Goal: Task Accomplishment & Management: Use online tool/utility

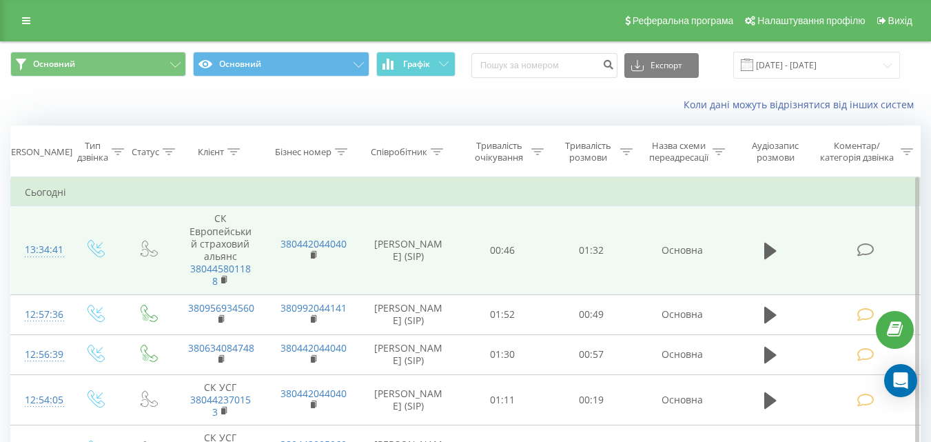
click at [875, 251] on span at bounding box center [865, 248] width 19 height 13
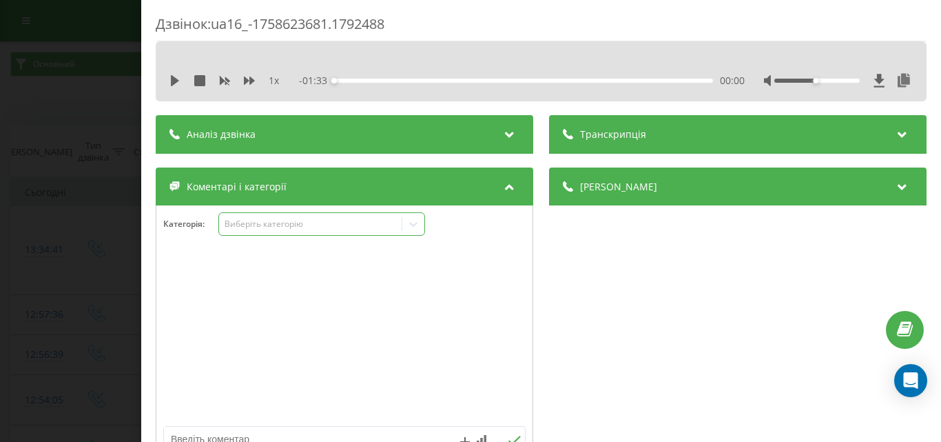
click at [323, 224] on div "Виберіть категорію" at bounding box center [310, 223] width 172 height 11
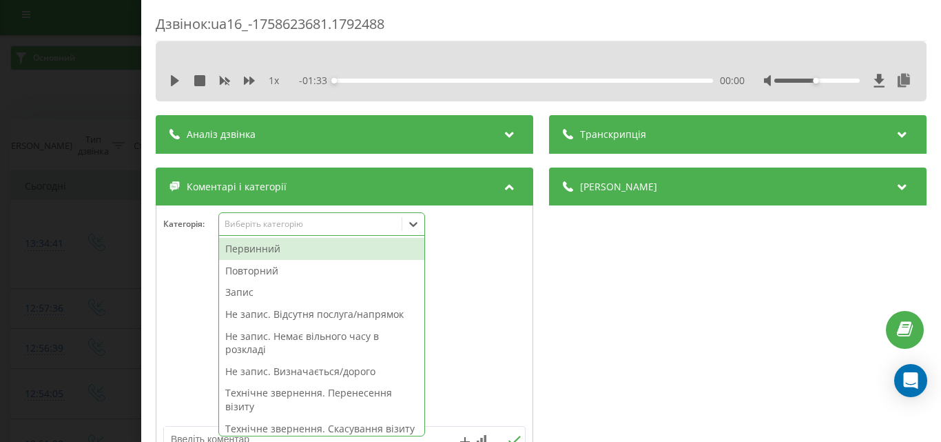
scroll to position [8, 0]
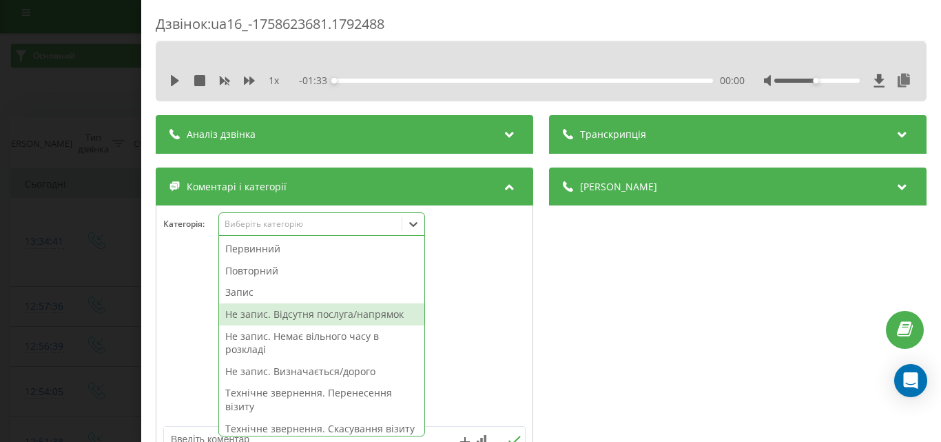
click at [332, 314] on div "Не запис. Відсутня послуга/напрямок" at bounding box center [321, 314] width 205 height 22
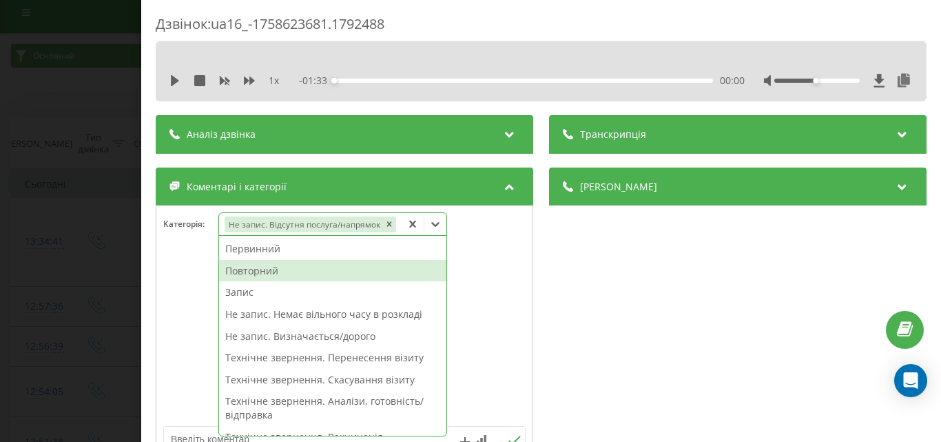
click at [267, 274] on div "Повторний" at bounding box center [332, 271] width 227 height 22
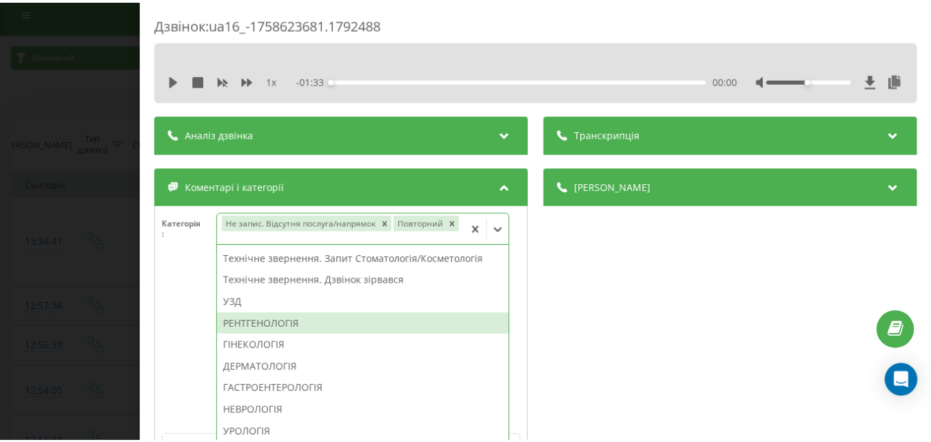
scroll to position [447, 0]
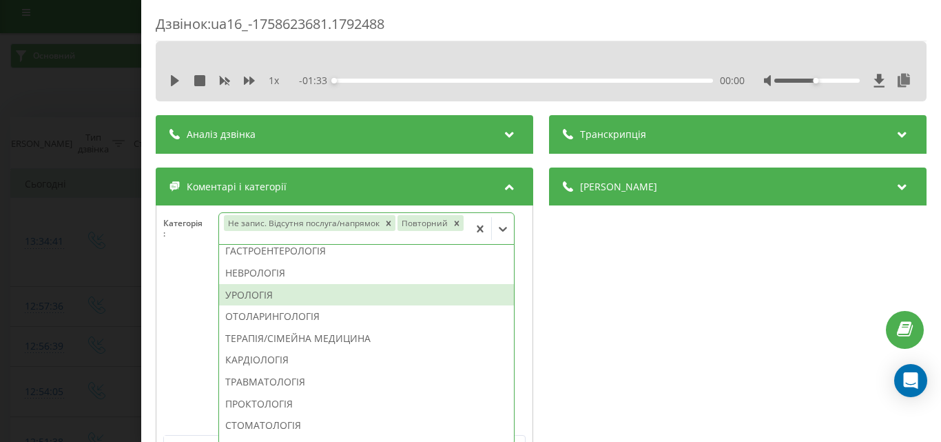
click at [270, 304] on div "УРОЛОГІЯ" at bounding box center [366, 295] width 295 height 22
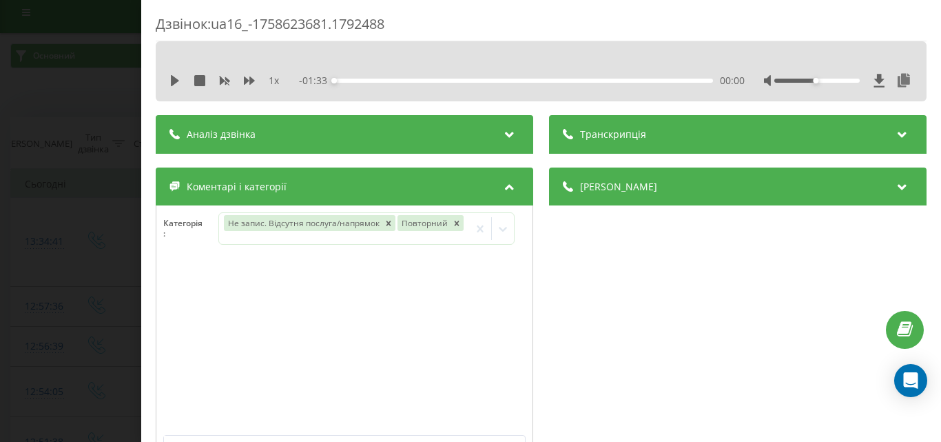
click at [103, 284] on div "Дзвінок : ua16_-1758623681.1792488 1 x - 01:33 00:00 00:00 Транскрипція Для AI-…" at bounding box center [470, 221] width 941 height 442
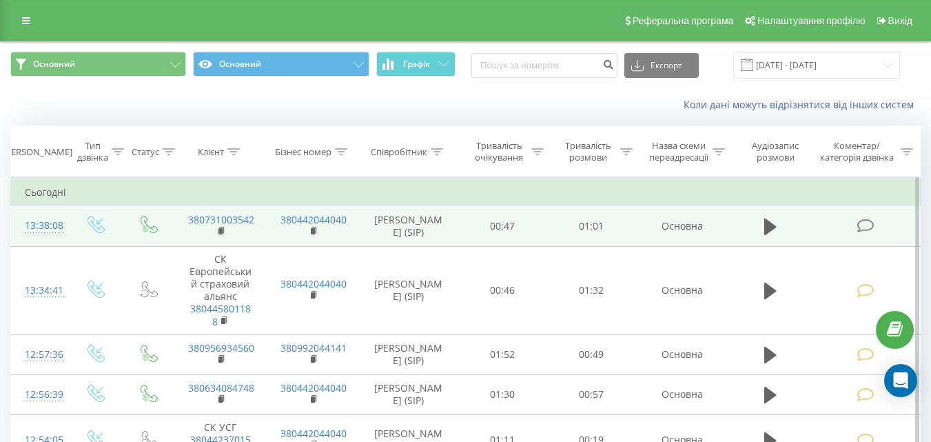
click at [870, 225] on icon at bounding box center [864, 225] width 17 height 14
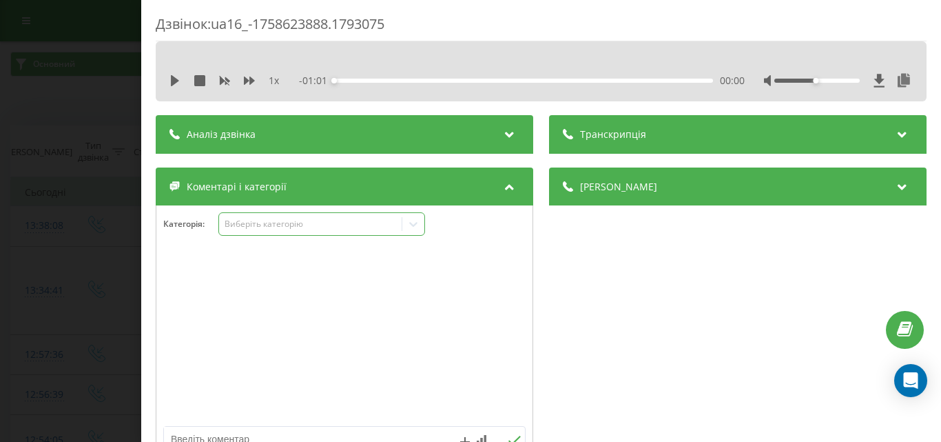
click at [298, 228] on div "Виберіть категорію" at bounding box center [310, 223] width 172 height 11
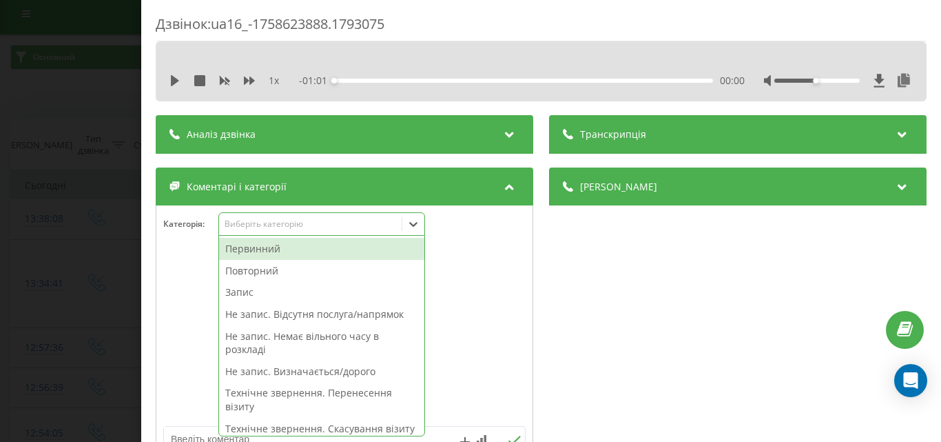
scroll to position [8, 0]
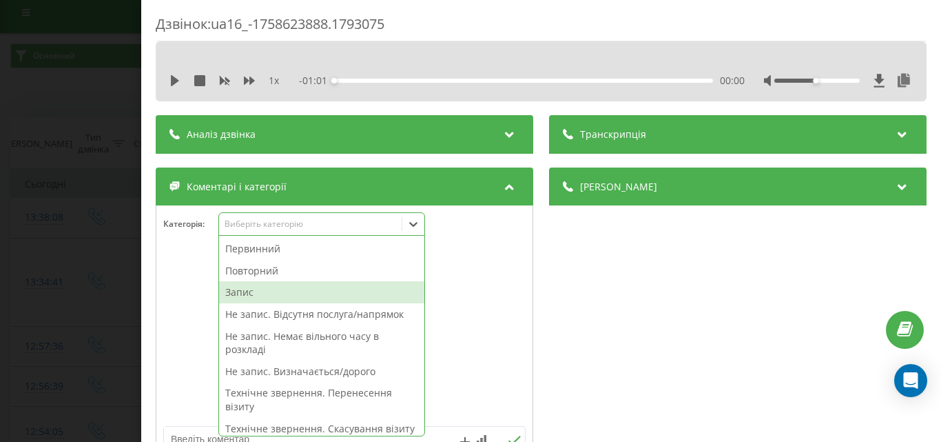
click at [273, 296] on div "Запис" at bounding box center [321, 292] width 205 height 22
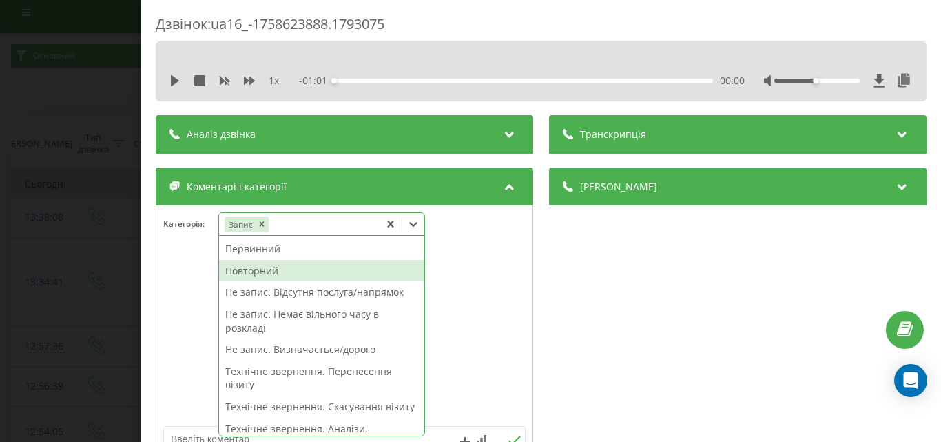
click at [268, 273] on div "Повторний" at bounding box center [321, 271] width 205 height 22
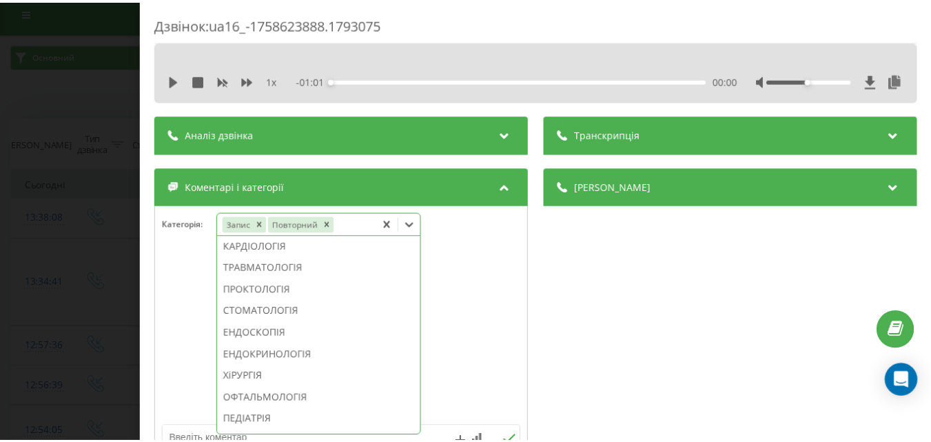
scroll to position [598, 0]
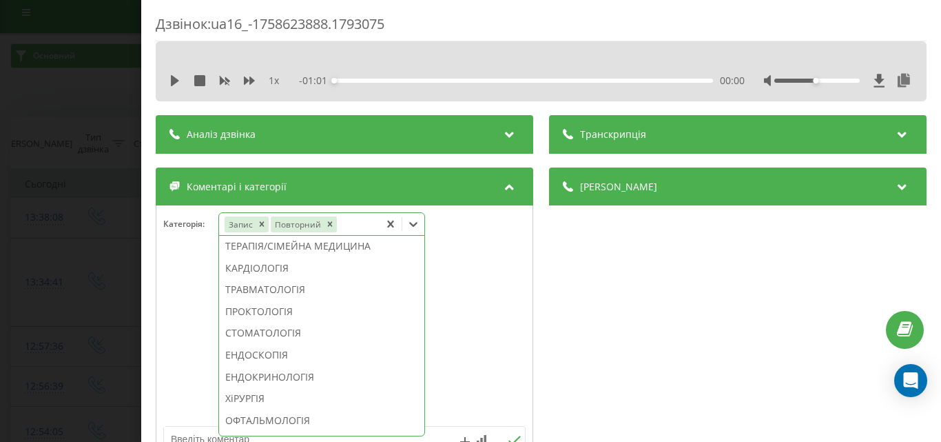
click at [268, 214] on div "УРОЛОГІЯ" at bounding box center [321, 203] width 205 height 22
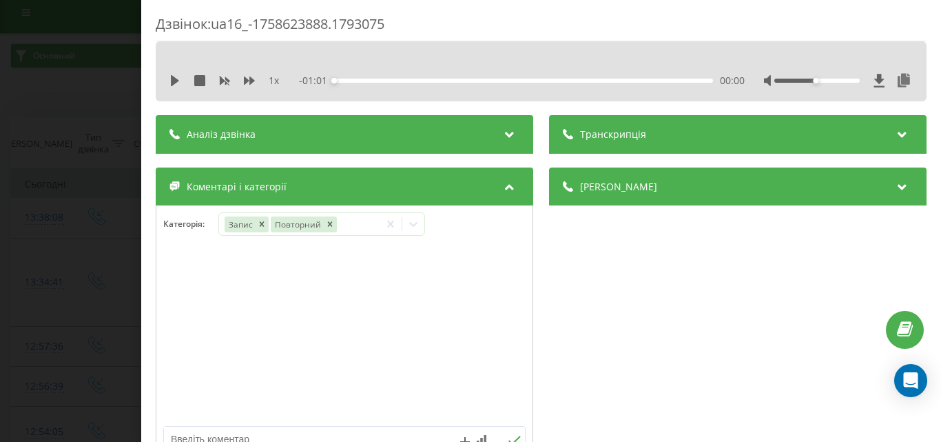
click at [52, 234] on div "Дзвінок : ua16_-1758623888.1793075 1 x - 01:01 00:00 00:00 Транскрипція Для AI-…" at bounding box center [470, 221] width 941 height 442
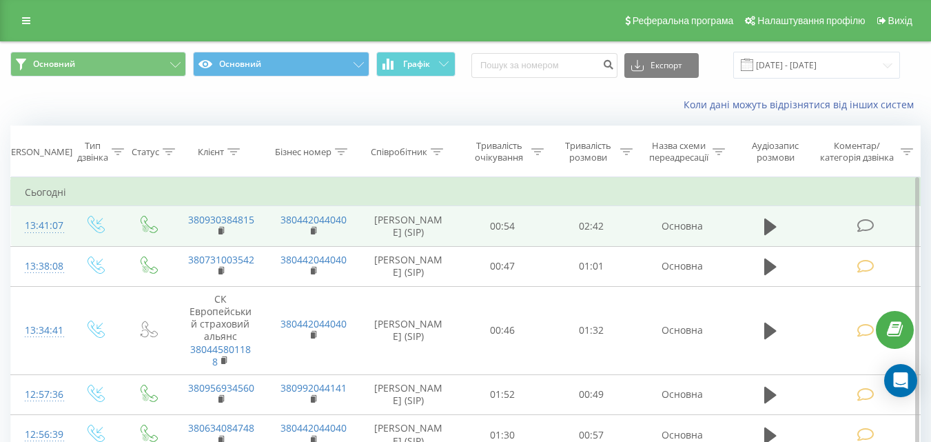
click at [860, 226] on icon at bounding box center [864, 225] width 17 height 14
click at [862, 226] on icon at bounding box center [864, 225] width 17 height 14
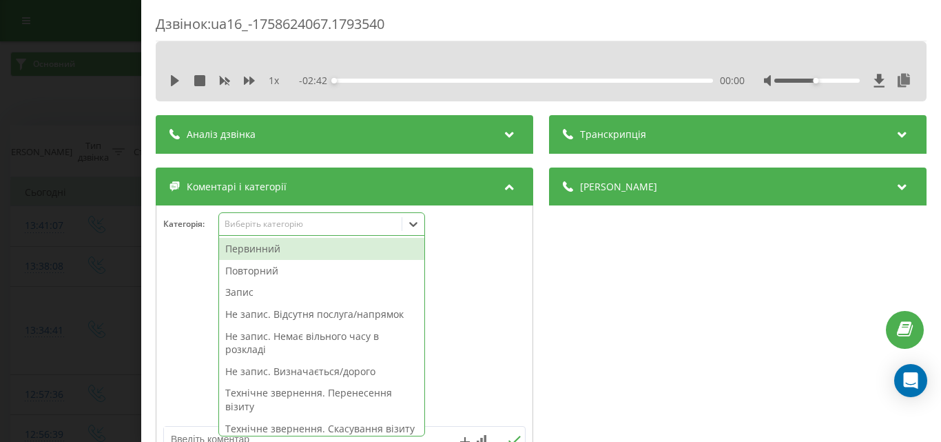
click at [318, 227] on div "Виберіть категорію" at bounding box center [310, 223] width 172 height 11
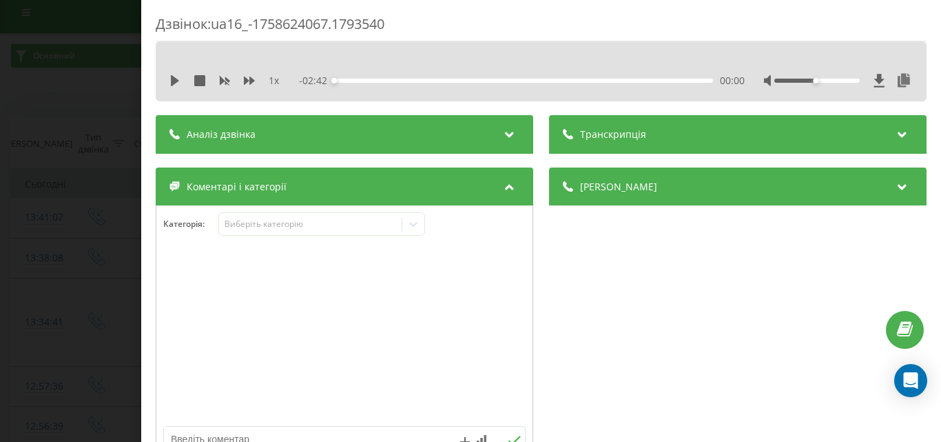
click at [497, 267] on div at bounding box center [344, 336] width 376 height 165
click at [384, 226] on div "Виберіть категорію" at bounding box center [310, 223] width 172 height 11
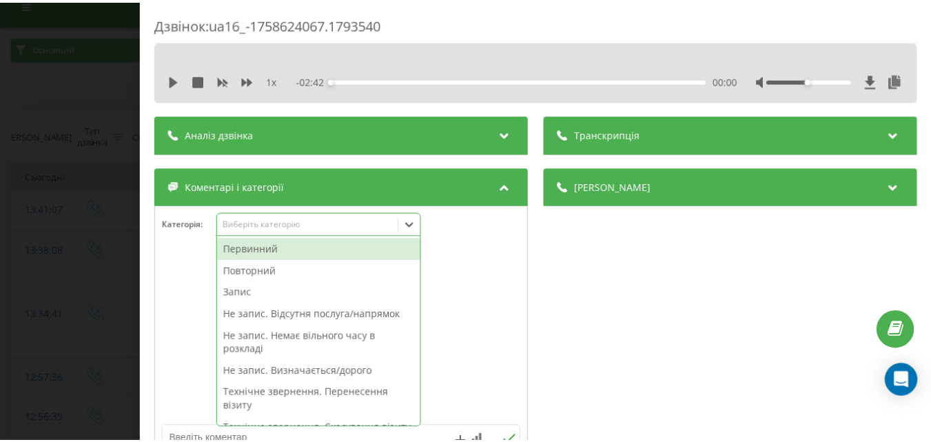
scroll to position [17, 0]
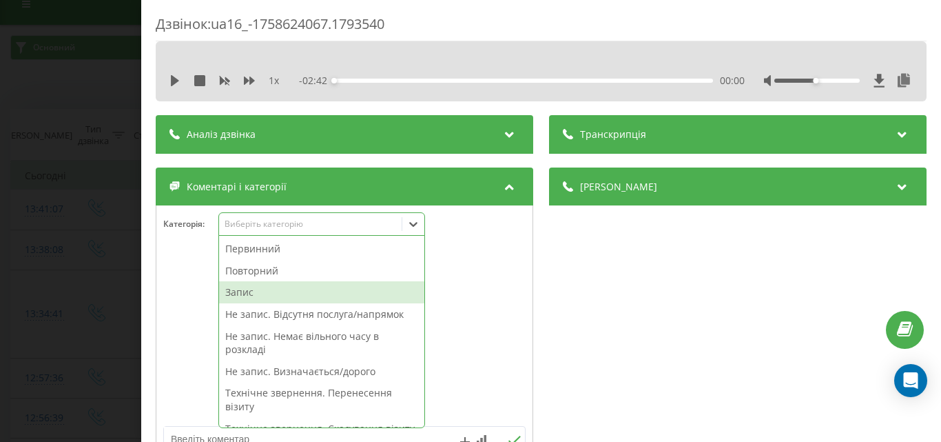
drag, startPoint x: 252, startPoint y: 289, endPoint x: 457, endPoint y: 292, distance: 204.6
click at [253, 289] on div "Запис" at bounding box center [321, 292] width 205 height 22
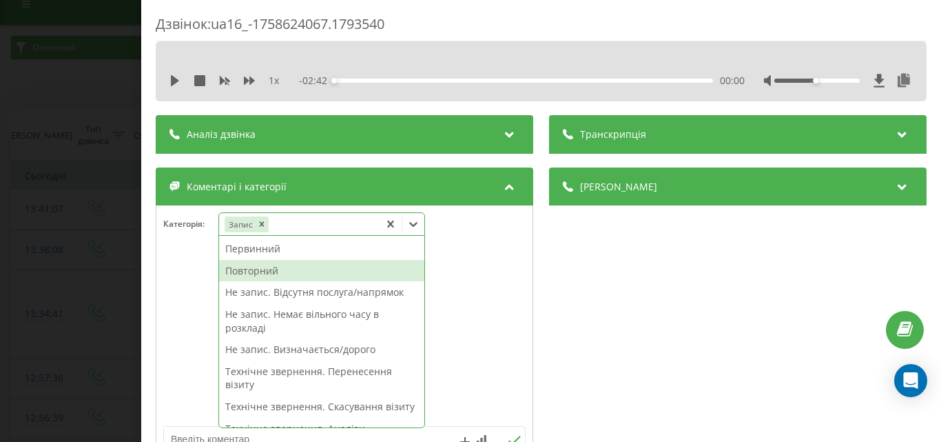
drag, startPoint x: 121, startPoint y: 223, endPoint x: 136, endPoint y: 430, distance: 207.2
click at [121, 224] on div "Дзвінок : ua16_-1758624067.1793540 1 x - 02:42 00:00 00:00 Транскрипція Для AI-…" at bounding box center [470, 221] width 941 height 442
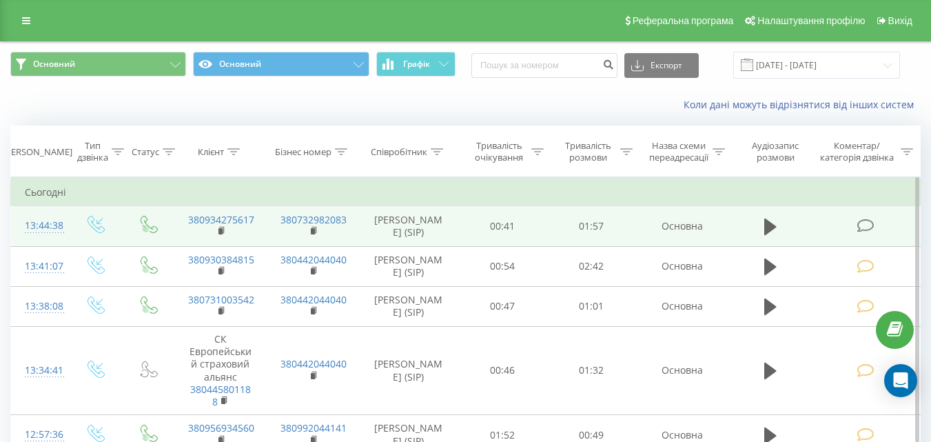
click at [870, 221] on icon at bounding box center [864, 225] width 17 height 14
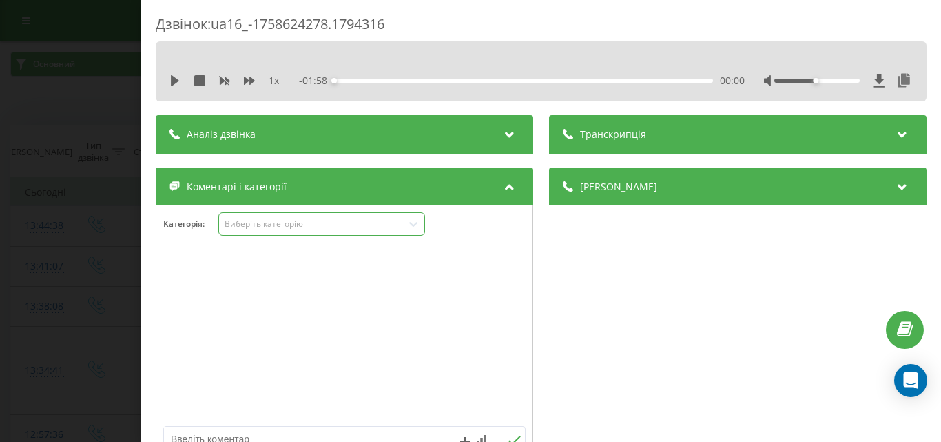
click at [322, 229] on div "Виберіть категорію" at bounding box center [310, 223] width 172 height 11
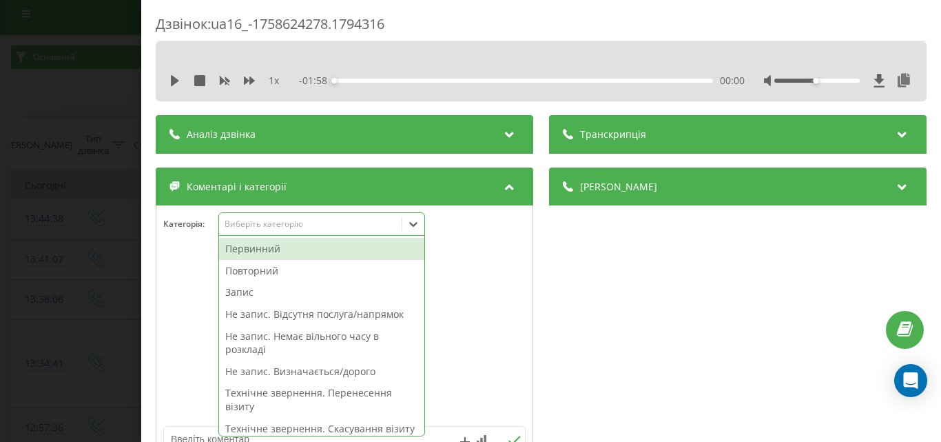
scroll to position [8, 0]
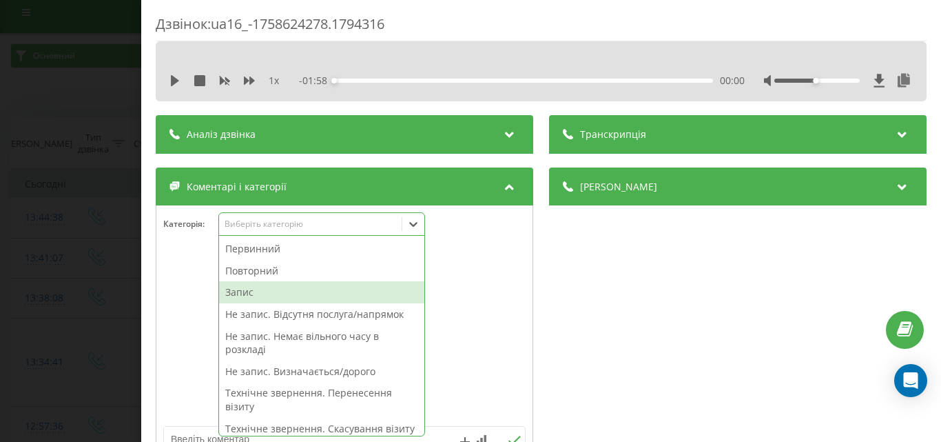
click at [267, 294] on div "Запис" at bounding box center [321, 292] width 205 height 22
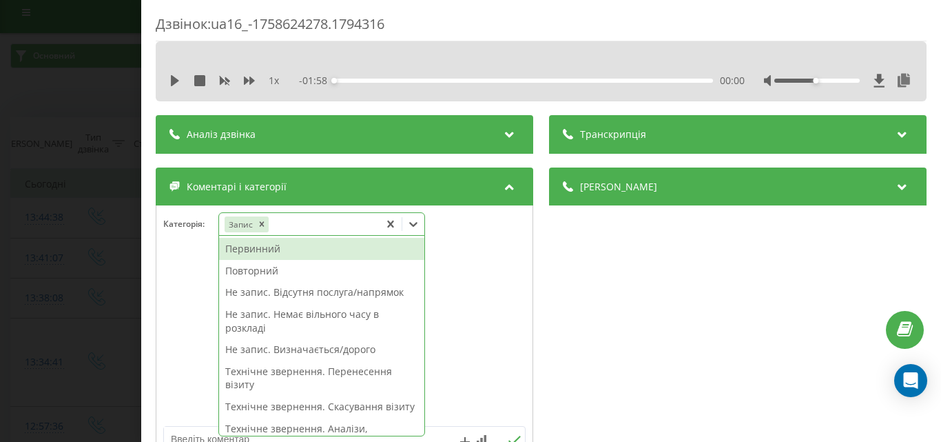
click at [280, 251] on div "Первинний" at bounding box center [321, 249] width 205 height 22
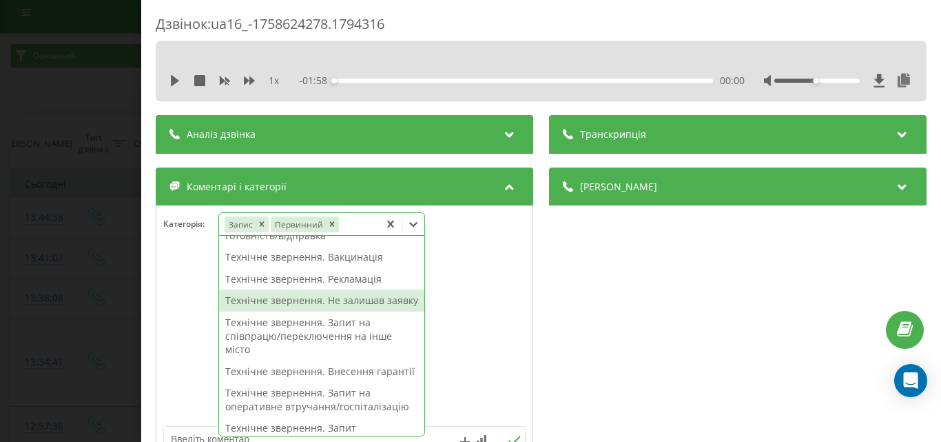
scroll to position [0, 0]
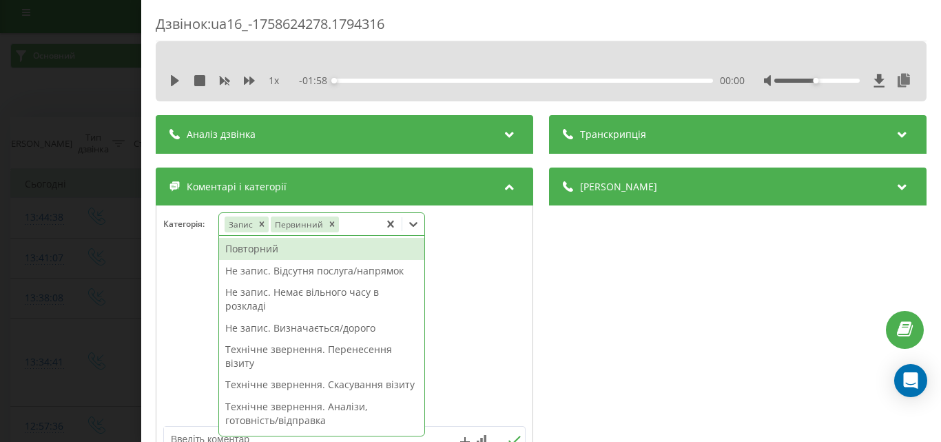
click at [271, 251] on div "Повторний" at bounding box center [321, 249] width 205 height 22
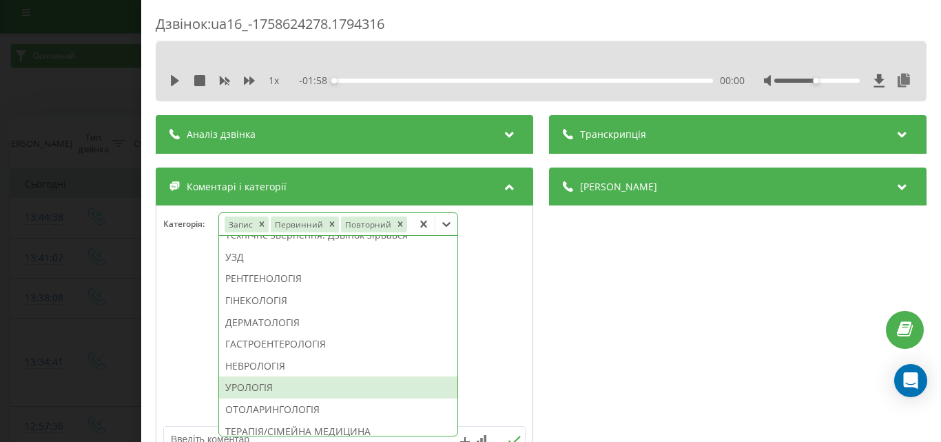
scroll to position [420, 0]
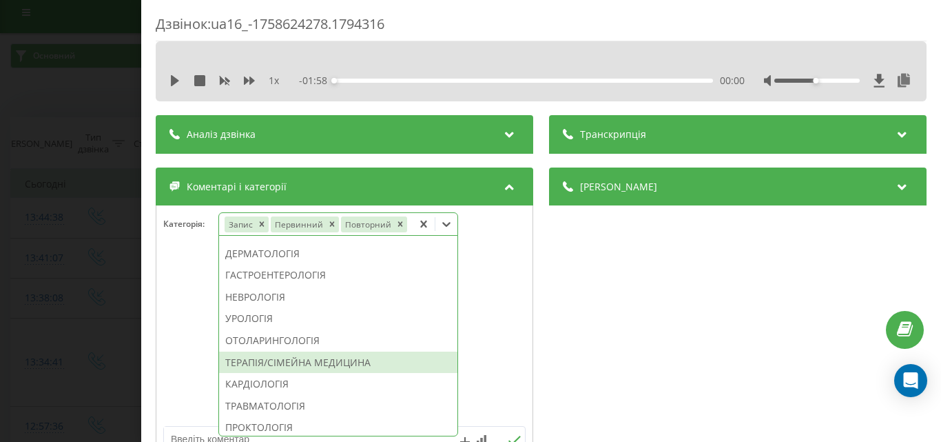
click at [293, 362] on div "ТЕРАПІЯ/СІМЕЙНА МЕДИЦИНА" at bounding box center [338, 362] width 238 height 22
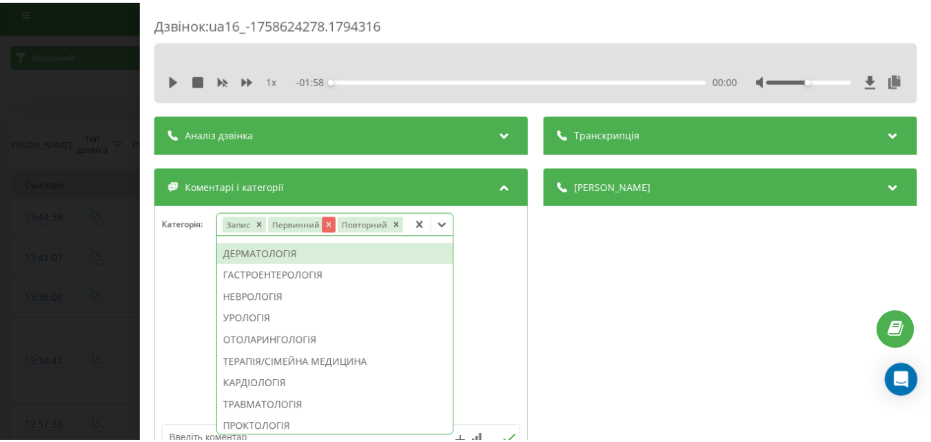
scroll to position [393, 0]
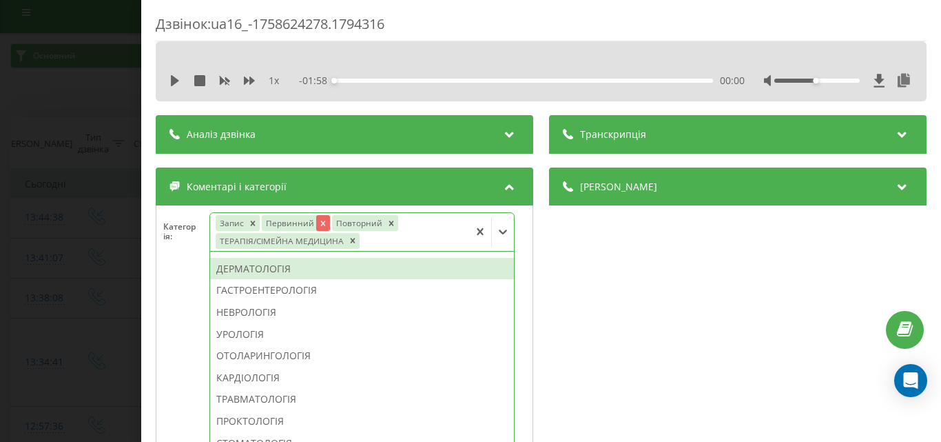
click at [321, 224] on icon "Remove Первинний" at bounding box center [323, 222] width 5 height 5
click at [134, 187] on div "Дзвінок : ua16_-1758624278.1794316 1 x - 01:58 00:00 00:00 Транскрипція Для AI-…" at bounding box center [470, 221] width 941 height 442
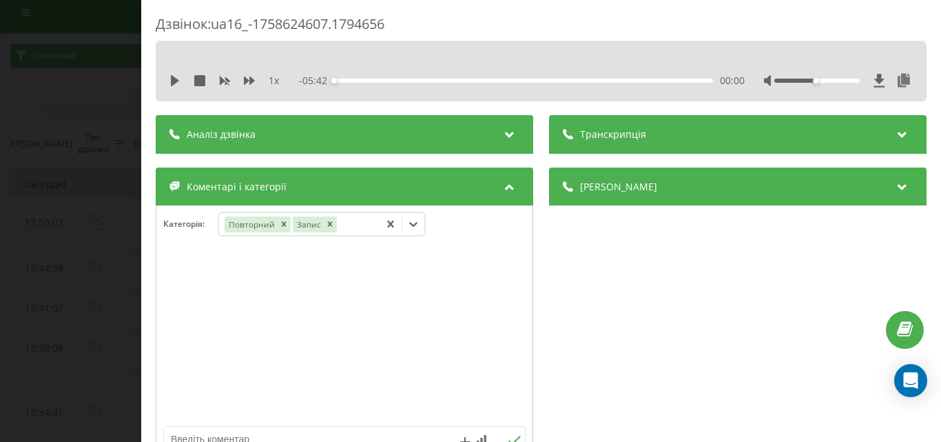
click at [420, 225] on icon at bounding box center [413, 224] width 14 height 14
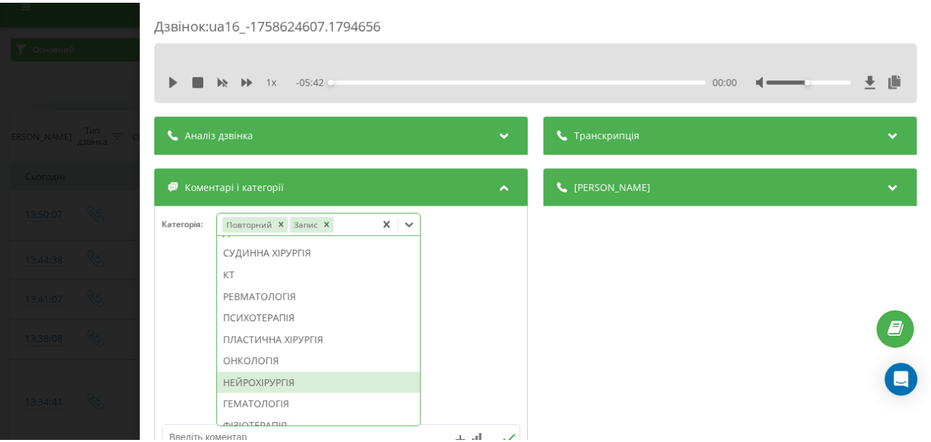
scroll to position [971, 0]
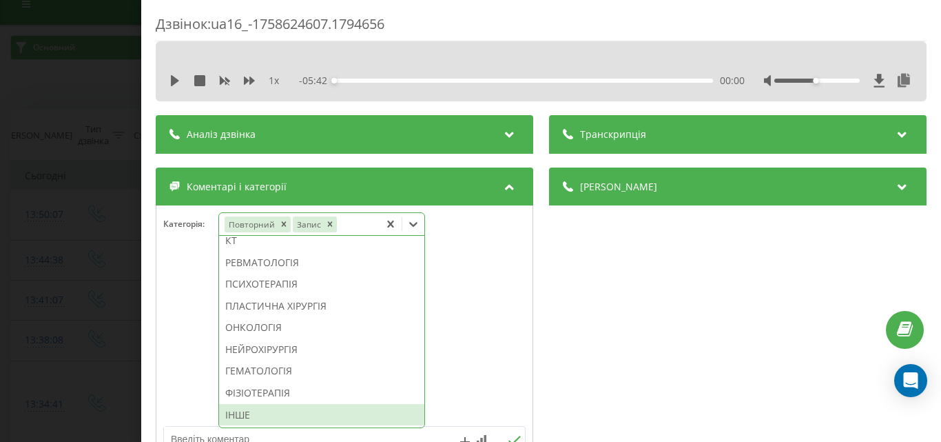
click at [247, 413] on div "ІНШЕ" at bounding box center [321, 415] width 205 height 22
click at [79, 283] on div "Дзвінок : ua16_-1758624607.1794656 1 x - 05:42 00:00 00:00 Транскрипція Для AI-…" at bounding box center [470, 221] width 941 height 442
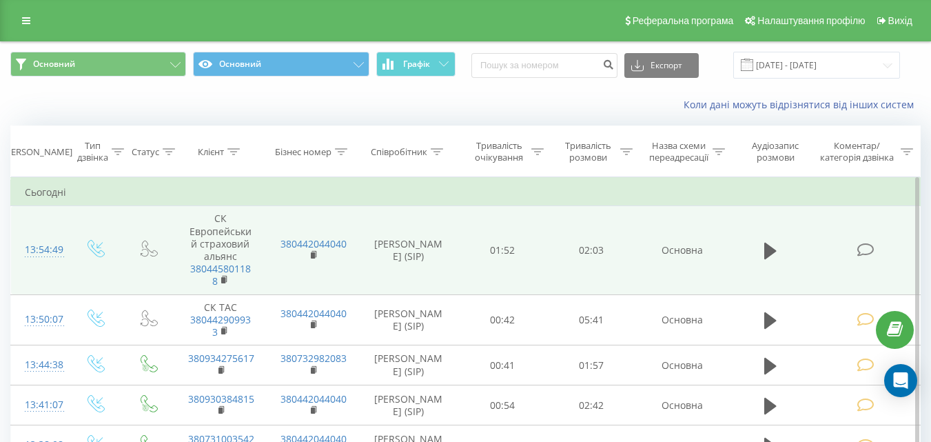
click at [861, 247] on icon at bounding box center [864, 249] width 17 height 14
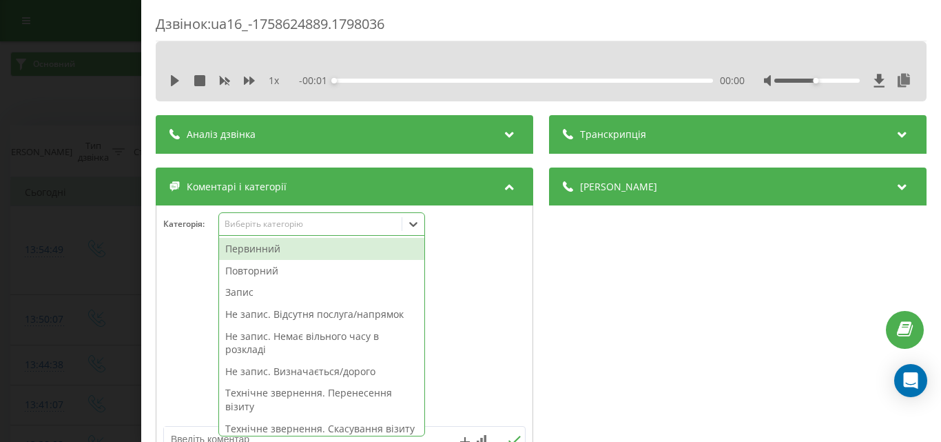
click at [269, 236] on div "49 results available. Use Up and Down to choose options, press Enter to select …" at bounding box center [321, 223] width 207 height 23
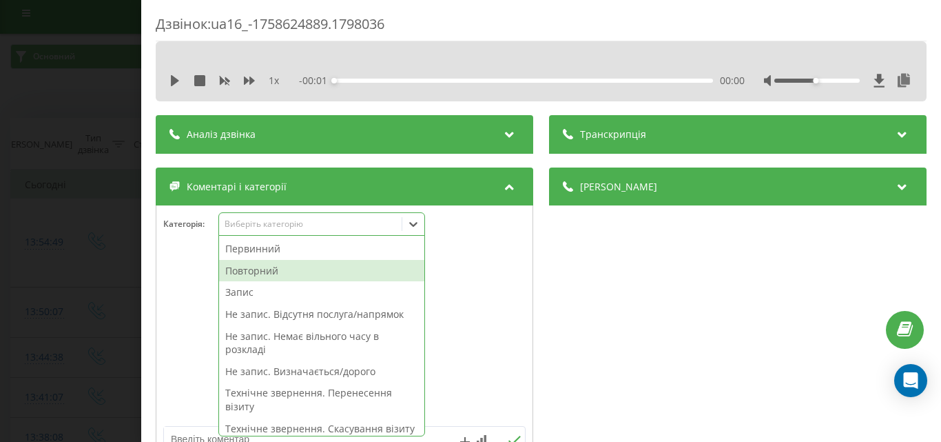
scroll to position [8, 0]
click at [262, 270] on div "Повторний" at bounding box center [321, 271] width 205 height 22
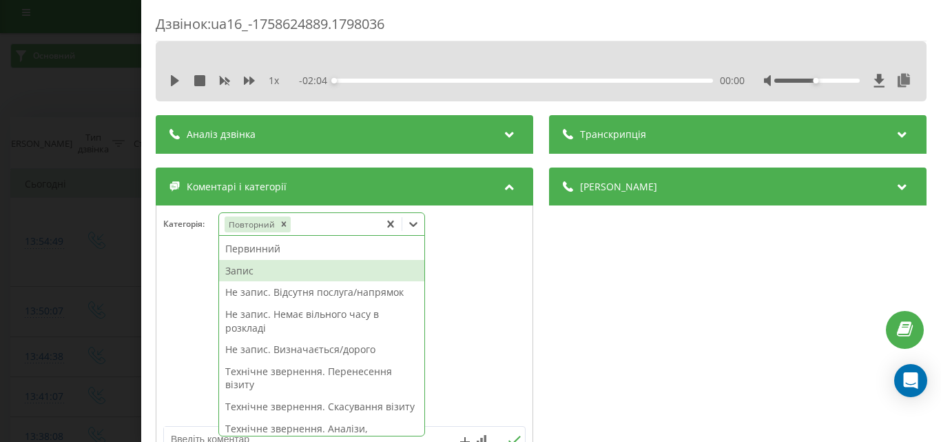
click at [256, 270] on div "Запис" at bounding box center [321, 271] width 205 height 22
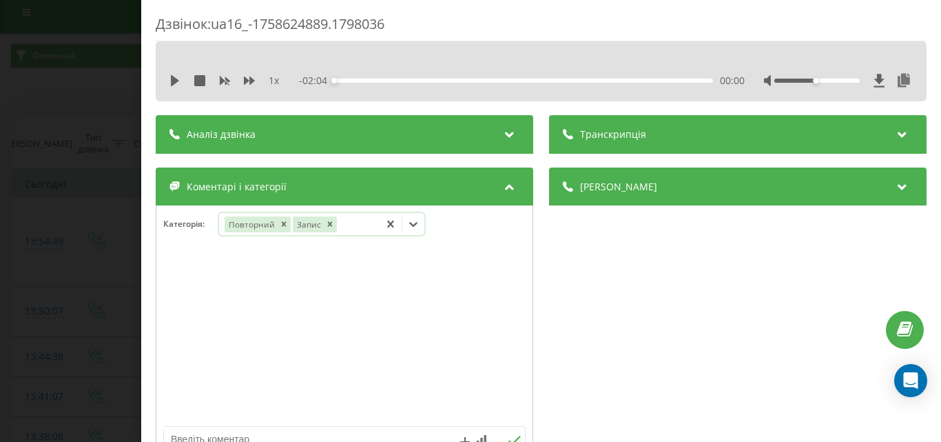
click at [416, 227] on icon at bounding box center [413, 224] width 14 height 14
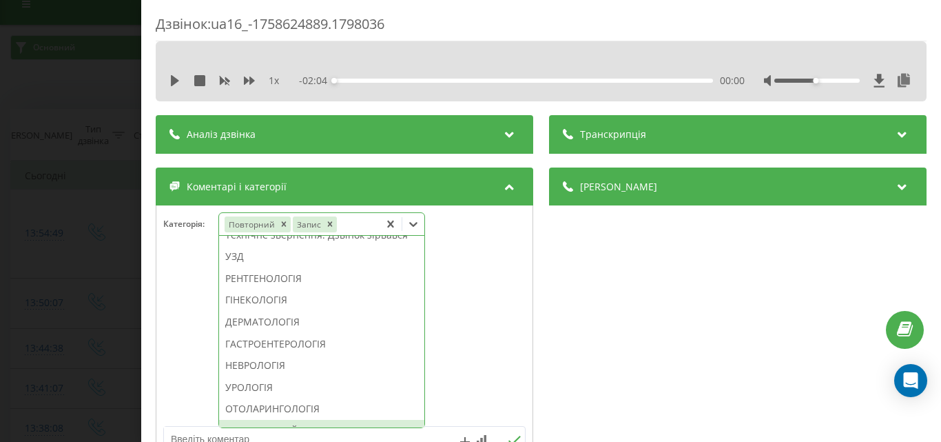
scroll to position [620, 0]
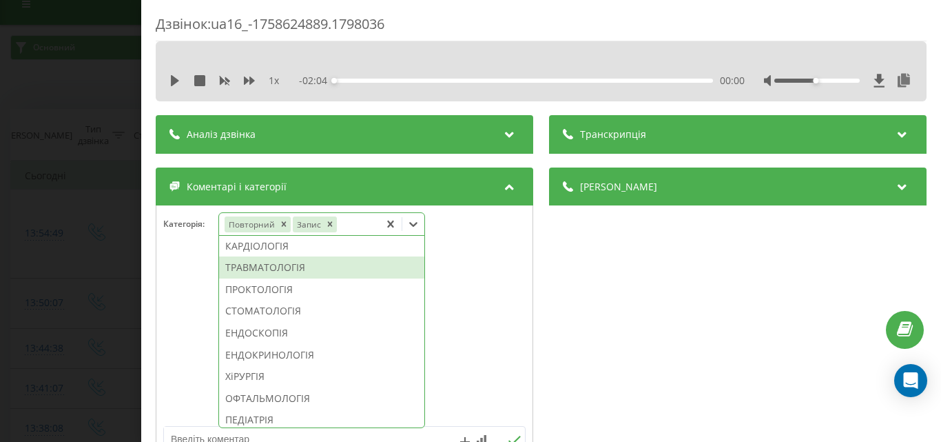
click at [276, 278] on div "ТРАВМАТОЛОГІЯ" at bounding box center [321, 267] width 205 height 22
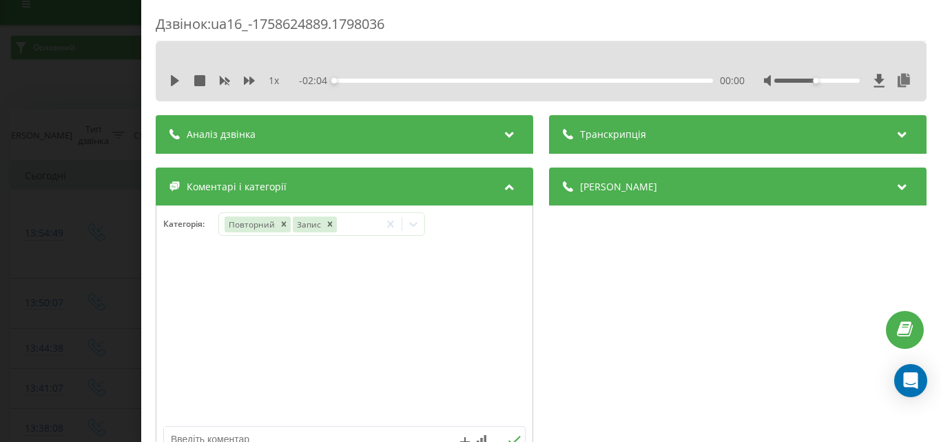
click at [5, 237] on div "Дзвінок : ua16_-1758624889.1798036 1 x - 02:04 00:00 00:00 Транскрипція Для AI-…" at bounding box center [470, 221] width 941 height 442
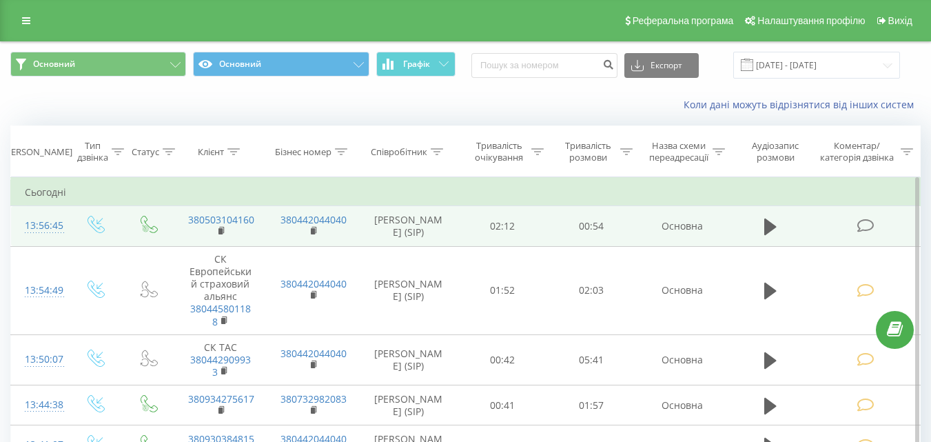
click at [867, 222] on icon at bounding box center [864, 225] width 17 height 14
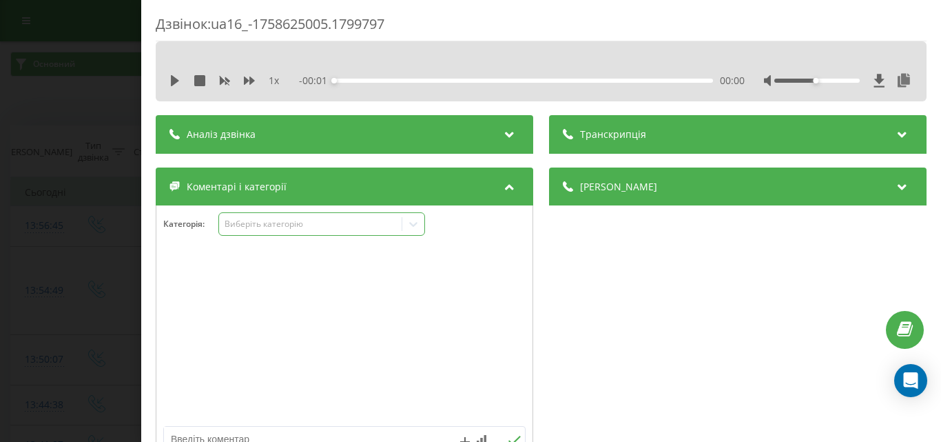
click at [315, 225] on div "Виберіть категорію" at bounding box center [310, 223] width 172 height 11
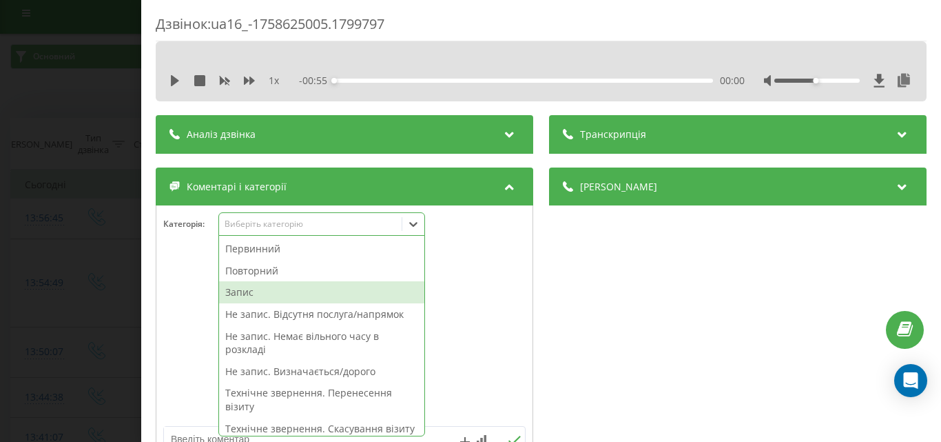
scroll to position [8, 0]
click at [245, 293] on div "Запис" at bounding box center [321, 292] width 205 height 22
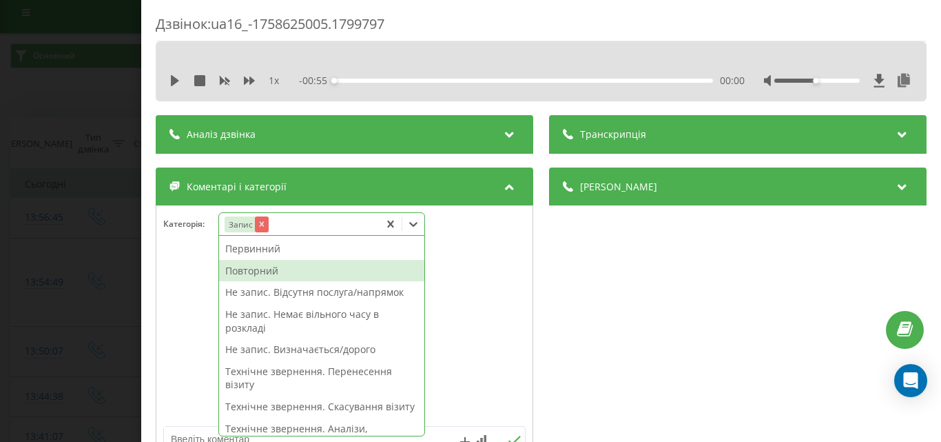
click at [262, 225] on icon "Remove Запис" at bounding box center [261, 224] width 5 height 5
click at [249, 274] on div "Повторний" at bounding box center [321, 271] width 205 height 22
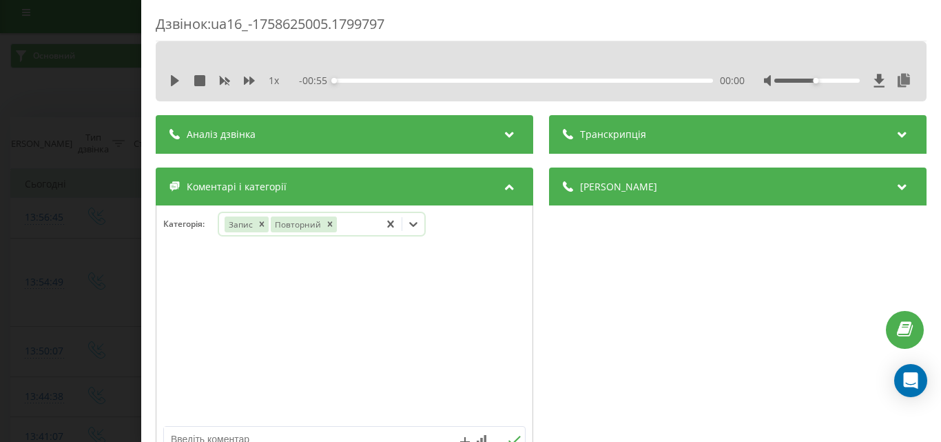
click at [422, 218] on div at bounding box center [413, 224] width 22 height 22
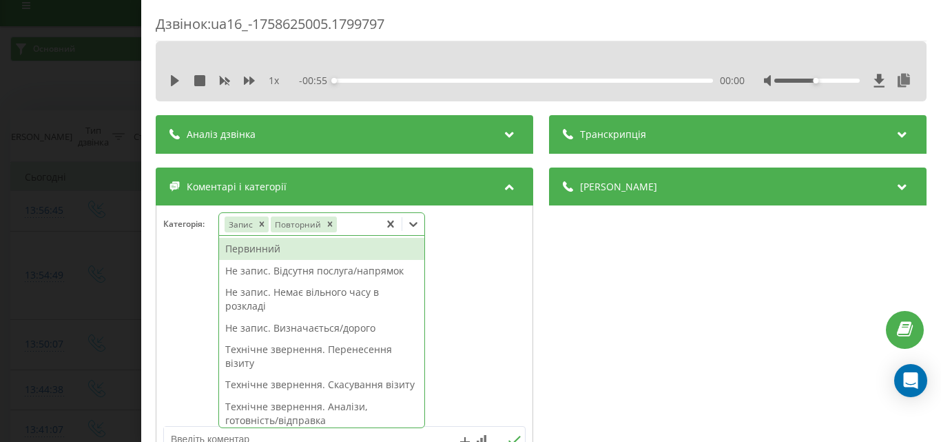
scroll to position [17, 0]
click at [260, 225] on icon "Remove Запис" at bounding box center [261, 224] width 5 height 5
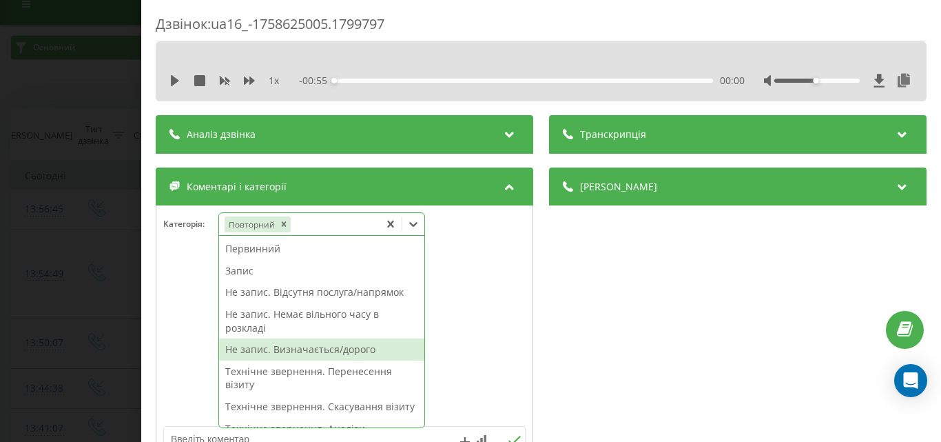
click at [314, 350] on div "Не запис. Визначається/дорого" at bounding box center [321, 349] width 205 height 22
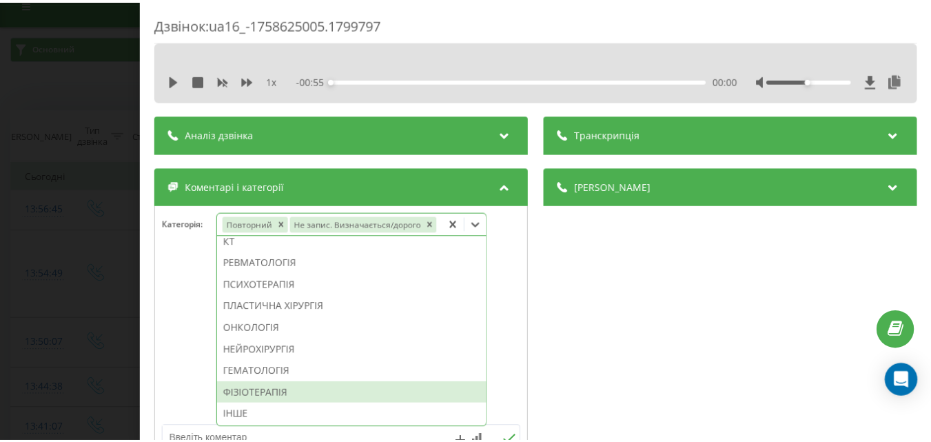
scroll to position [876, 0]
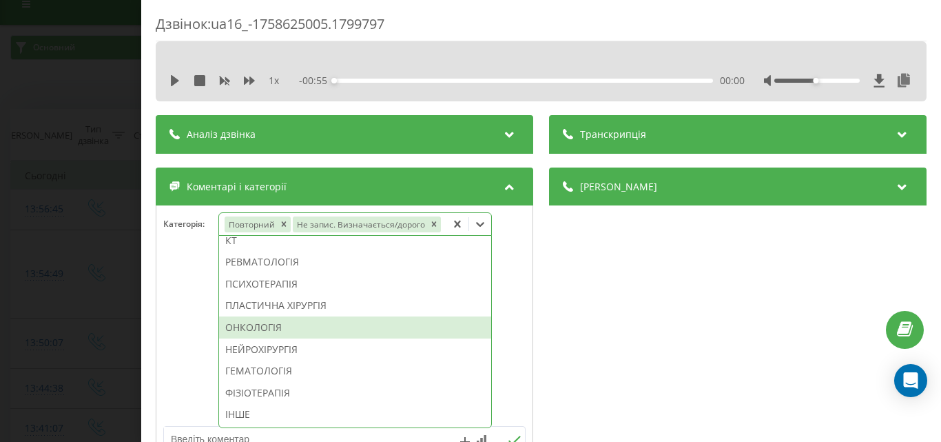
click at [247, 320] on div "ОНКОЛОГІЯ" at bounding box center [355, 327] width 272 height 22
click at [61, 218] on div "Дзвінок : ua16_-1758625005.1799797 1 x - 00:55 00:00 00:00 Транскрипція Для AI-…" at bounding box center [470, 221] width 941 height 442
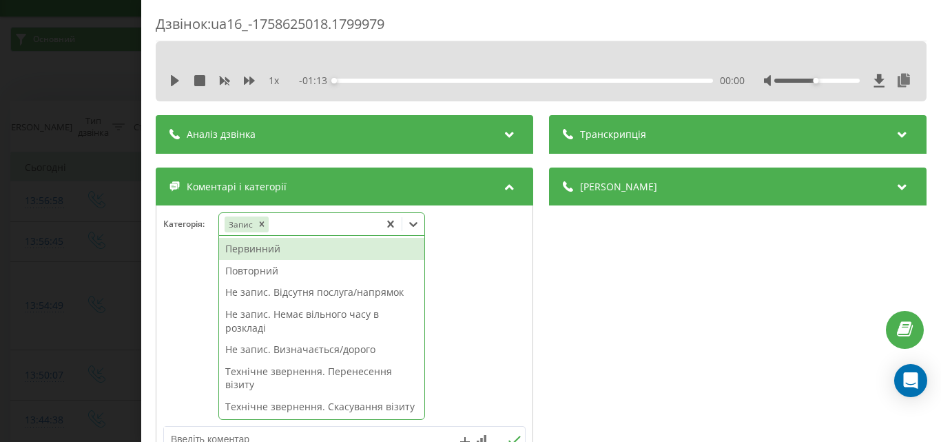
click at [495, 304] on div at bounding box center [344, 336] width 376 height 165
click at [420, 222] on icon at bounding box center [413, 224] width 14 height 14
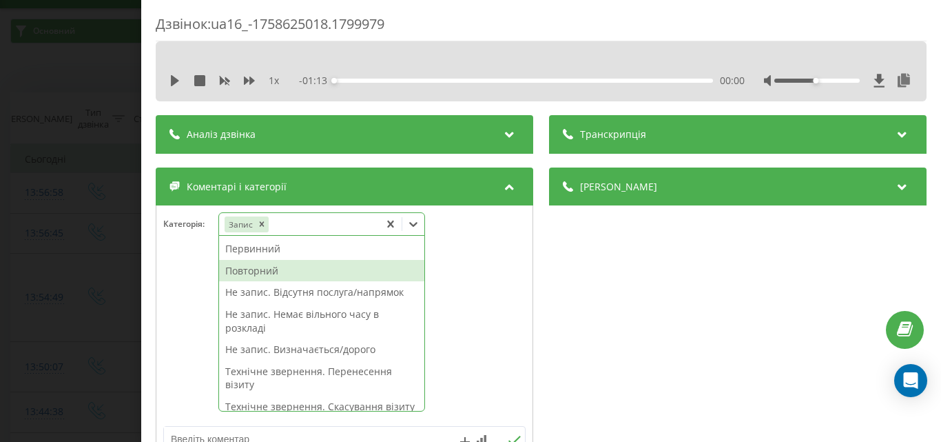
click at [271, 267] on div "Повторний" at bounding box center [321, 271] width 205 height 22
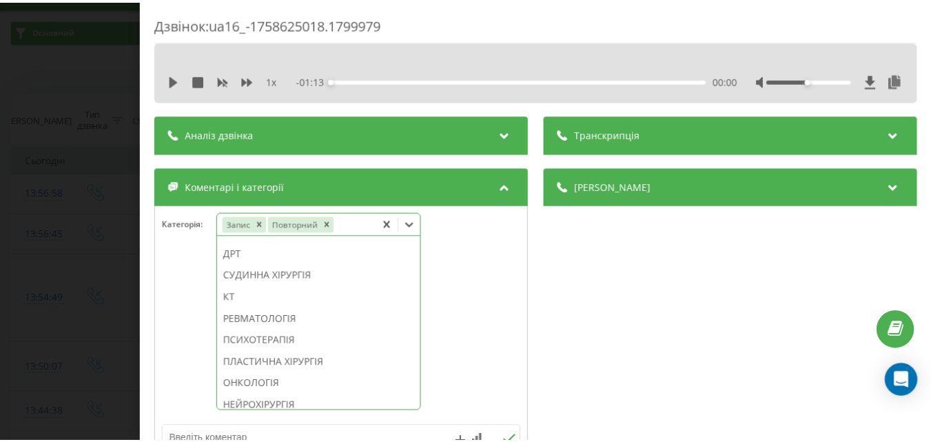
scroll to position [987, 0]
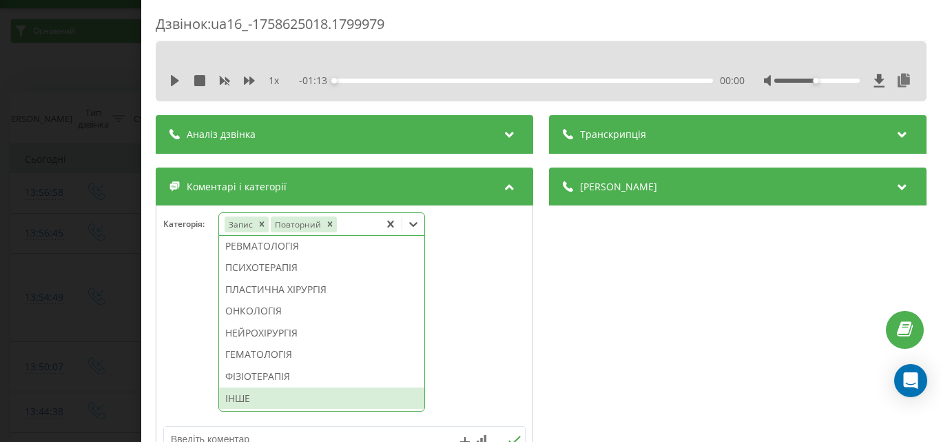
drag, startPoint x: 251, startPoint y: 397, endPoint x: 99, endPoint y: 440, distance: 157.6
click at [247, 396] on div "ІНШЕ" at bounding box center [321, 398] width 205 height 22
click at [54, 284] on div "Дзвінок : ua16_-1758625018.1799979 1 x - 01:13 00:00 00:00 Транскрипція Для AI-…" at bounding box center [470, 221] width 941 height 442
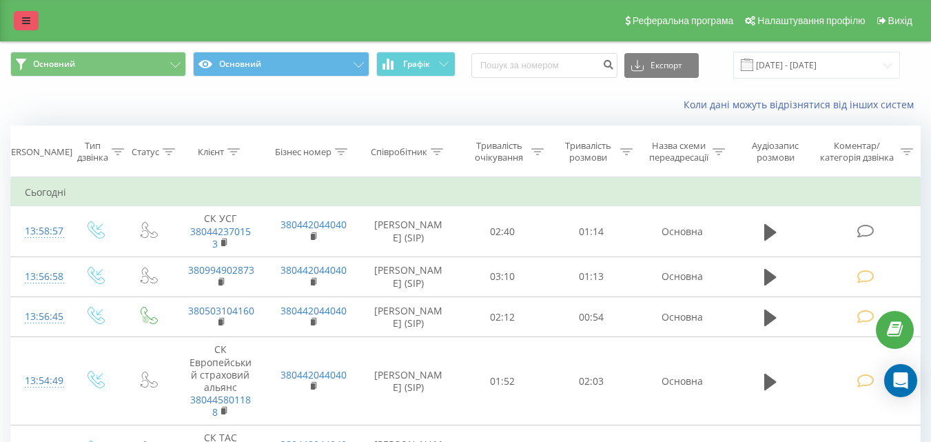
click at [27, 28] on link at bounding box center [26, 20] width 25 height 19
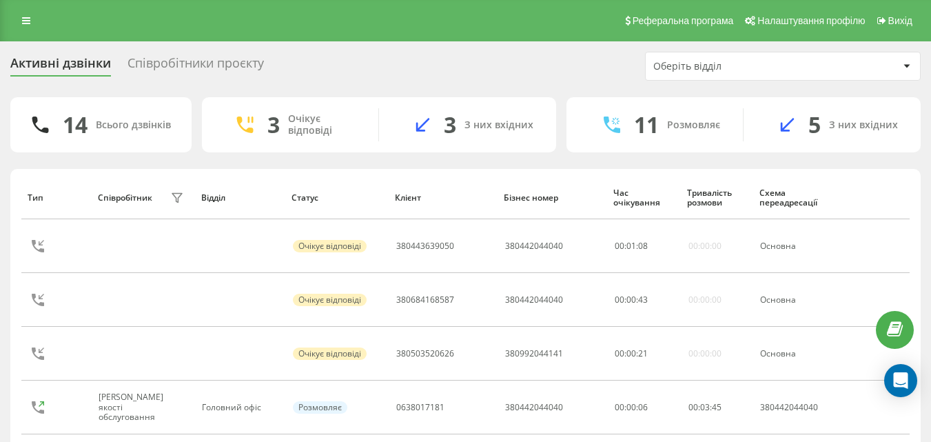
click at [207, 62] on div "Співробітники проєкту" at bounding box center [195, 66] width 136 height 21
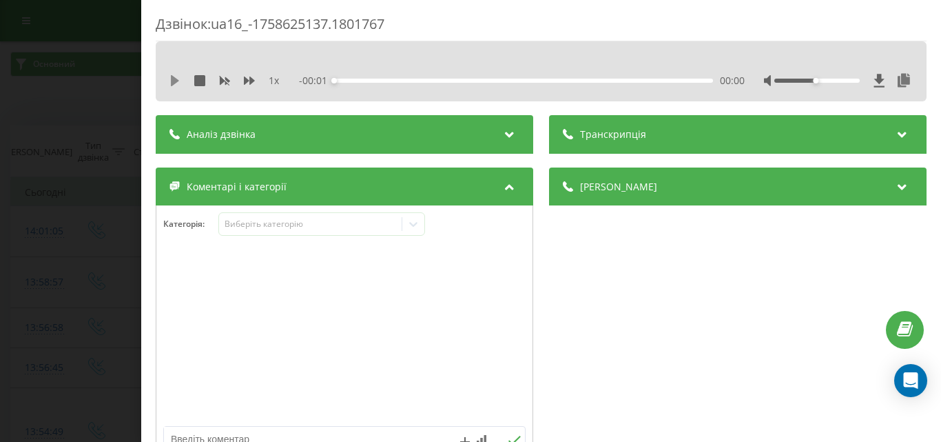
click at [177, 81] on icon at bounding box center [175, 80] width 8 height 11
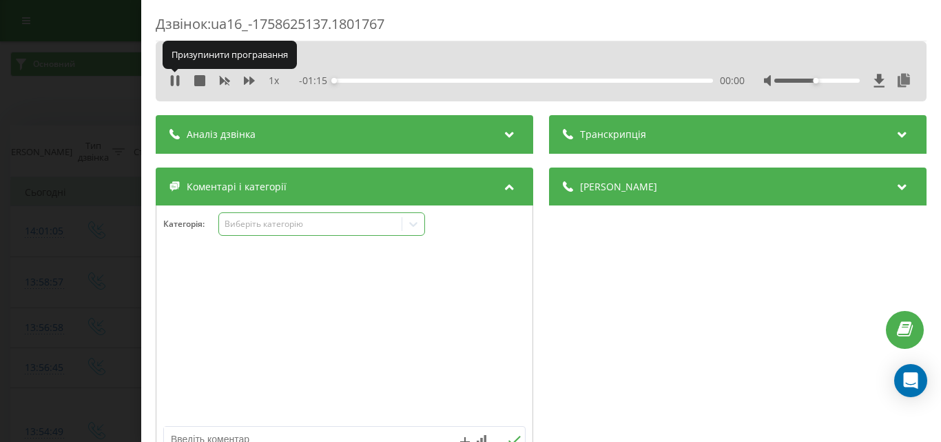
click at [303, 224] on div "Виберіть категорію" at bounding box center [310, 223] width 172 height 11
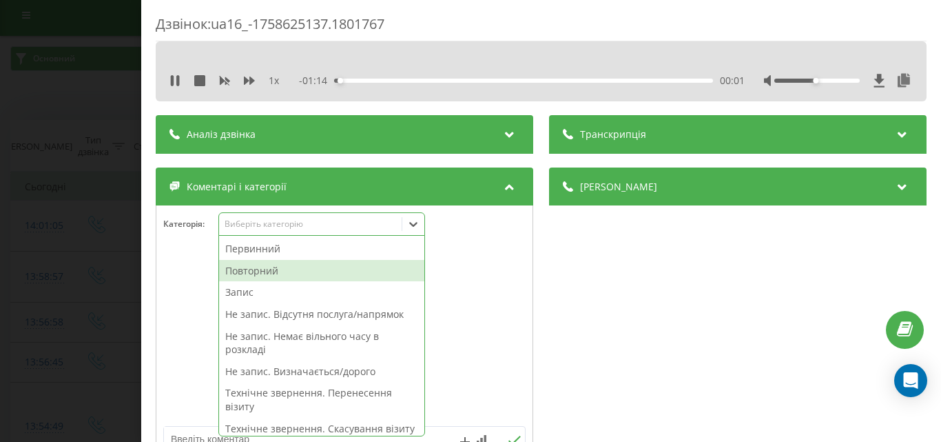
scroll to position [8, 0]
click at [262, 284] on div "Запис" at bounding box center [321, 292] width 205 height 22
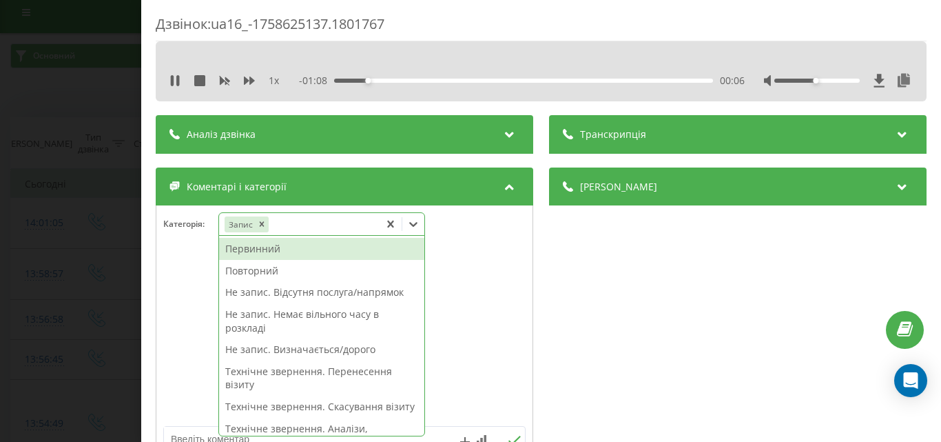
click at [258, 273] on div "Повторний" at bounding box center [321, 271] width 205 height 22
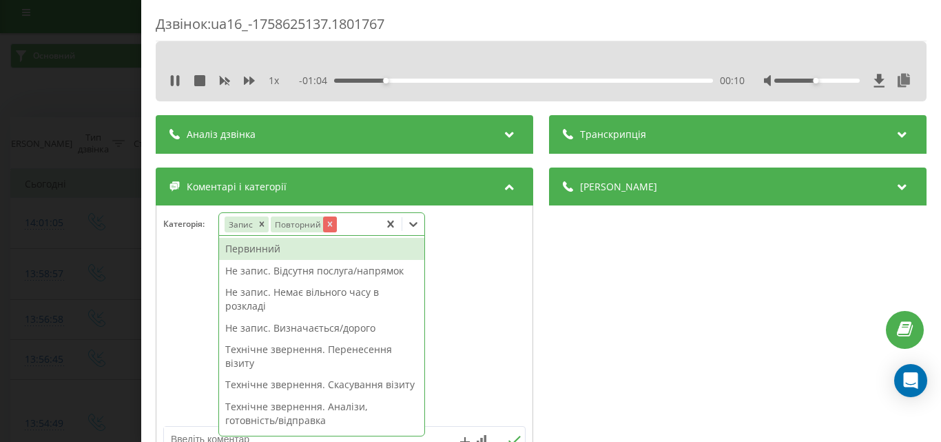
click at [331, 225] on icon "Remove Повторний" at bounding box center [329, 224] width 10 height 10
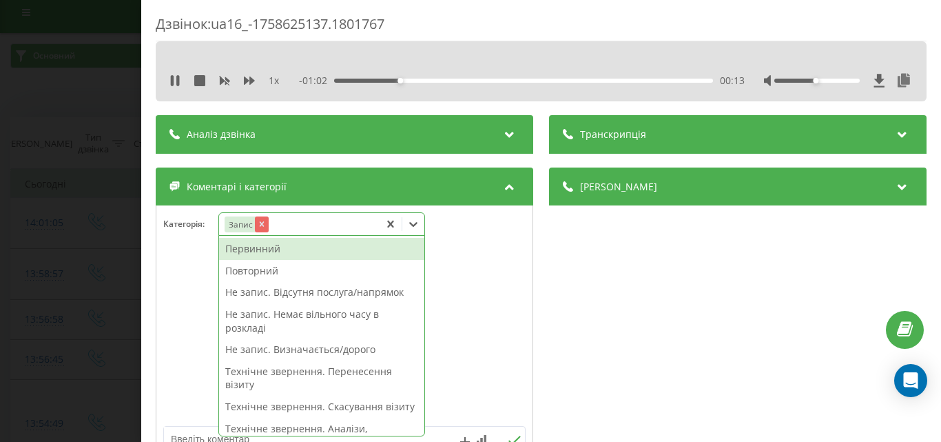
click at [262, 225] on icon "Remove Запис" at bounding box center [261, 224] width 5 height 5
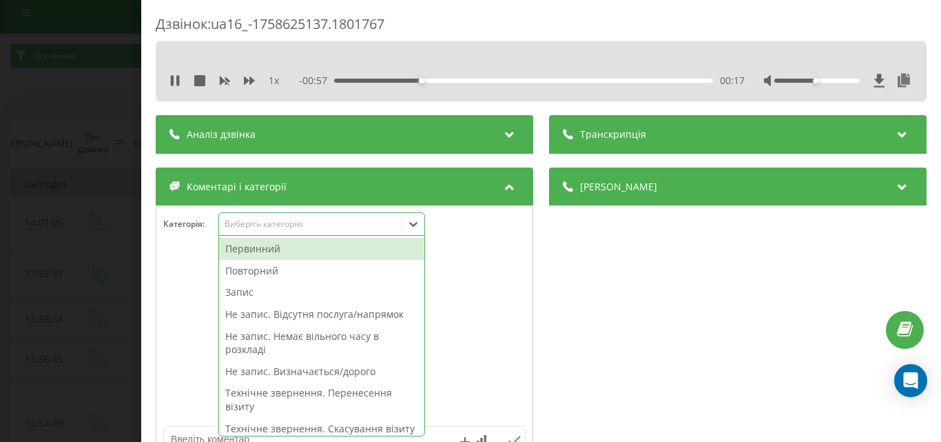
click at [174, 74] on div "1 x" at bounding box center [231, 81] width 124 height 14
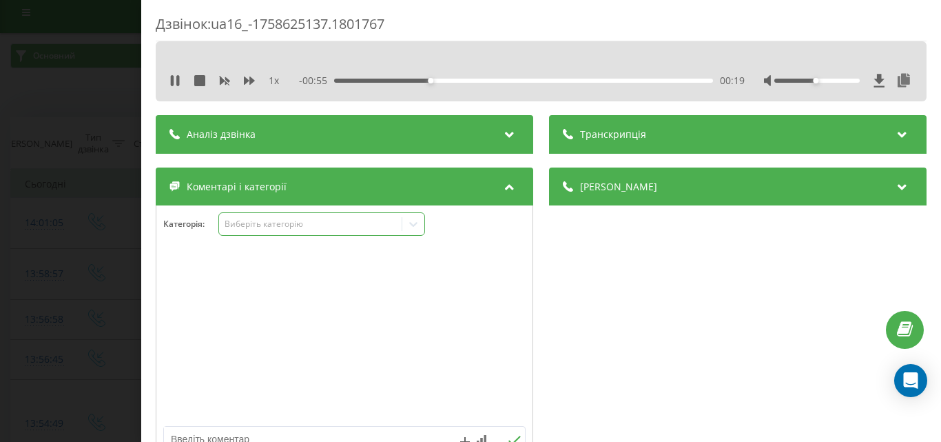
click at [420, 227] on icon at bounding box center [413, 224] width 14 height 14
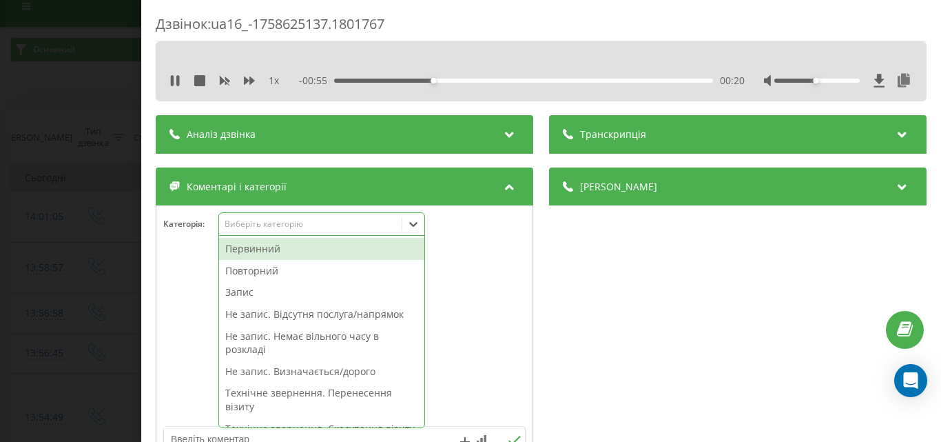
scroll to position [17, 0]
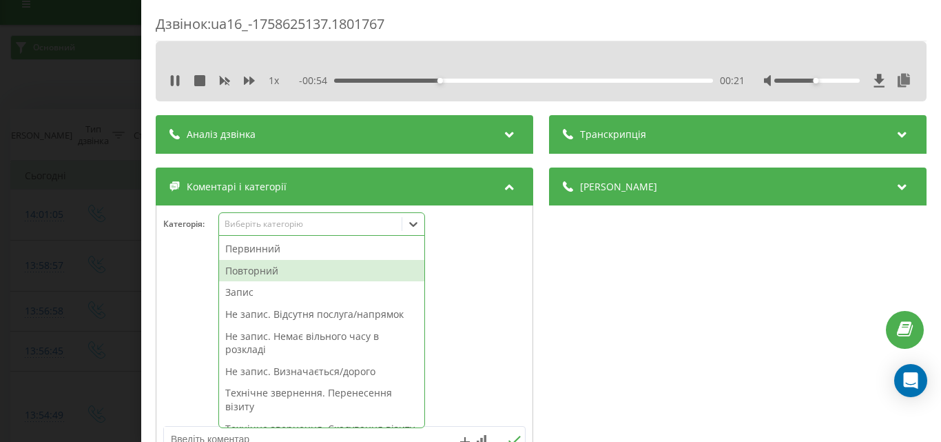
click at [273, 273] on div "Повторний" at bounding box center [321, 271] width 205 height 22
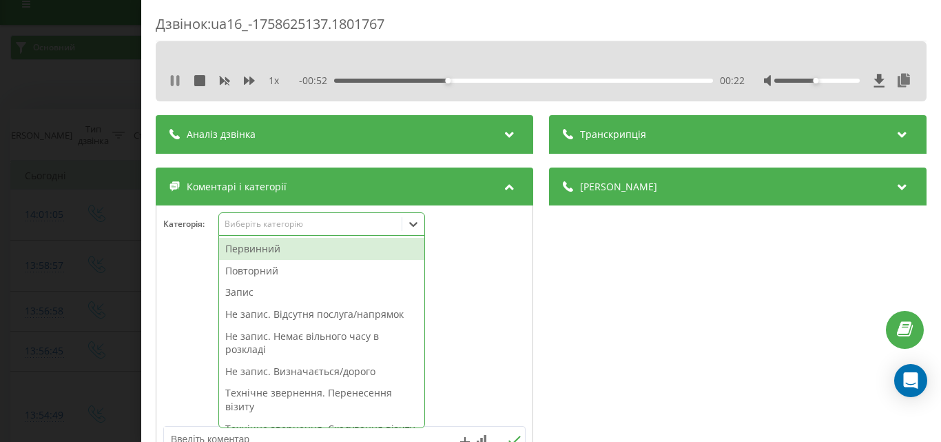
click at [175, 80] on icon at bounding box center [174, 80] width 11 height 11
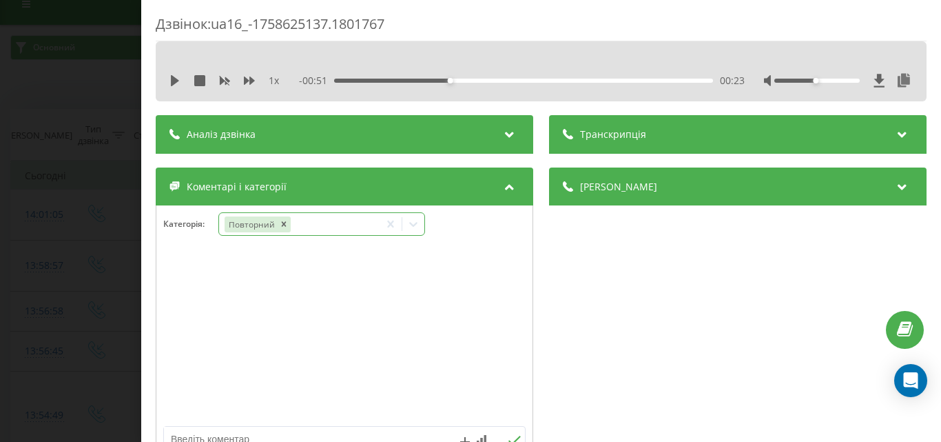
click at [416, 220] on icon at bounding box center [413, 224] width 14 height 14
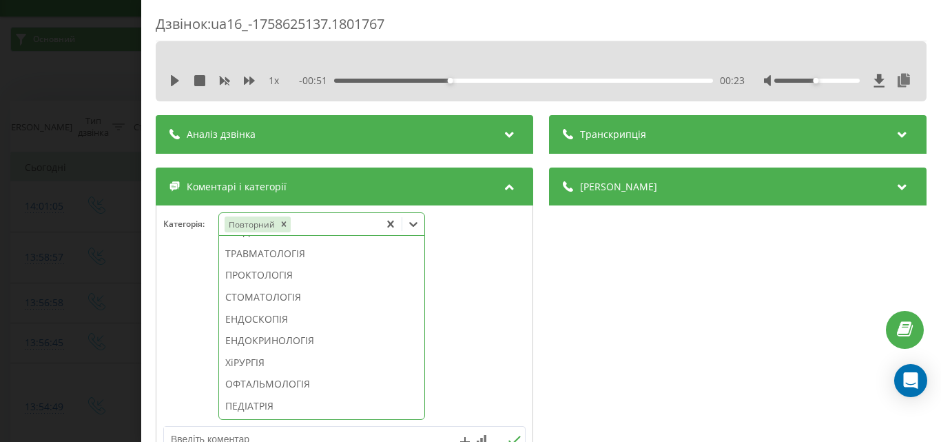
scroll to position [794, 0]
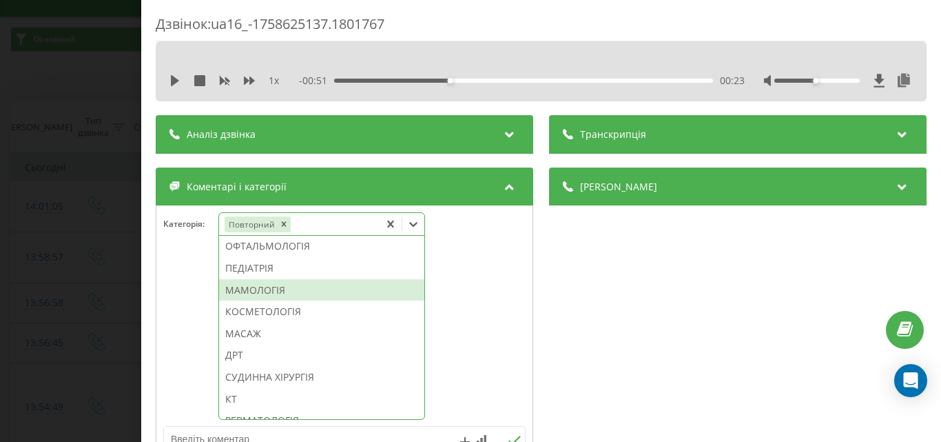
click at [265, 301] on div "МАМОЛОГІЯ" at bounding box center [321, 290] width 205 height 22
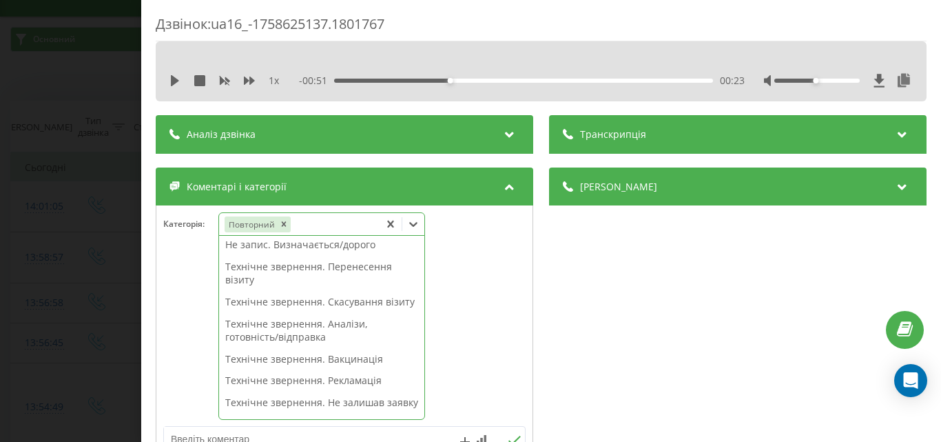
scroll to position [0, 0]
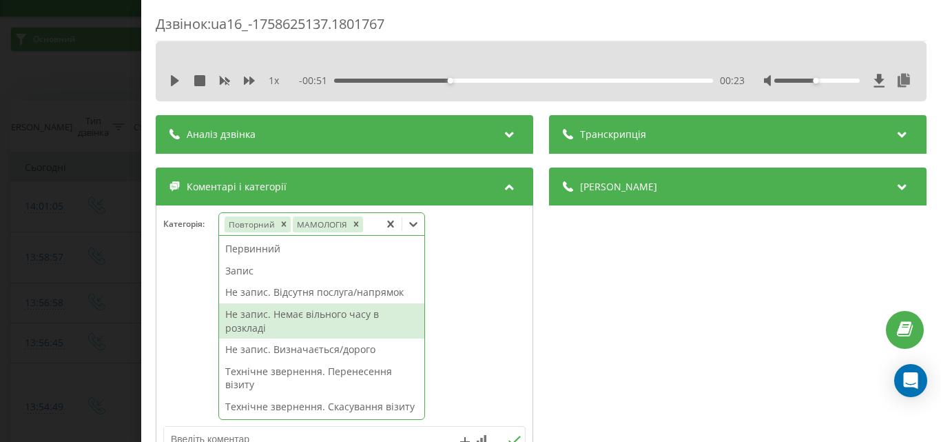
click at [308, 311] on div "Не запис. Немає вільного часу в розкладі" at bounding box center [321, 320] width 205 height 35
click at [91, 241] on div "Дзвінок : ua16_-1758625137.1801767 1 x - 00:51 00:23 00:23 Транскрипція Для AI-…" at bounding box center [470, 221] width 941 height 442
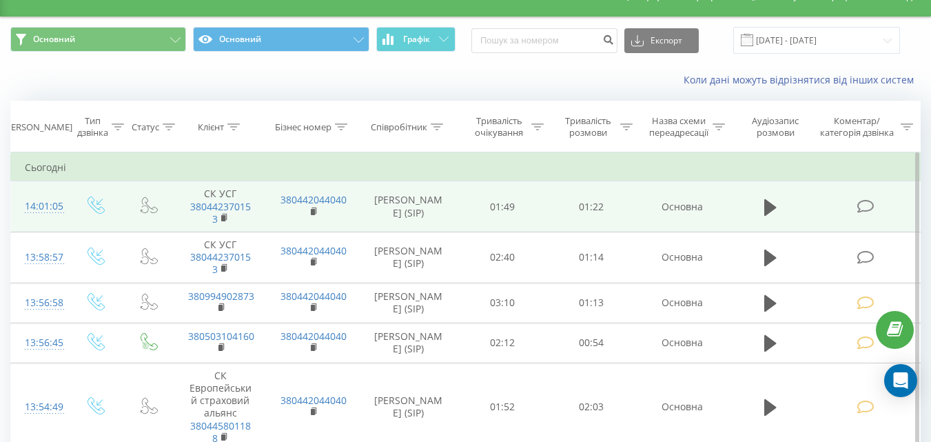
click at [872, 204] on icon at bounding box center [864, 206] width 17 height 14
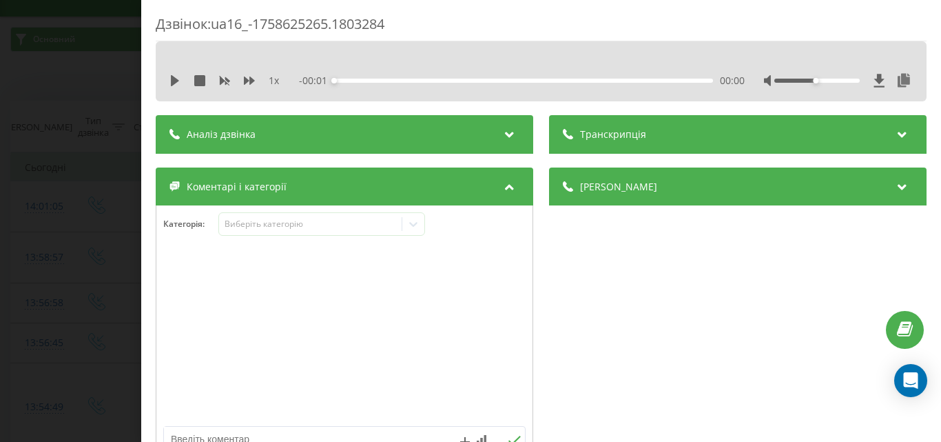
click at [247, 426] on textarea at bounding box center [308, 438] width 289 height 25
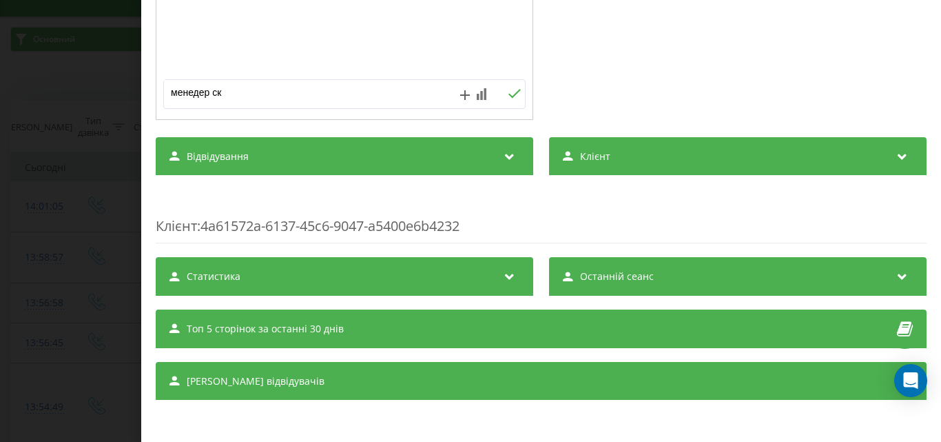
click at [197, 91] on textarea "менедер ск" at bounding box center [308, 92] width 289 height 25
type textarea "менеджер ск"
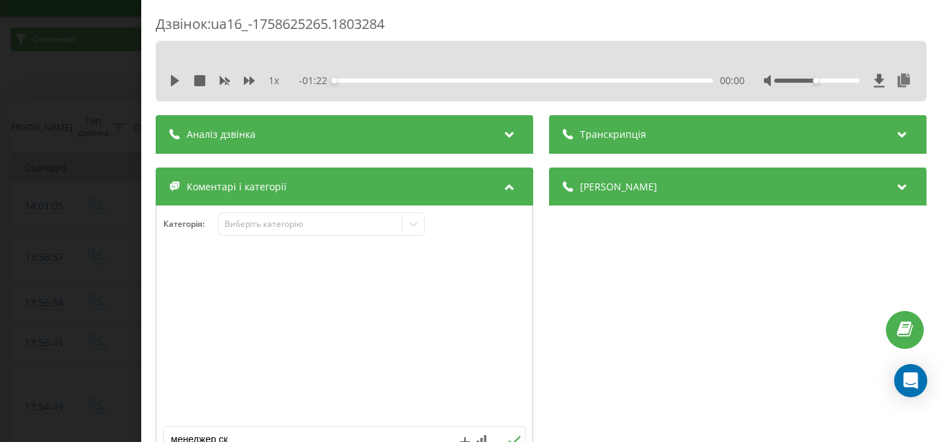
scroll to position [138, 0]
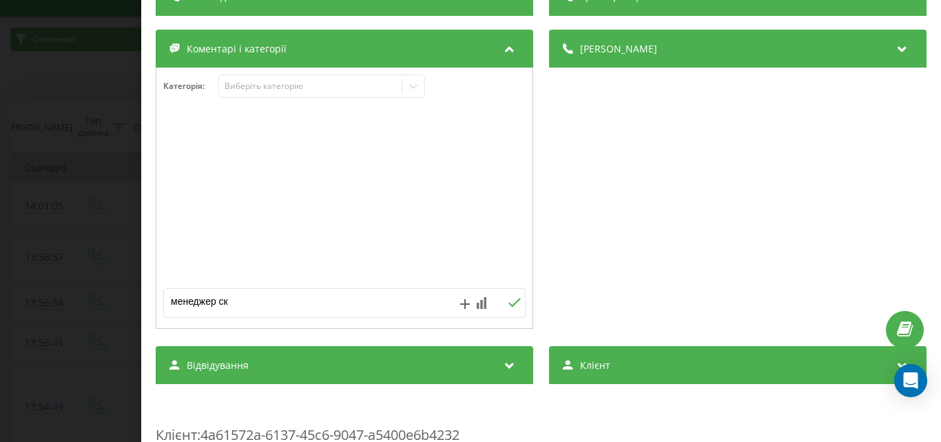
click at [510, 306] on icon at bounding box center [514, 303] width 13 height 10
click at [304, 87] on div "Виберіть категорію" at bounding box center [310, 86] width 172 height 11
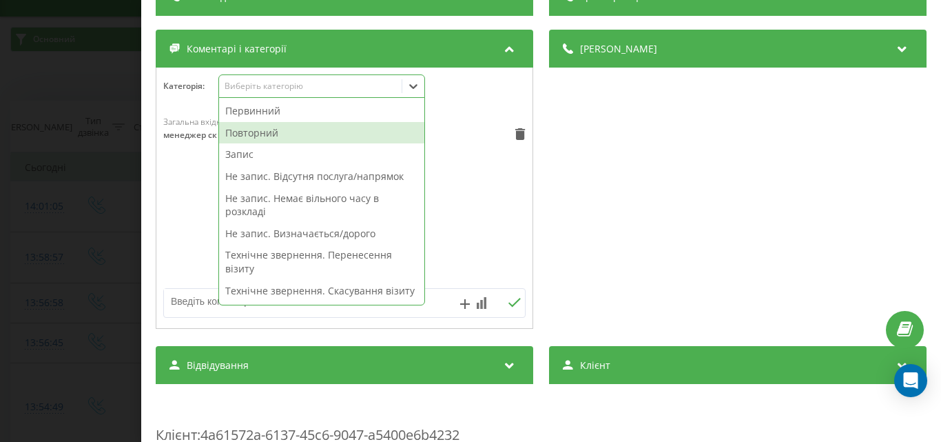
click at [256, 136] on div "Повторний" at bounding box center [321, 133] width 205 height 22
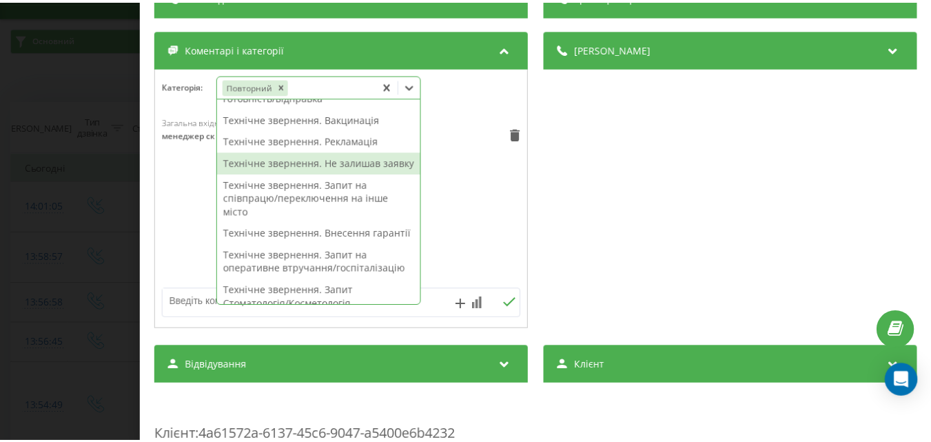
scroll to position [344, 0]
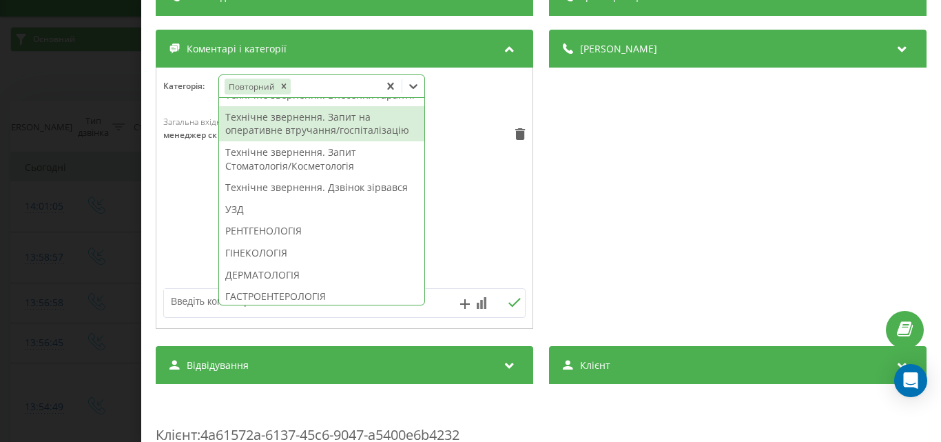
click at [334, 141] on div "Технічне звернення. Запит на оперативне втручання/госпіталізацію" at bounding box center [321, 123] width 205 height 35
drag, startPoint x: 54, startPoint y: 172, endPoint x: 70, endPoint y: 380, distance: 208.0
click at [54, 173] on div "Дзвінок : ua16_-1758625265.1803284 1 x - 01:22 00:00 00:00 Транскрипція Для AI-…" at bounding box center [470, 221] width 941 height 442
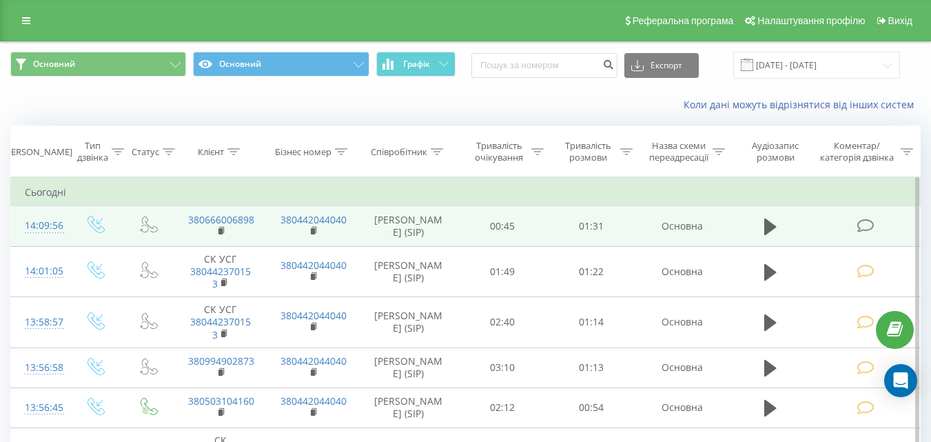
click at [869, 223] on icon at bounding box center [864, 225] width 17 height 14
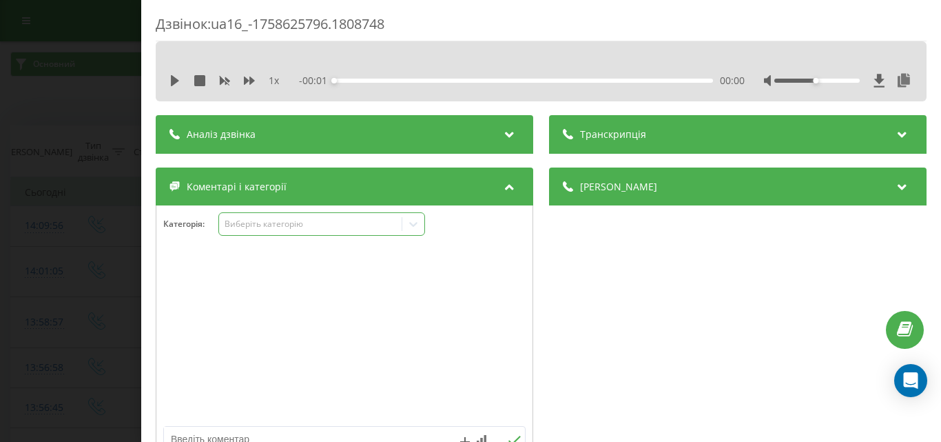
click at [285, 225] on div "Виберіть категорію" at bounding box center [310, 223] width 172 height 11
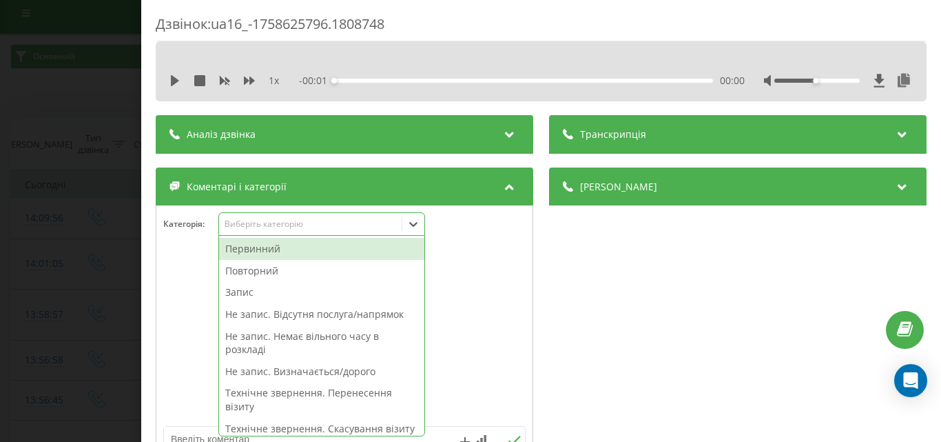
scroll to position [8, 0]
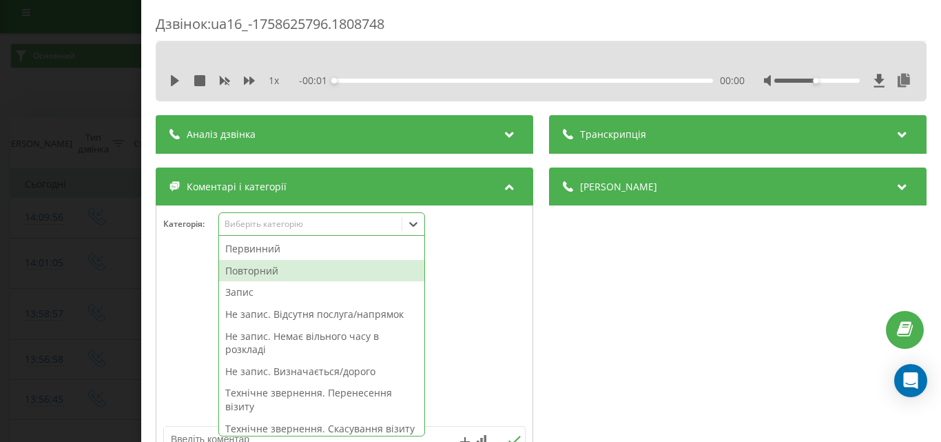
click at [265, 273] on div "Повторний" at bounding box center [321, 271] width 205 height 22
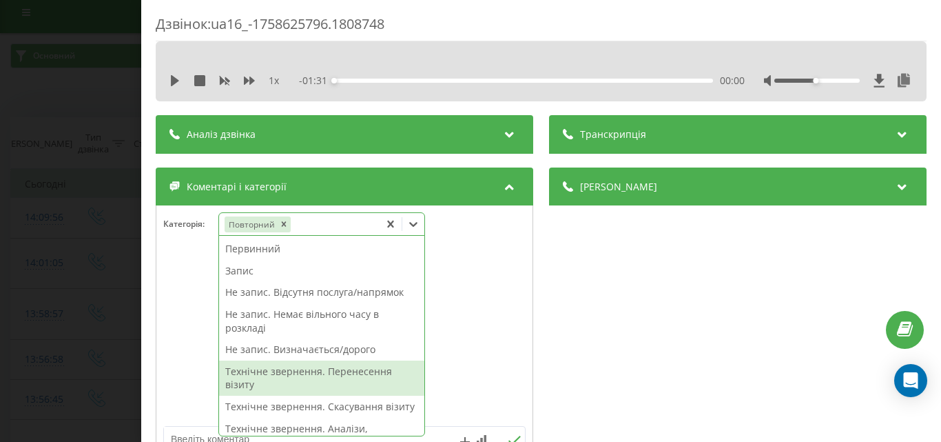
scroll to position [138, 0]
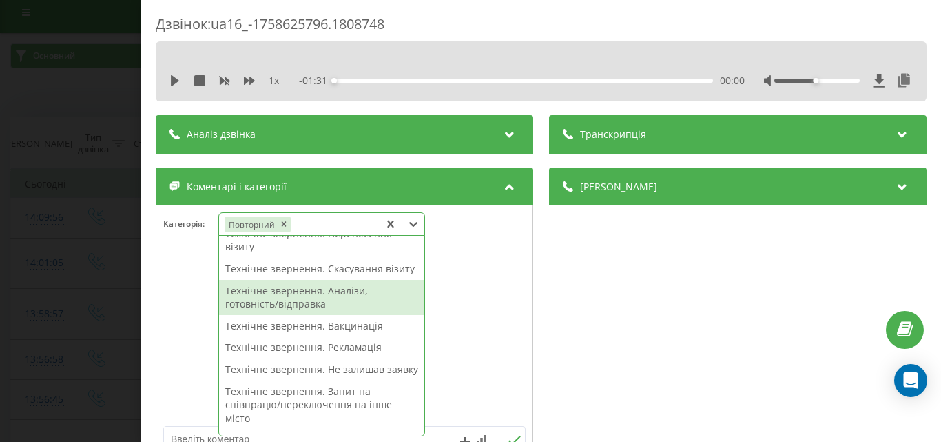
click at [343, 312] on div "Технічне звернення. Аналізи, готовність/відправка" at bounding box center [321, 297] width 205 height 35
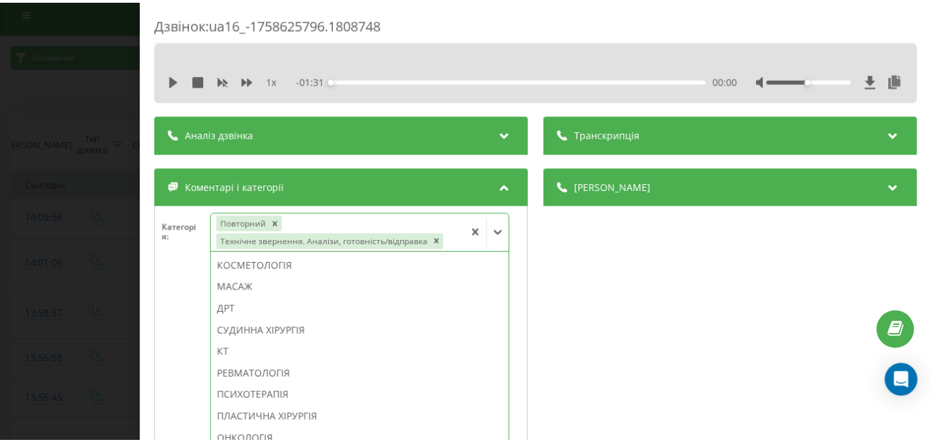
scroll to position [854, 0]
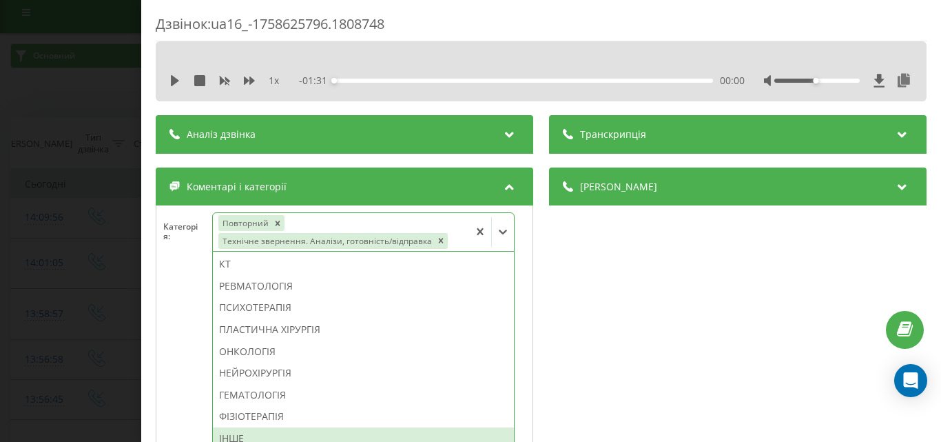
click at [242, 437] on div "ІНШЕ" at bounding box center [363, 438] width 301 height 22
drag, startPoint x: 28, startPoint y: 270, endPoint x: 141, endPoint y: 437, distance: 202.0
click at [28, 272] on div "Дзвінок : ua16_-1758625796.1808748 1 x - 01:31 00:00 00:00 Транскрипція Для AI-…" at bounding box center [470, 221] width 941 height 442
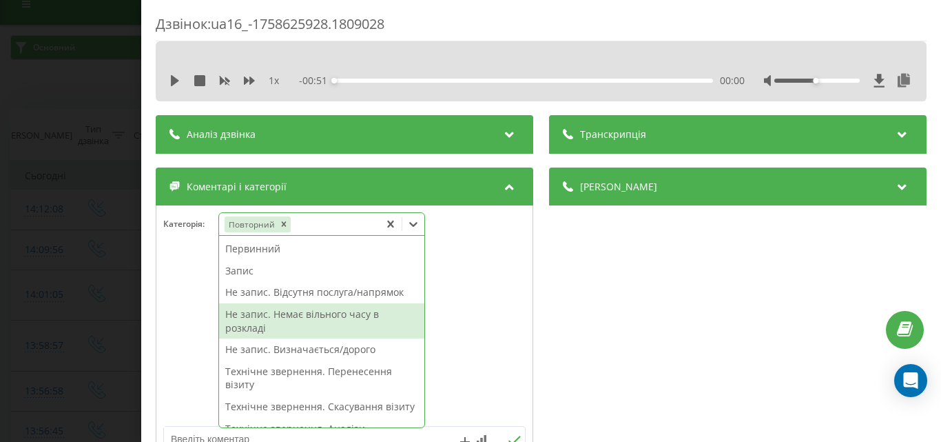
click at [340, 316] on div "Не запис. Немає вільного часу в розкладі" at bounding box center [321, 320] width 205 height 35
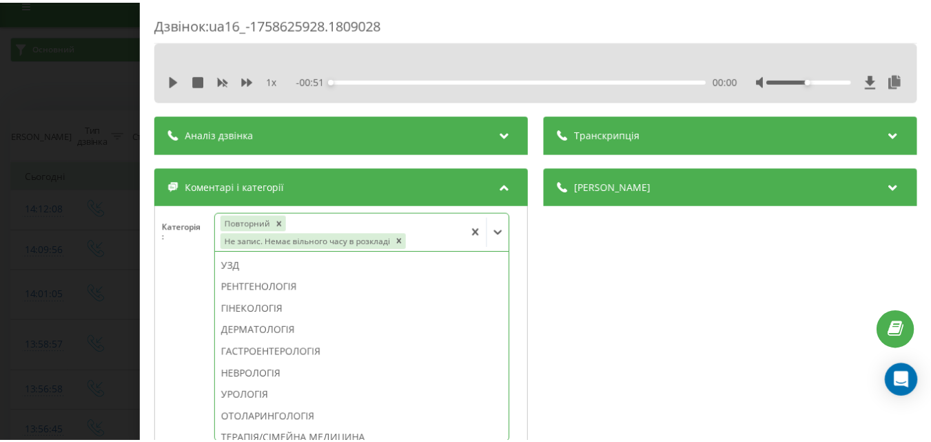
scroll to position [215, 0]
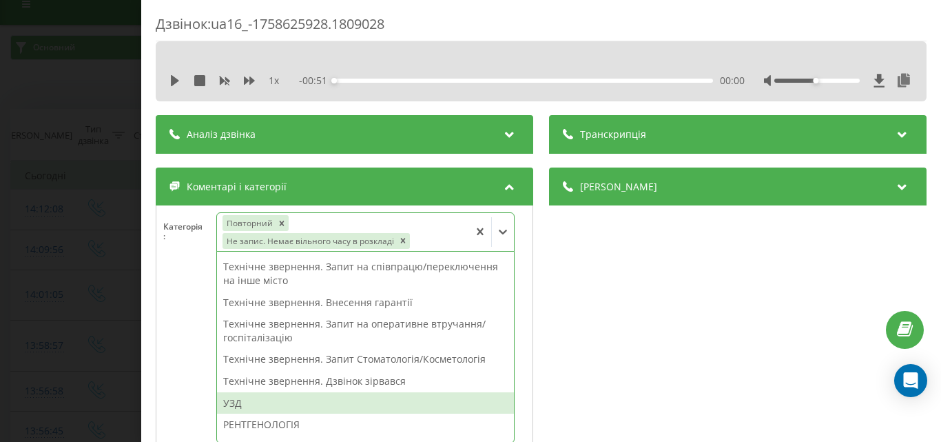
click at [238, 402] on div "УЗД" at bounding box center [365, 403] width 297 height 22
click at [0, 249] on div "Дзвінок : ua16_-1758625928.1809028 1 x - 00:51 00:00 00:00 Транскрипція Для AI-…" at bounding box center [470, 221] width 941 height 442
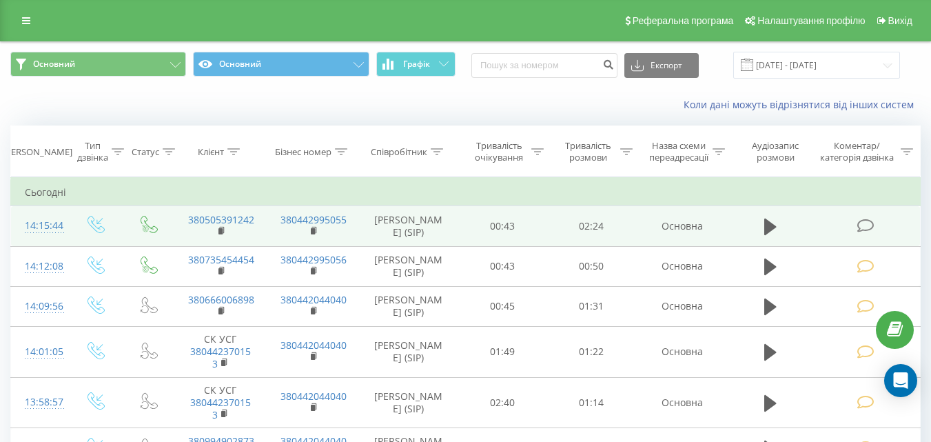
click at [869, 227] on icon at bounding box center [864, 225] width 17 height 14
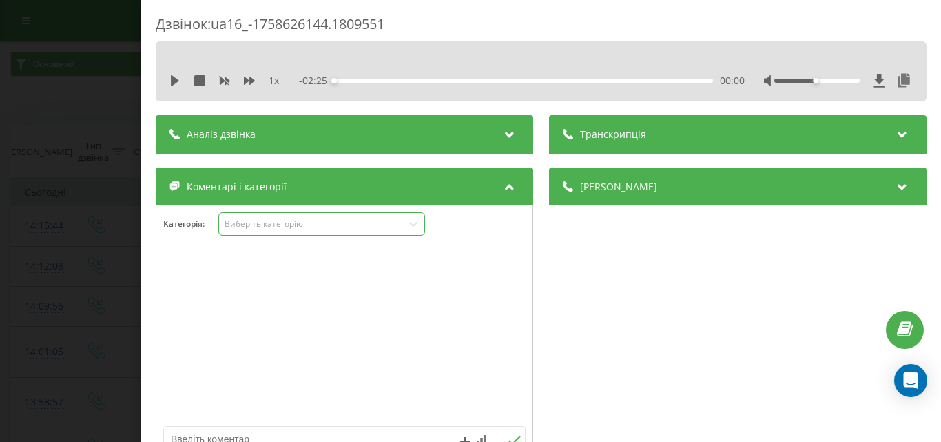
click at [340, 228] on div "Виберіть категорію" at bounding box center [310, 223] width 172 height 11
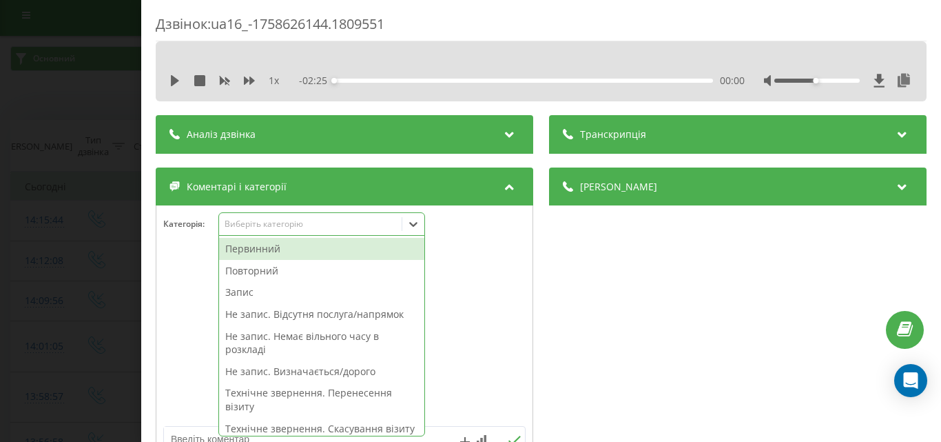
scroll to position [8, 0]
click at [275, 249] on div "Первинний" at bounding box center [321, 249] width 205 height 22
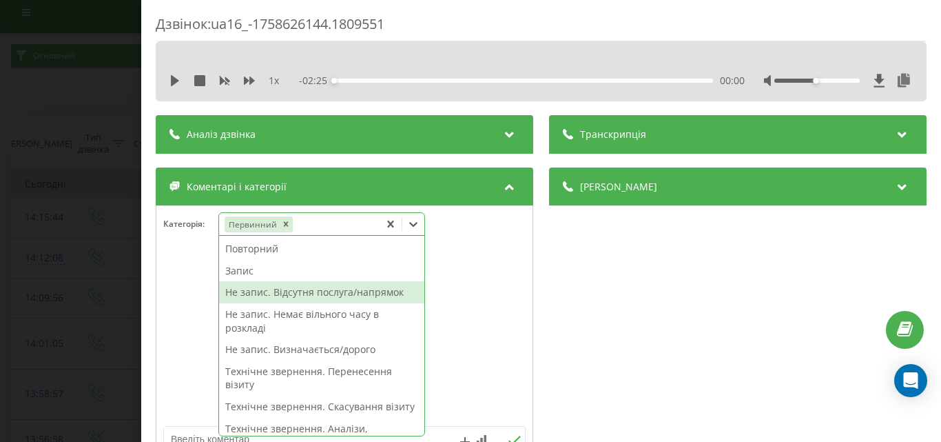
click at [291, 291] on div "Не запис. Відсутня послуга/напрямок" at bounding box center [321, 292] width 205 height 22
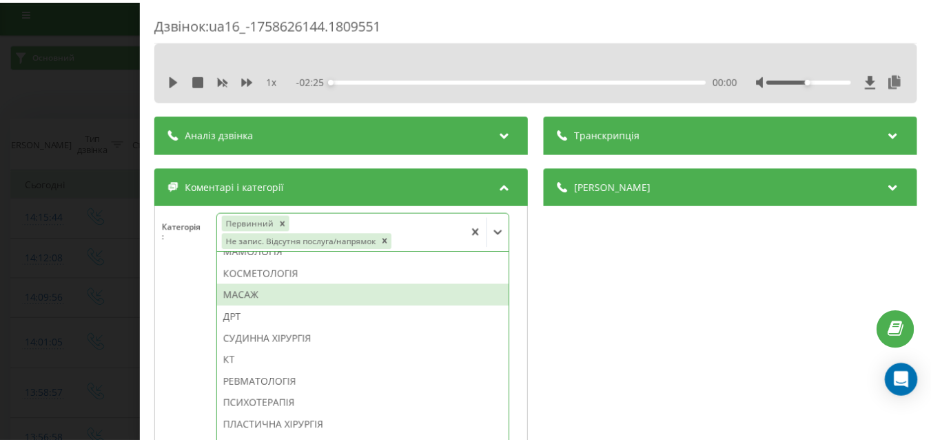
scroll to position [620, 0]
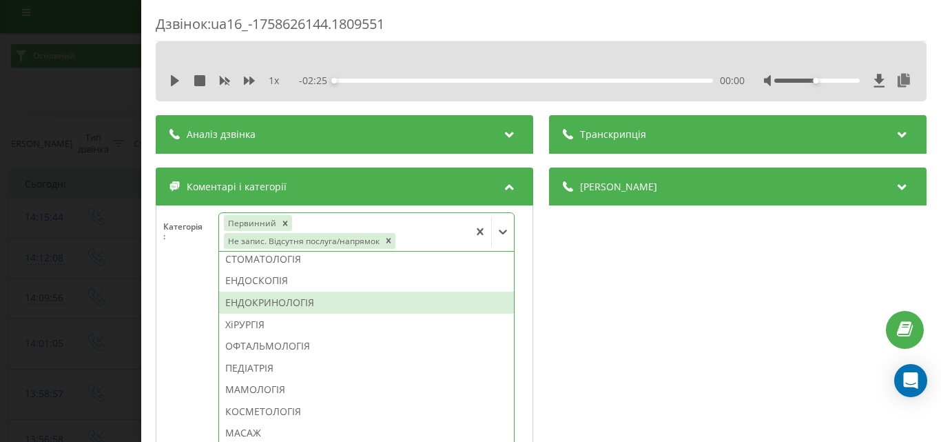
click at [314, 304] on div "ЕНДОКРИНОЛОГІЯ" at bounding box center [366, 302] width 296 height 22
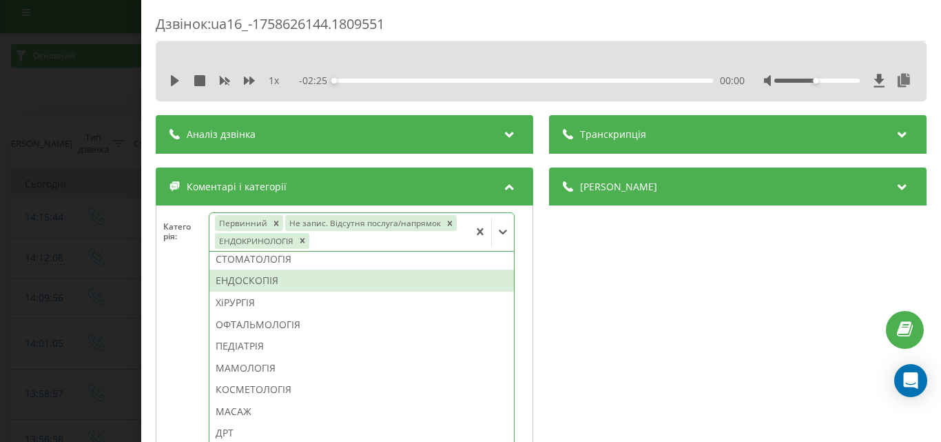
click at [116, 220] on div "Дзвінок : ua16_-1758626144.1809551 1 x - 02:25 00:00 00:00 Транскрипція Для AI-…" at bounding box center [470, 221] width 941 height 442
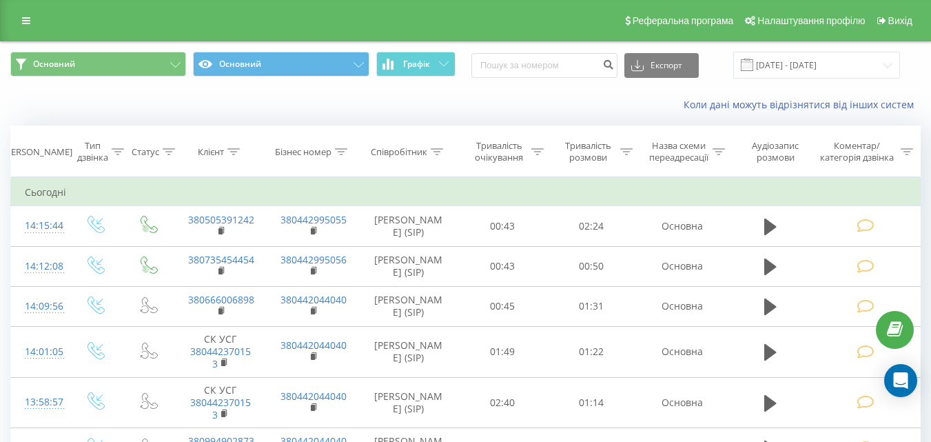
scroll to position [8, 0]
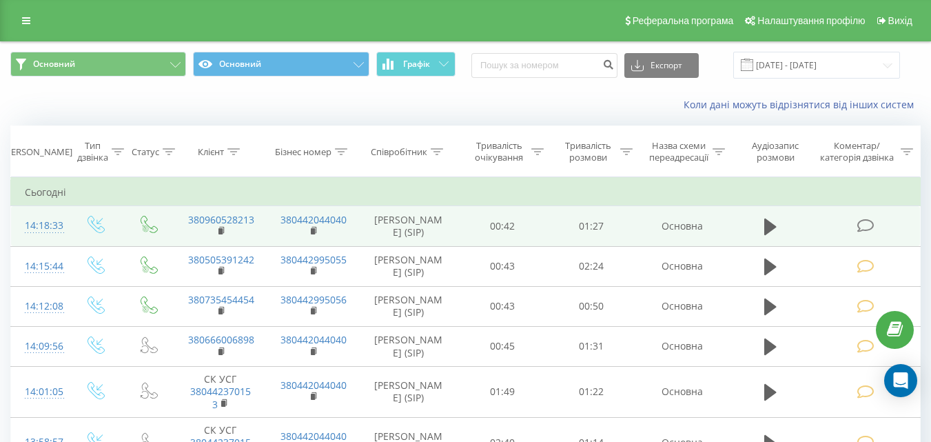
click at [858, 224] on icon at bounding box center [864, 225] width 17 height 14
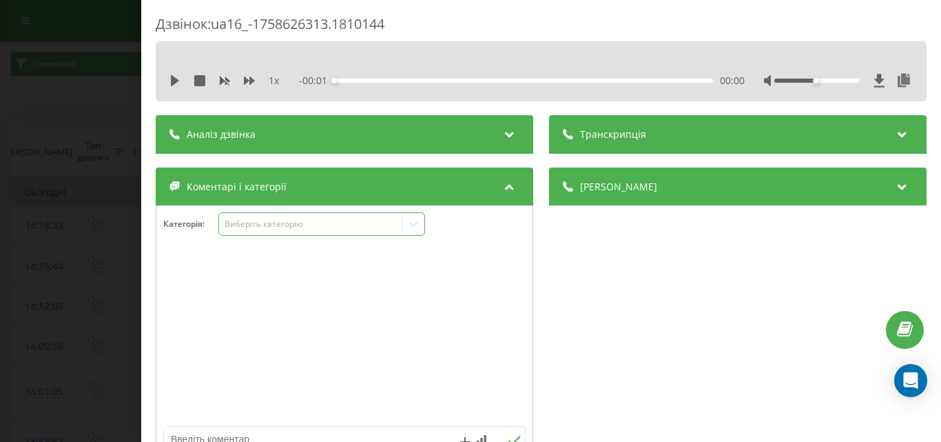
click at [276, 223] on div "Виберіть категорію" at bounding box center [310, 223] width 172 height 11
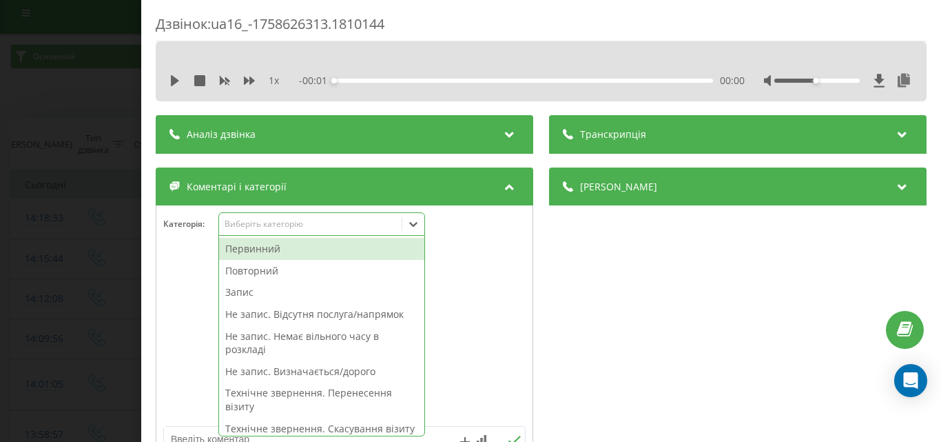
scroll to position [8, 0]
click at [260, 258] on div "Первинний" at bounding box center [321, 249] width 205 height 22
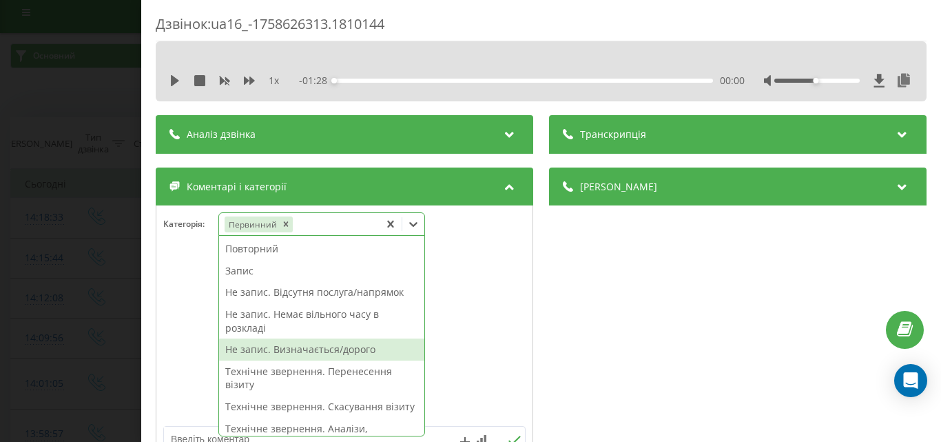
click at [327, 349] on div "Не запис. Визначається/дорого" at bounding box center [321, 349] width 205 height 22
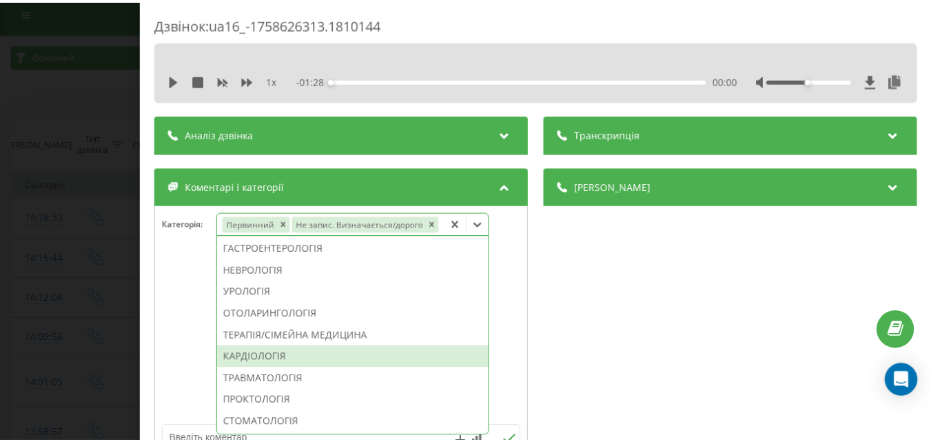
scroll to position [386, 0]
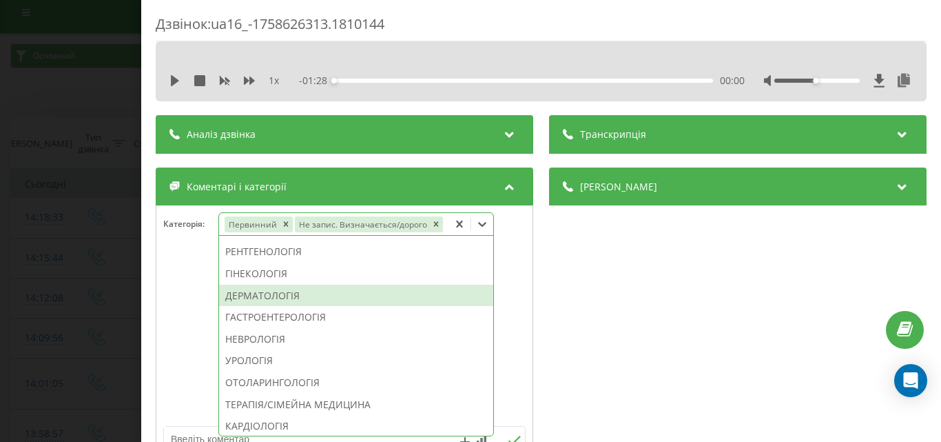
drag, startPoint x: 292, startPoint y: 297, endPoint x: 99, endPoint y: 278, distance: 193.8
click at [289, 297] on div "ДЕРМАТОЛОГІЯ" at bounding box center [356, 296] width 274 height 22
click at [62, 276] on div "Дзвінок : ua16_-1758626313.1810144 1 x - 01:28 00:00 00:00 Транскрипція Для AI-…" at bounding box center [470, 221] width 941 height 442
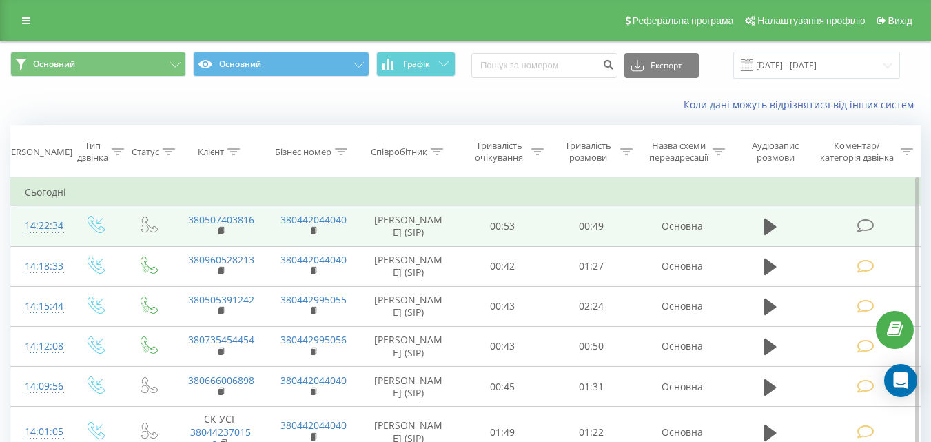
click at [861, 227] on icon at bounding box center [864, 225] width 17 height 14
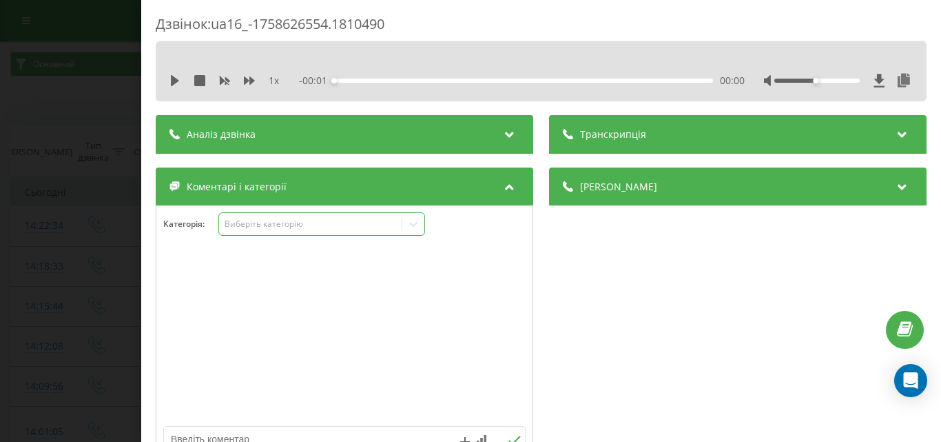
click at [294, 227] on div "Виберіть категорію" at bounding box center [310, 223] width 172 height 11
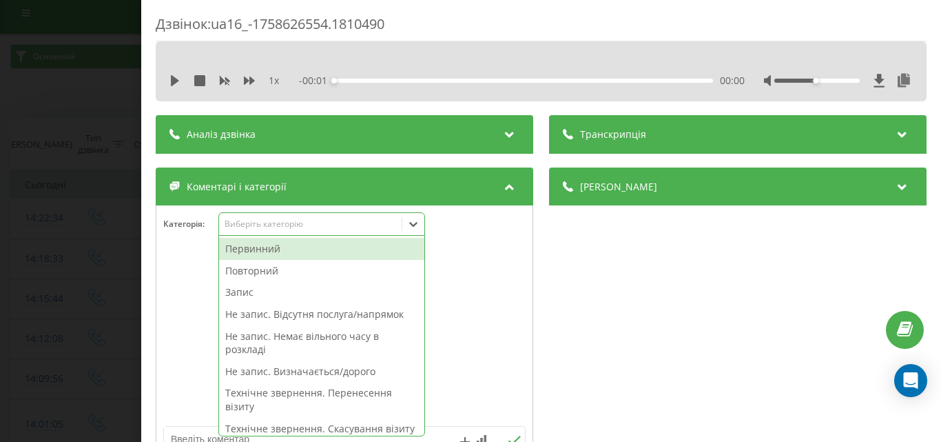
scroll to position [8, 0]
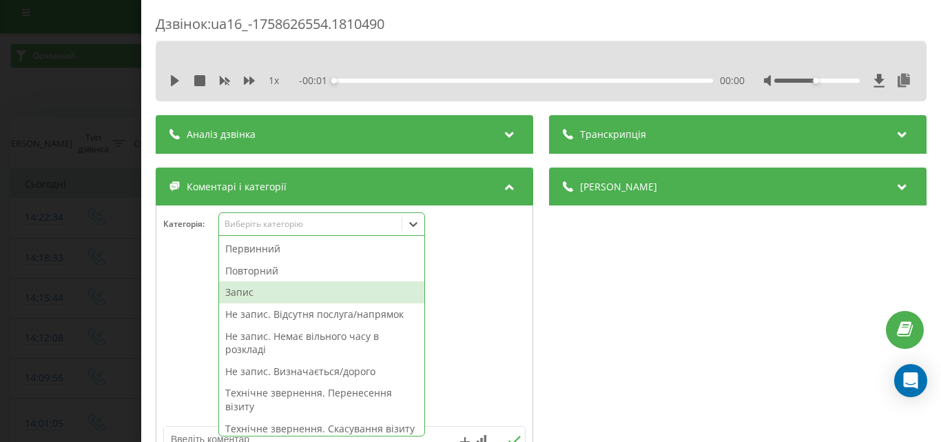
click at [277, 289] on div "Запис" at bounding box center [321, 292] width 205 height 22
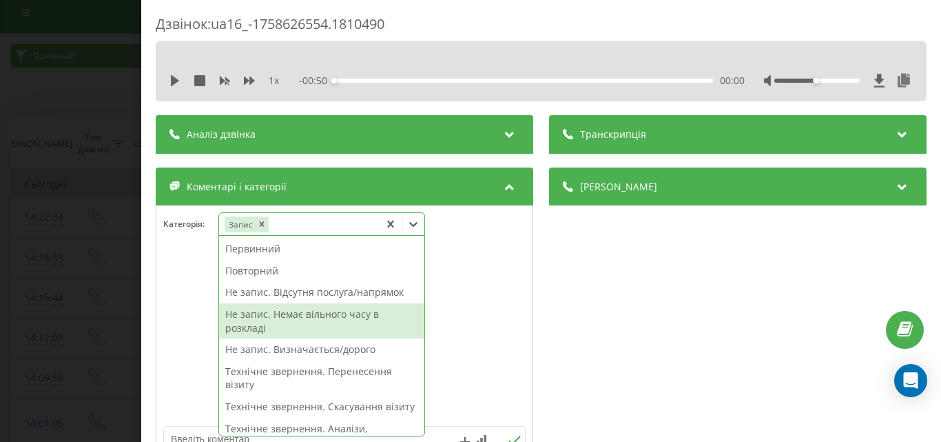
click at [282, 317] on div "Не запис. Немає вільного часу в розкладі" at bounding box center [321, 320] width 205 height 35
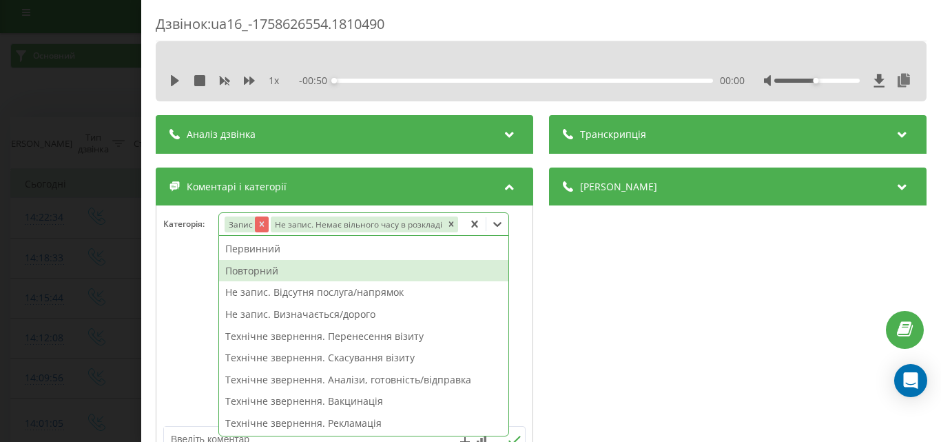
drag, startPoint x: 269, startPoint y: 269, endPoint x: 268, endPoint y: 220, distance: 48.9
click at [269, 265] on div "Повторний" at bounding box center [363, 271] width 289 height 22
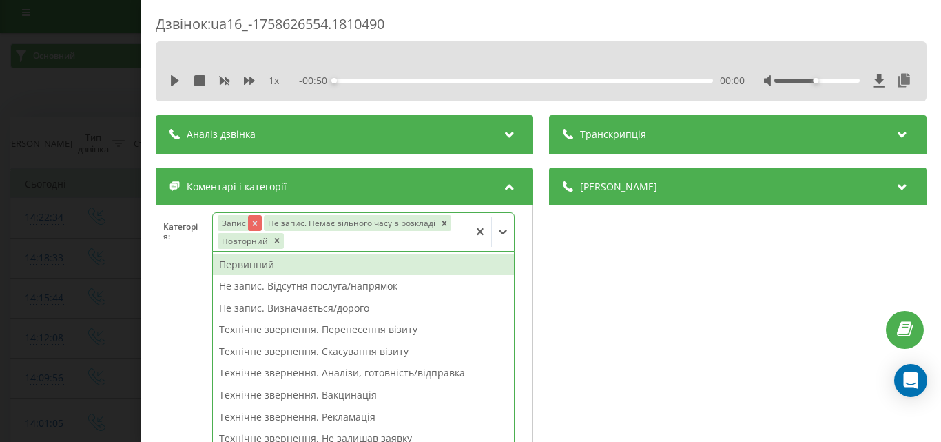
click at [262, 222] on div "Remove Запис" at bounding box center [255, 223] width 14 height 16
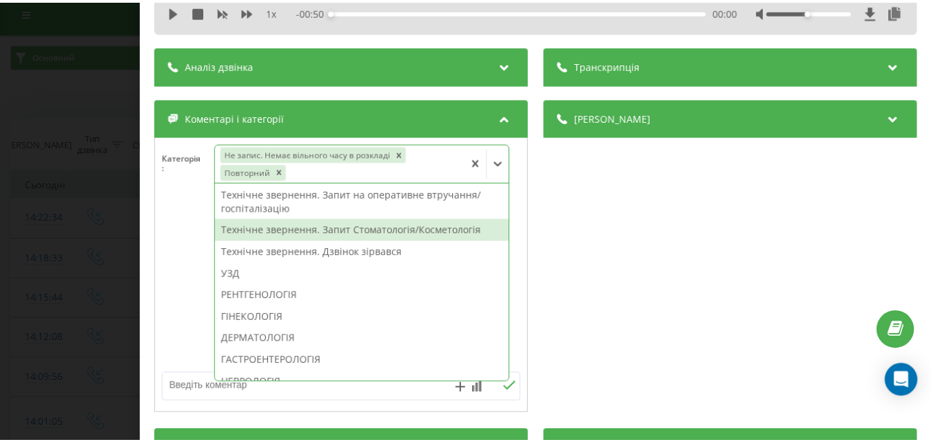
scroll to position [413, 0]
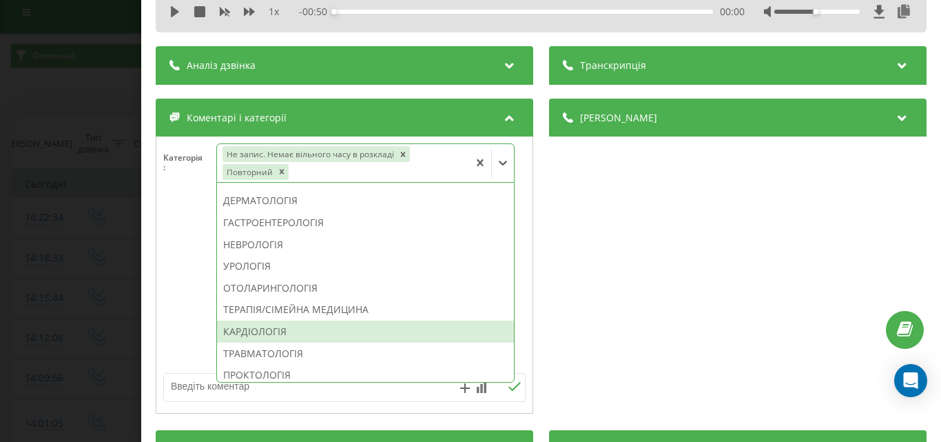
drag, startPoint x: 277, startPoint y: 328, endPoint x: 83, endPoint y: 221, distance: 221.7
click at [265, 322] on div "КАРДІОЛОГІЯ" at bounding box center [365, 331] width 297 height 22
click at [83, 221] on div "Дзвінок : ua16_-1758626554.1810490 1 x - 00:50 00:00 00:00 Транскрипція Для AI-…" at bounding box center [470, 221] width 941 height 442
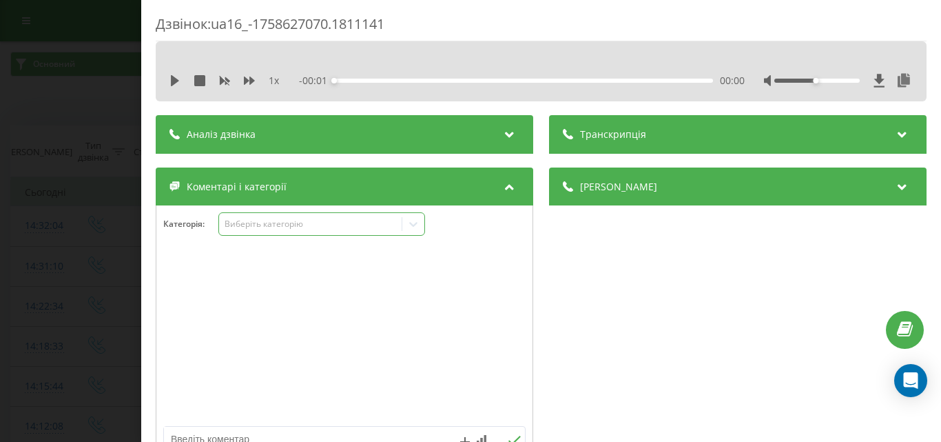
click at [338, 224] on div "Виберіть категорію" at bounding box center [310, 223] width 172 height 11
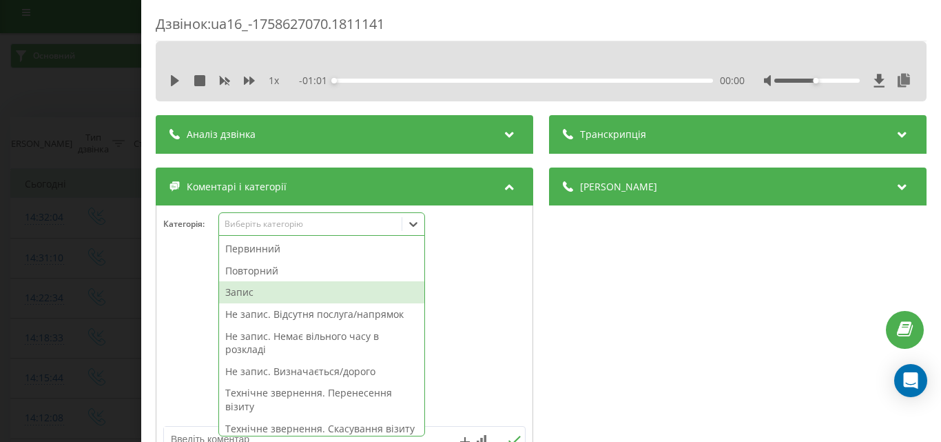
click at [257, 291] on div "Запис" at bounding box center [321, 292] width 205 height 22
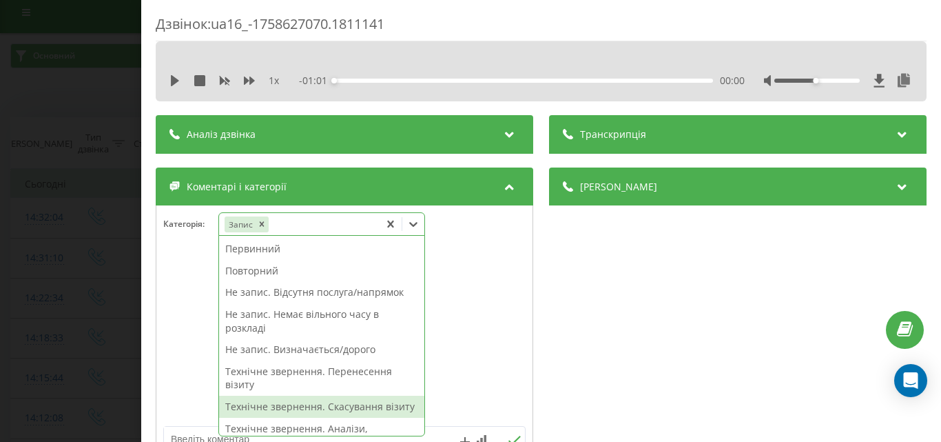
scroll to position [138, 0]
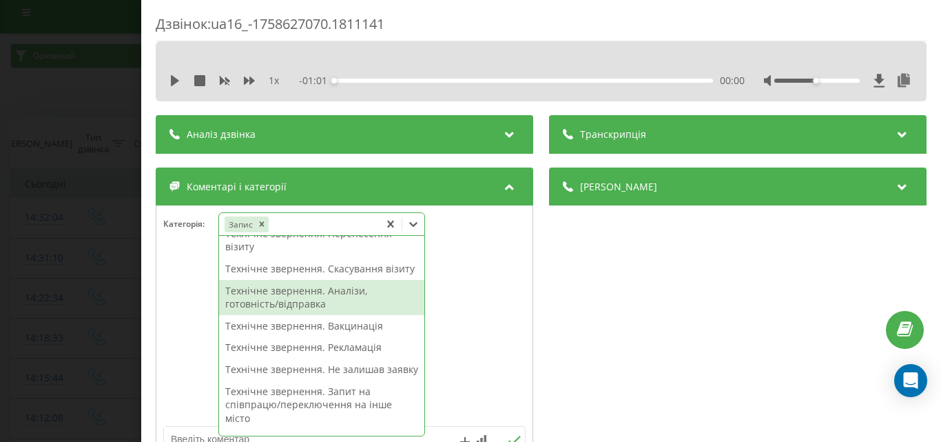
click at [342, 304] on div "Технічне звернення. Аналізи, готовність/відправка" at bounding box center [321, 297] width 205 height 35
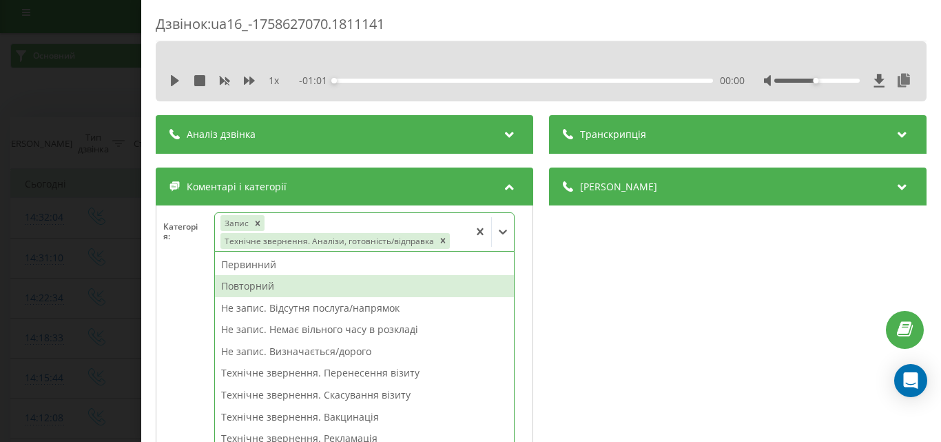
click at [258, 285] on div "Повторний" at bounding box center [364, 286] width 299 height 22
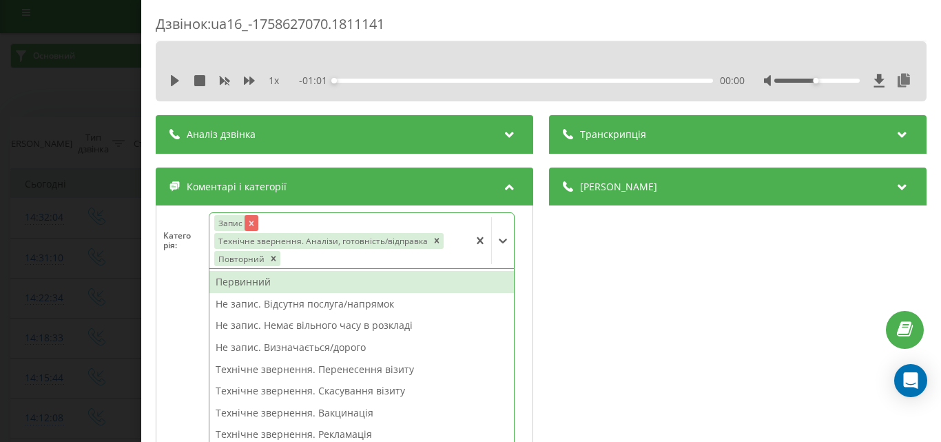
click at [253, 221] on icon "Remove Запис" at bounding box center [251, 222] width 5 height 5
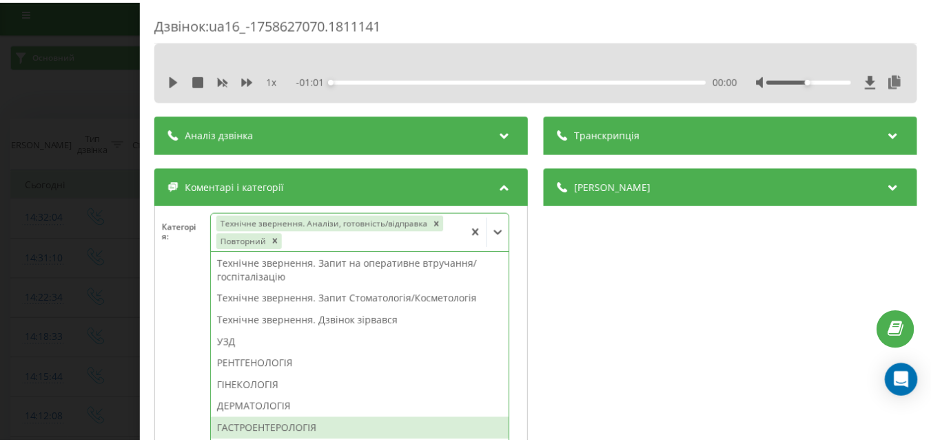
scroll to position [344, 0]
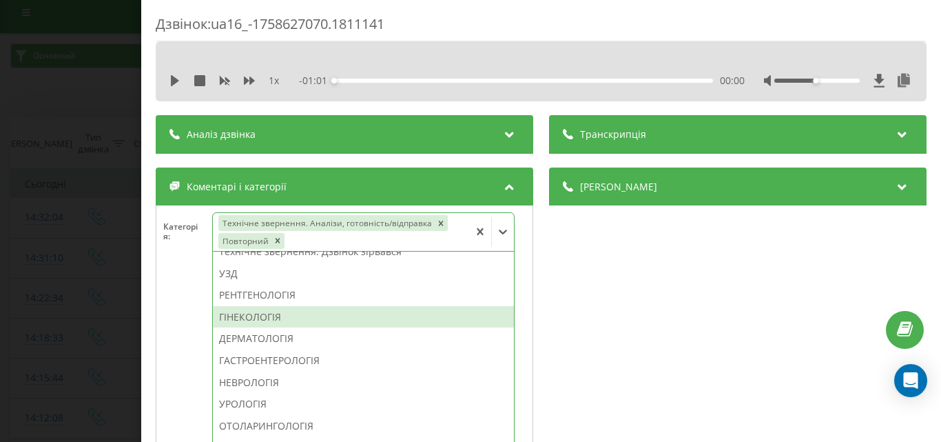
drag, startPoint x: 238, startPoint y: 321, endPoint x: 68, endPoint y: 238, distance: 189.2
click at [238, 320] on div "ГІНЕКОЛОГІЯ" at bounding box center [363, 317] width 301 height 22
click at [68, 238] on div "Дзвінок : ua16_-1758627070.1811141 1 x - 01:01 00:00 00:00 Транскрипція Для AI-…" at bounding box center [470, 221] width 941 height 442
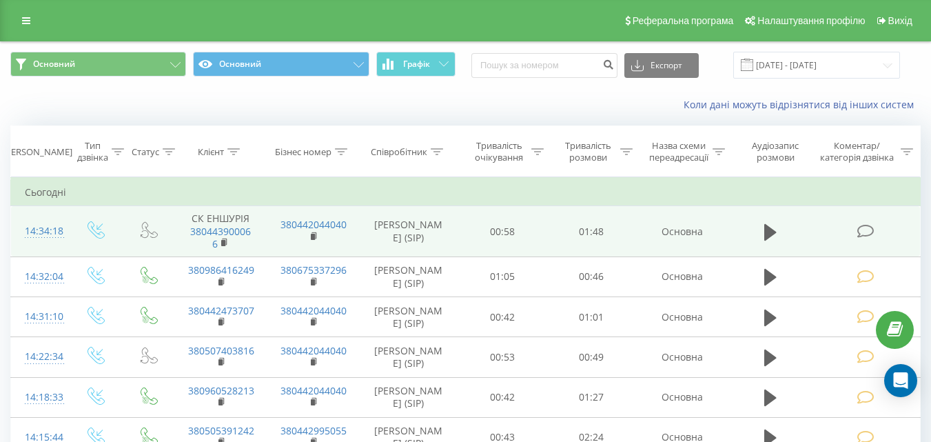
click at [876, 226] on td at bounding box center [866, 231] width 107 height 51
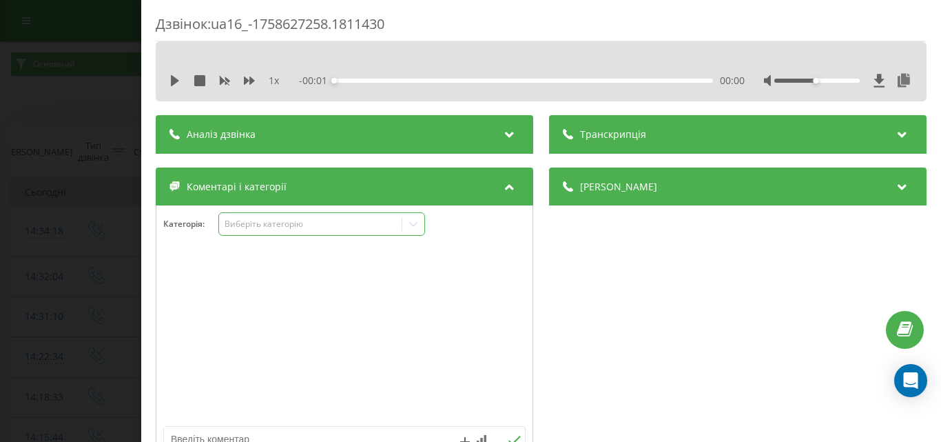
click at [280, 220] on div "Виберіть категорію" at bounding box center [310, 223] width 172 height 11
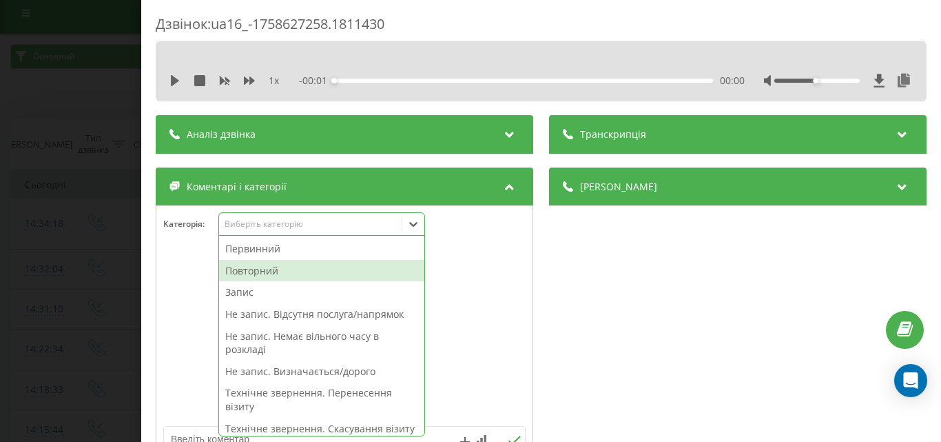
scroll to position [8, 0]
click at [271, 270] on div "Повторний" at bounding box center [321, 271] width 205 height 22
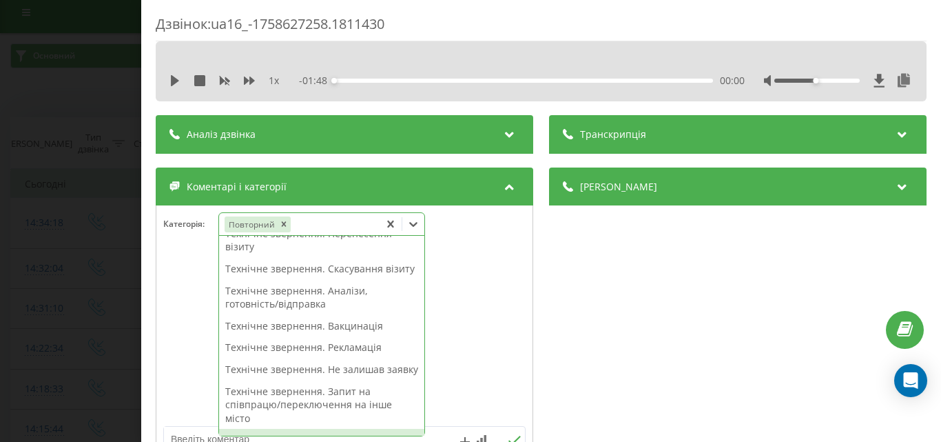
scroll to position [344, 0]
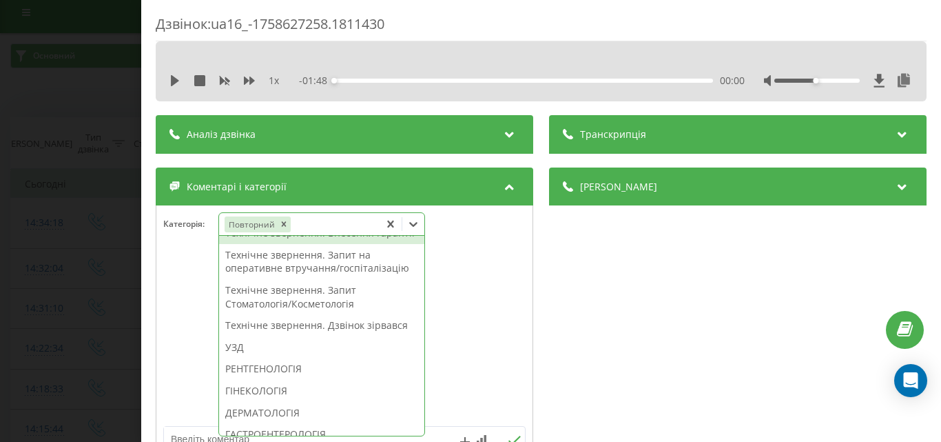
click at [479, 334] on div at bounding box center [344, 336] width 376 height 165
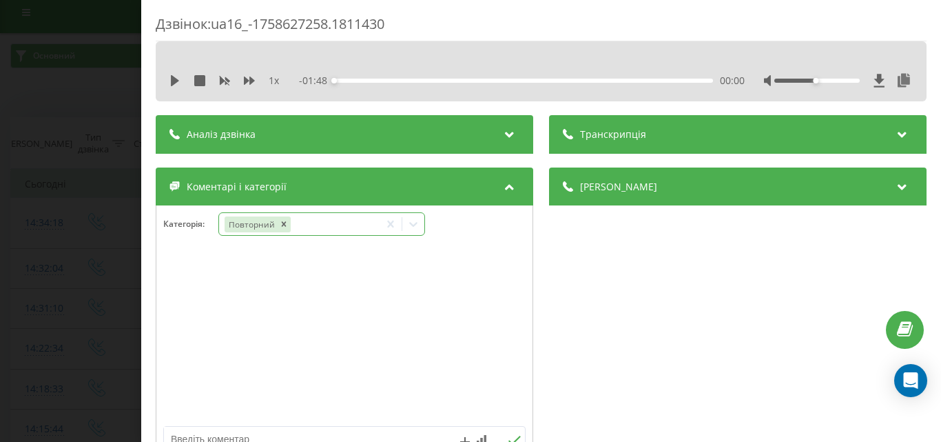
click at [420, 220] on icon at bounding box center [413, 224] width 14 height 14
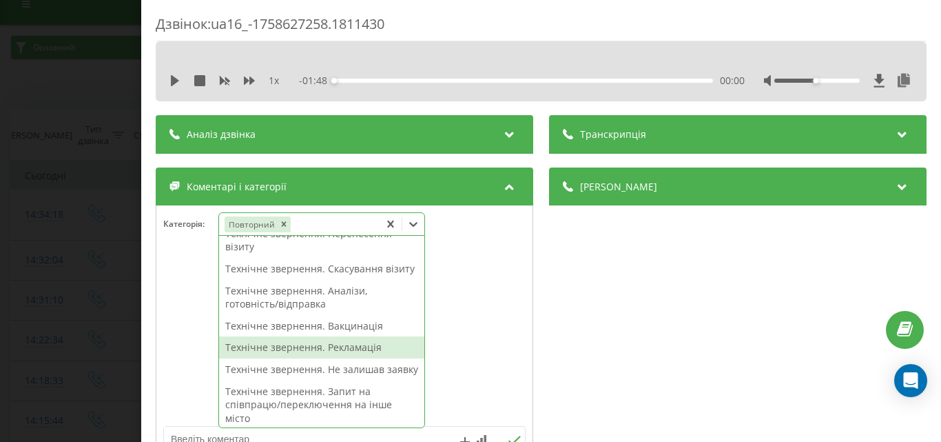
scroll to position [207, 0]
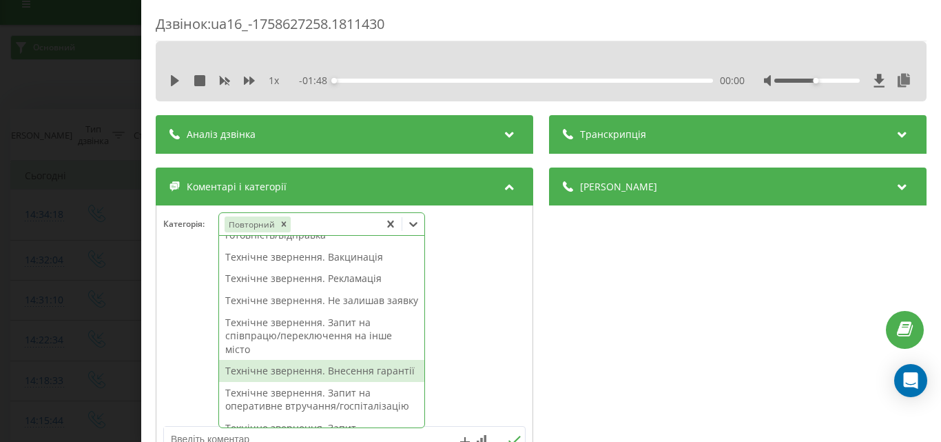
drag, startPoint x: 331, startPoint y: 402, endPoint x: 347, endPoint y: 375, distance: 30.6
click at [333, 382] on div "Технічне звернення. Внесення гарантії" at bounding box center [321, 371] width 205 height 22
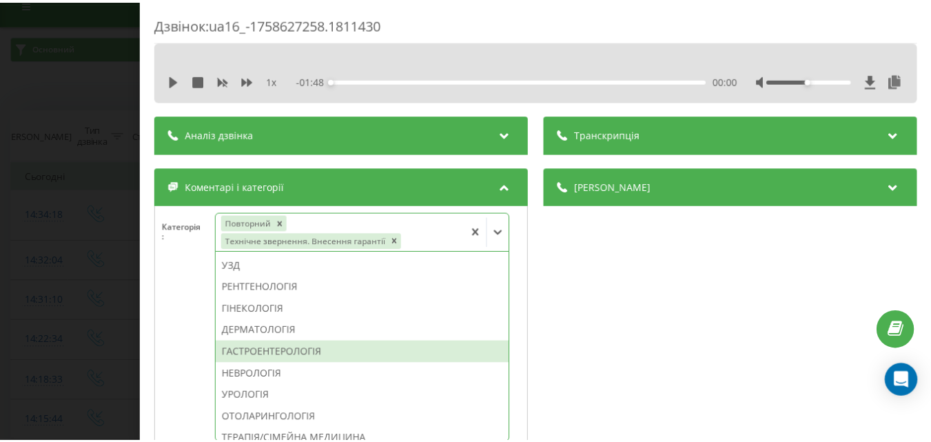
scroll to position [422, 0]
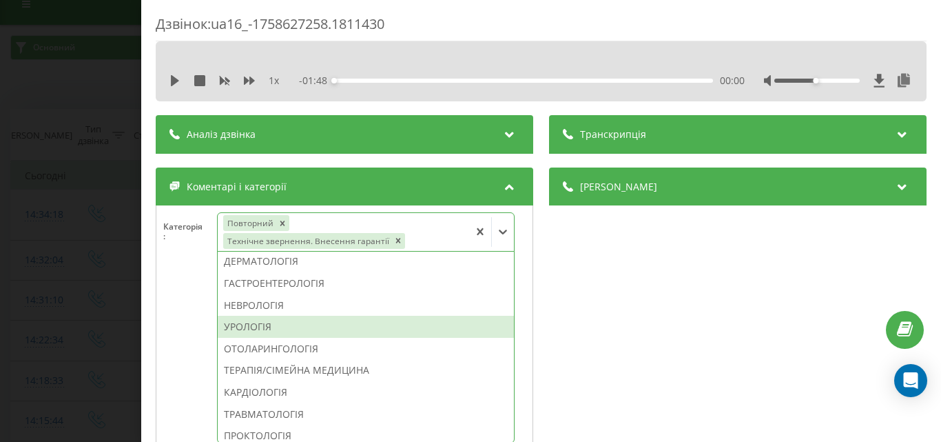
drag, startPoint x: 260, startPoint y: 324, endPoint x: 59, endPoint y: 260, distance: 211.1
click at [256, 323] on div "УРОЛОГІЯ" at bounding box center [366, 327] width 296 height 22
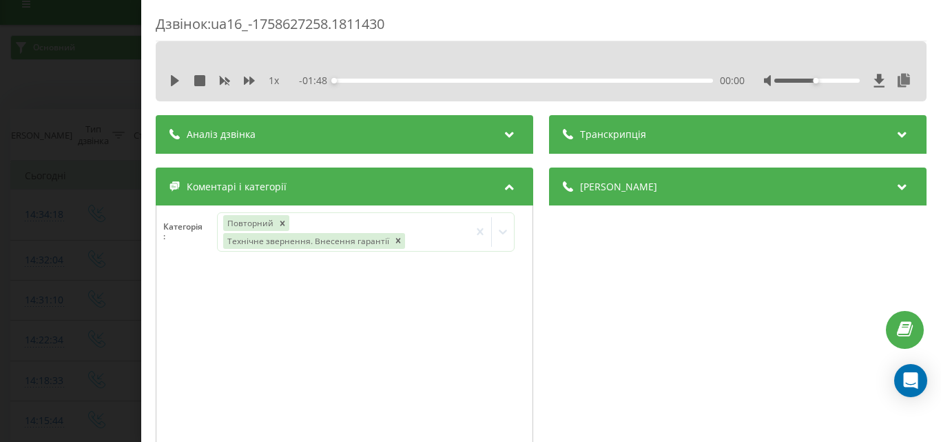
click at [59, 260] on div "Дзвінок : ua16_-1758627258.1811430 1 x - 01:48 00:00 00:00 Транскрипція Для AI-…" at bounding box center [470, 221] width 941 height 442
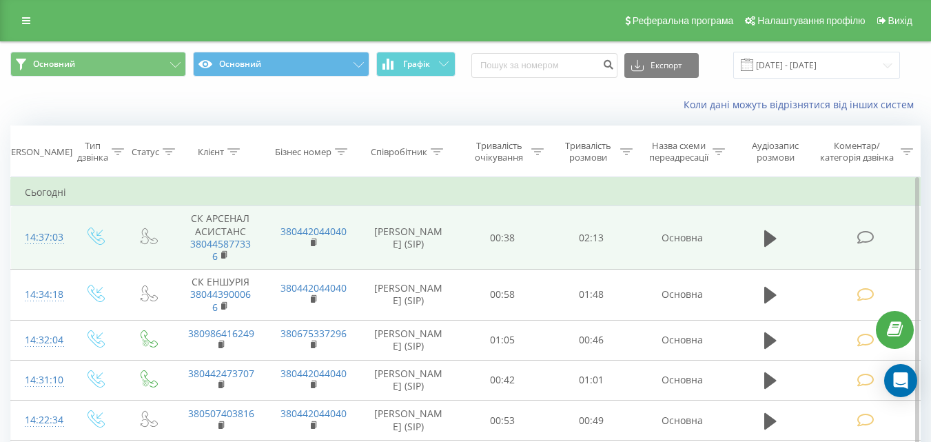
click at [865, 236] on icon at bounding box center [864, 237] width 17 height 14
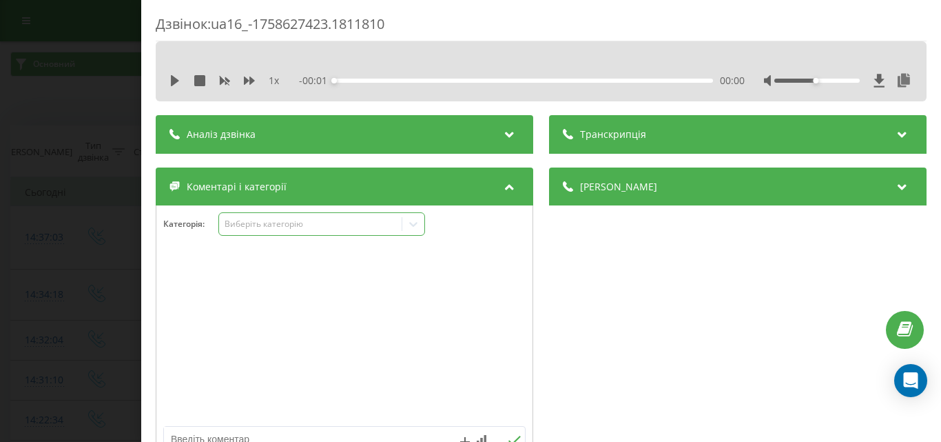
click at [336, 223] on div "Виберіть категорію" at bounding box center [310, 223] width 172 height 11
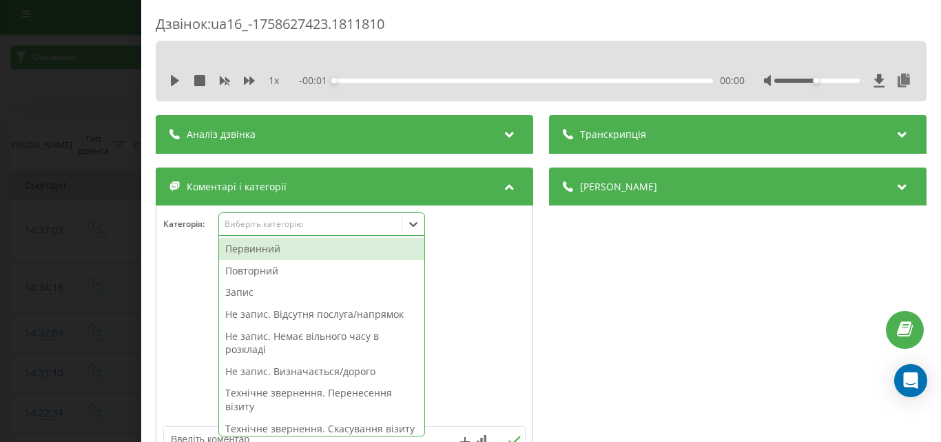
scroll to position [8, 0]
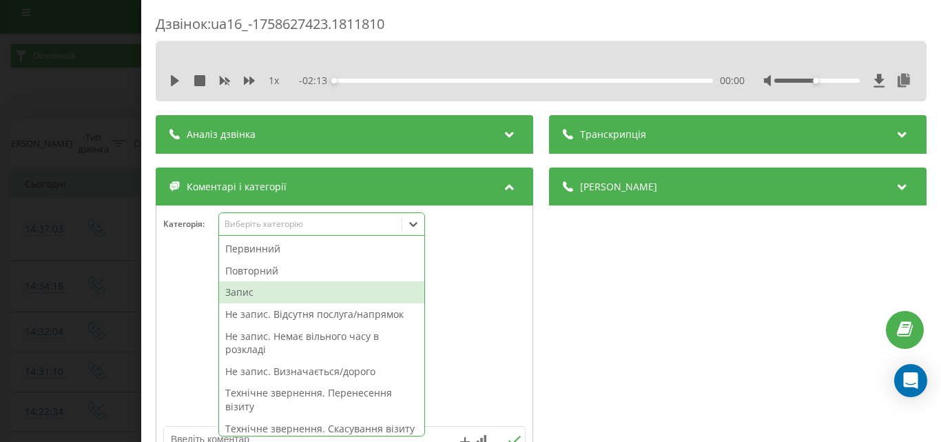
click at [262, 293] on div "Запис" at bounding box center [321, 292] width 205 height 22
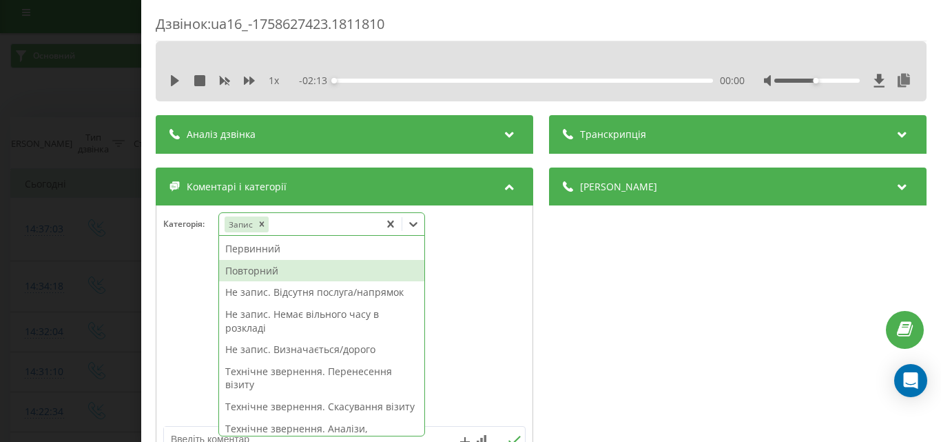
click at [256, 271] on div "Повторний" at bounding box center [321, 271] width 205 height 22
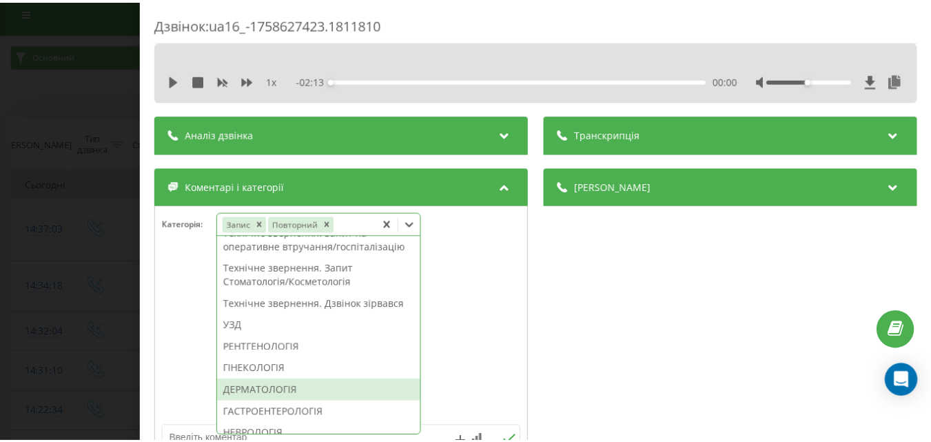
scroll to position [413, 0]
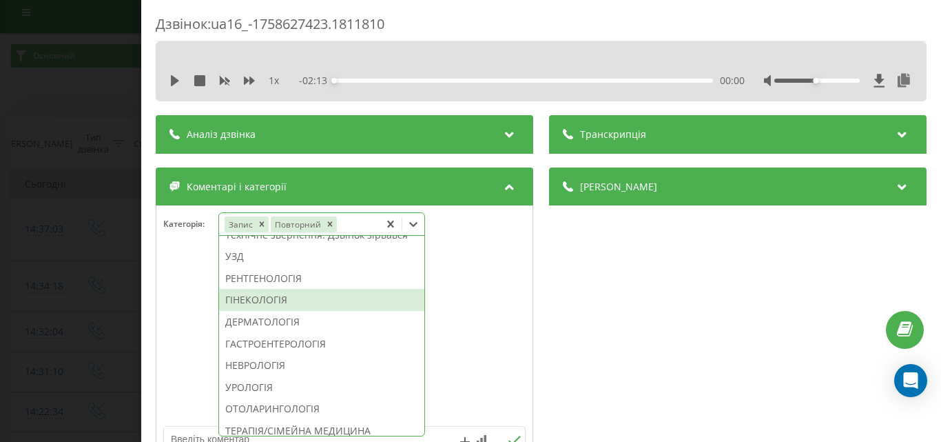
click at [287, 311] on div "ГІНЕКОЛОГІЯ" at bounding box center [321, 300] width 205 height 22
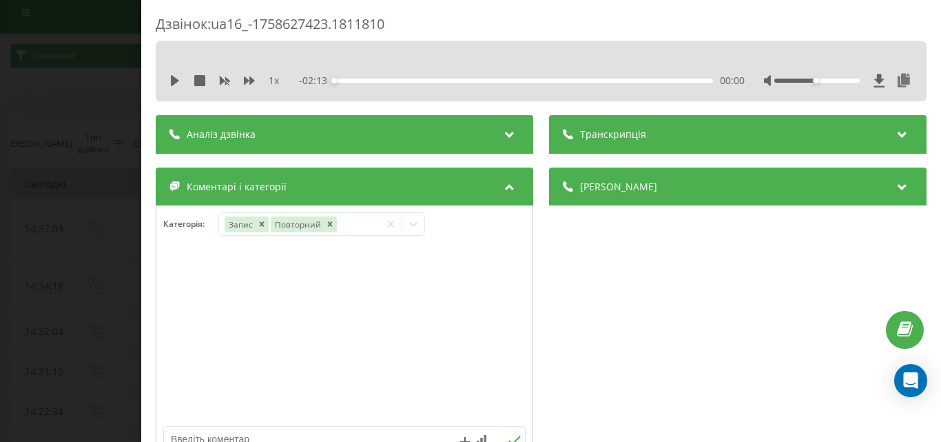
click at [63, 248] on div "Дзвінок : ua16_-1758627423.1811810 1 x - 02:13 00:00 00:00 Транскрипція Для AI-…" at bounding box center [470, 221] width 941 height 442
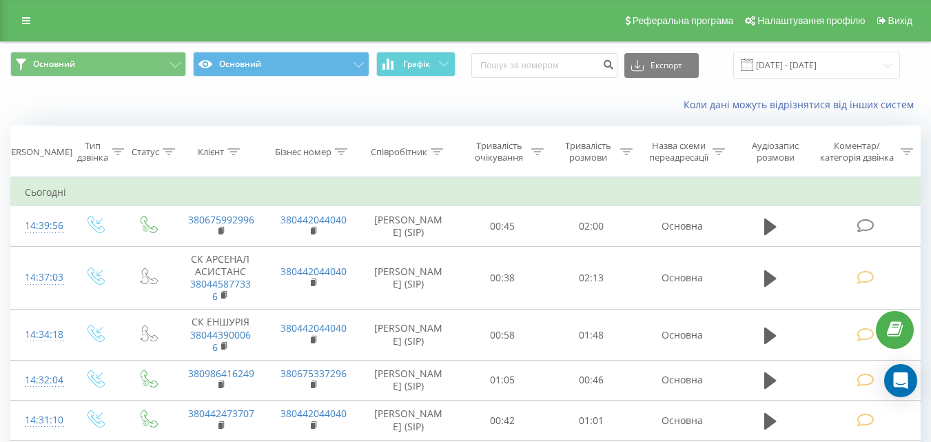
click at [859, 218] on icon at bounding box center [864, 225] width 17 height 14
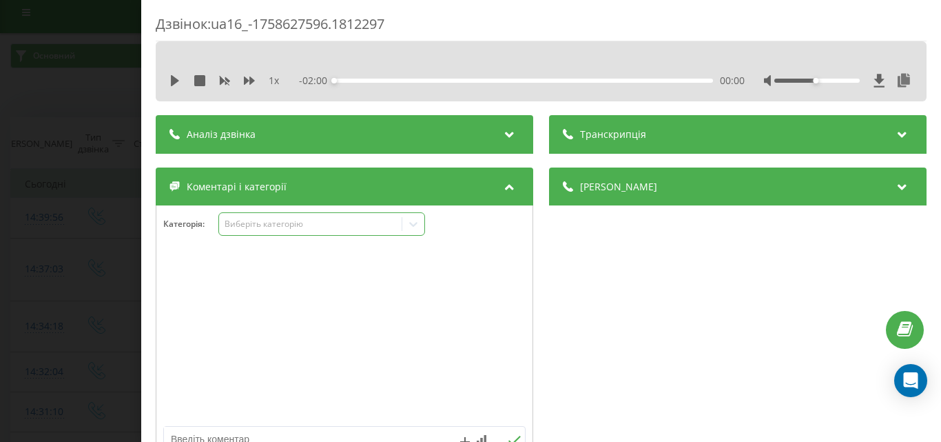
click at [350, 229] on div "Виберіть категорію" at bounding box center [310, 223] width 172 height 11
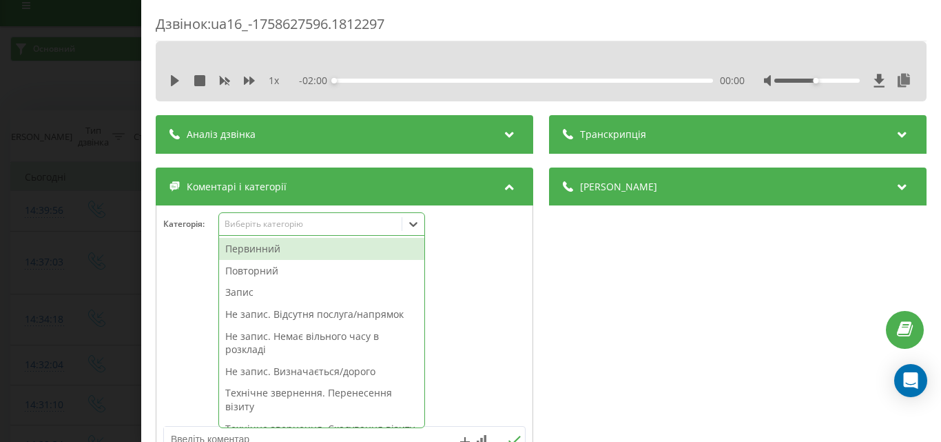
scroll to position [17, 0]
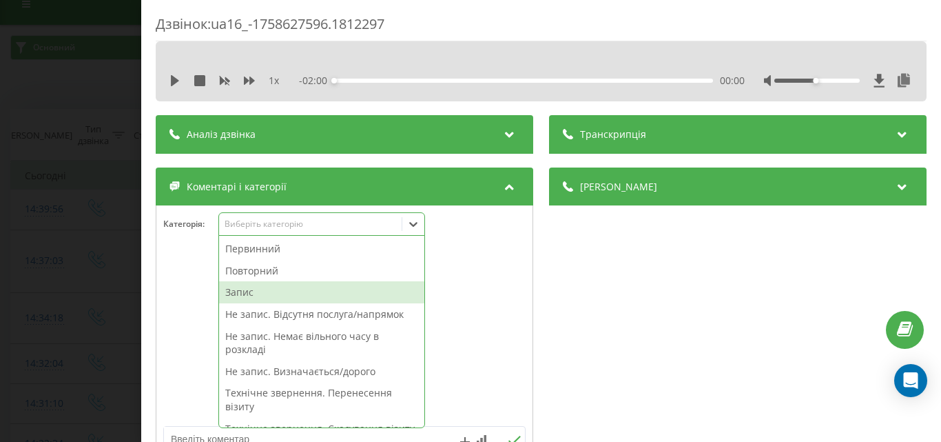
click at [254, 292] on div "Запис" at bounding box center [321, 292] width 205 height 22
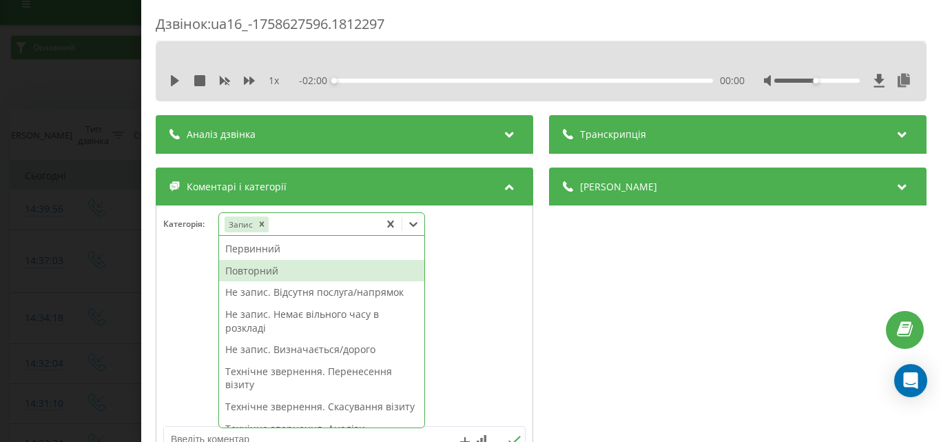
click at [266, 265] on div "Повторний" at bounding box center [321, 271] width 205 height 22
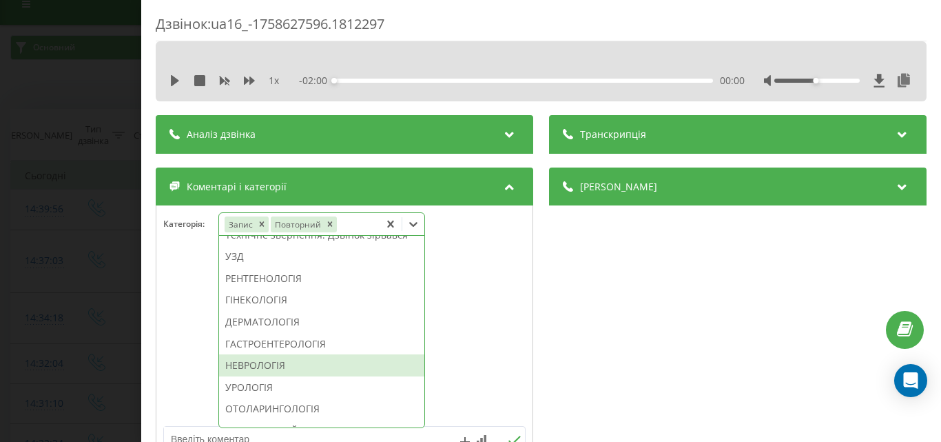
scroll to position [482, 0]
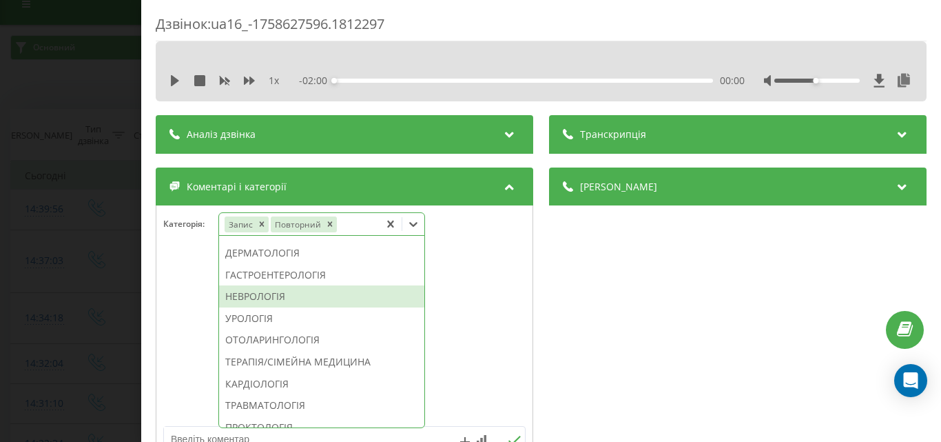
click at [271, 307] on div "НЕВРОЛОГІЯ" at bounding box center [321, 296] width 205 height 22
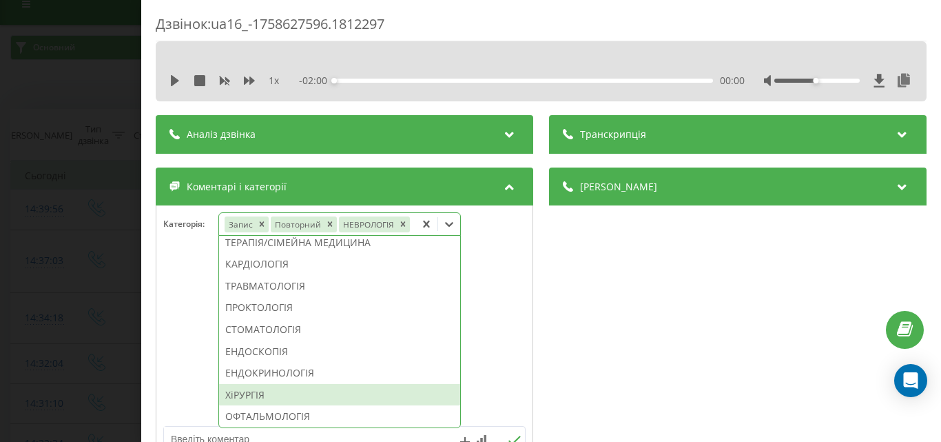
scroll to position [608, 0]
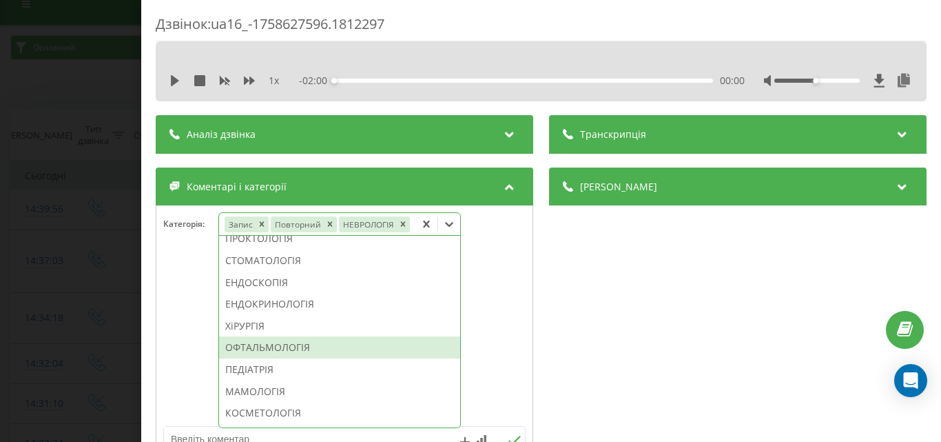
click at [297, 348] on div "ОФТАЛЬМОЛОГІЯ" at bounding box center [339, 347] width 241 height 22
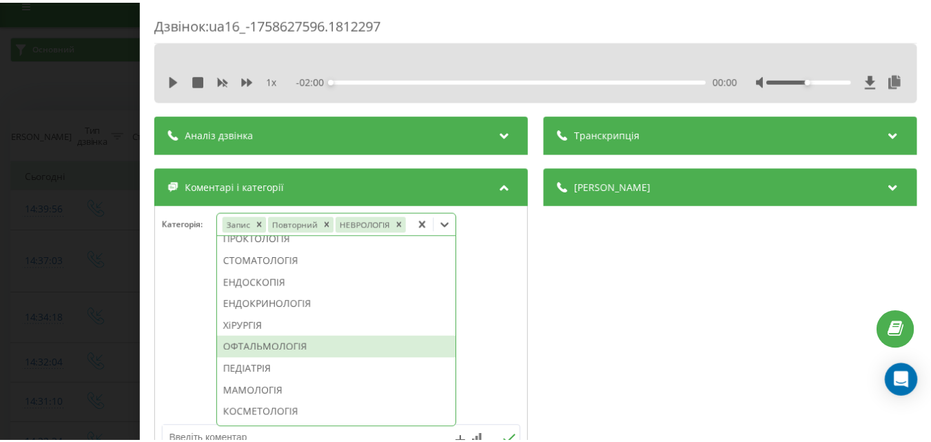
scroll to position [581, 0]
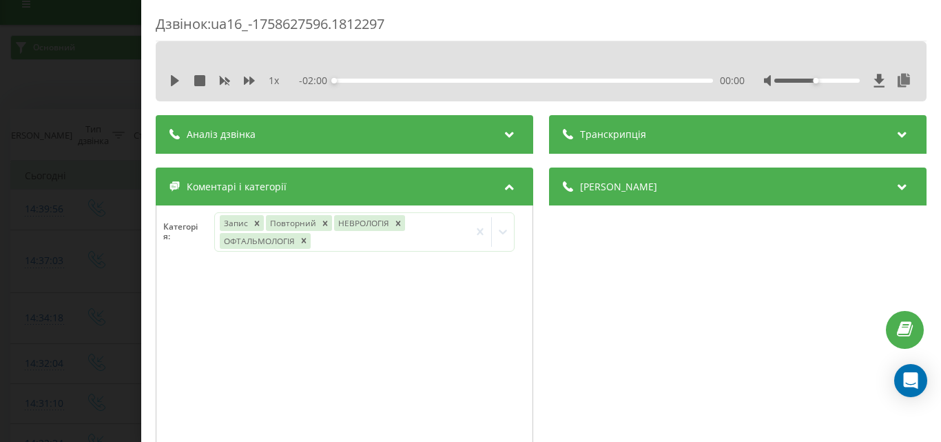
click at [4, 281] on div "Дзвінок : ua16_-1758627596.1812297 1 x - 02:00 00:00 00:00 Транскрипція Для AI-…" at bounding box center [470, 221] width 941 height 442
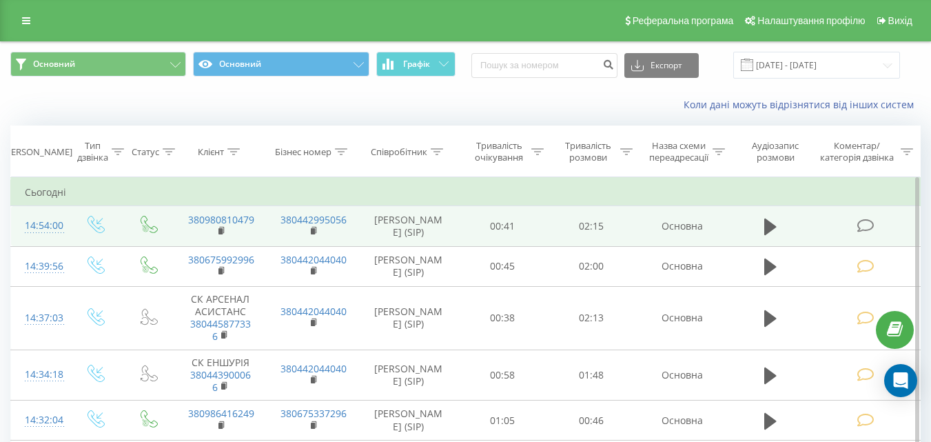
click at [852, 227] on td at bounding box center [866, 226] width 107 height 40
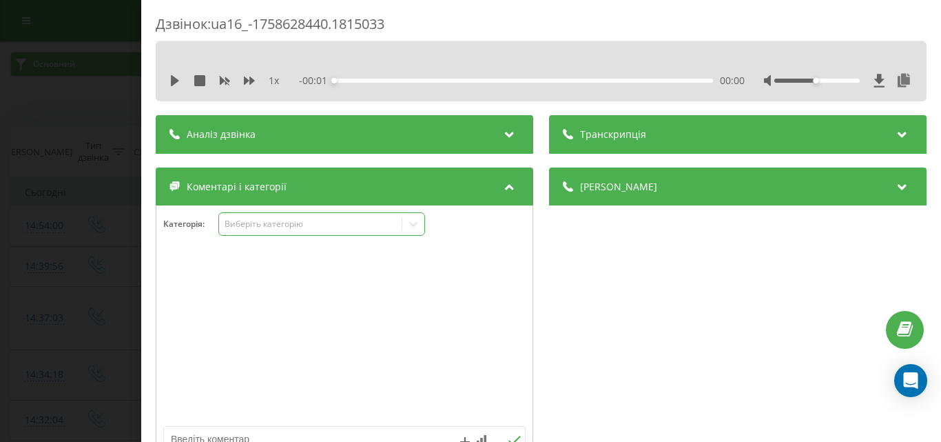
click at [304, 223] on div "Виберіть категорію" at bounding box center [310, 223] width 172 height 11
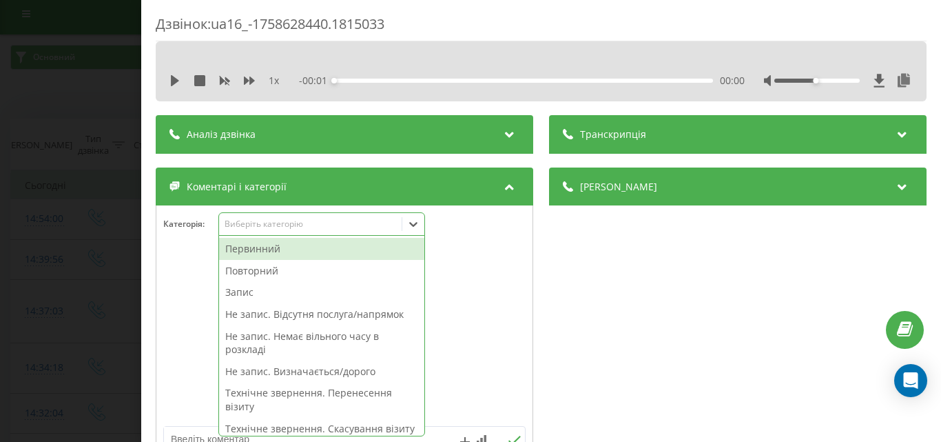
scroll to position [8, 0]
click at [263, 247] on div "Первинний" at bounding box center [321, 249] width 205 height 22
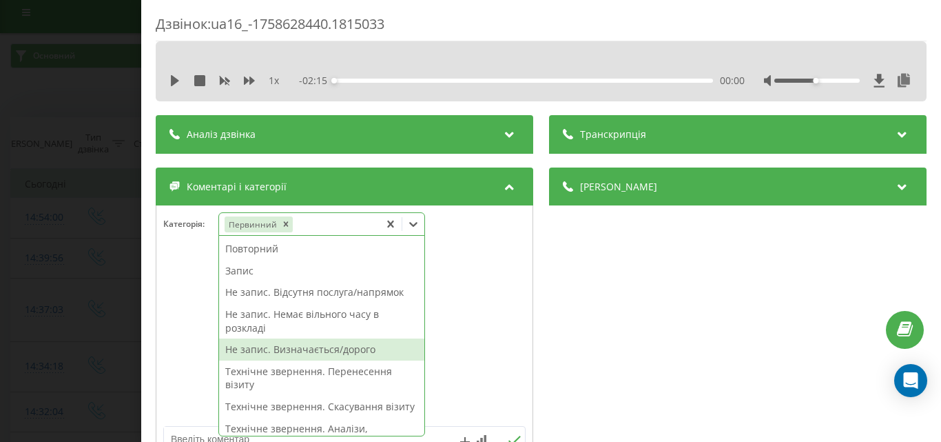
click at [351, 349] on div "Не запис. Визначається/дорого" at bounding box center [321, 349] width 205 height 22
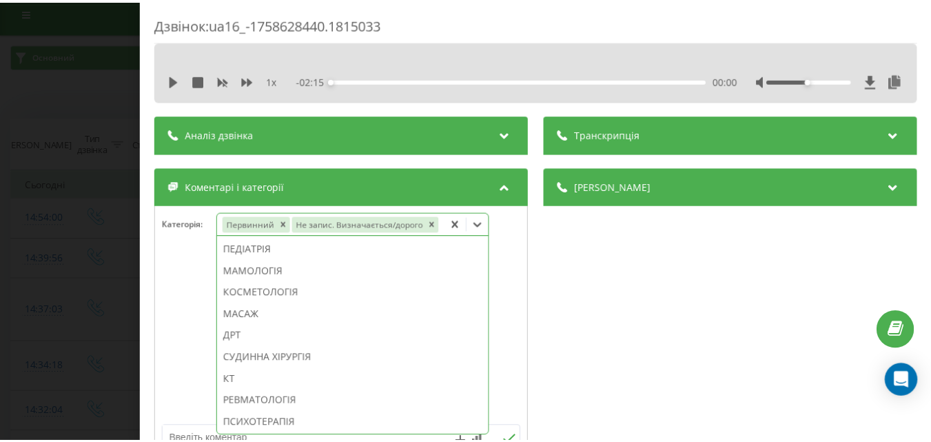
scroll to position [868, 0]
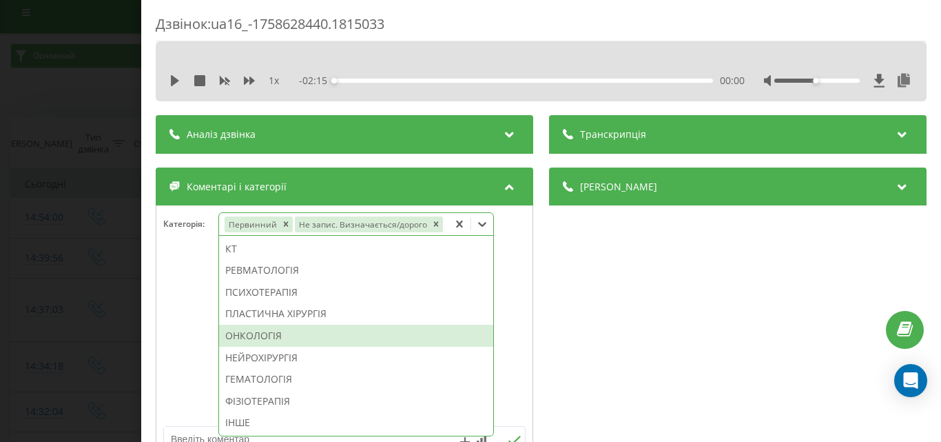
click at [279, 334] on div "ОНКОЛОГІЯ" at bounding box center [356, 335] width 274 height 22
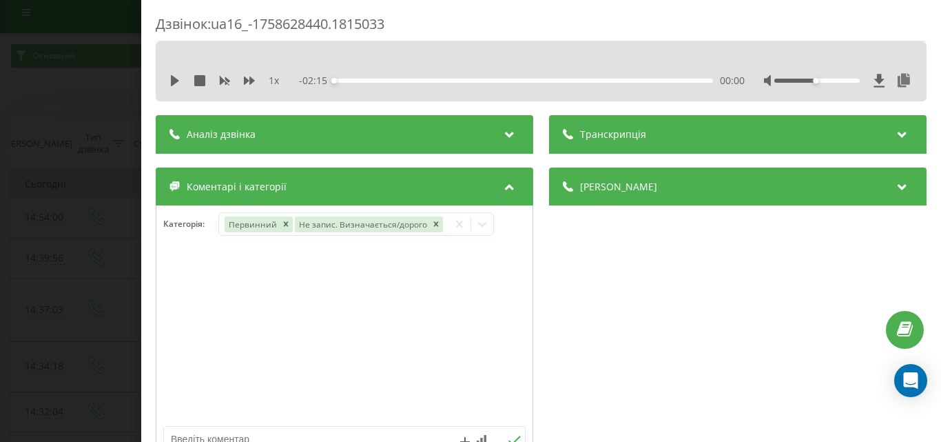
click at [92, 273] on div "Дзвінок : ua16_-1758628440.1815033 1 x - 02:15 00:00 00:00 Транскрипція Для AI-…" at bounding box center [470, 221] width 941 height 442
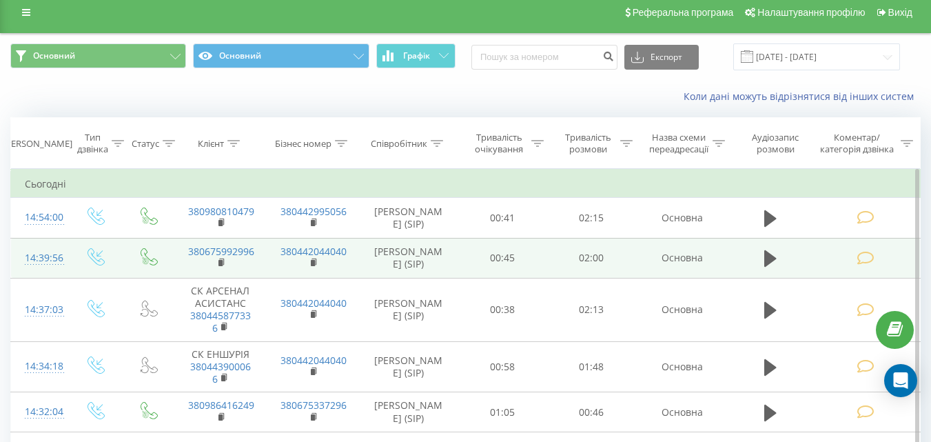
click at [380, 245] on td "[PERSON_NAME] (SIP)" at bounding box center [408, 258] width 99 height 40
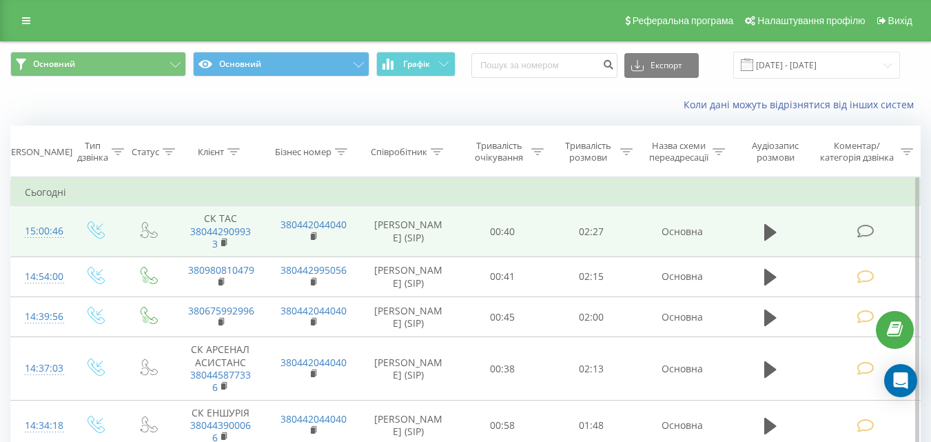
click at [861, 231] on icon at bounding box center [864, 231] width 17 height 14
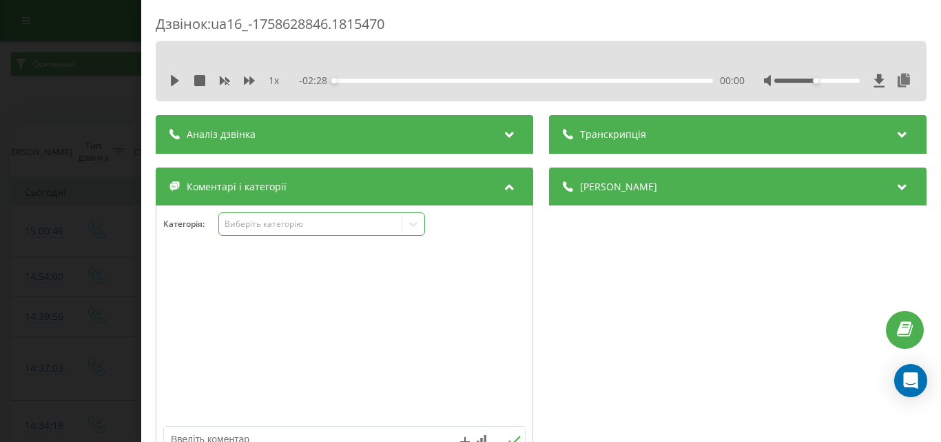
click at [371, 225] on div "Виберіть категорію" at bounding box center [310, 223] width 172 height 11
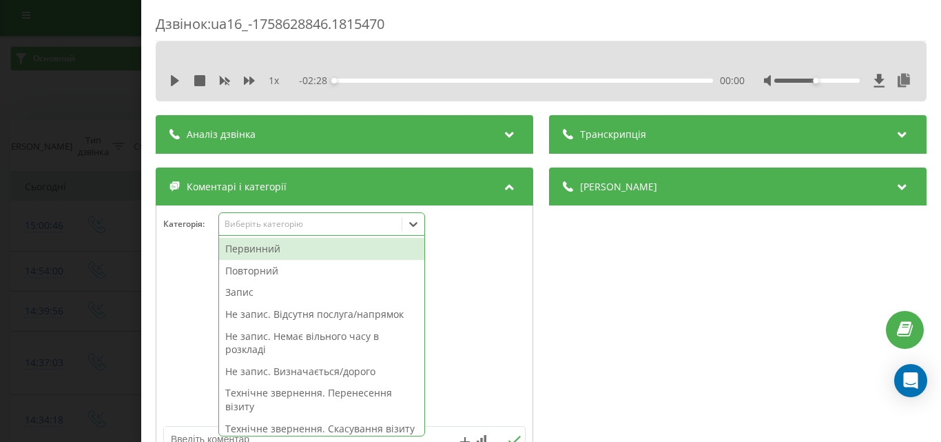
scroll to position [8, 0]
click at [258, 255] on div "Первинний" at bounding box center [321, 249] width 205 height 22
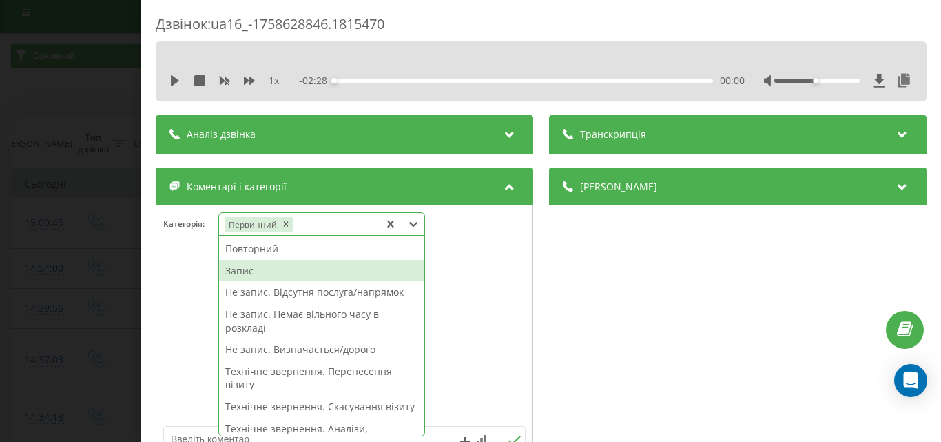
click at [254, 276] on div "Запис" at bounding box center [321, 271] width 205 height 22
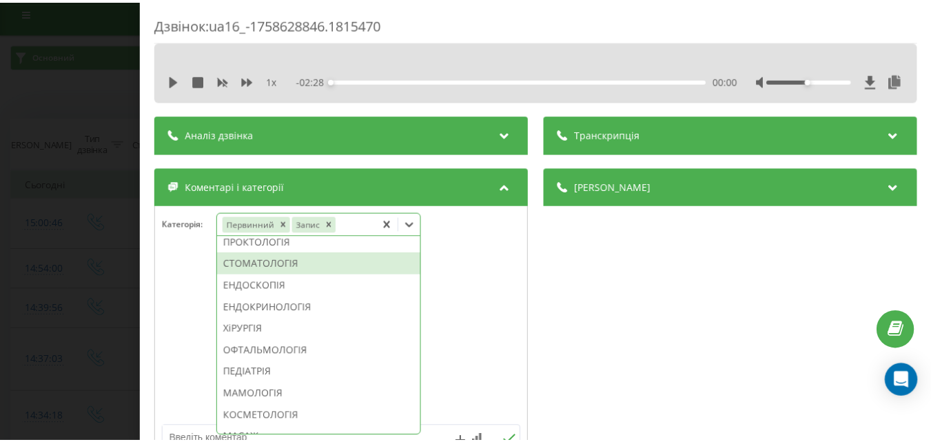
scroll to position [530, 0]
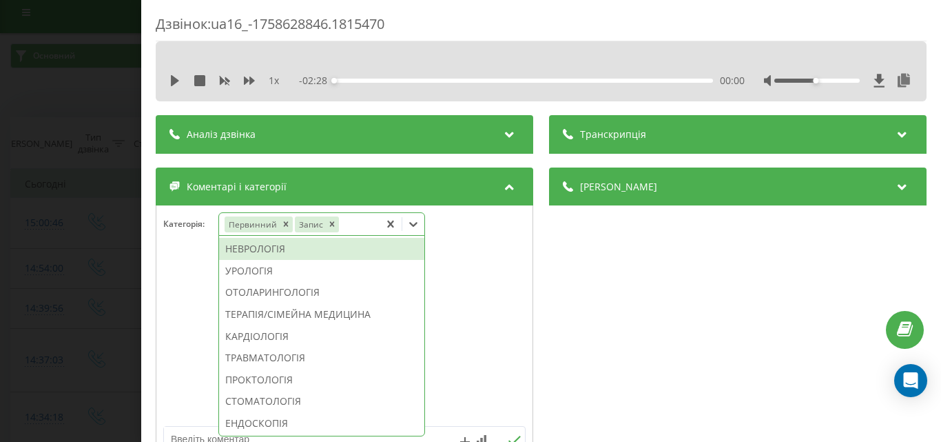
click at [274, 260] on div "НЕВРОЛОГІЯ" at bounding box center [321, 249] width 205 height 22
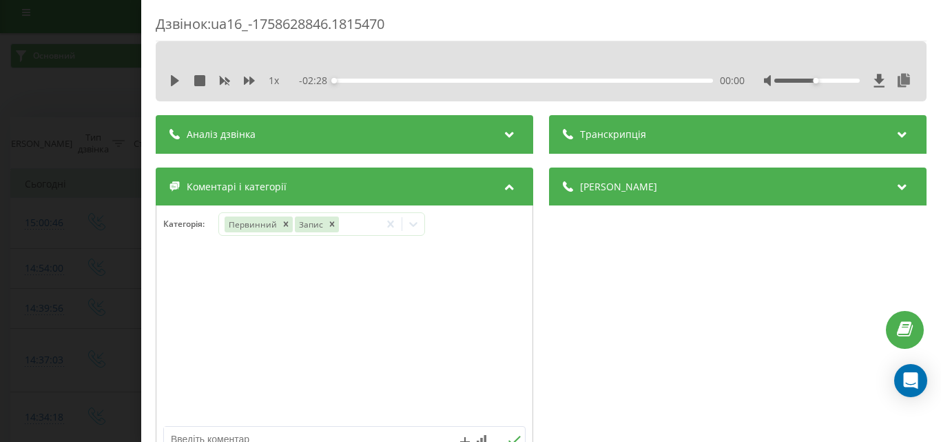
click at [67, 285] on div "Дзвінок : ua16_-1758628846.1815470 1 x - 02:28 00:00 00:00 Транскрипція Для AI-…" at bounding box center [470, 221] width 941 height 442
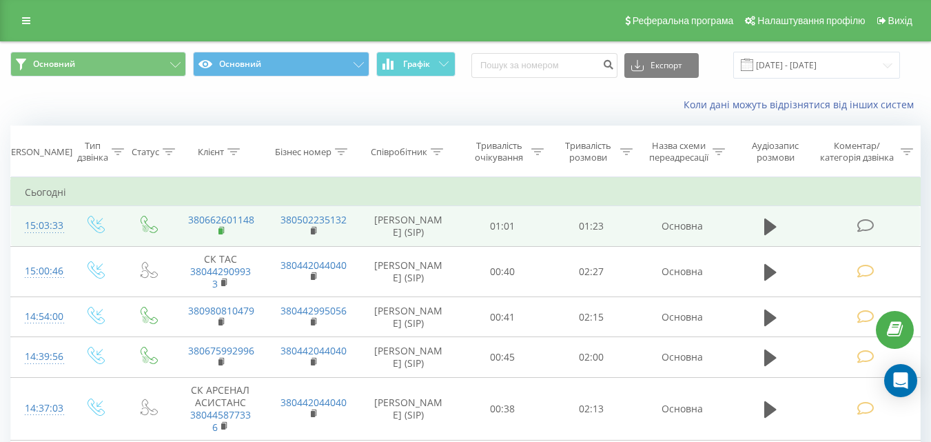
click at [221, 230] on rect at bounding box center [220, 231] width 4 height 6
click at [880, 224] on td at bounding box center [866, 226] width 107 height 40
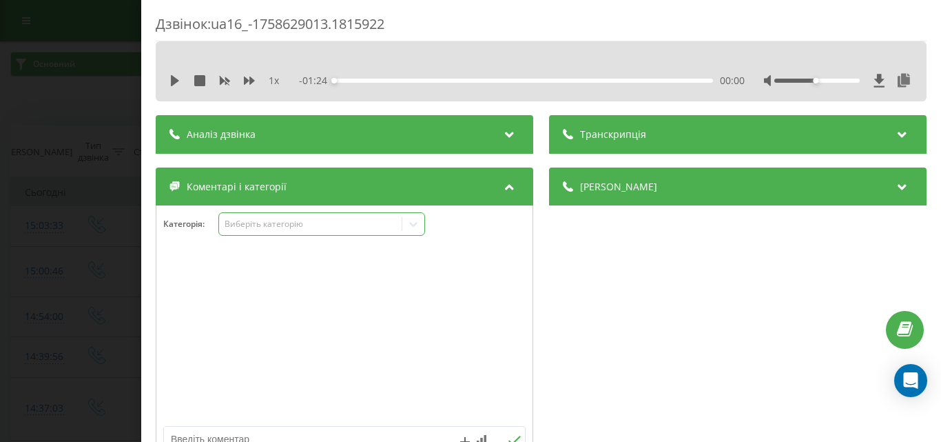
click at [289, 222] on div "Виберіть категорію" at bounding box center [310, 223] width 172 height 11
drag, startPoint x: 762, startPoint y: 302, endPoint x: 479, endPoint y: 297, distance: 283.2
click at [761, 302] on div "Деталі дзвінка Загальне Дата дзвінка 2025-09-23 15:03:33 Тип дзвінка Вхідний Ст…" at bounding box center [738, 318] width 378 height 302
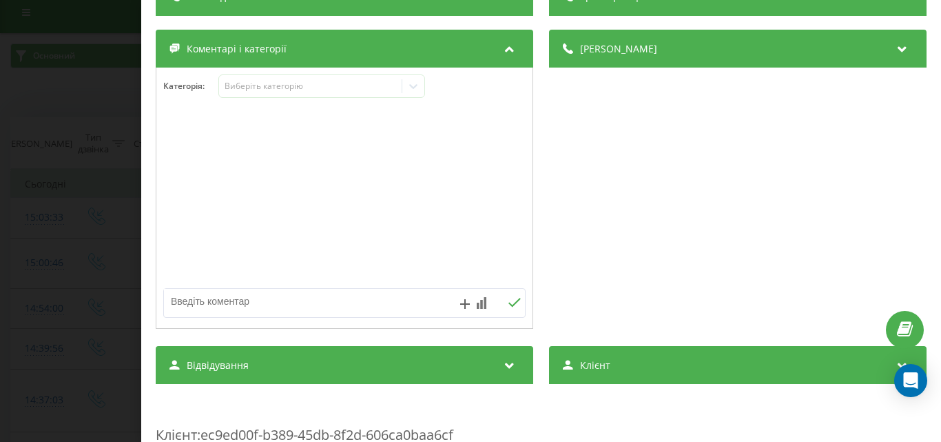
scroll to position [207, 0]
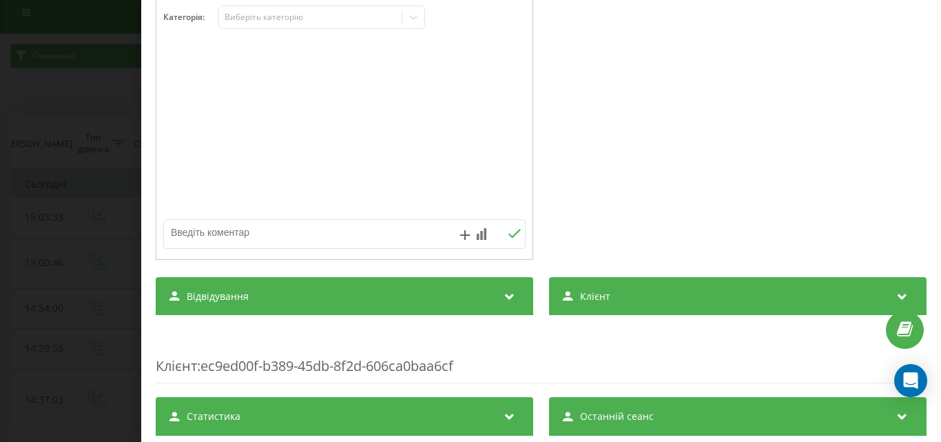
click at [303, 240] on textarea at bounding box center [308, 232] width 289 height 25
type textarea "уточ по запису технічне"
click at [517, 227] on div "уточ по запису технічне" at bounding box center [344, 234] width 362 height 30
click at [510, 232] on icon at bounding box center [514, 234] width 13 height 10
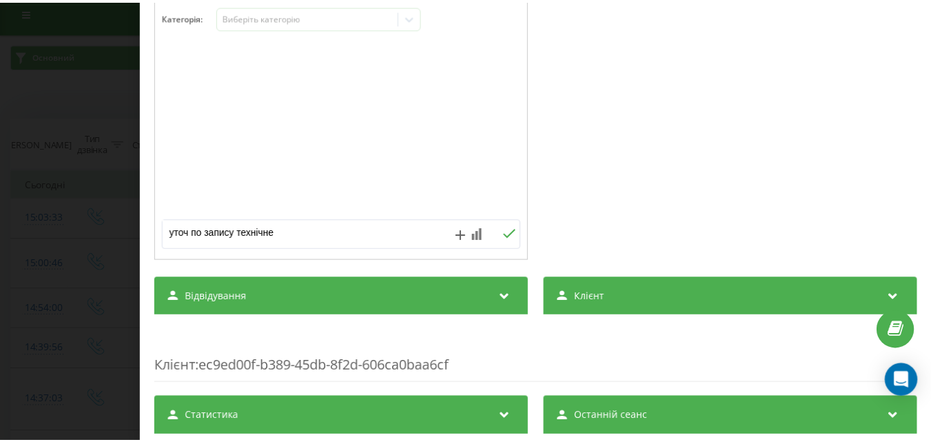
scroll to position [200, 0]
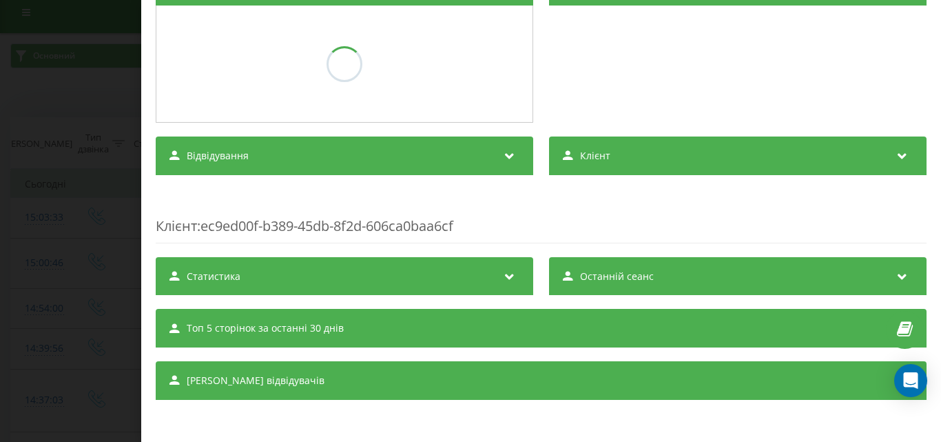
click at [112, 256] on div "Дзвінок : ua16_-1758629013.1815922 1 x - 01:24 00:00 00:00 Транскрипція Для AI-…" at bounding box center [470, 221] width 941 height 442
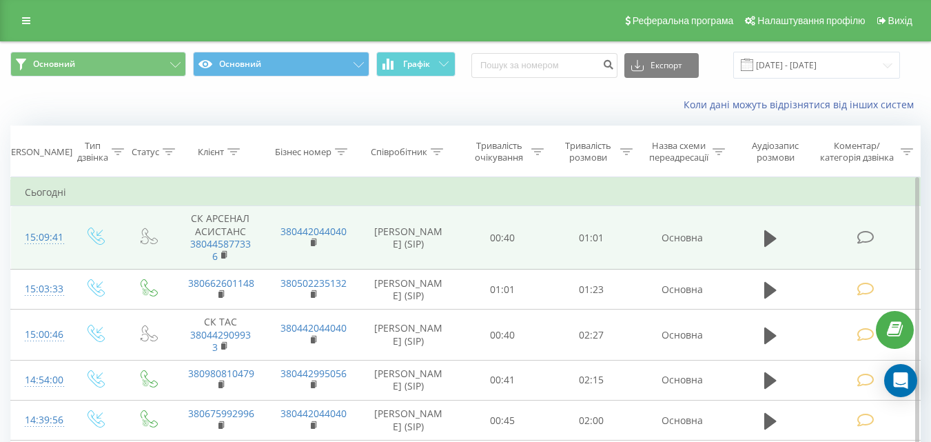
click at [868, 236] on icon at bounding box center [864, 237] width 17 height 14
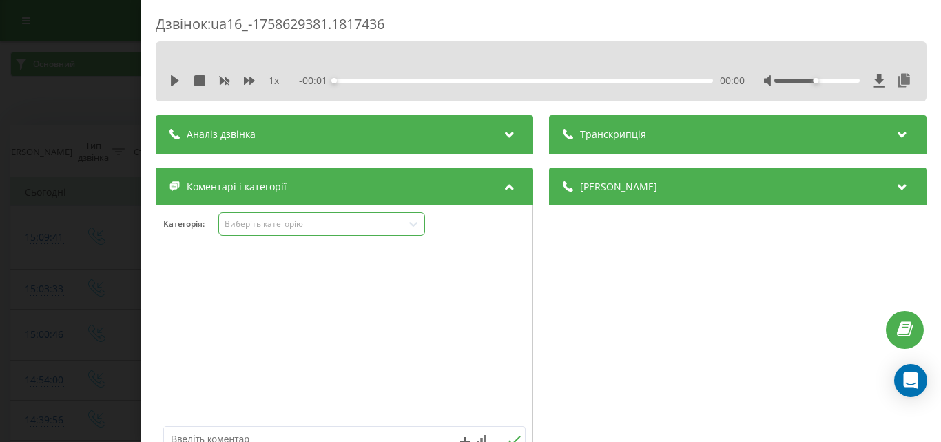
click at [262, 227] on div "Виберіть категорію" at bounding box center [310, 223] width 172 height 11
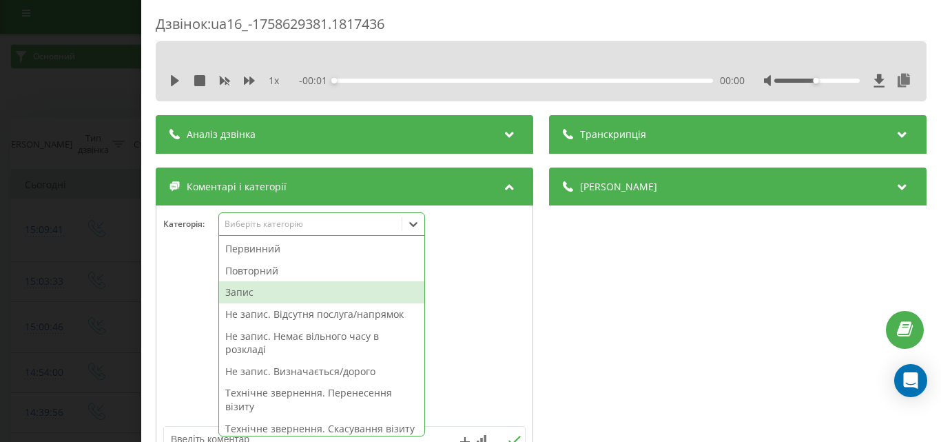
scroll to position [8, 0]
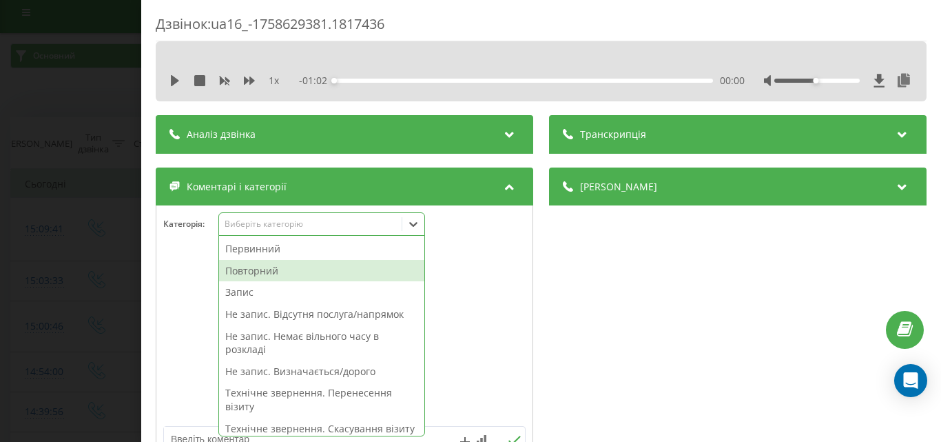
click at [257, 276] on div "Повторний" at bounding box center [321, 271] width 205 height 22
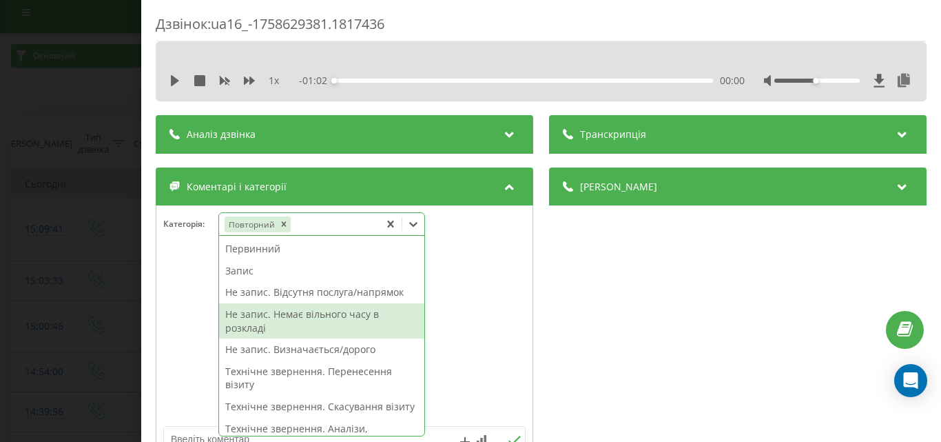
click at [282, 313] on div "Не запис. Немає вільного часу в розкладі" at bounding box center [321, 320] width 205 height 35
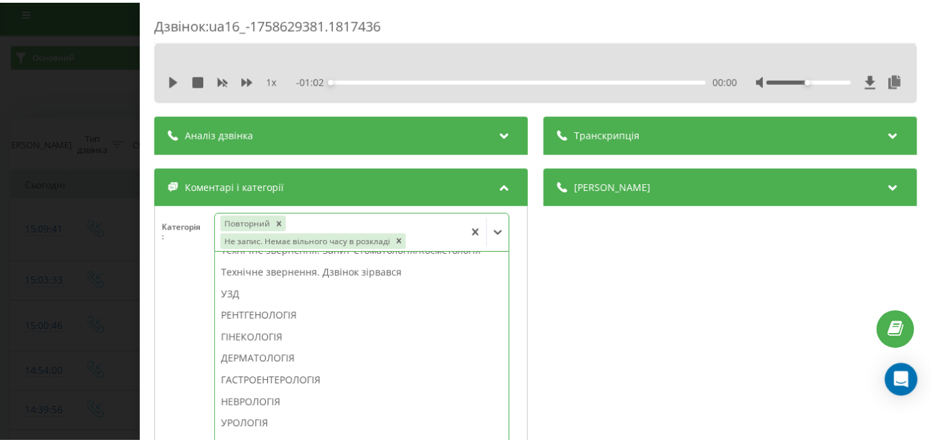
scroll to position [462, 0]
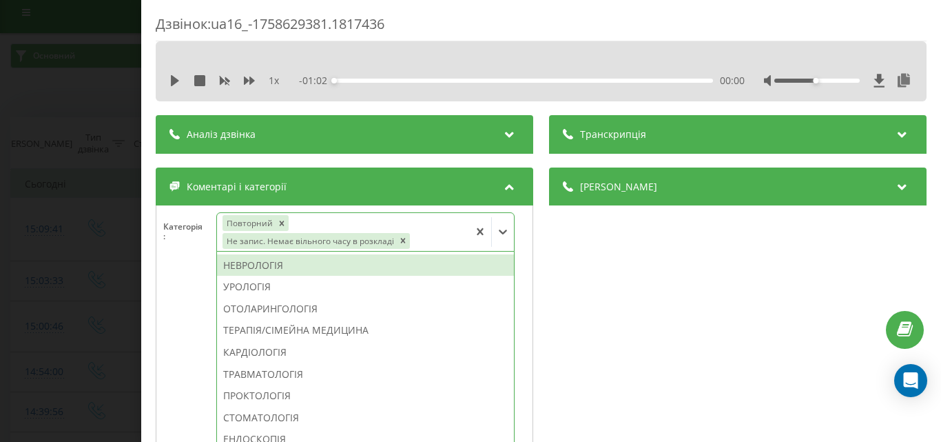
click at [267, 265] on div "НЕВРОЛОГІЯ" at bounding box center [365, 265] width 297 height 22
click at [25, 252] on div "Дзвінок : ua16_-1758629381.1817436 1 x - 01:02 00:00 00:00 Транскрипція Для AI-…" at bounding box center [470, 221] width 941 height 442
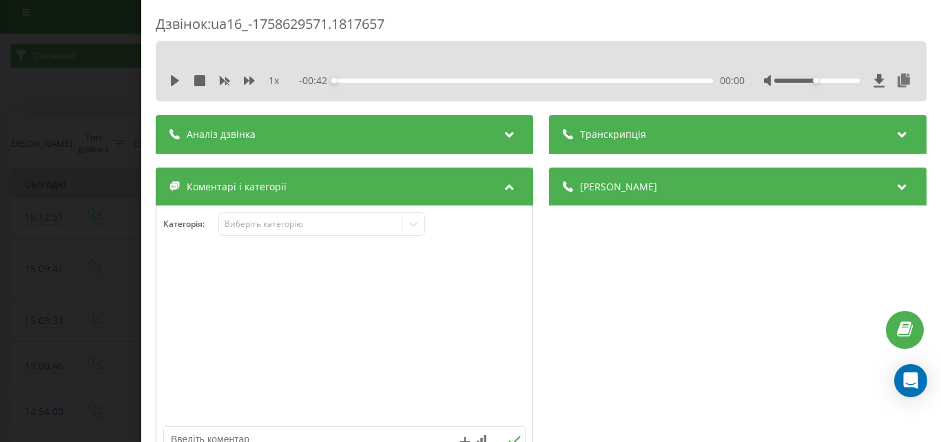
click at [52, 234] on div "Дзвінок : ua16_-1758629571.1817657 1 x - 00:42 00:00 00:00 Транскрипція Для AI-…" at bounding box center [470, 221] width 941 height 442
click at [266, 228] on div "Виберіть категорію" at bounding box center [310, 223] width 172 height 11
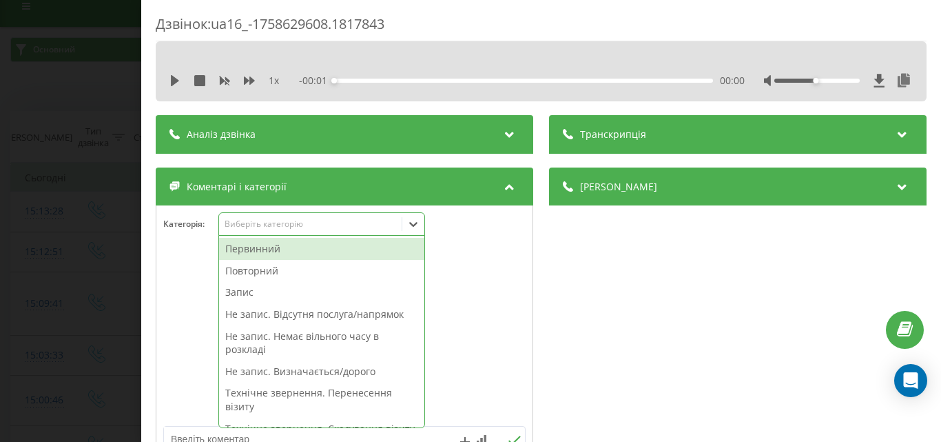
scroll to position [17, 0]
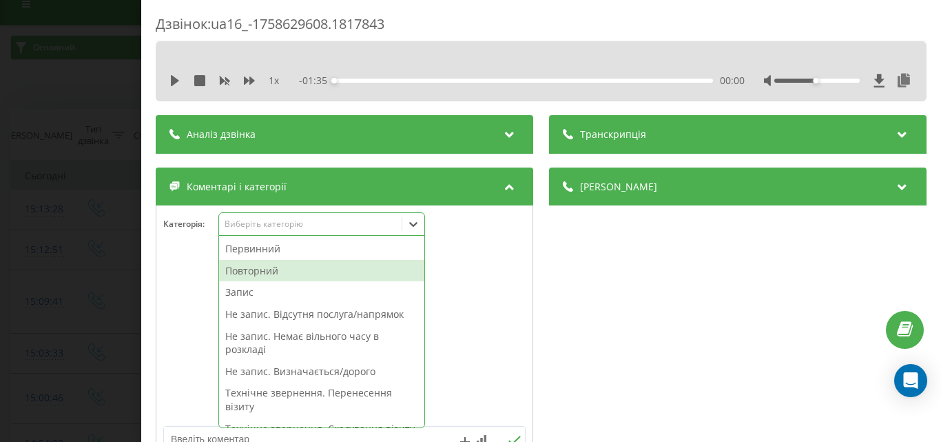
click at [245, 272] on div "Повторний" at bounding box center [321, 271] width 205 height 22
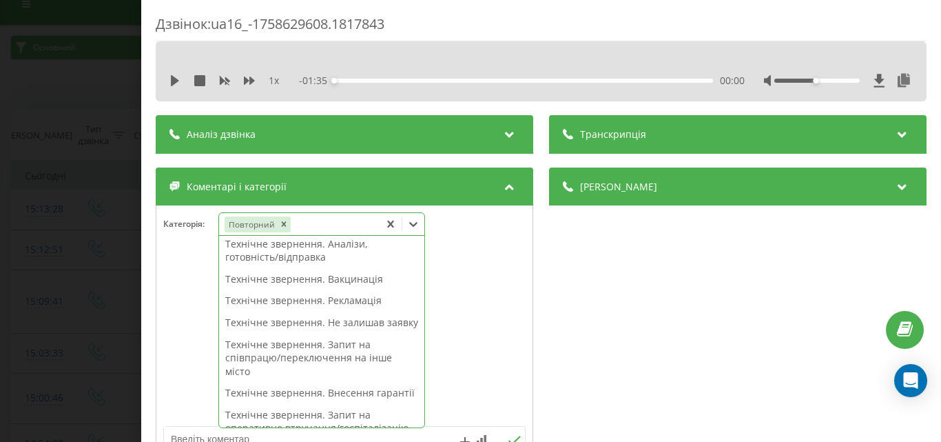
scroll to position [0, 0]
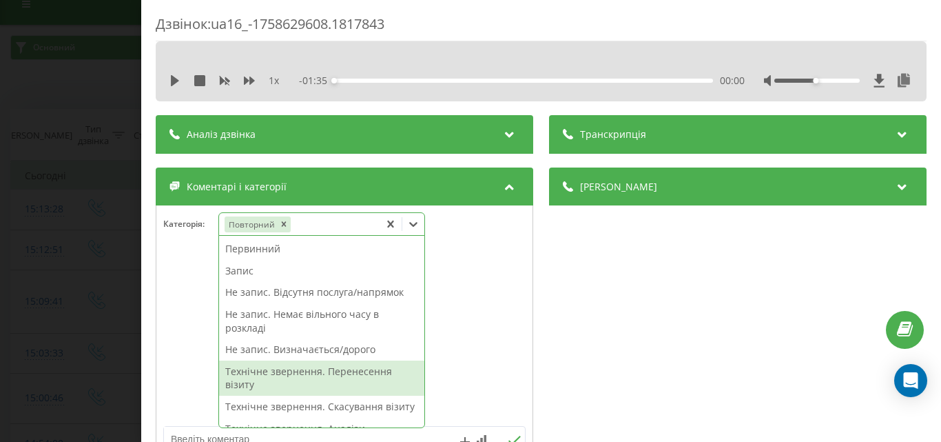
click at [347, 373] on div "Технічне звернення. Перенесення візиту" at bounding box center [321, 377] width 205 height 35
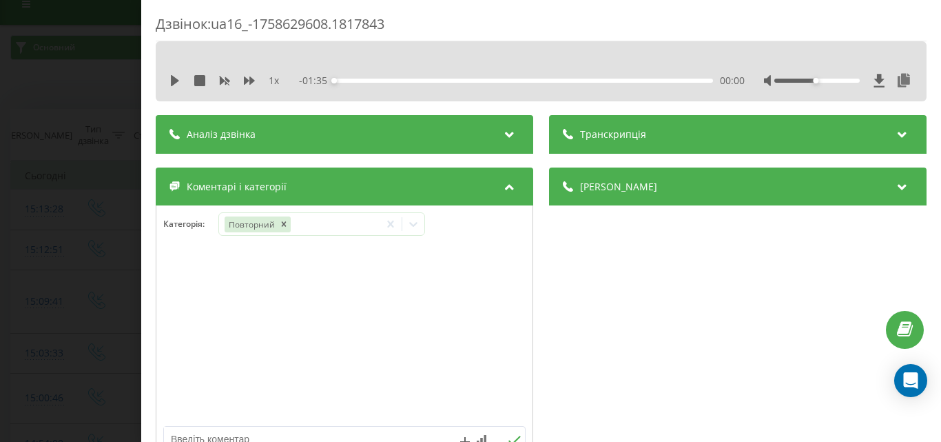
click at [472, 302] on div at bounding box center [344, 336] width 376 height 165
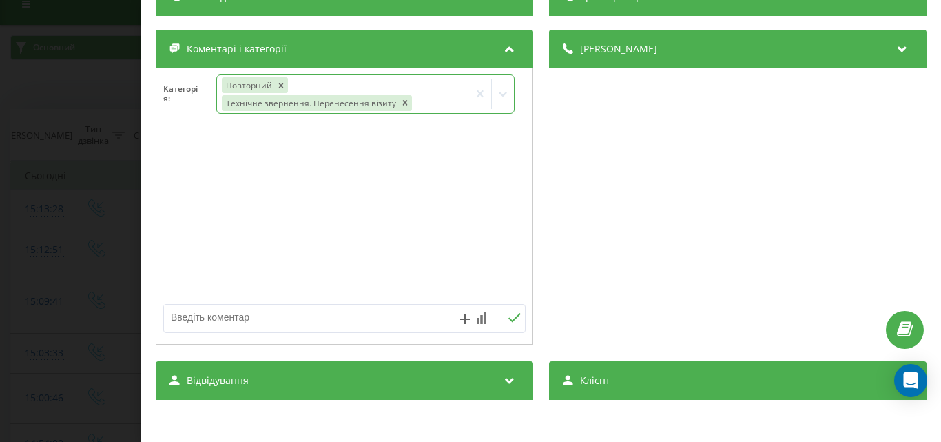
click at [499, 96] on icon at bounding box center [503, 94] width 8 height 5
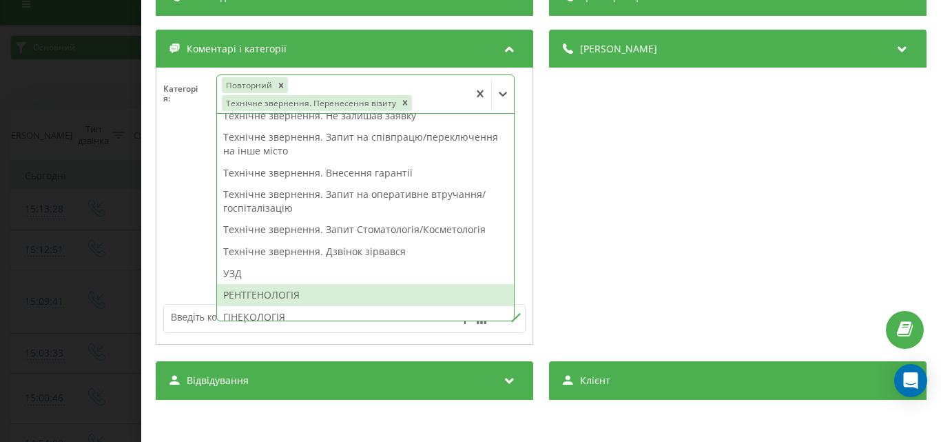
scroll to position [276, 0]
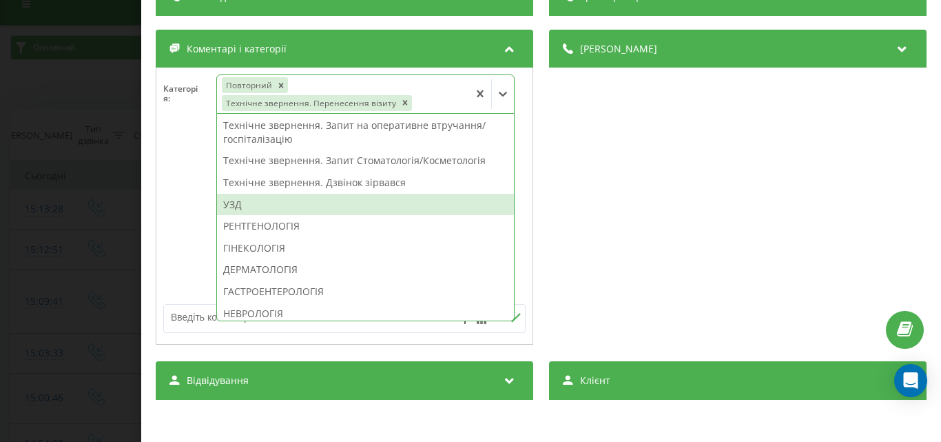
click at [264, 200] on div "УЗД" at bounding box center [366, 205] width 298 height 22
drag, startPoint x: 176, startPoint y: 219, endPoint x: 181, endPoint y: 254, distance: 34.8
click at [176, 220] on div at bounding box center [344, 214] width 376 height 165
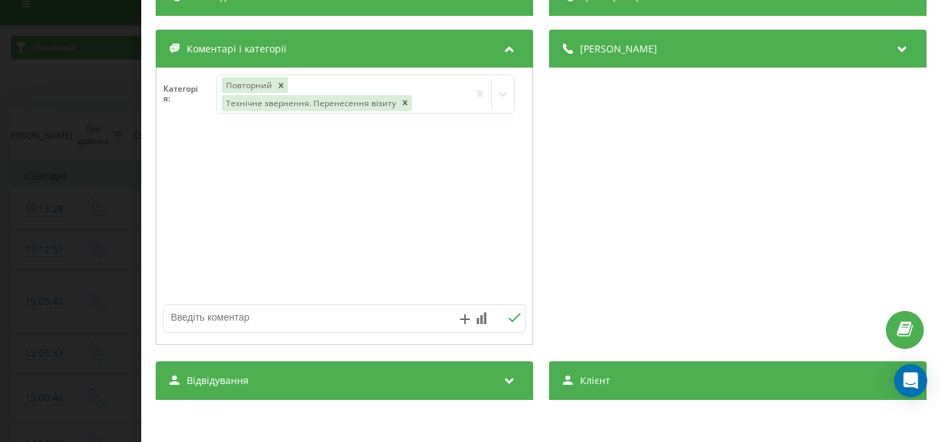
click at [247, 320] on textarea at bounding box center [308, 316] width 289 height 25
type textarea "передала коментар щодо візиту"
click at [508, 319] on icon at bounding box center [514, 318] width 13 height 10
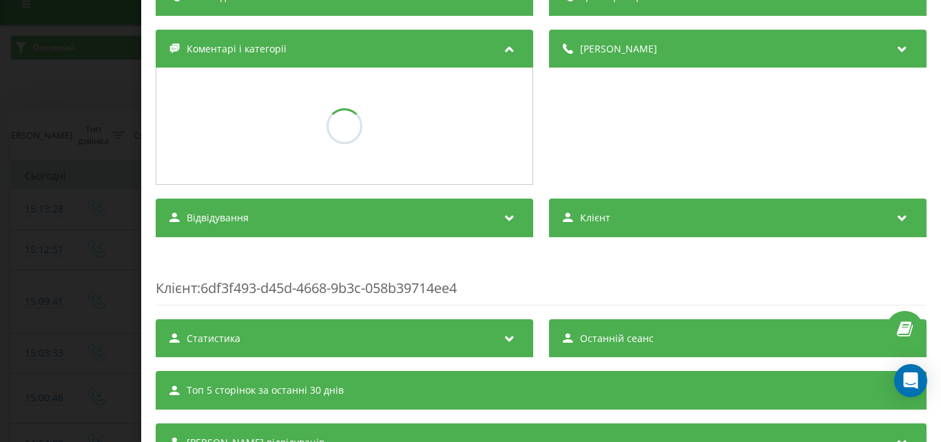
click at [6, 134] on div "Дзвінок : ua16_-1758629608.1817843 1 x - 01:35 00:00 00:00 Транскрипція Для AI-…" at bounding box center [470, 221] width 941 height 442
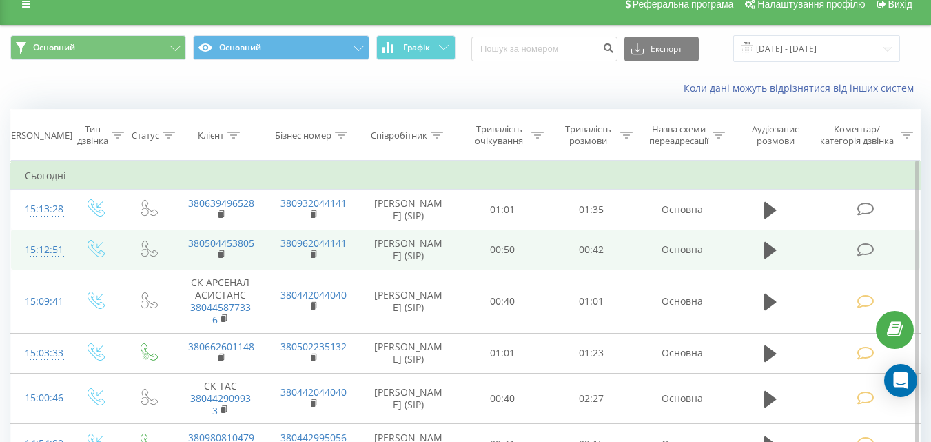
click at [866, 249] on icon at bounding box center [864, 249] width 17 height 14
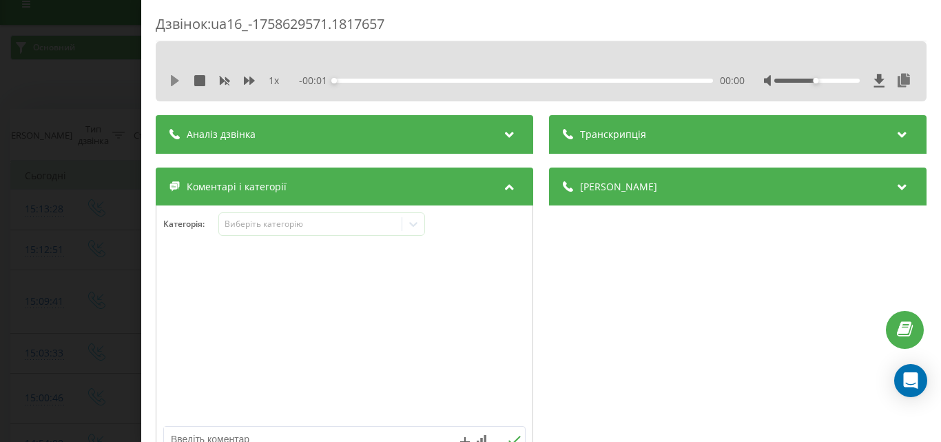
click at [174, 80] on icon at bounding box center [175, 80] width 8 height 11
click at [329, 227] on div "Виберіть категорію" at bounding box center [310, 223] width 172 height 11
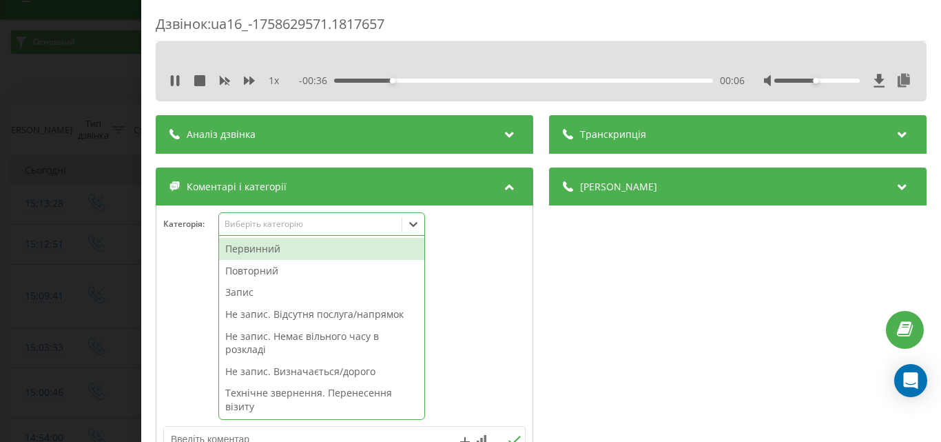
scroll to position [138, 0]
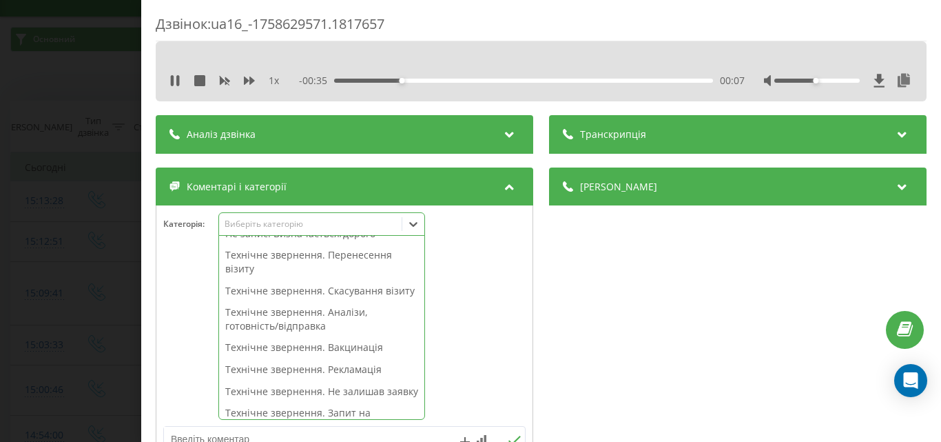
drag, startPoint x: 347, startPoint y: 297, endPoint x: 178, endPoint y: 251, distance: 174.3
click at [346, 296] on div "Технічне звернення. Скасування візиту" at bounding box center [321, 291] width 205 height 22
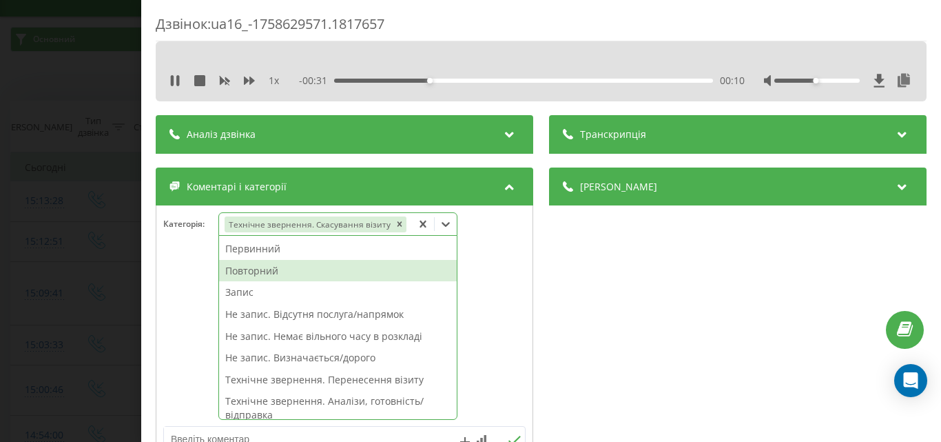
click at [246, 271] on div "Повторний" at bounding box center [338, 271] width 238 height 22
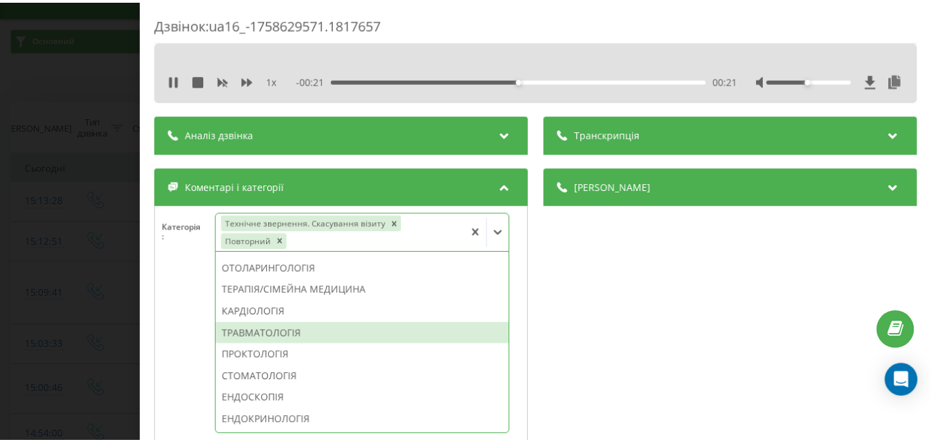
scroll to position [364, 0]
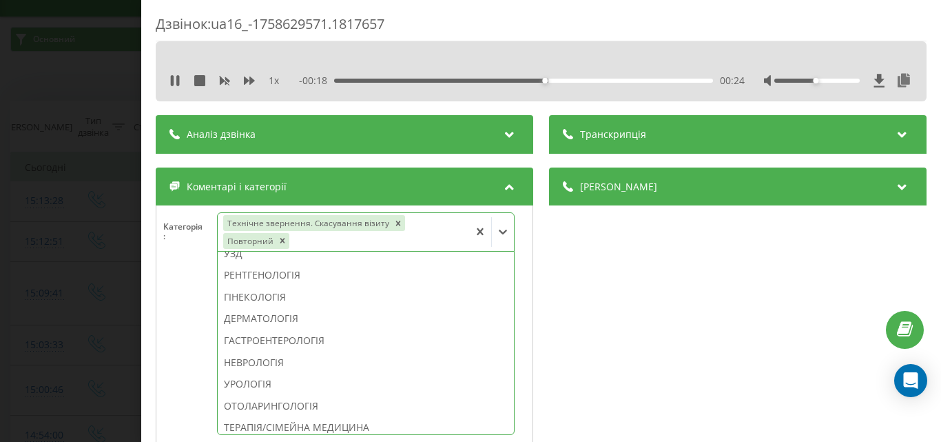
click at [267, 386] on div "УРОЛОГІЯ" at bounding box center [366, 384] width 296 height 22
click at [84, 301] on div "Дзвінок : ua16_-1758629571.1817657 1 x - 00:18 00:24 00:24 Транскрипція Для AI-…" at bounding box center [470, 221] width 941 height 442
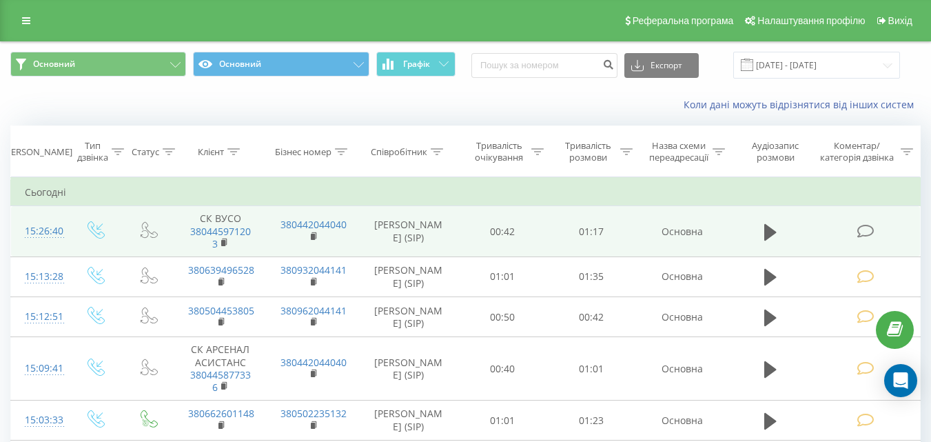
click at [869, 241] on td at bounding box center [866, 231] width 107 height 51
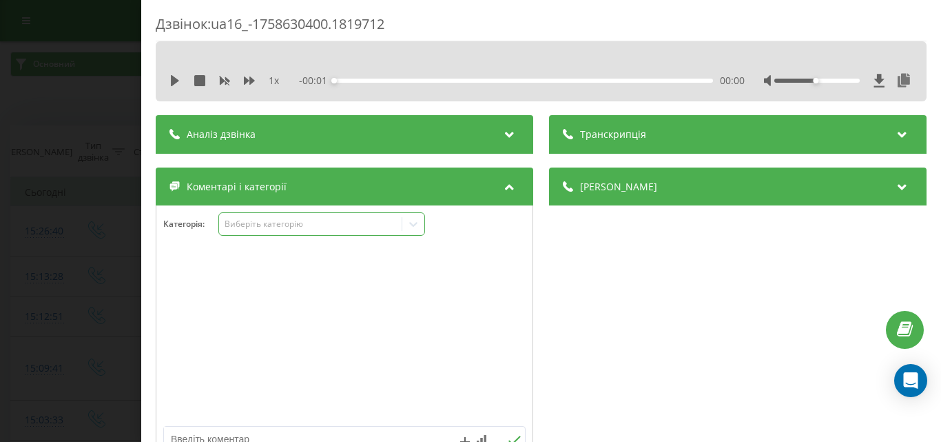
click at [289, 225] on div "Виберіть категорію" at bounding box center [310, 223] width 172 height 11
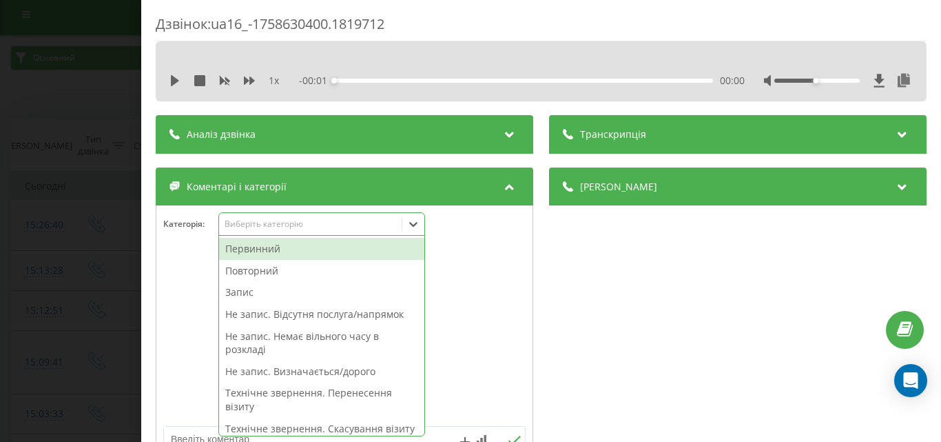
scroll to position [8, 0]
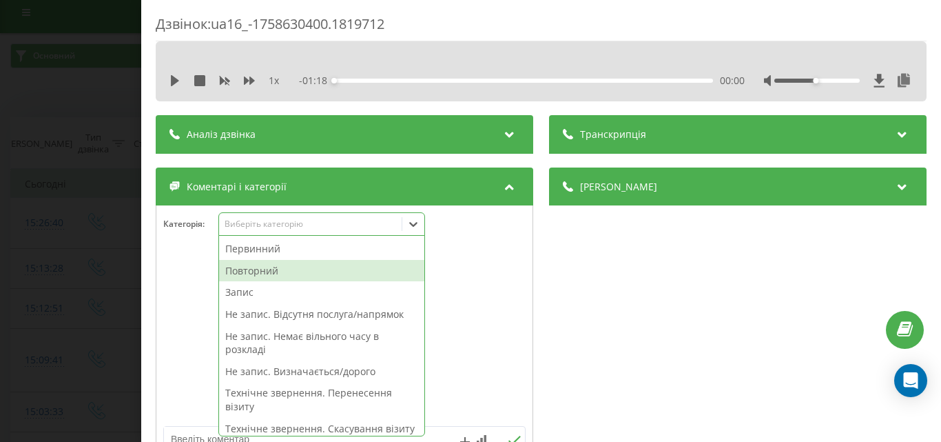
click at [259, 270] on div "Повторний" at bounding box center [321, 271] width 205 height 22
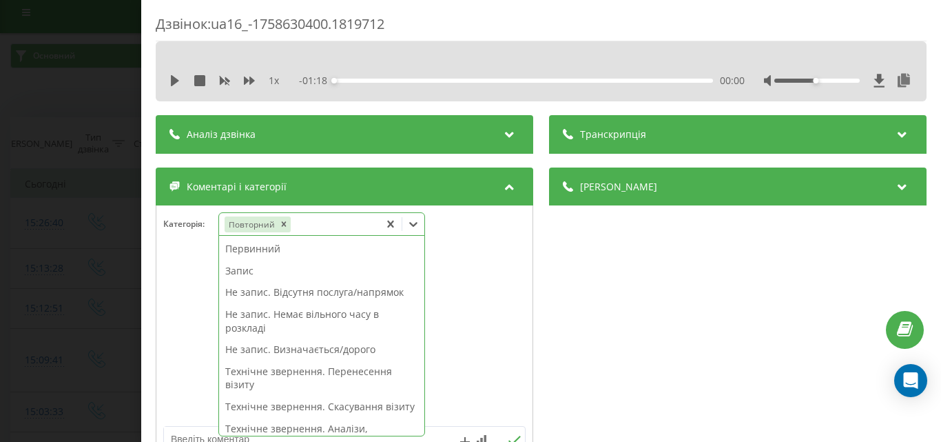
scroll to position [276, 0]
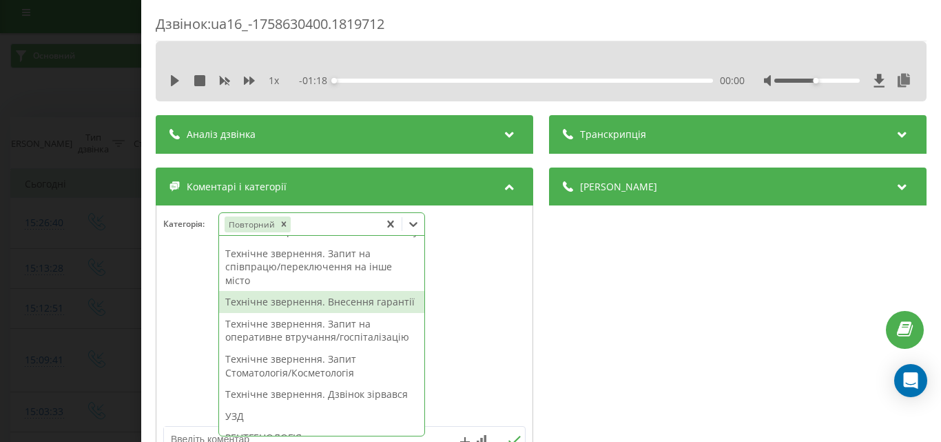
click at [342, 313] on div "Технічне звернення. Внесення гарантії" at bounding box center [321, 302] width 205 height 22
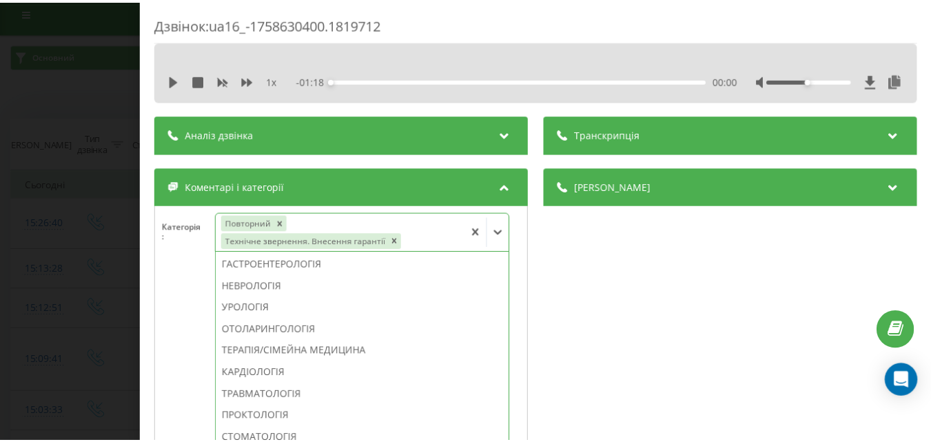
scroll to position [303, 0]
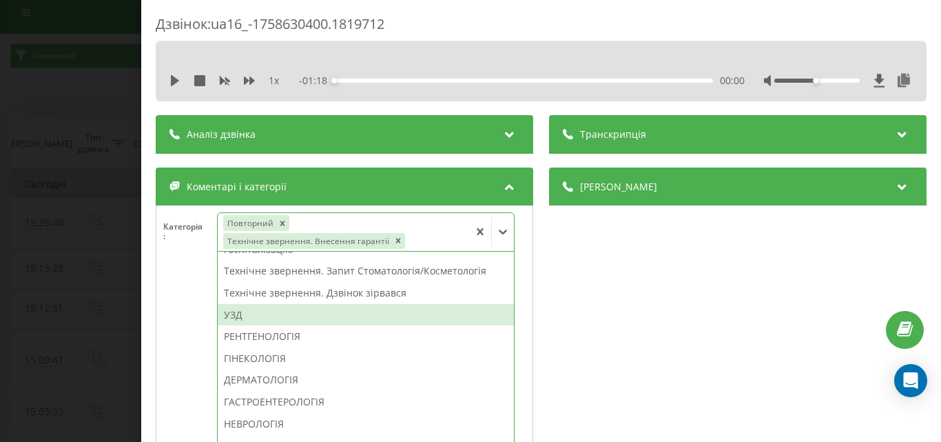
click at [253, 317] on div "УЗД" at bounding box center [366, 315] width 296 height 22
click at [100, 234] on div "Дзвінок : ua16_-1758630400.1819712 1 x - 01:18 00:00 00:00 Транскрипція Для AI-…" at bounding box center [470, 221] width 941 height 442
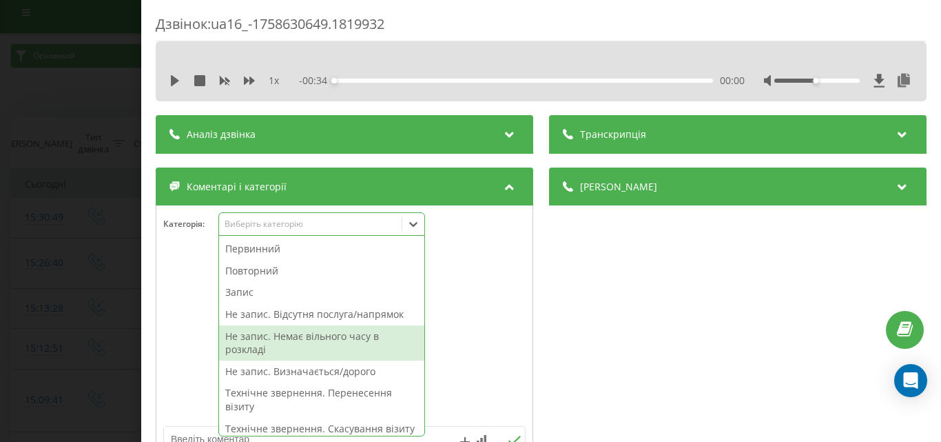
scroll to position [69, 0]
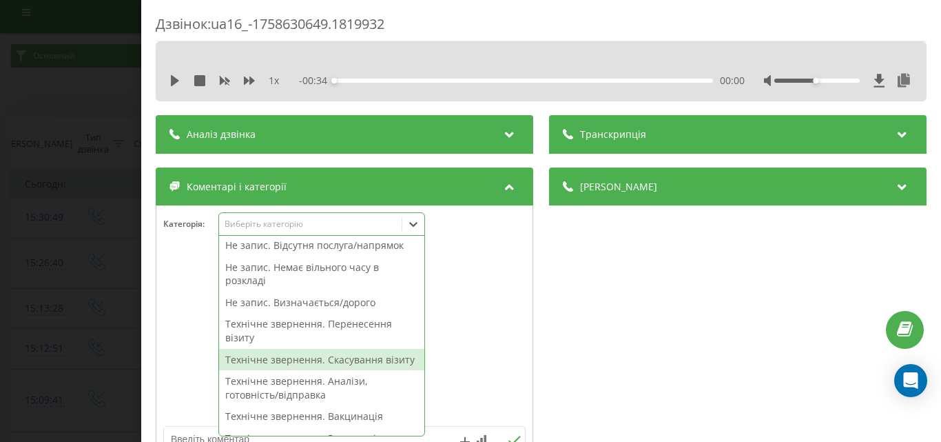
click at [327, 366] on div "Технічне звернення. Скасування візиту" at bounding box center [321, 360] width 205 height 22
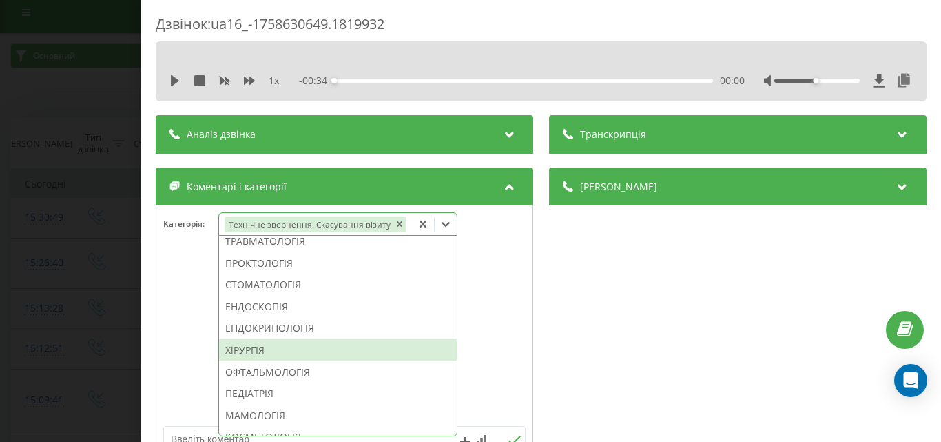
scroll to position [696, 0]
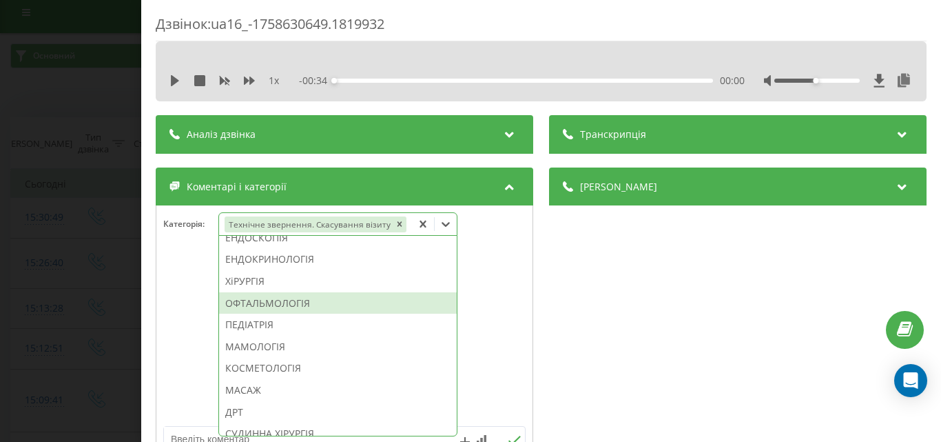
click at [291, 304] on div "ОФТАЛЬМОЛОГІЯ" at bounding box center [338, 303] width 238 height 22
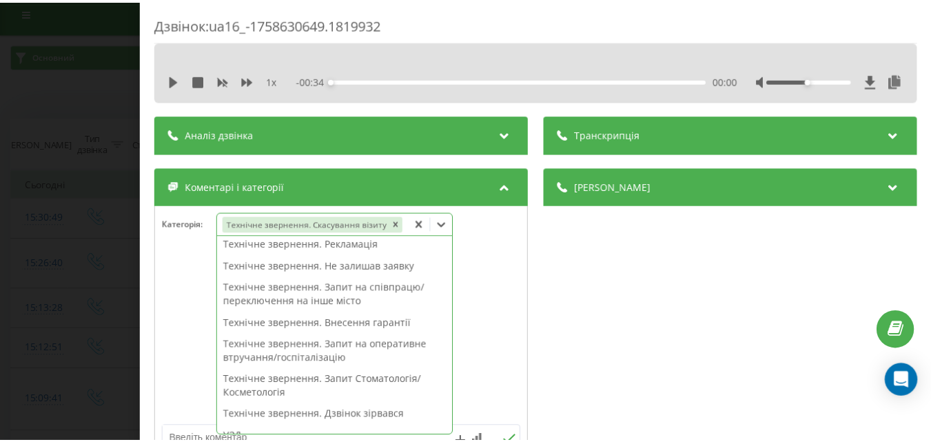
scroll to position [0, 0]
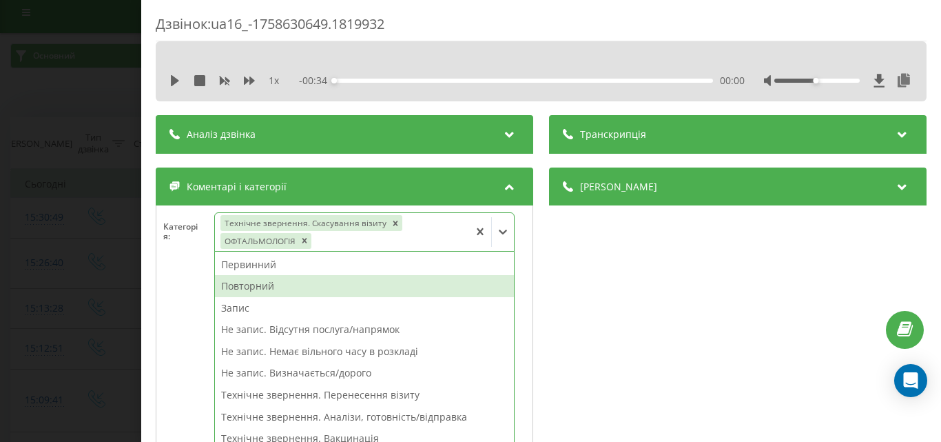
drag, startPoint x: 265, startPoint y: 285, endPoint x: 69, endPoint y: 207, distance: 211.5
click at [262, 284] on div "Повторний" at bounding box center [364, 286] width 299 height 22
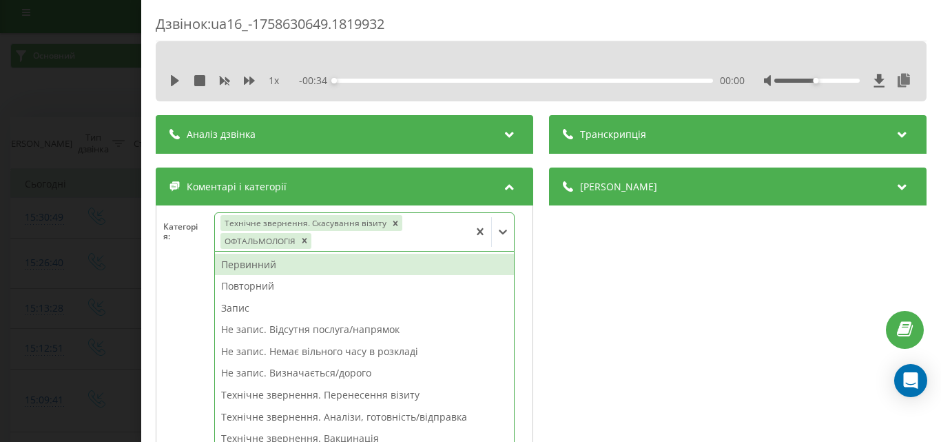
drag, startPoint x: 26, startPoint y: 200, endPoint x: 31, endPoint y: 178, distance: 23.2
click at [25, 200] on div "Дзвінок : ua16_-1758630649.1819932 1 x - 00:34 00:00 00:00 Транскрипція Для AI-…" at bounding box center [470, 221] width 941 height 442
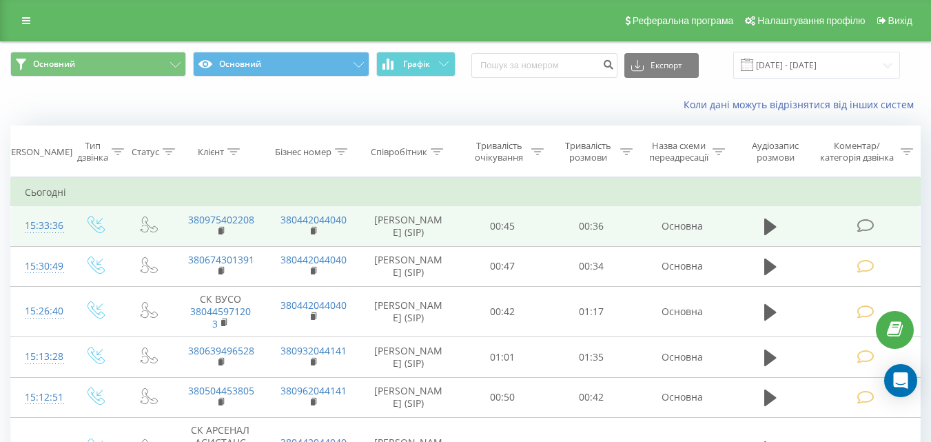
click at [870, 225] on icon at bounding box center [864, 225] width 17 height 14
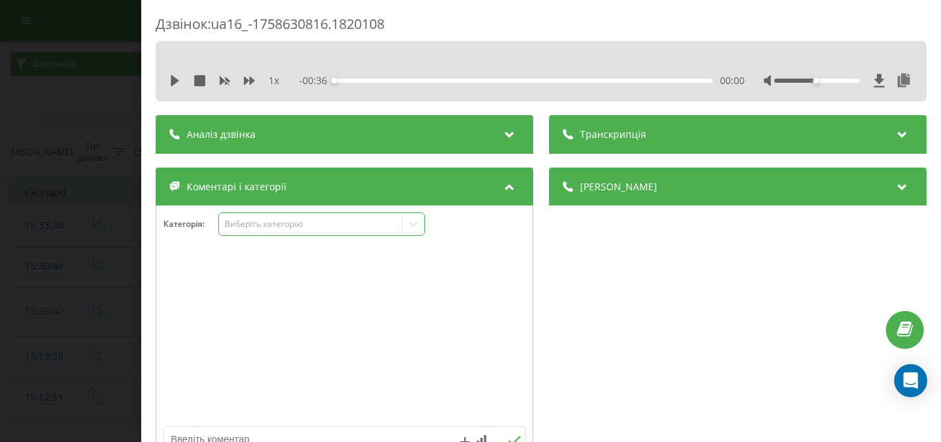
click at [278, 222] on div "Виберіть категорію" at bounding box center [310, 223] width 172 height 11
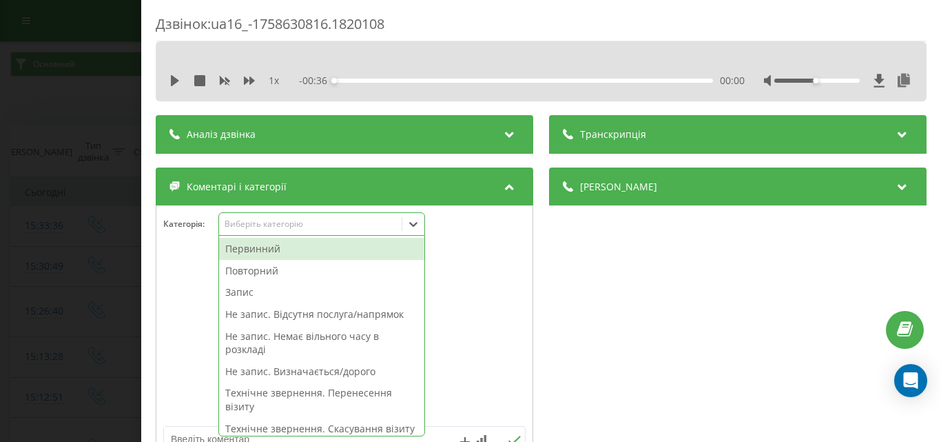
scroll to position [8, 0]
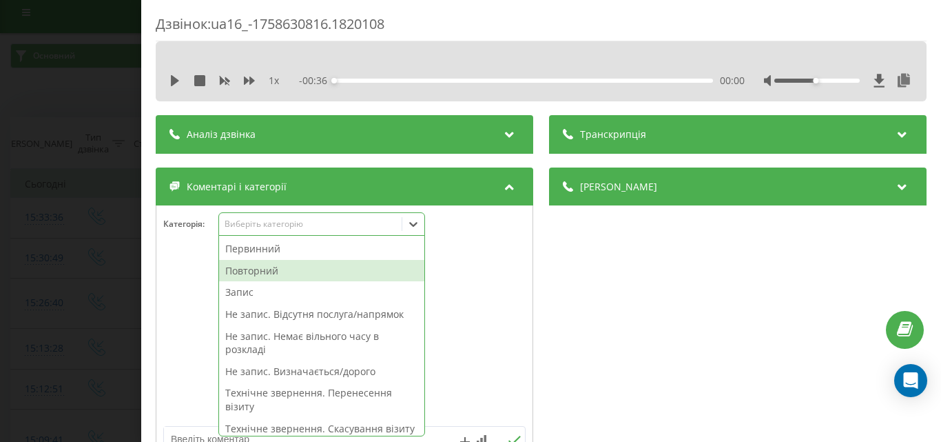
click at [262, 271] on div "Повторний" at bounding box center [321, 271] width 205 height 22
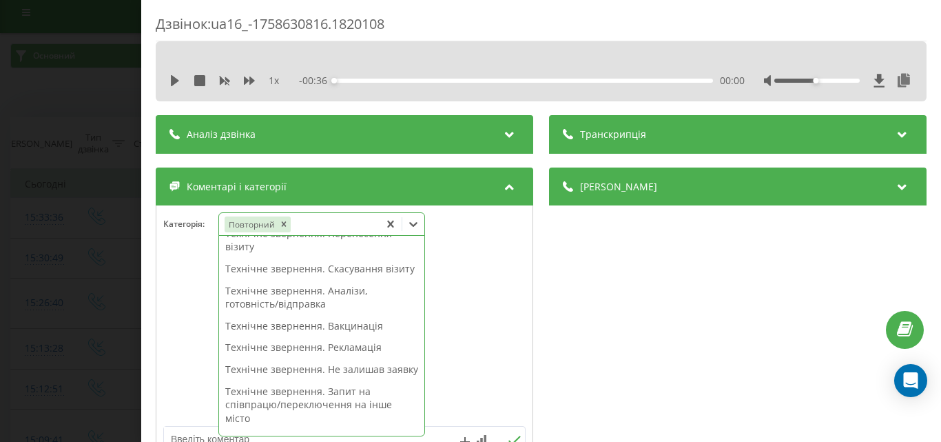
scroll to position [116, 0]
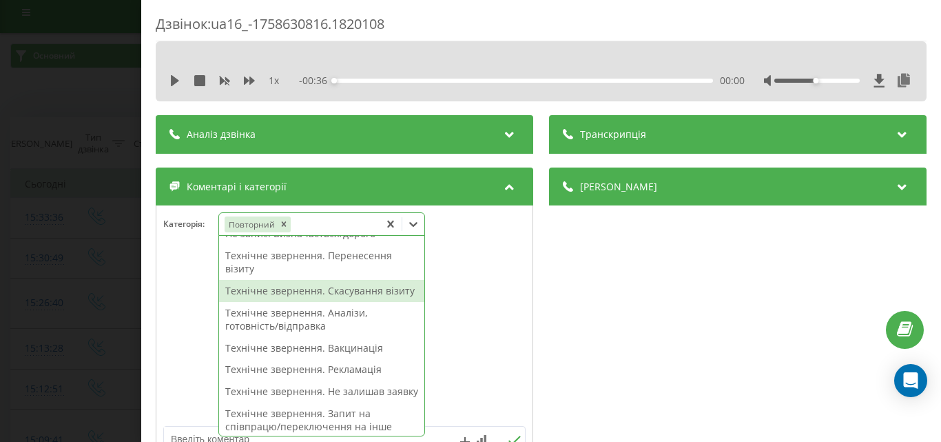
click at [251, 302] on div "Технічне звернення. Скасування візиту" at bounding box center [321, 291] width 205 height 22
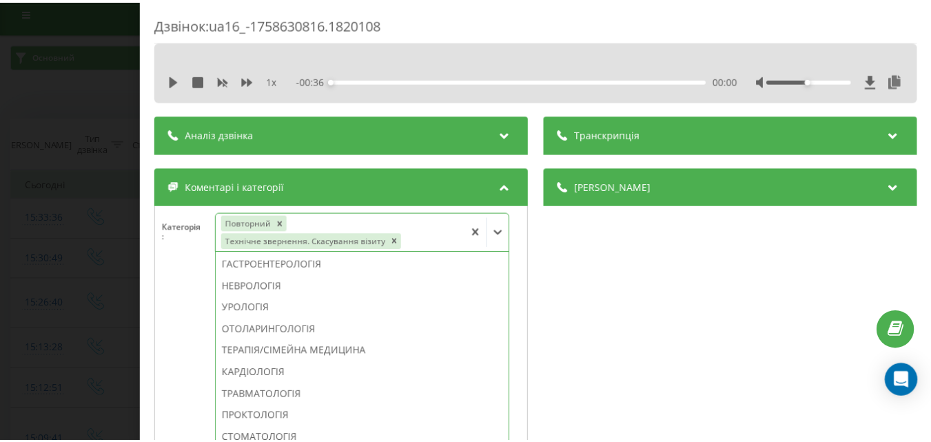
scroll to position [579, 0]
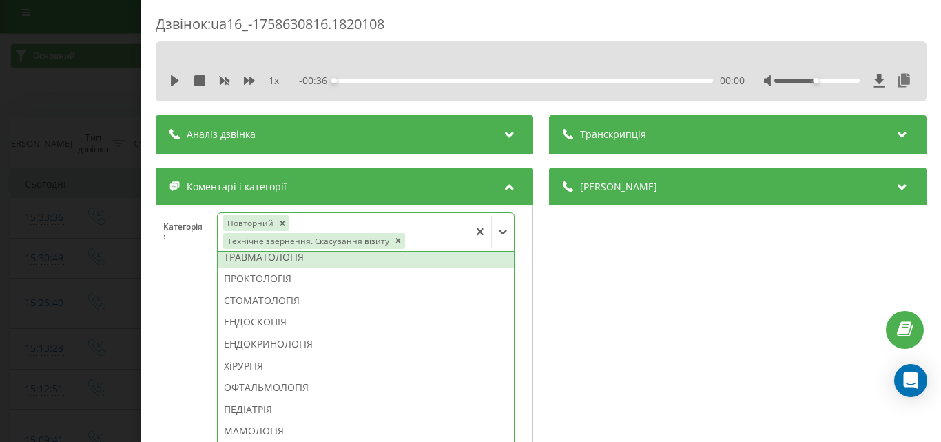
drag, startPoint x: 273, startPoint y: 258, endPoint x: 189, endPoint y: 231, distance: 88.9
click at [268, 258] on div "ТРАВМАТОЛОГІЯ" at bounding box center [366, 257] width 296 height 22
click at [67, 220] on div "Дзвінок : ua16_-1758630816.1820108 1 x - 00:36 00:00 00:00 Транскрипція Для AI-…" at bounding box center [470, 221] width 941 height 442
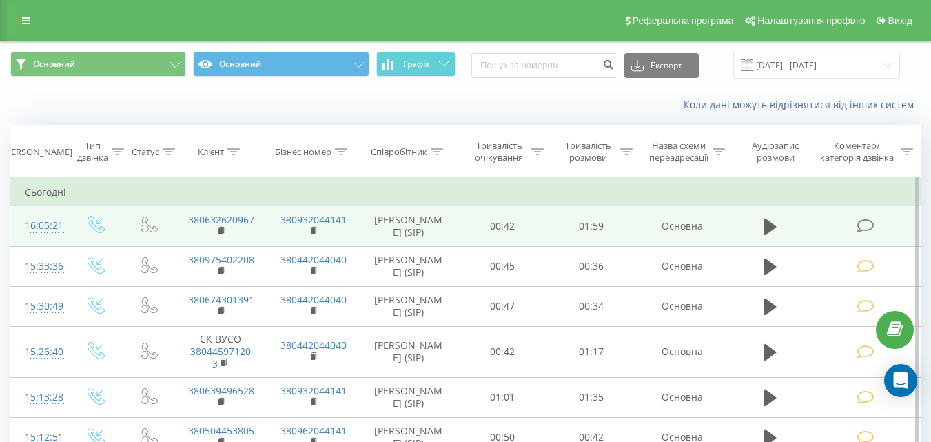
click at [856, 225] on icon at bounding box center [864, 225] width 17 height 14
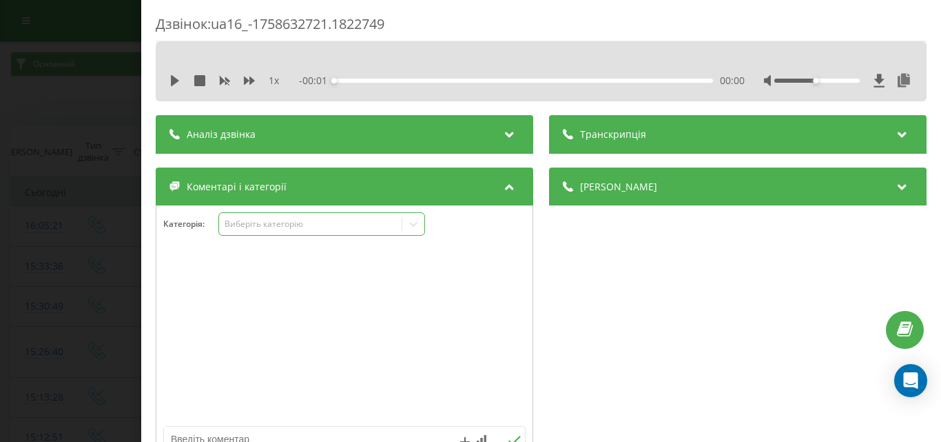
click at [282, 228] on div "Виберіть категорію" at bounding box center [310, 223] width 172 height 11
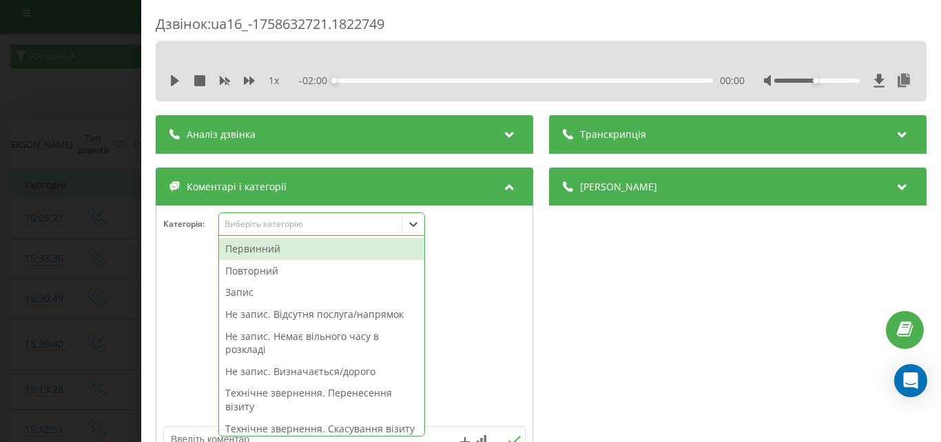
scroll to position [8, 0]
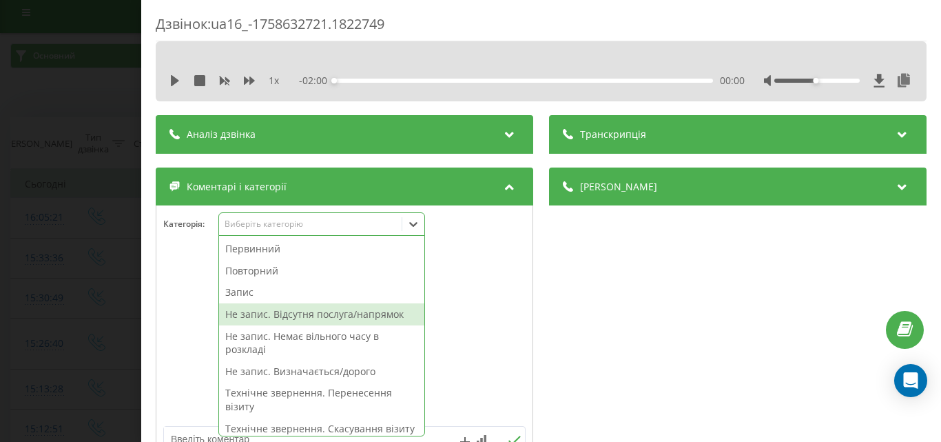
click at [477, 324] on div at bounding box center [344, 336] width 376 height 165
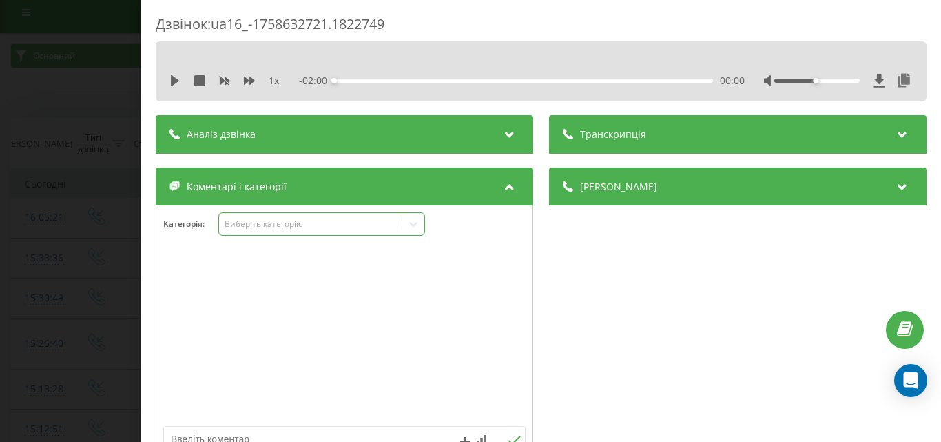
click at [365, 234] on div "Виберіть категорію" at bounding box center [321, 223] width 207 height 23
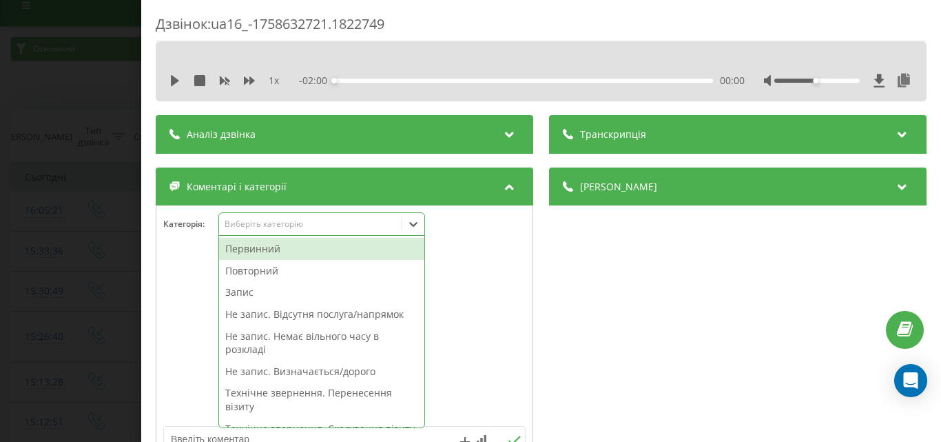
scroll to position [17, 0]
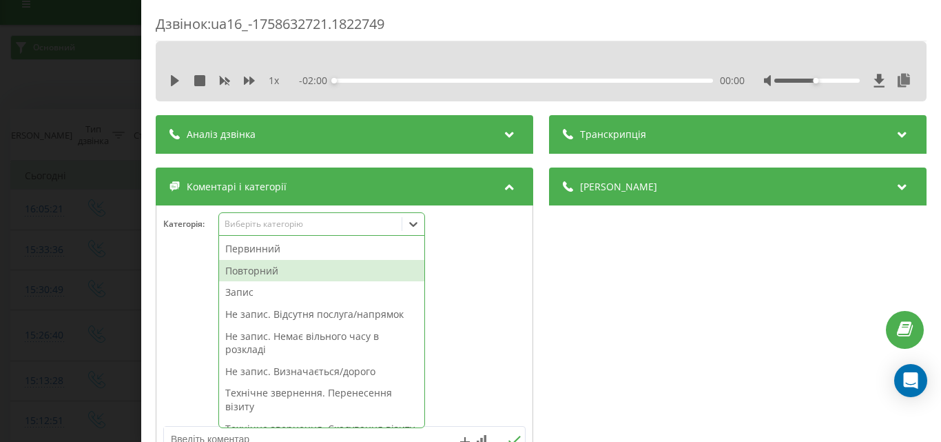
click at [257, 273] on div "Повторний" at bounding box center [321, 271] width 205 height 22
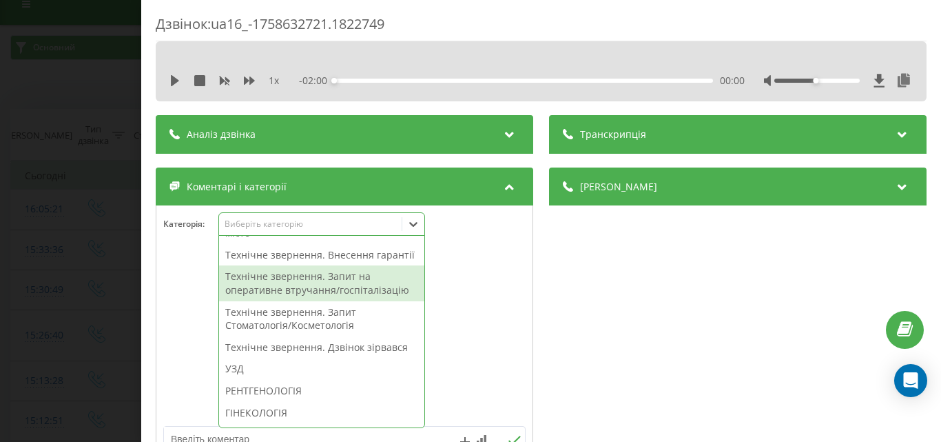
scroll to position [413, 0]
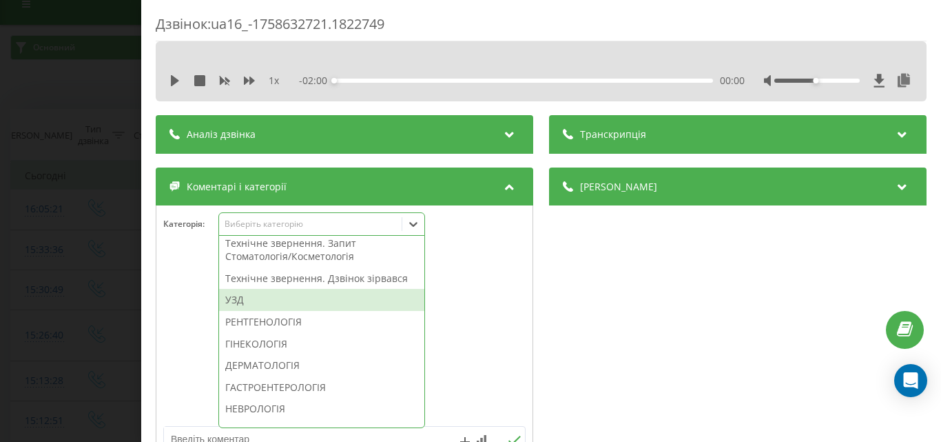
click at [260, 311] on div "УЗД" at bounding box center [321, 300] width 205 height 22
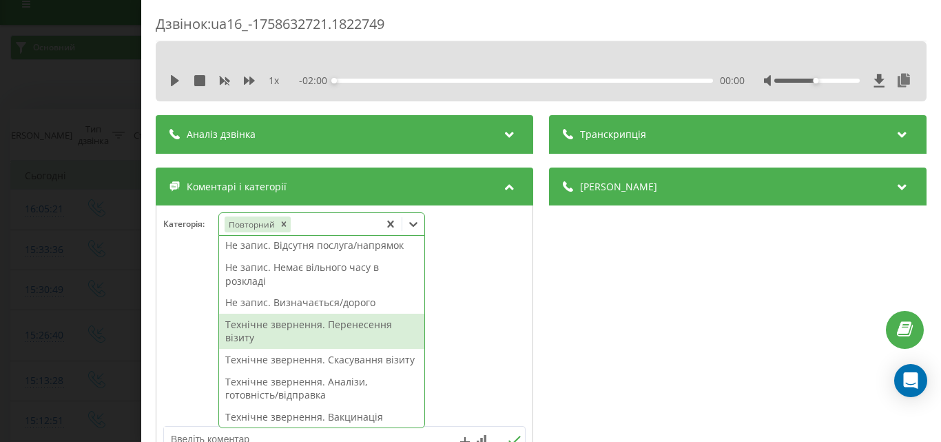
scroll to position [69, 0]
drag, startPoint x: 298, startPoint y: 318, endPoint x: 363, endPoint y: 318, distance: 65.4
click at [304, 318] on div "Технічне звернення. Перенесення візиту" at bounding box center [321, 330] width 205 height 35
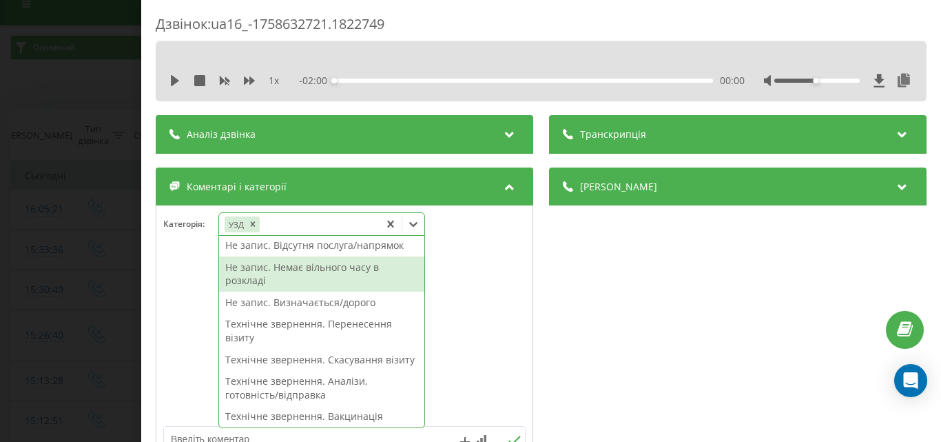
scroll to position [0, 0]
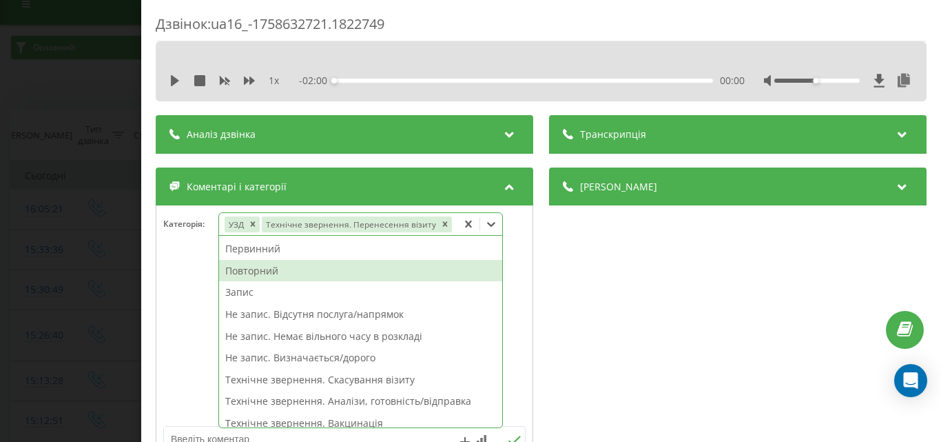
click at [270, 278] on div "Повторний" at bounding box center [360, 271] width 283 height 22
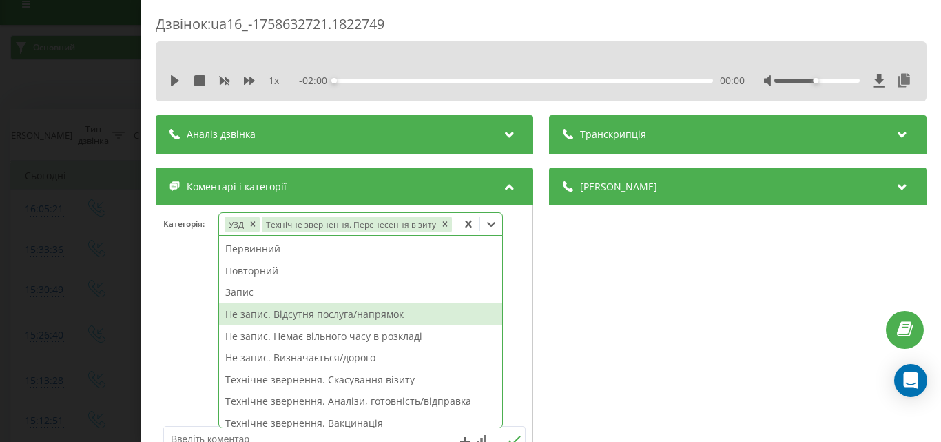
click at [627, 311] on div "Деталі дзвінка Загальне Дата дзвінка 2025-09-23 16:05:21 Тип дзвінка Вхідний Ст…" at bounding box center [738, 318] width 378 height 302
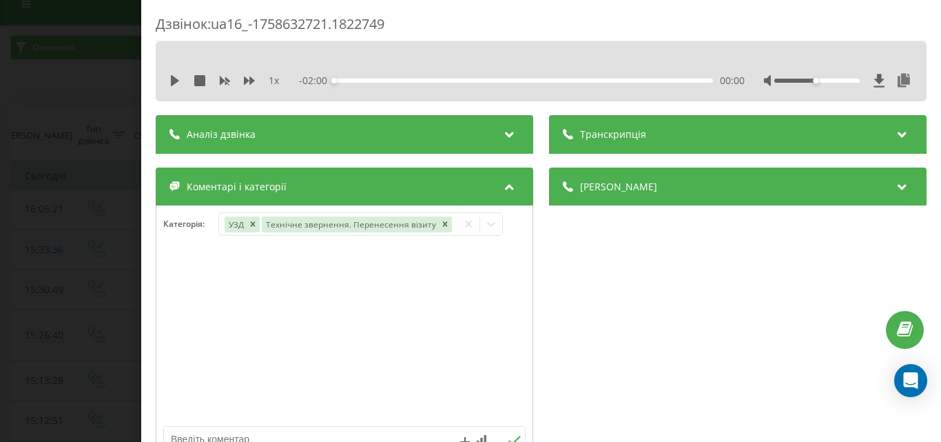
scroll to position [207, 0]
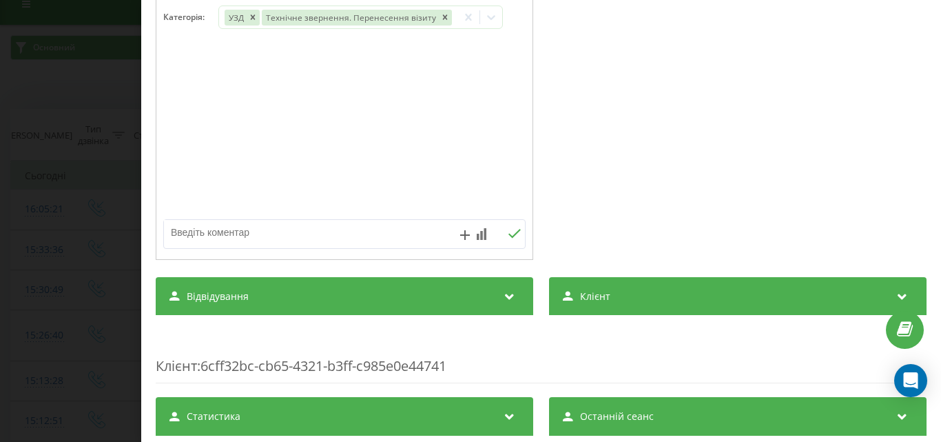
click at [254, 239] on textarea at bounding box center [308, 232] width 289 height 25
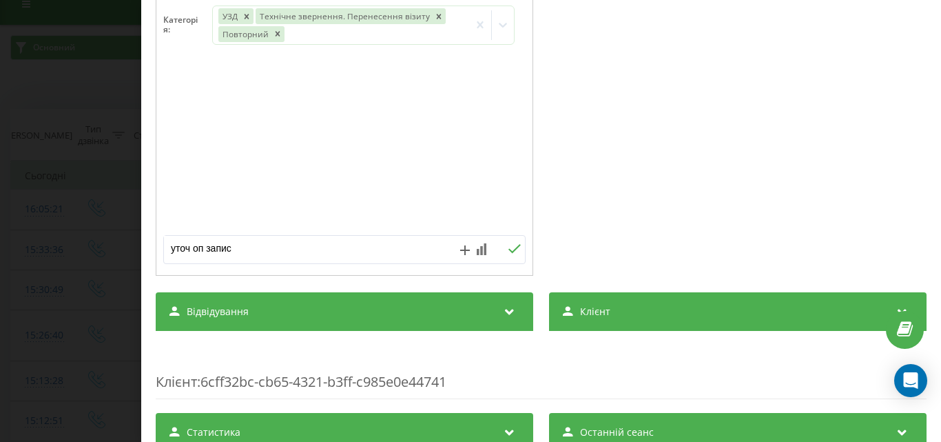
type textarea "уточ оп запису"
click at [508, 253] on icon at bounding box center [514, 249] width 13 height 10
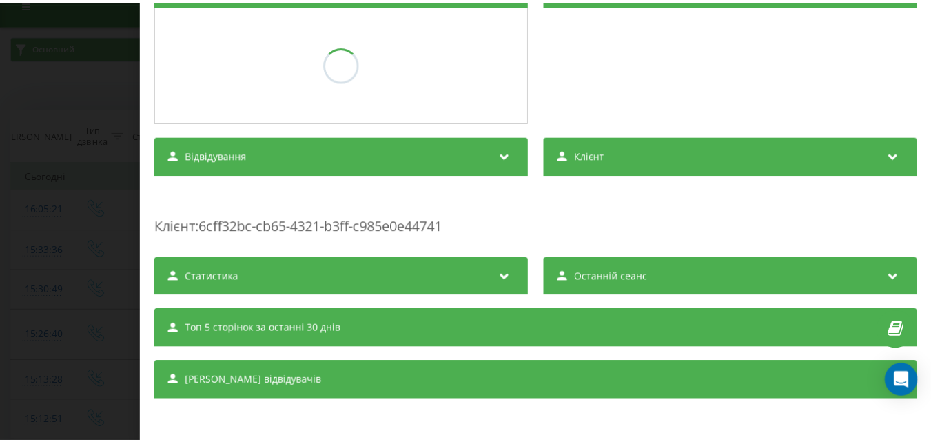
scroll to position [200, 0]
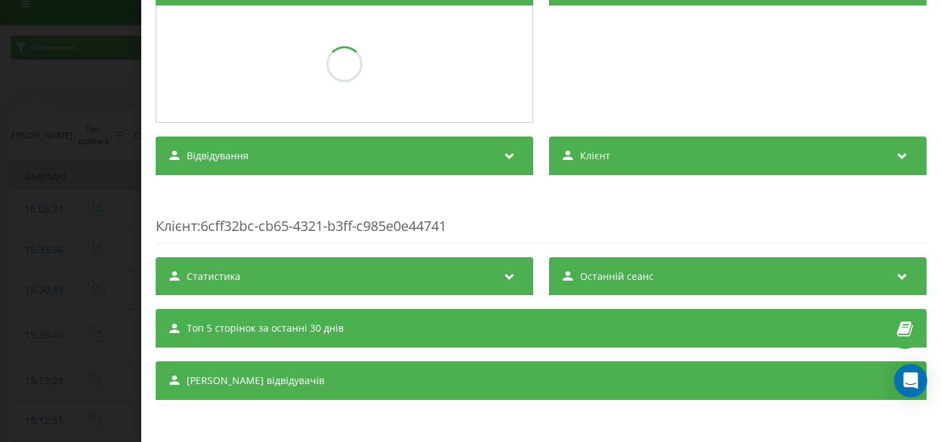
click at [34, 217] on div "Дзвінок : ua16_-1758632721.1822749 1 x - 02:00 00:00 00:00 Транскрипція Для AI-…" at bounding box center [470, 221] width 941 height 442
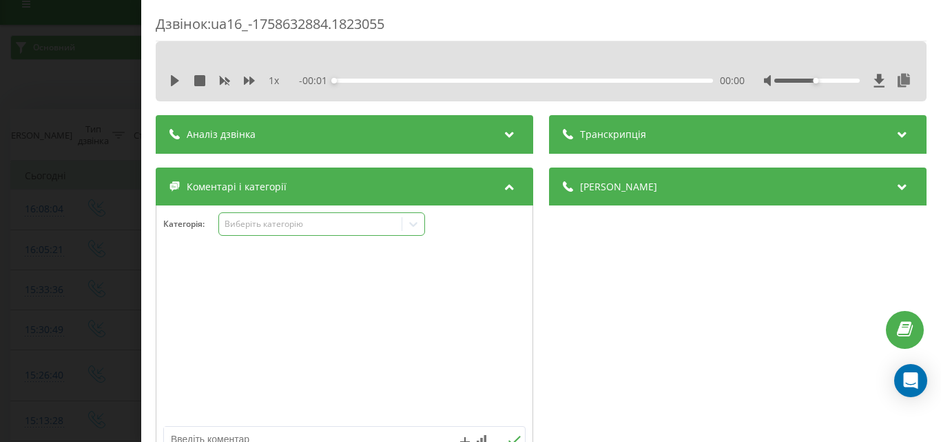
click at [306, 220] on div "Виберіть категорію" at bounding box center [310, 223] width 172 height 11
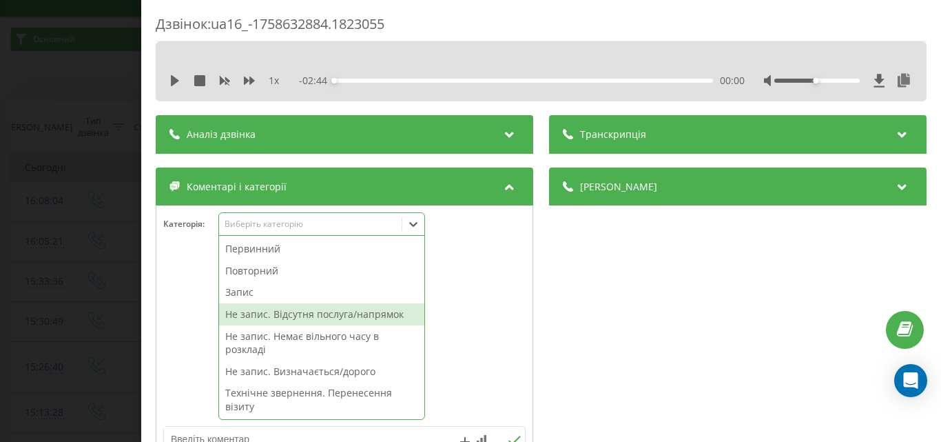
scroll to position [69, 0]
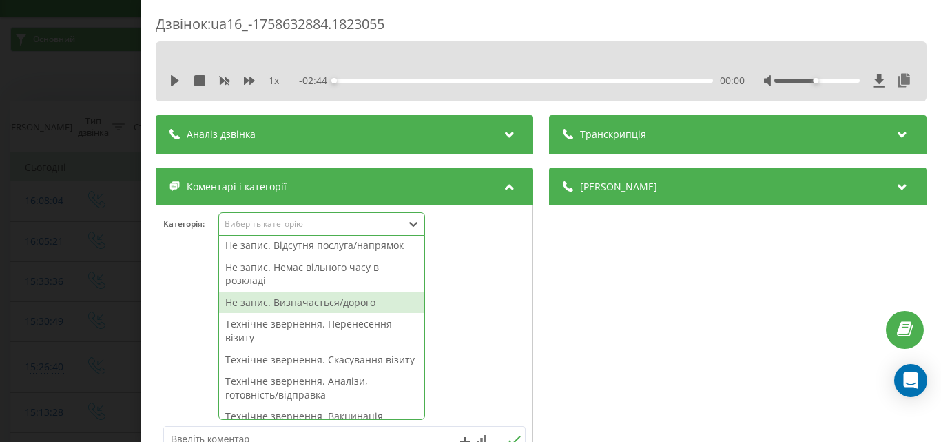
click at [307, 311] on div "Не запис. Визначається/дорого" at bounding box center [321, 302] width 205 height 22
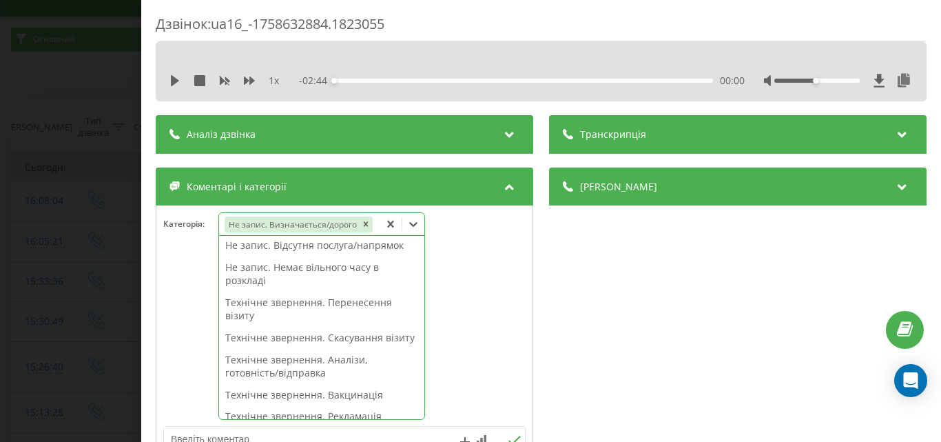
scroll to position [0, 0]
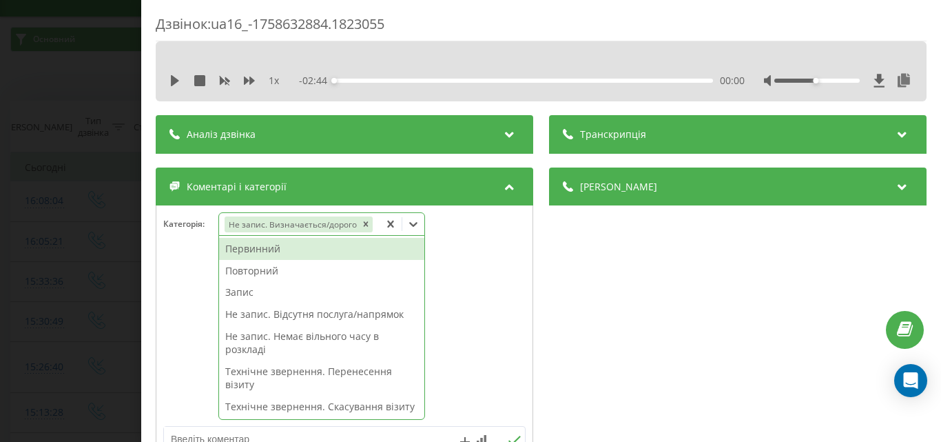
click at [260, 250] on div "Первинний" at bounding box center [321, 249] width 205 height 22
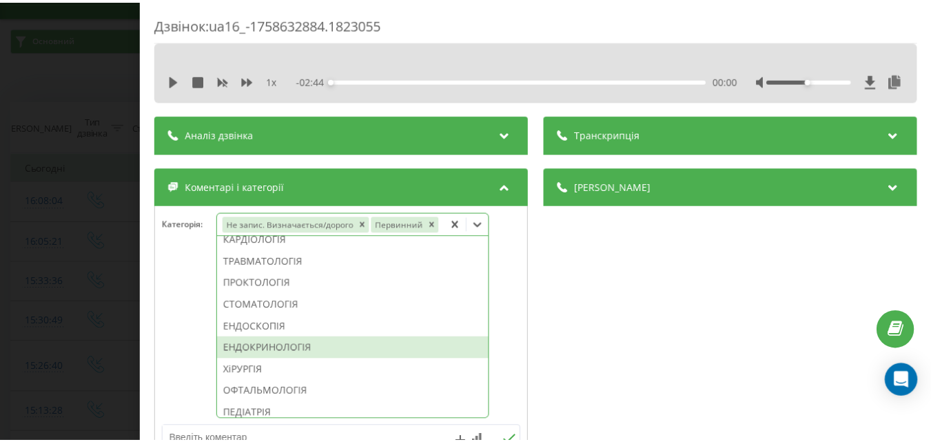
scroll to position [435, 0]
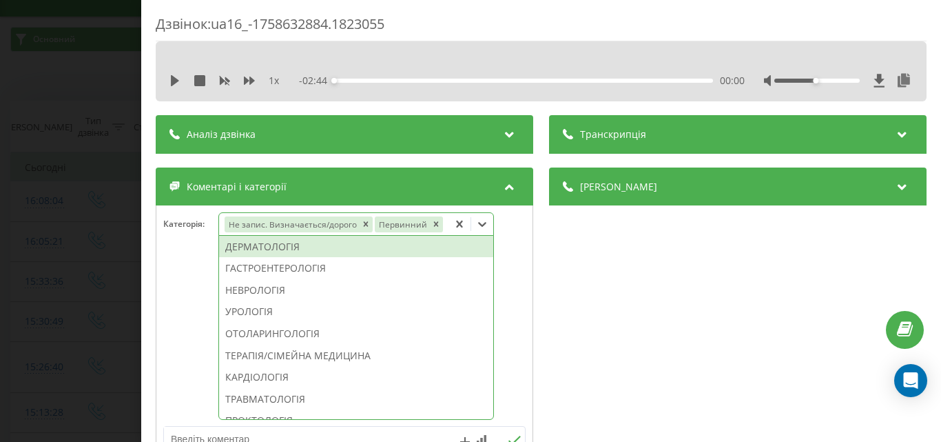
click at [277, 247] on div "ДЕРМАТОЛОГІЯ" at bounding box center [356, 247] width 274 height 22
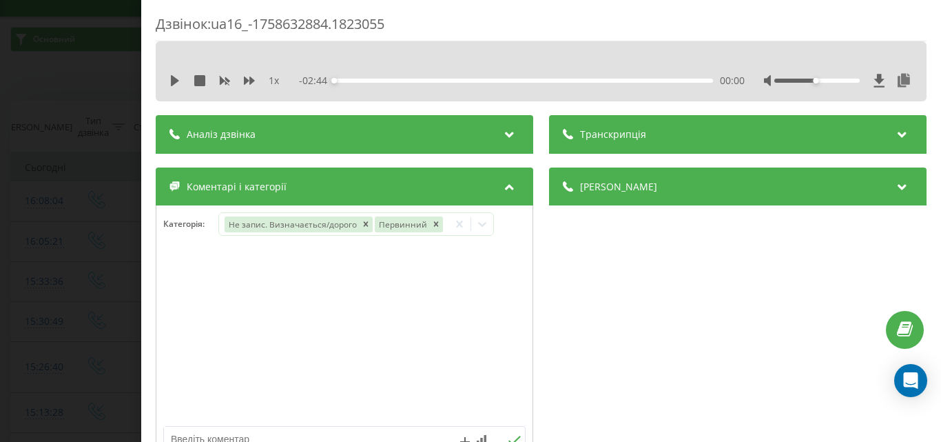
click at [23, 243] on div "Дзвінок : ua16_-1758632884.1823055 1 x - 02:44 00:00 00:00 Транскрипція Для AI-…" at bounding box center [470, 221] width 941 height 442
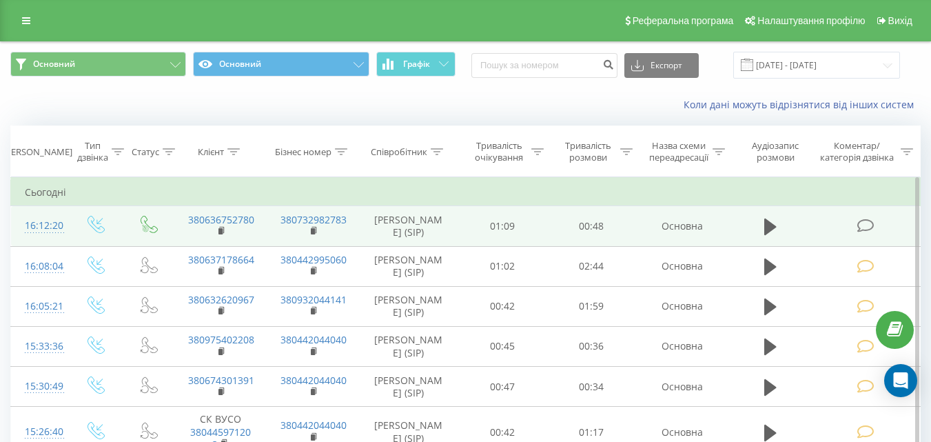
click at [869, 225] on icon at bounding box center [864, 225] width 17 height 14
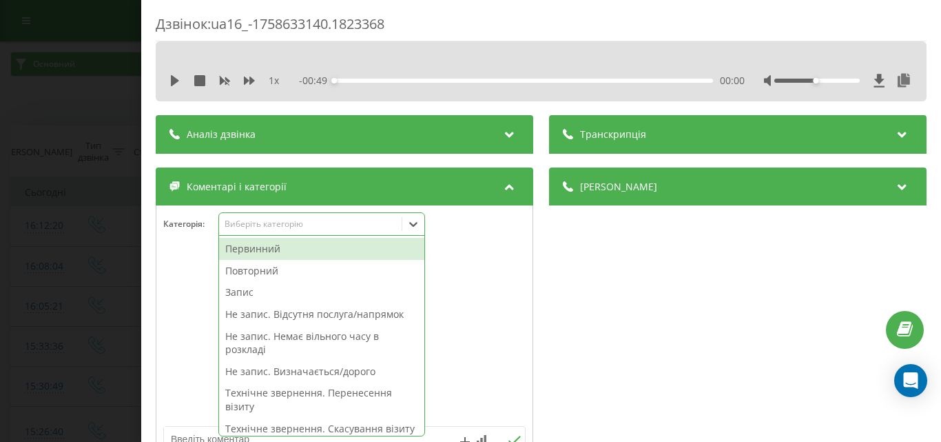
click at [309, 229] on div "Виберіть категорію" at bounding box center [310, 223] width 172 height 11
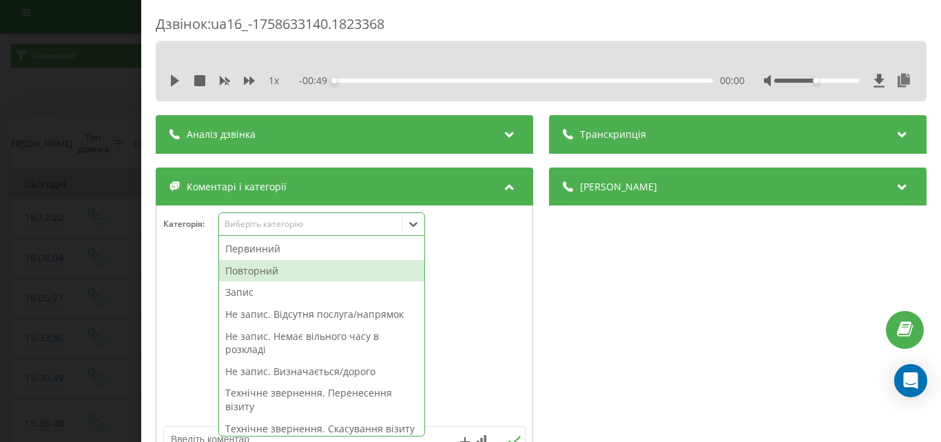
click at [281, 267] on div "Повторний" at bounding box center [321, 271] width 205 height 22
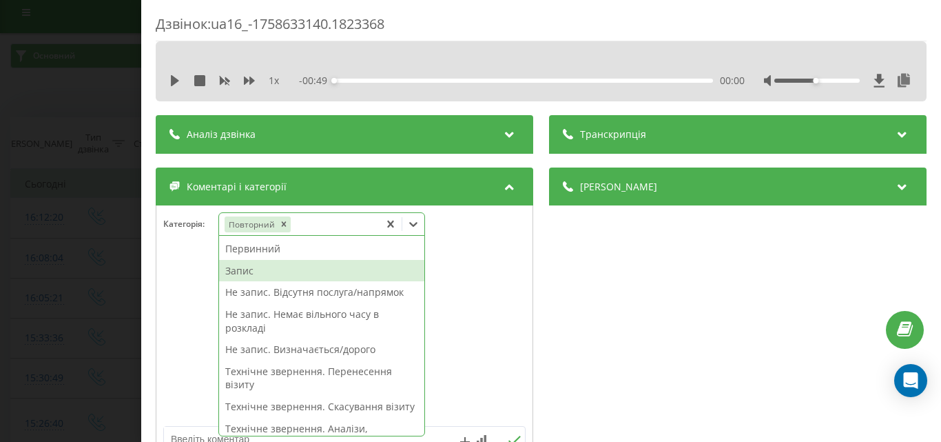
click at [249, 269] on div "Запис" at bounding box center [321, 271] width 205 height 22
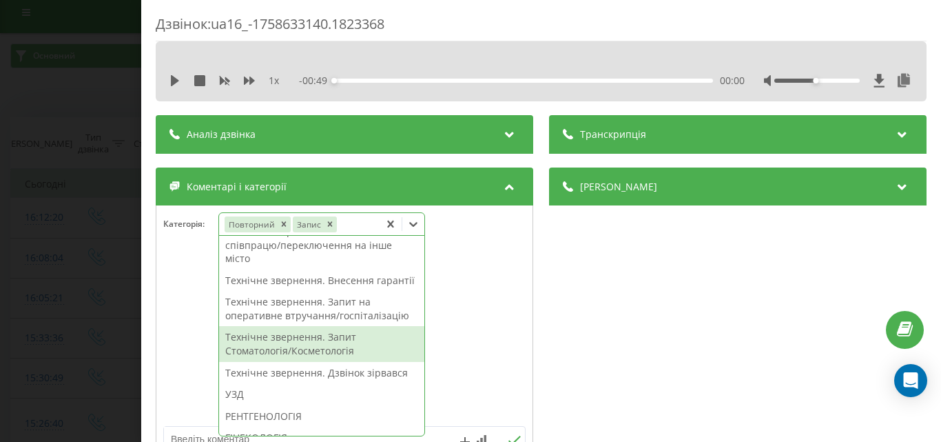
scroll to position [413, 0]
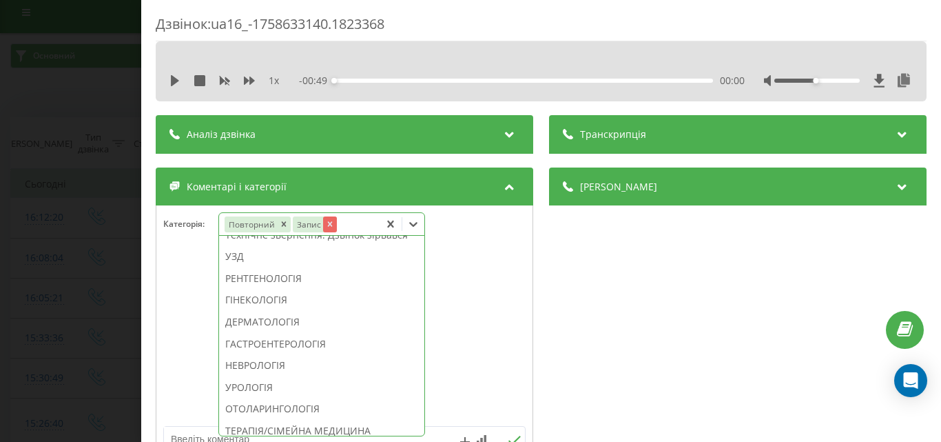
click at [331, 222] on icon "Remove Запис" at bounding box center [329, 224] width 10 height 10
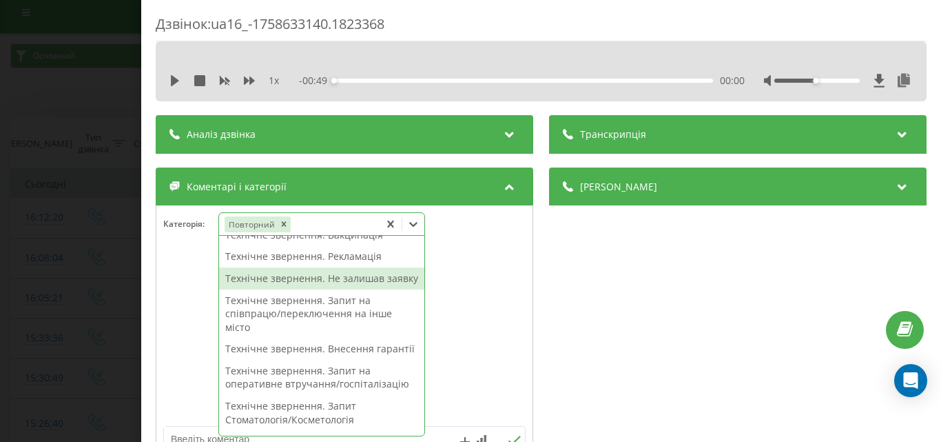
scroll to position [366, 0]
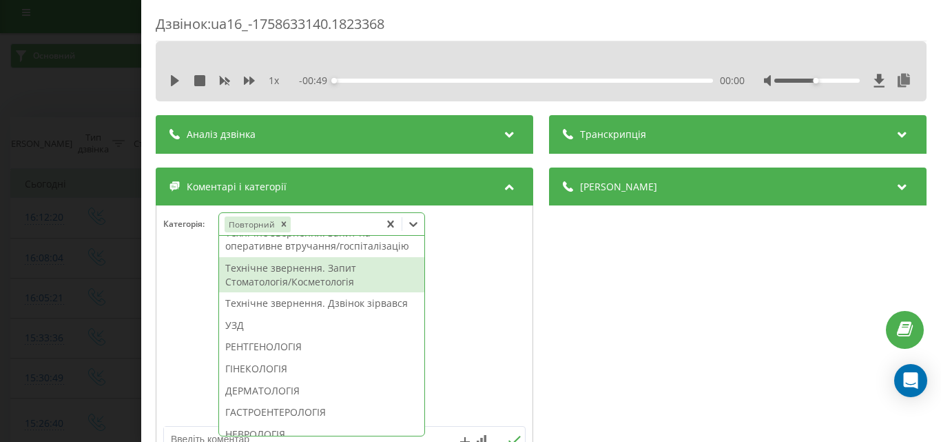
click at [337, 292] on div "Технічне звернення. Запит Стоматологія/Косметологія" at bounding box center [321, 274] width 205 height 35
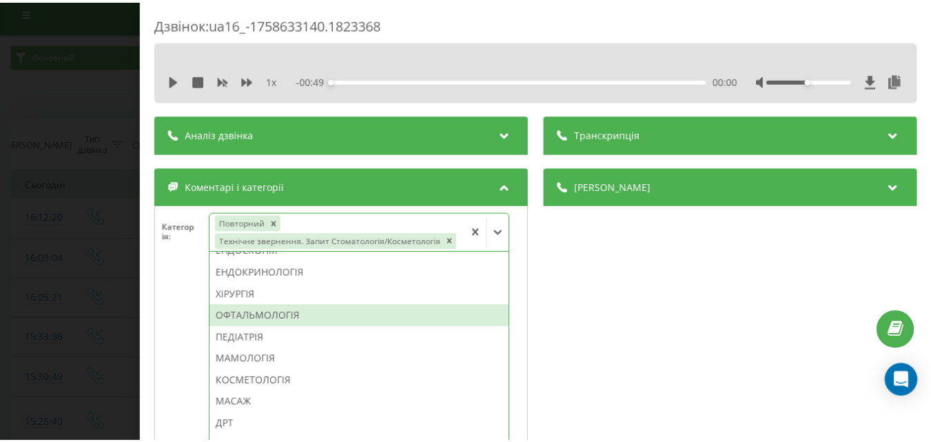
scroll to position [581, 0]
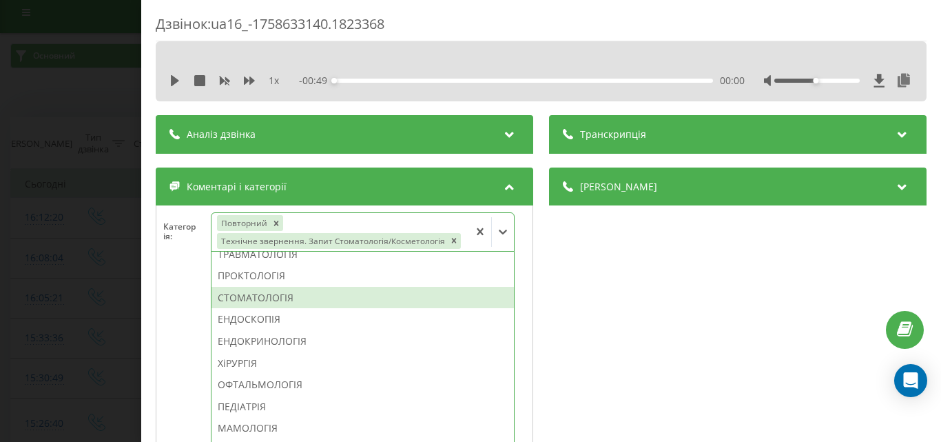
click at [261, 298] on div "СТОМАТОЛОГІЯ" at bounding box center [362, 298] width 302 height 22
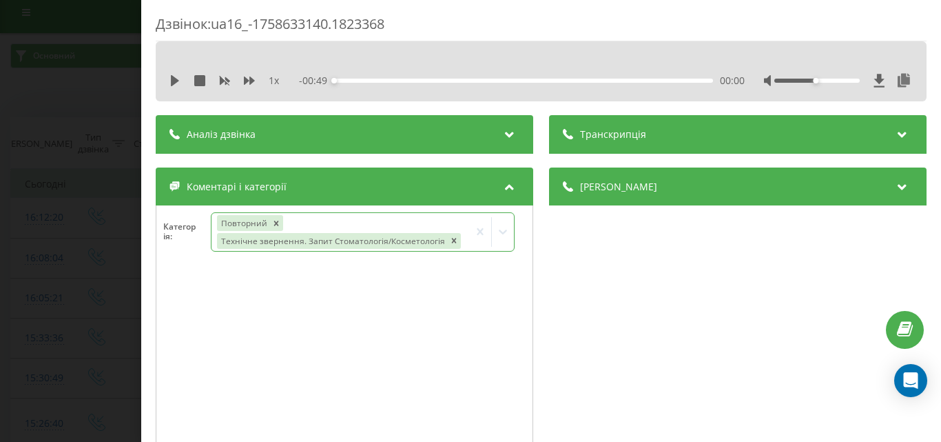
click at [19, 240] on div "Дзвінок : ua16_-1758633140.1823368 1 x - 00:49 00:00 00:00 Транскрипція Для AI-…" at bounding box center [470, 221] width 941 height 442
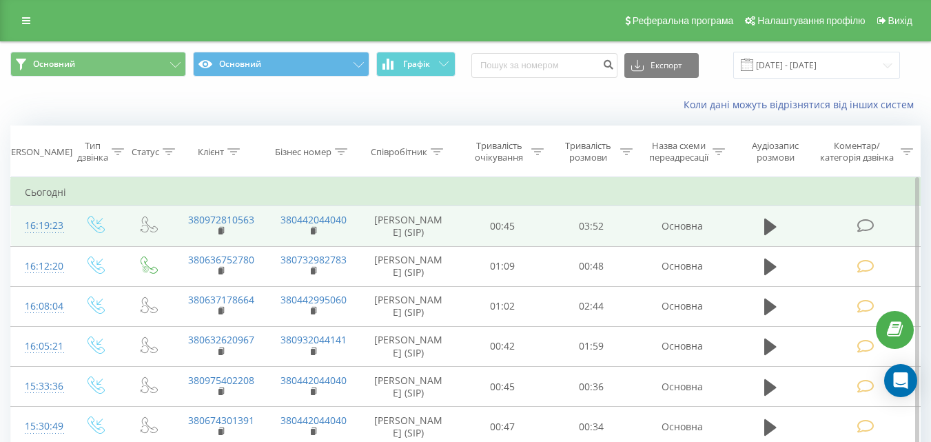
click at [871, 224] on icon at bounding box center [864, 225] width 17 height 14
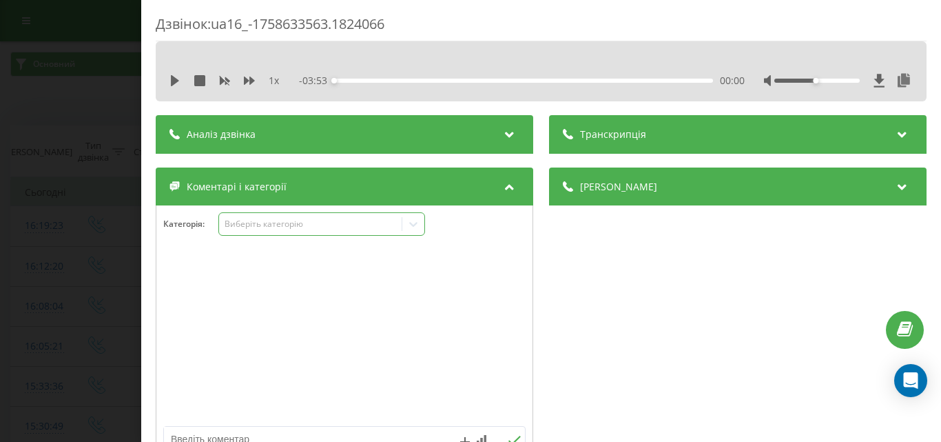
click at [298, 223] on div "Виберіть категорію" at bounding box center [310, 223] width 172 height 11
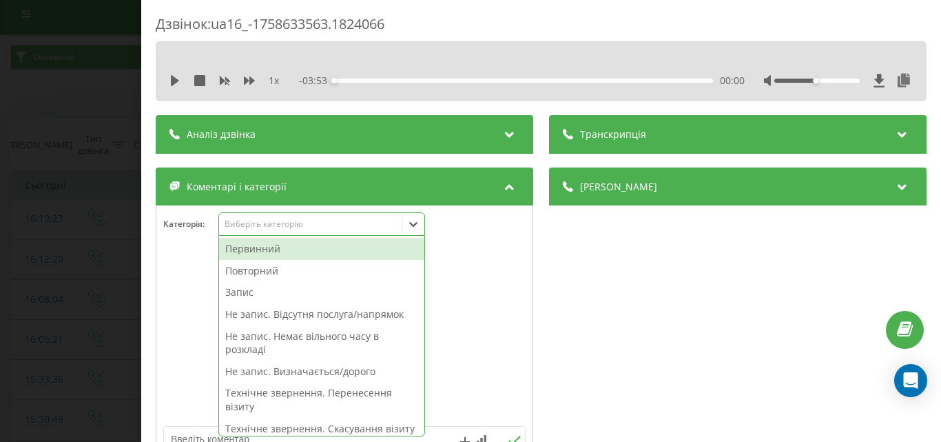
scroll to position [8, 0]
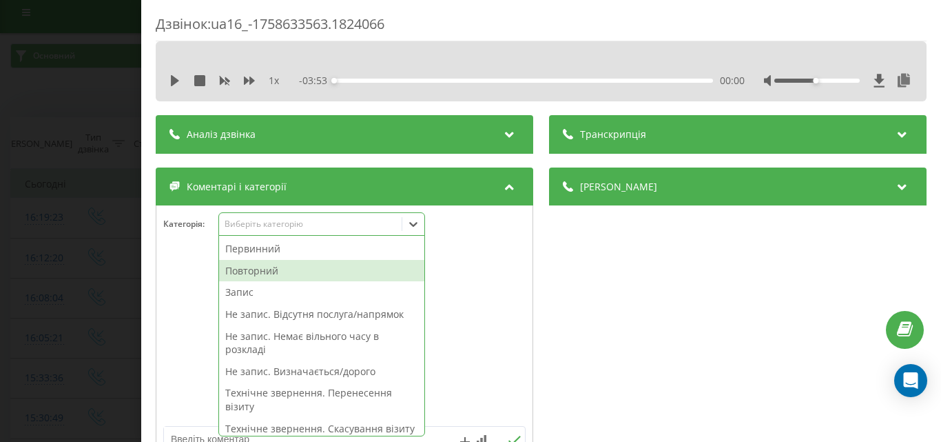
click at [252, 269] on div "Повторний" at bounding box center [321, 271] width 205 height 22
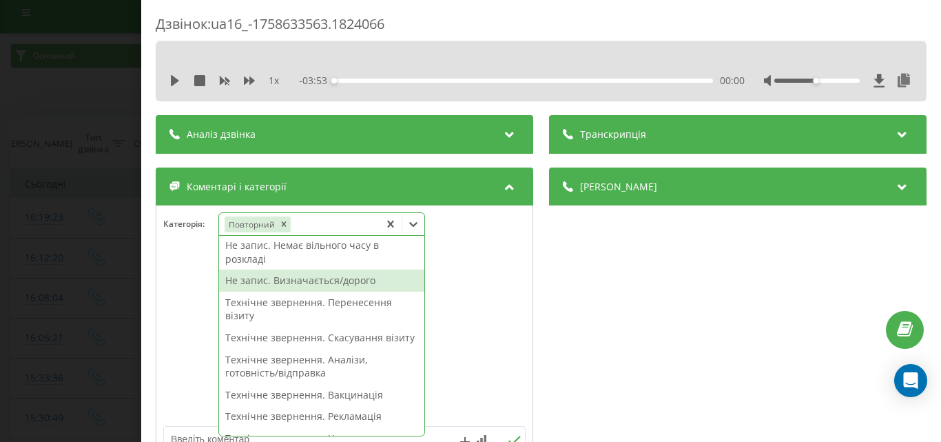
scroll to position [207, 0]
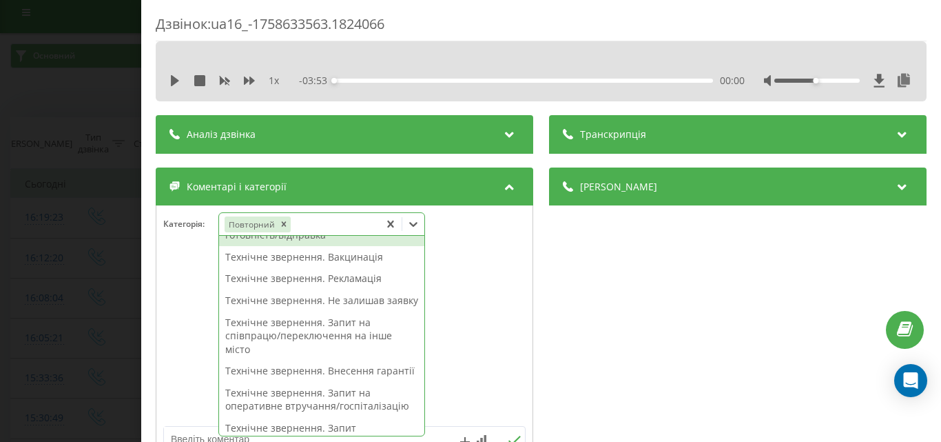
click at [333, 246] on div "Технічне звернення. Аналізи, готовність/відправка" at bounding box center [321, 228] width 205 height 35
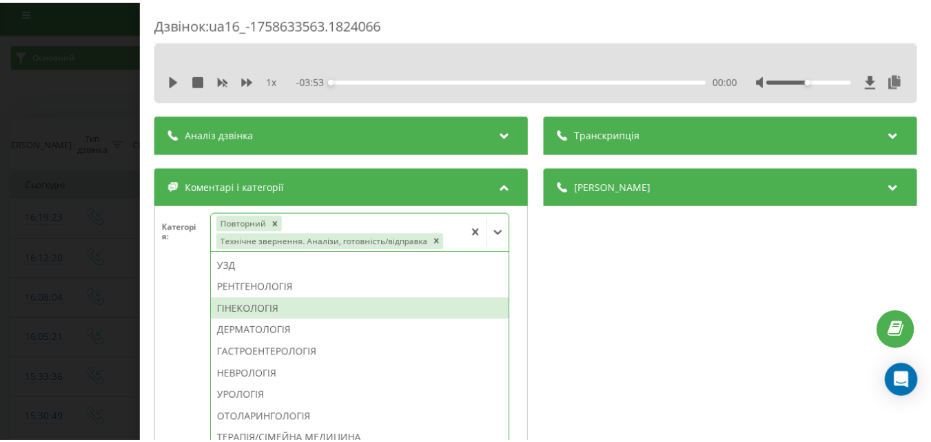
scroll to position [422, 0]
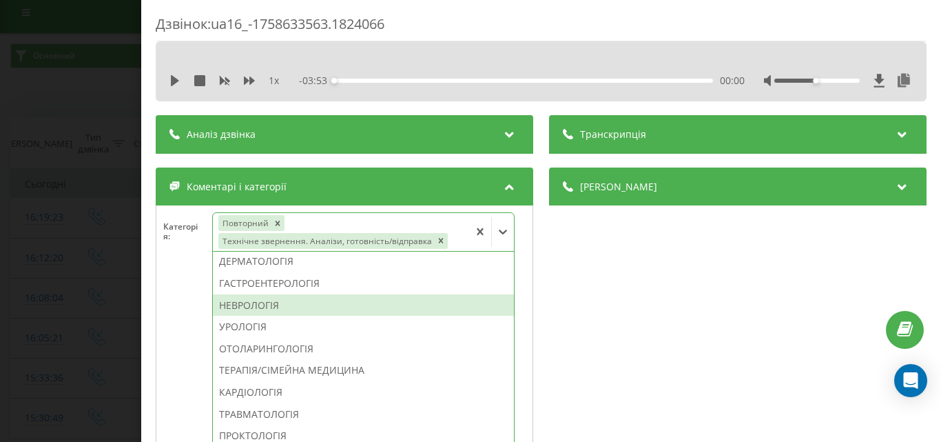
drag, startPoint x: 268, startPoint y: 300, endPoint x: 154, endPoint y: 287, distance: 114.5
click at [265, 300] on div "НЕВРОЛОГІЯ" at bounding box center [363, 305] width 301 height 22
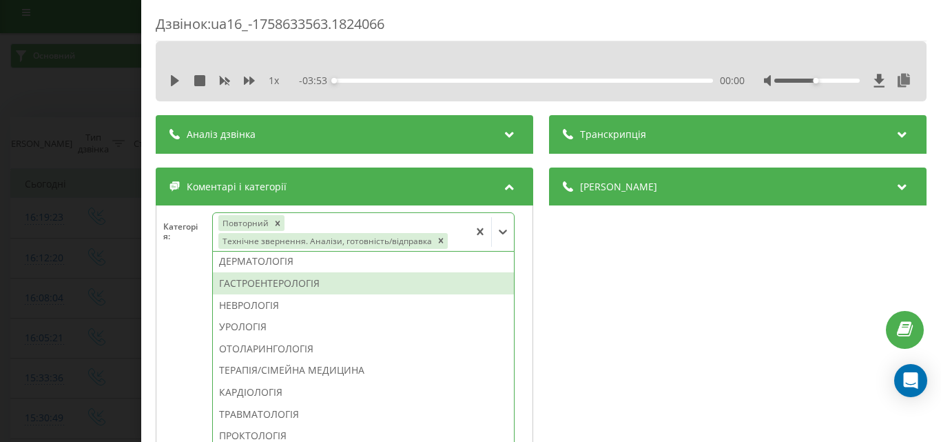
click at [26, 263] on div "Дзвінок : ua16_-1758633563.1824066 1 x - 03:53 00:00 00:00 Транскрипція Для AI-…" at bounding box center [470, 221] width 941 height 442
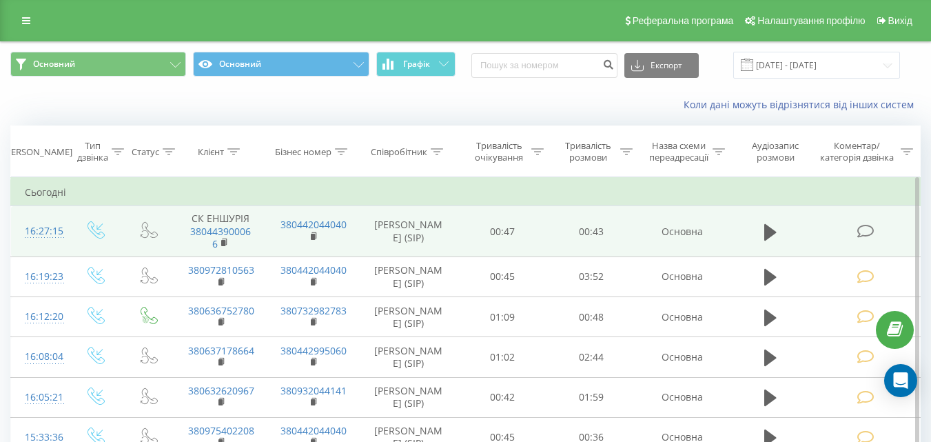
click at [870, 232] on icon at bounding box center [864, 231] width 17 height 14
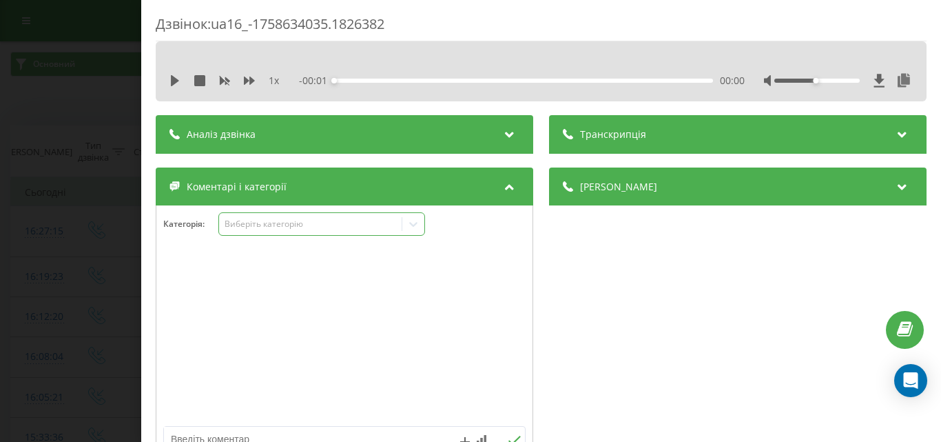
click at [278, 225] on div "Виберіть категорію" at bounding box center [310, 223] width 172 height 11
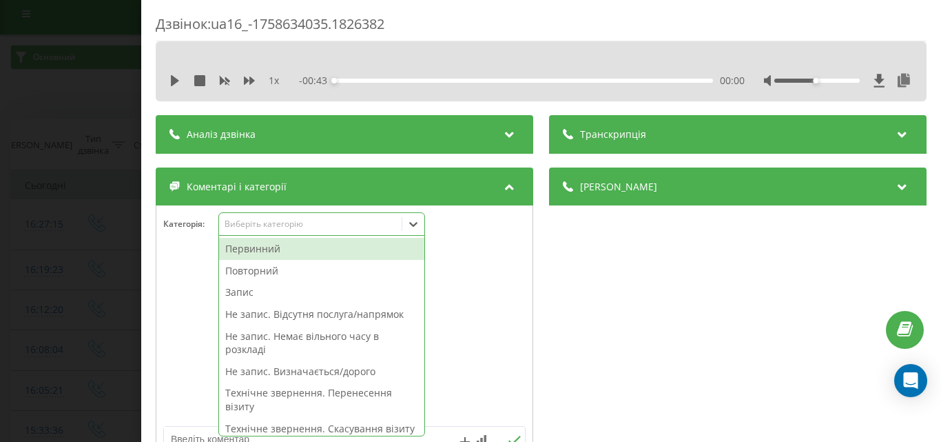
scroll to position [8, 0]
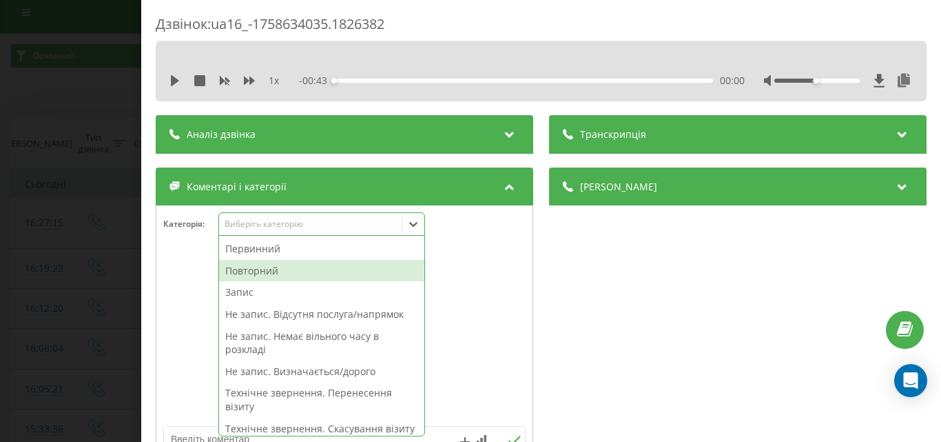
click at [263, 264] on div "Повторний" at bounding box center [321, 271] width 205 height 22
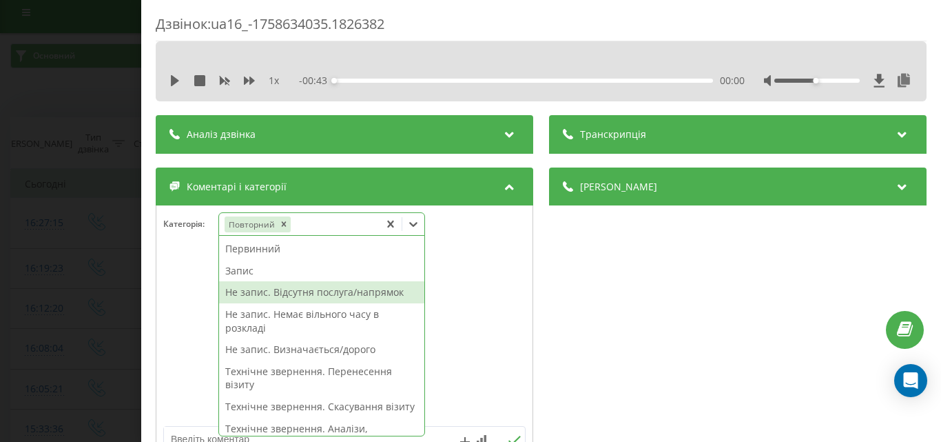
click at [344, 287] on div "Не запис. Відсутня послуга/напрямок" at bounding box center [321, 292] width 205 height 22
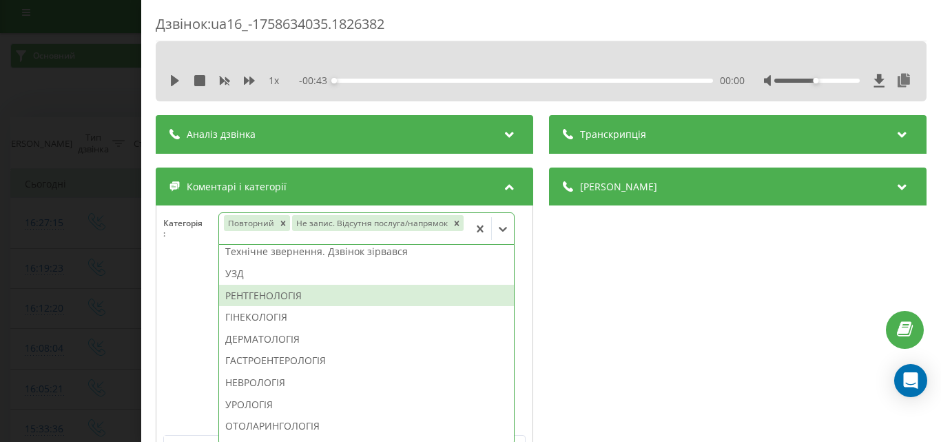
scroll to position [0, 0]
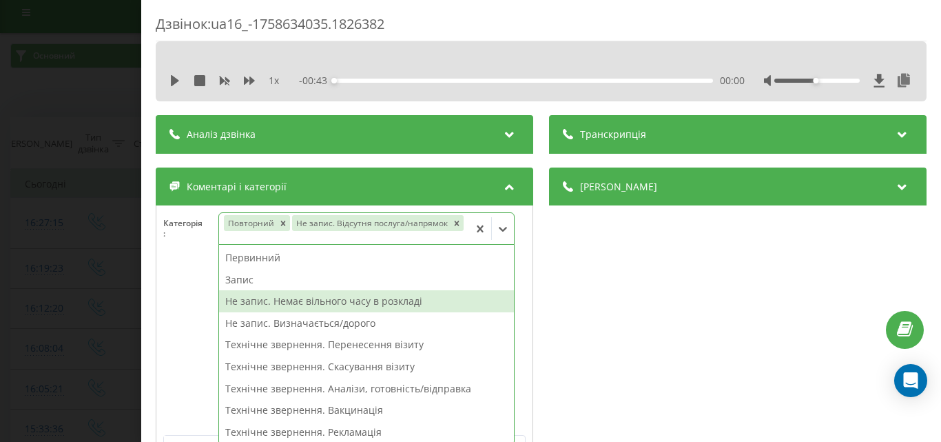
click at [362, 308] on div "Не запис. Немає вільного часу в розкладі" at bounding box center [366, 301] width 295 height 22
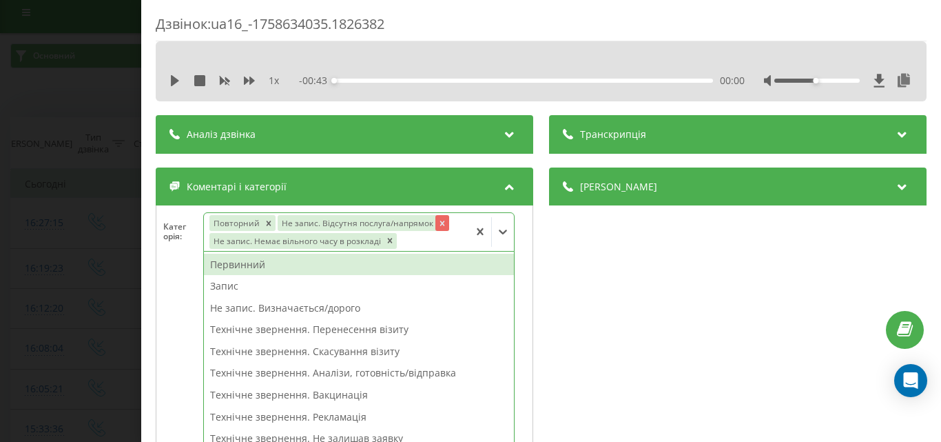
click at [437, 223] on icon "Remove Не запис. Відсутня послуга/напрямок" at bounding box center [442, 223] width 10 height 10
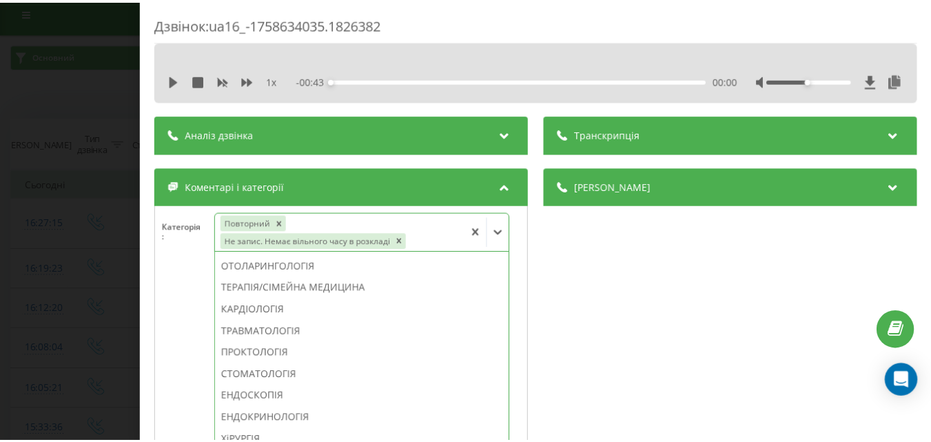
scroll to position [366, 0]
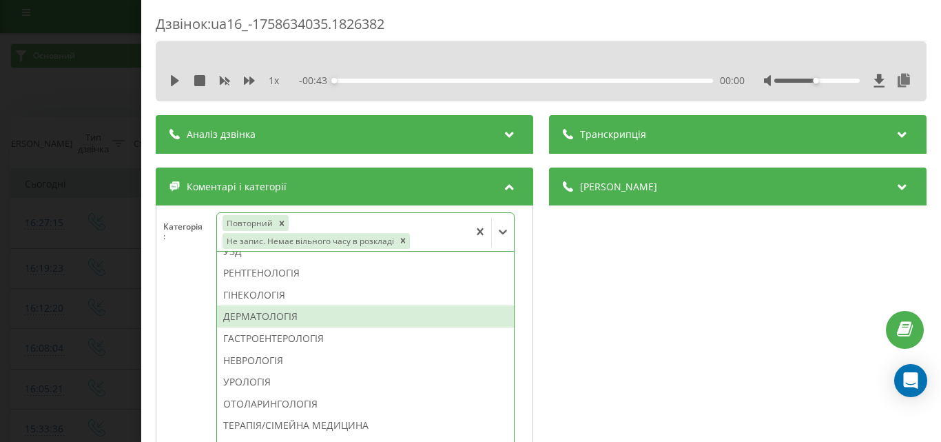
click at [292, 314] on div "ДЕРМАТОЛОГІЯ" at bounding box center [365, 316] width 297 height 22
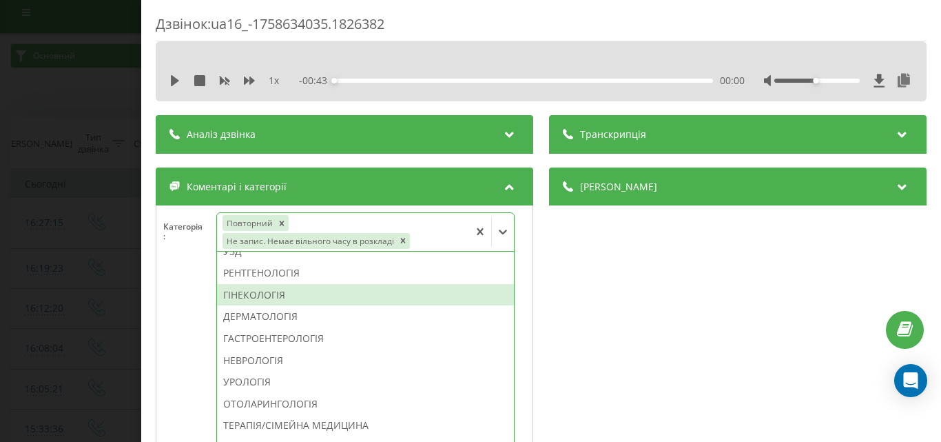
click at [0, 214] on div "Дзвінок : ua16_-1758634035.1826382 1 x - 00:43 00:00 00:00 Транскрипція Для AI-…" at bounding box center [470, 221] width 941 height 442
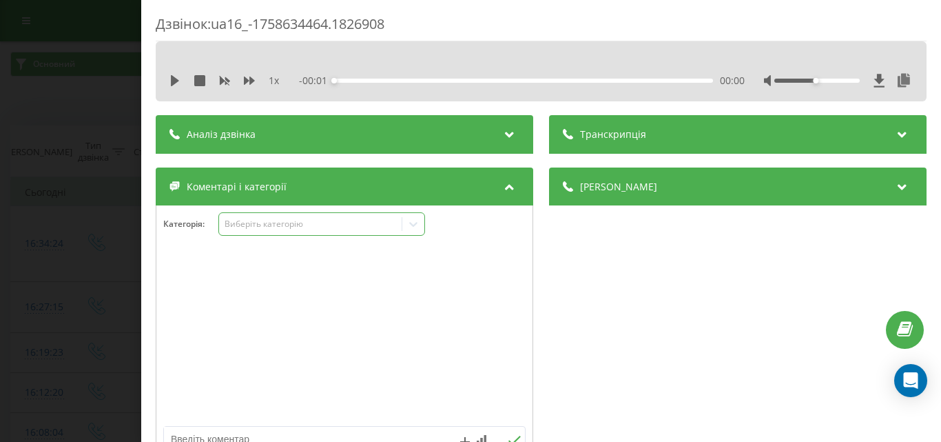
click at [329, 225] on div "Виберіть категорію" at bounding box center [310, 223] width 172 height 11
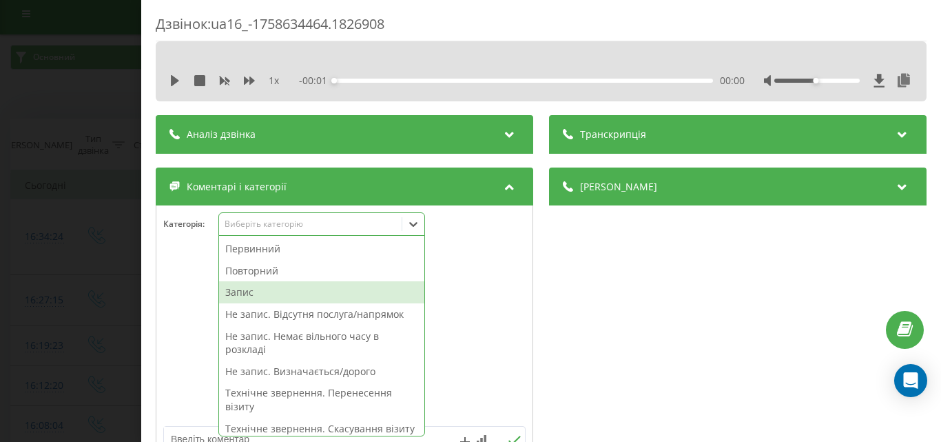
scroll to position [8, 0]
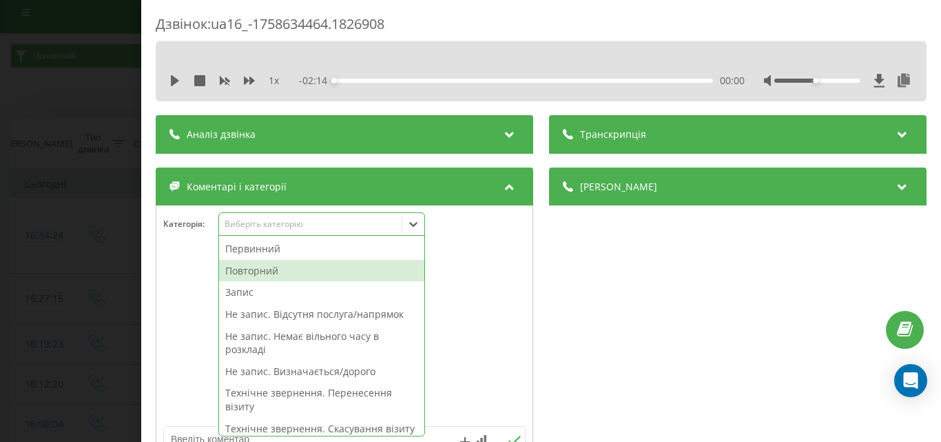
click at [275, 271] on div "Повторний" at bounding box center [321, 271] width 205 height 22
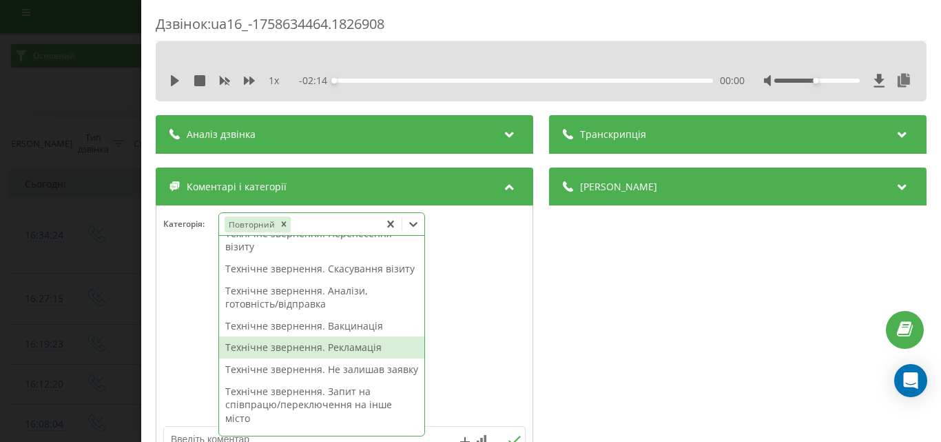
scroll to position [207, 0]
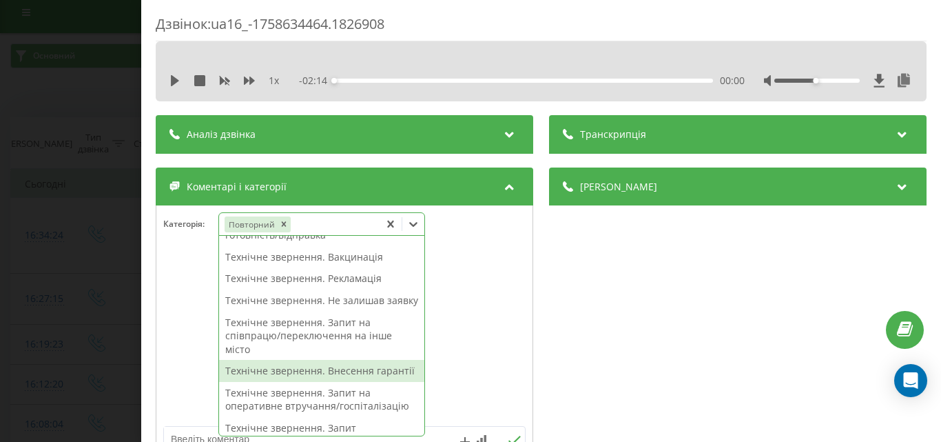
click at [302, 382] on div "Технічне звернення. Внесення гарантії" at bounding box center [321, 371] width 205 height 22
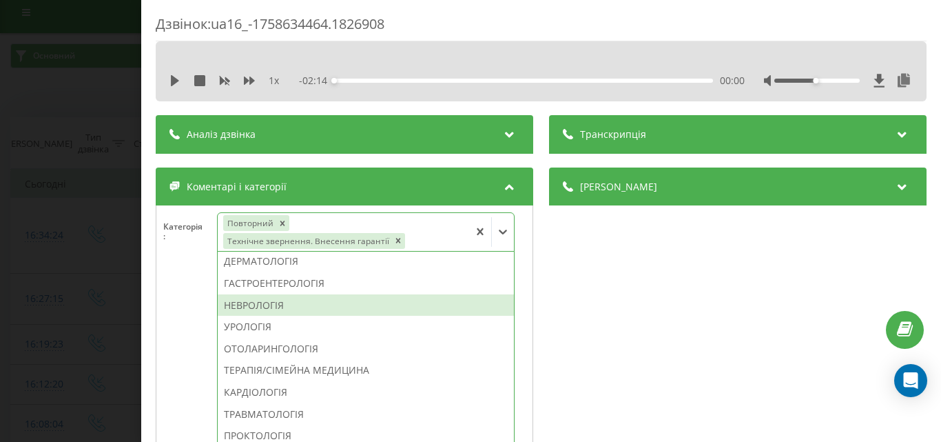
scroll to position [215, 0]
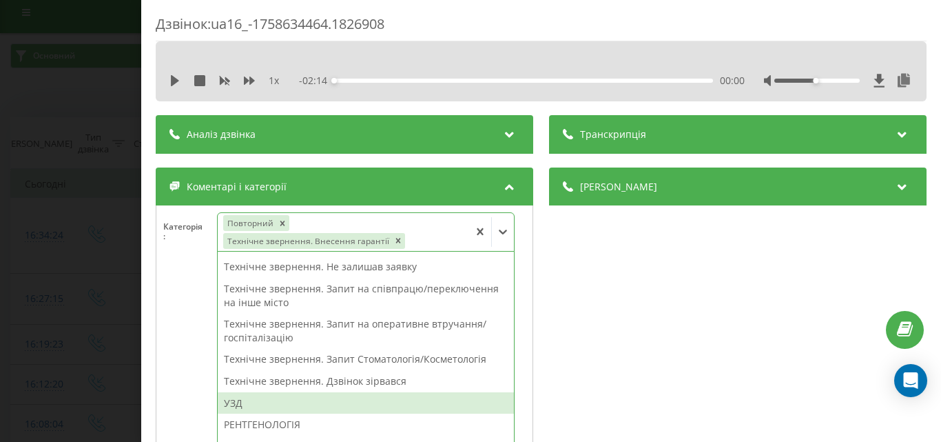
click at [242, 404] on div "УЗД" at bounding box center [366, 403] width 296 height 22
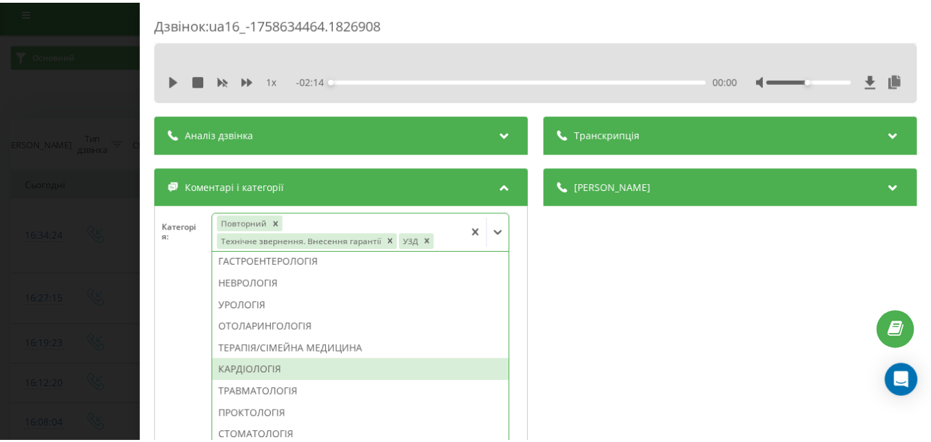
scroll to position [490, 0]
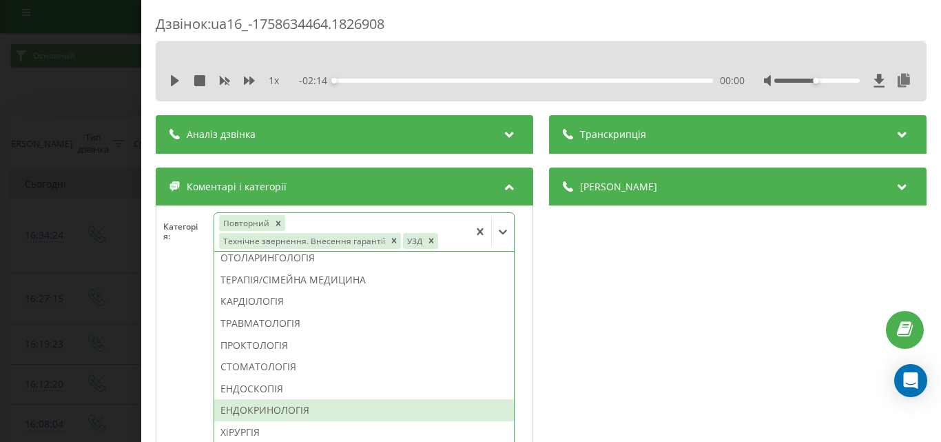
click at [268, 411] on div "ЕНДОКРИНОЛОГІЯ" at bounding box center [364, 410] width 300 height 22
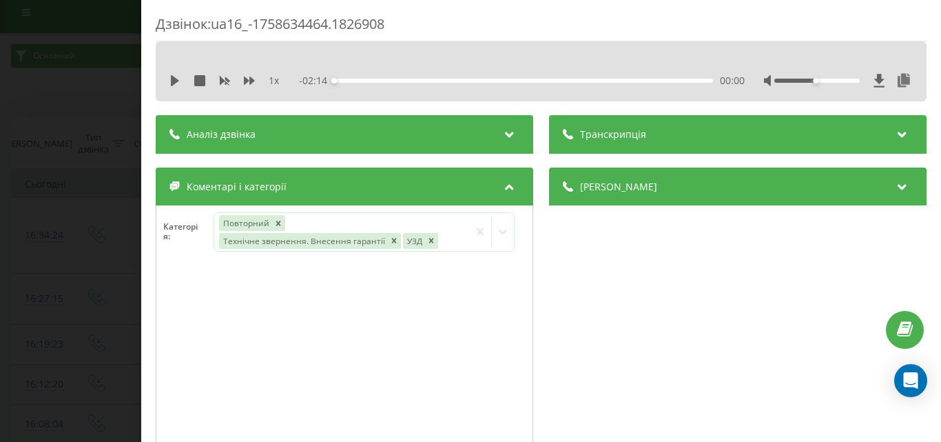
click at [84, 280] on div "Дзвінок : ua16_-1758634464.1826908 1 x - 02:14 00:00 00:00 Транскрипція Для AI-…" at bounding box center [470, 221] width 941 height 442
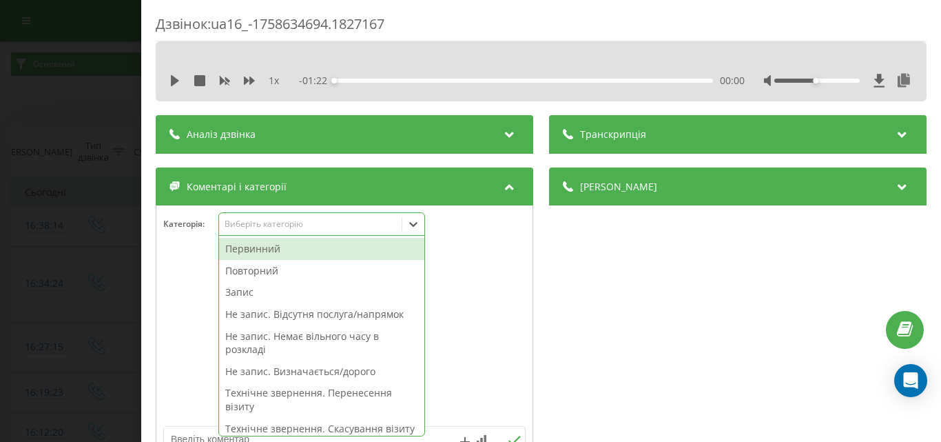
click at [291, 232] on div "Виберіть категорію" at bounding box center [321, 223] width 207 height 23
drag, startPoint x: 290, startPoint y: 249, endPoint x: 371, endPoint y: 249, distance: 80.6
click at [289, 249] on div "Первинний" at bounding box center [321, 249] width 205 height 22
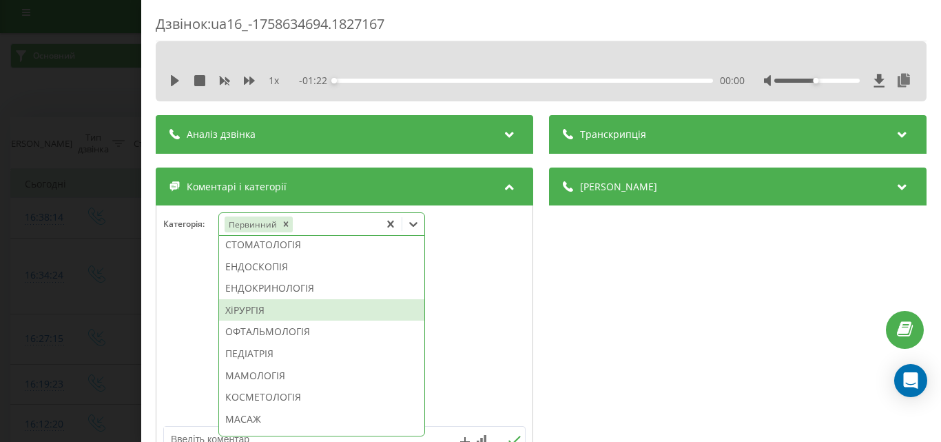
scroll to position [570, 0]
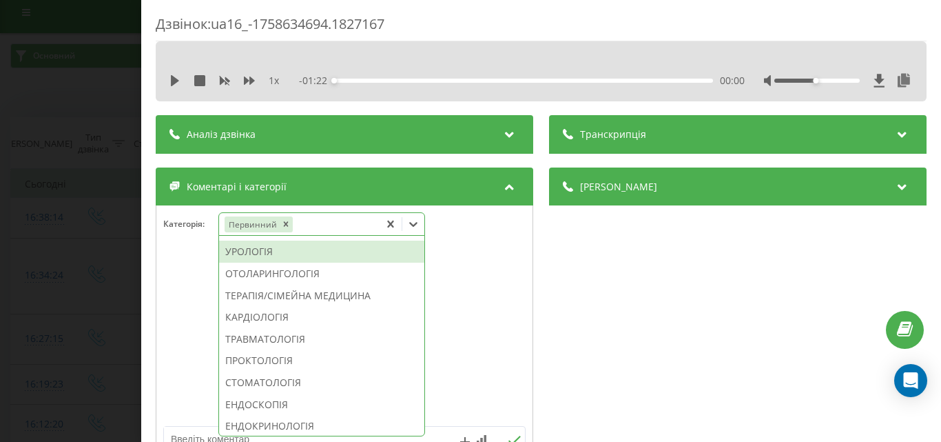
drag, startPoint x: 270, startPoint y: 291, endPoint x: 286, endPoint y: 329, distance: 41.7
click at [270, 262] on div "УРОЛОГІЯ" at bounding box center [321, 251] width 205 height 22
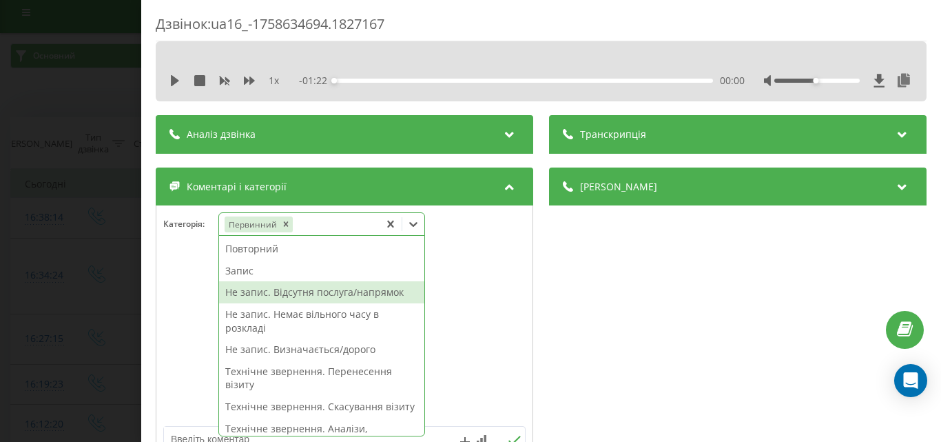
scroll to position [138, 0]
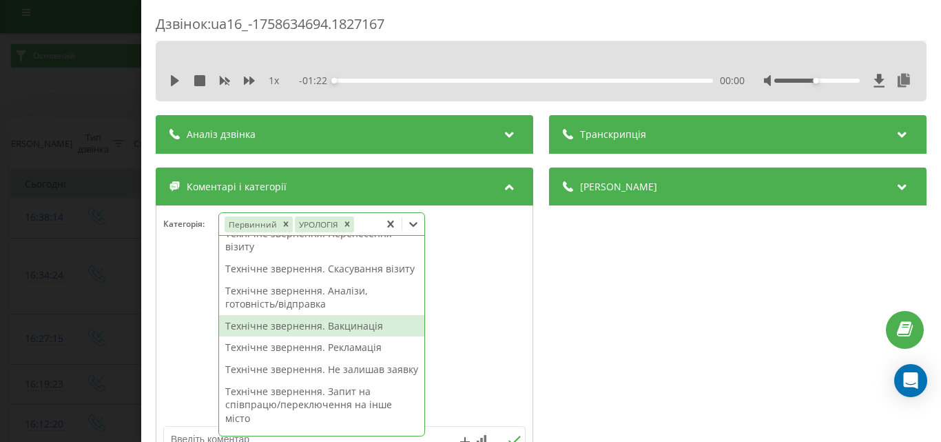
drag, startPoint x: 332, startPoint y: 341, endPoint x: 488, endPoint y: 335, distance: 156.5
click at [347, 337] on div "Технічне звернення. Вакцинація" at bounding box center [321, 326] width 205 height 22
click at [484, 333] on div at bounding box center [344, 336] width 376 height 165
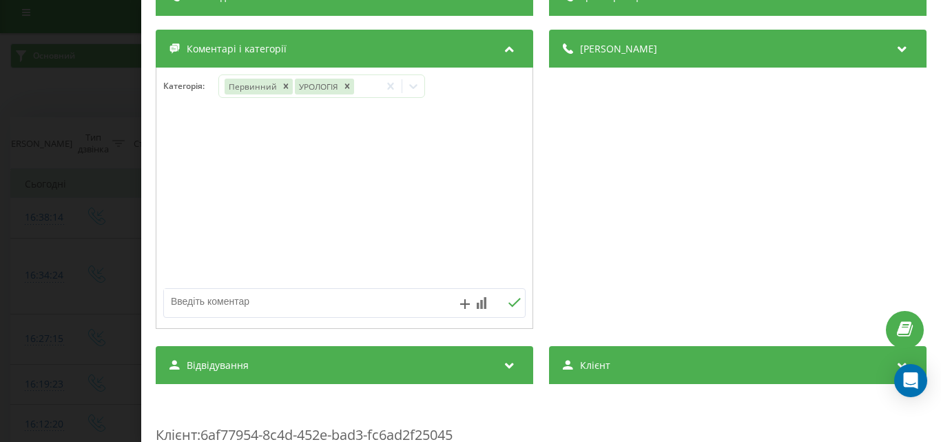
click at [302, 293] on textarea at bounding box center [308, 301] width 289 height 25
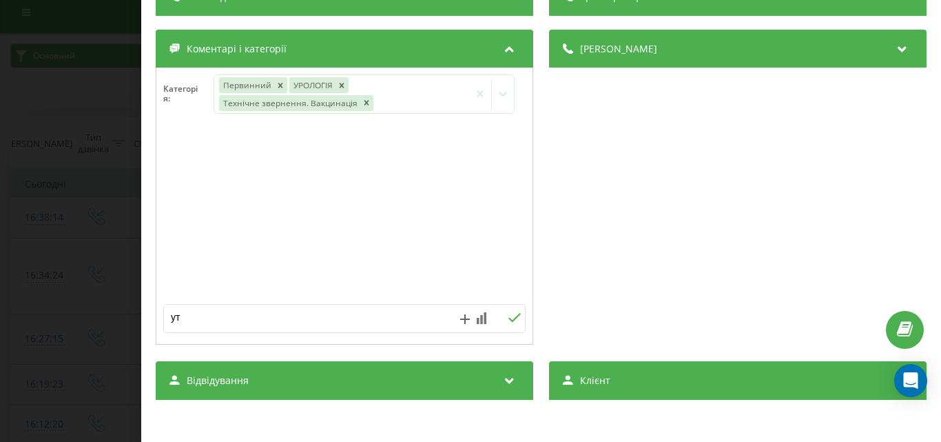
type textarea "у"
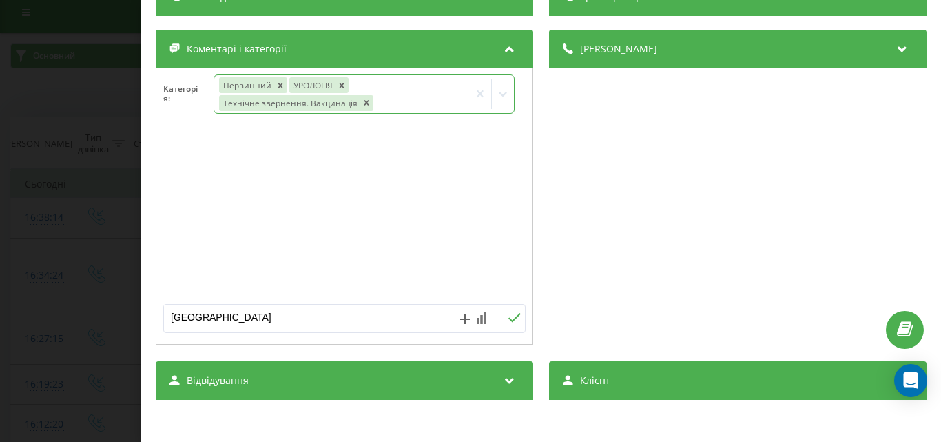
type textarea "одеса"
click at [499, 95] on icon at bounding box center [503, 94] width 8 height 5
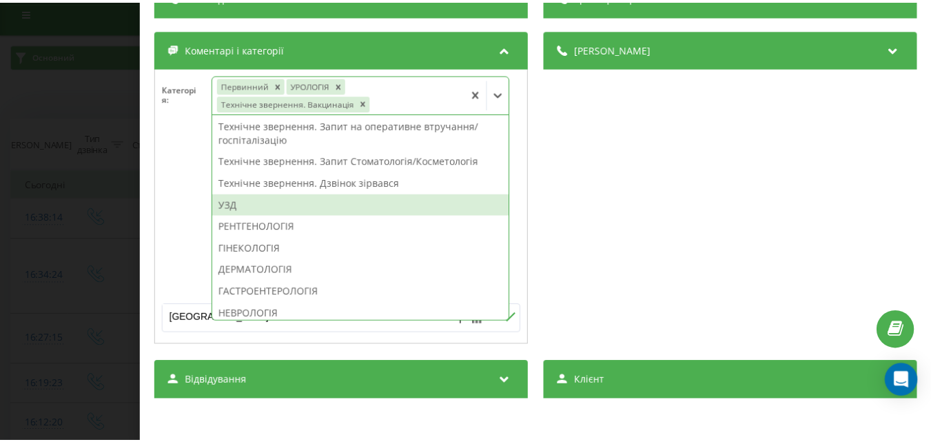
scroll to position [207, 0]
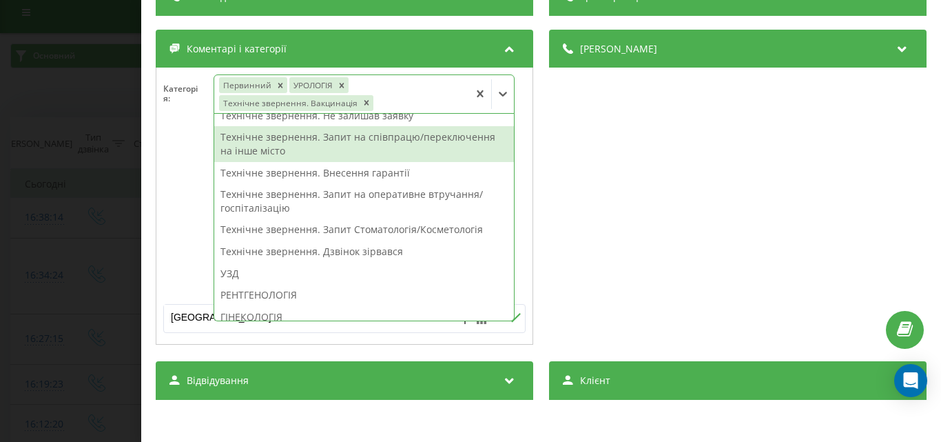
click at [359, 141] on div "Технічне звернення. Запит на співпрацю/переключення на інше місто" at bounding box center [364, 143] width 300 height 35
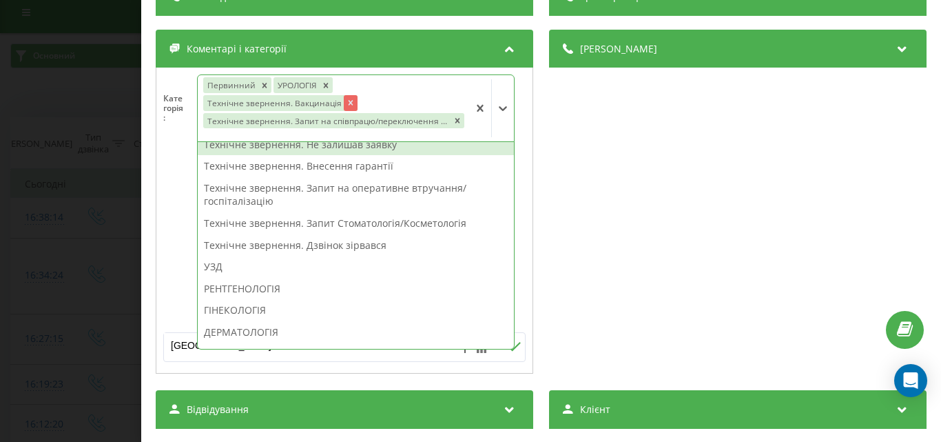
click at [346, 100] on icon "Remove Технічне звернення. Вакцинація" at bounding box center [351, 103] width 10 height 10
click at [48, 184] on div "Дзвінок : ua16_-1758634694.1827167 1 x - 01:22 00:00 00:00 Транскрипція Для AI-…" at bounding box center [470, 221] width 941 height 442
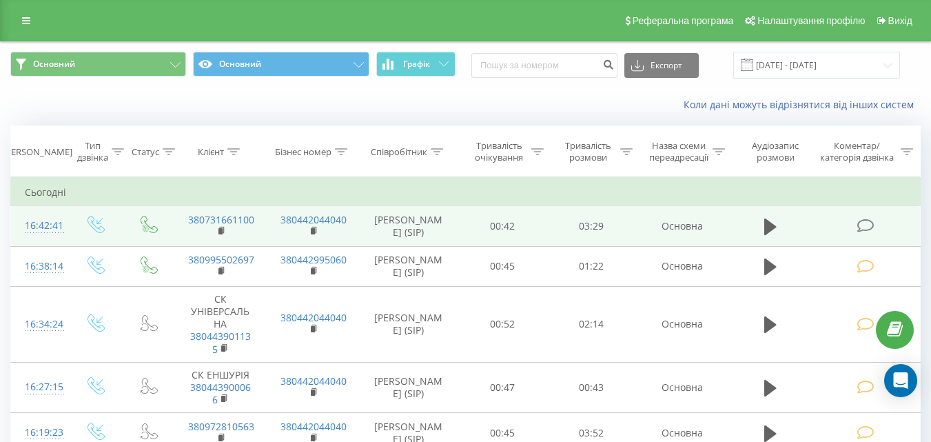
click at [864, 220] on icon at bounding box center [864, 225] width 17 height 14
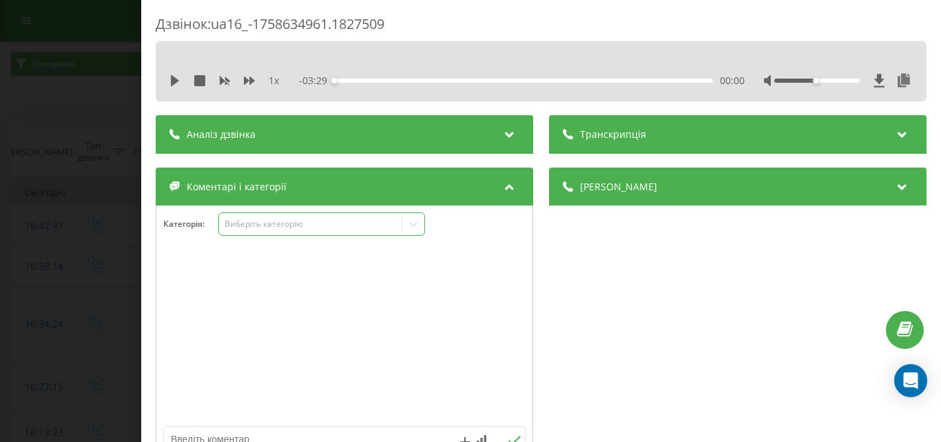
click at [324, 225] on div "Виберіть категорію" at bounding box center [310, 223] width 172 height 11
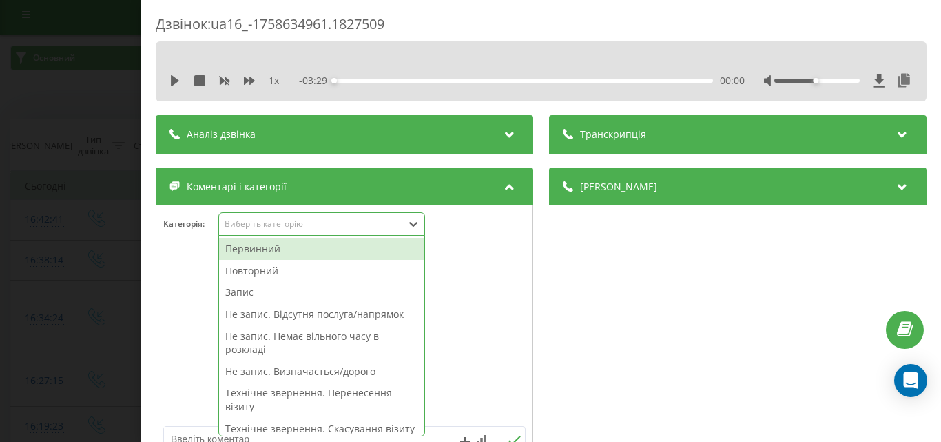
scroll to position [8, 0]
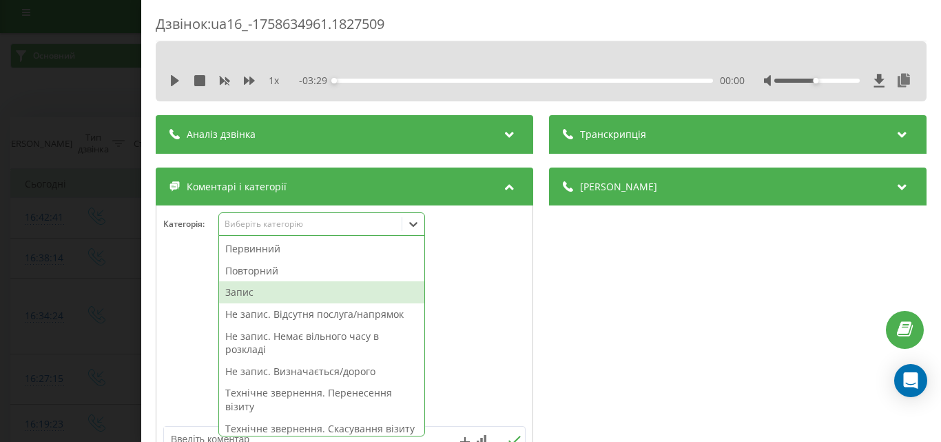
click at [248, 290] on div "Запис" at bounding box center [321, 292] width 205 height 22
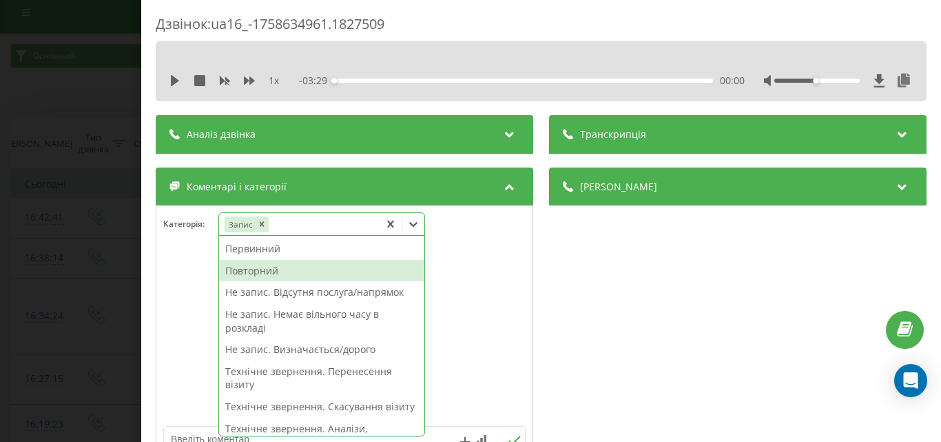
click at [257, 269] on div "Повторний" at bounding box center [321, 271] width 205 height 22
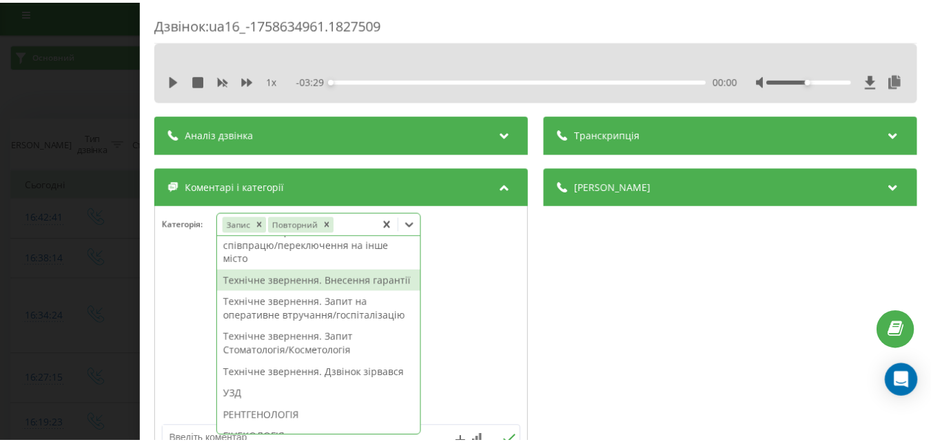
scroll to position [344, 0]
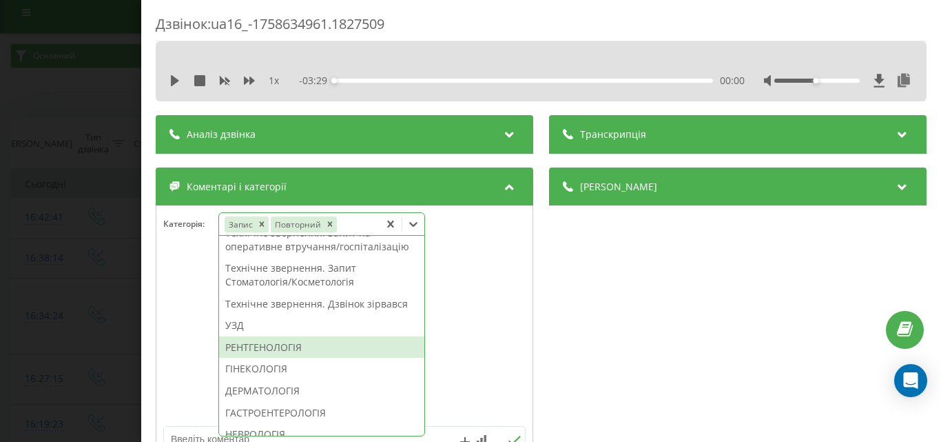
click at [260, 358] on div "РЕНТГЕНОЛОГІЯ" at bounding box center [321, 347] width 205 height 22
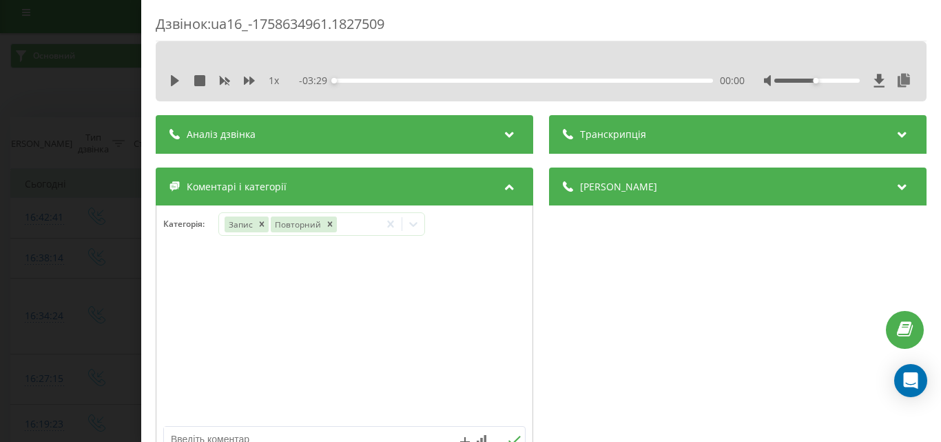
click at [42, 276] on div "Дзвінок : ua16_-1758634961.1827509 1 x - 03:29 00:00 00:00 Транскрипція Для AI-…" at bounding box center [470, 221] width 941 height 442
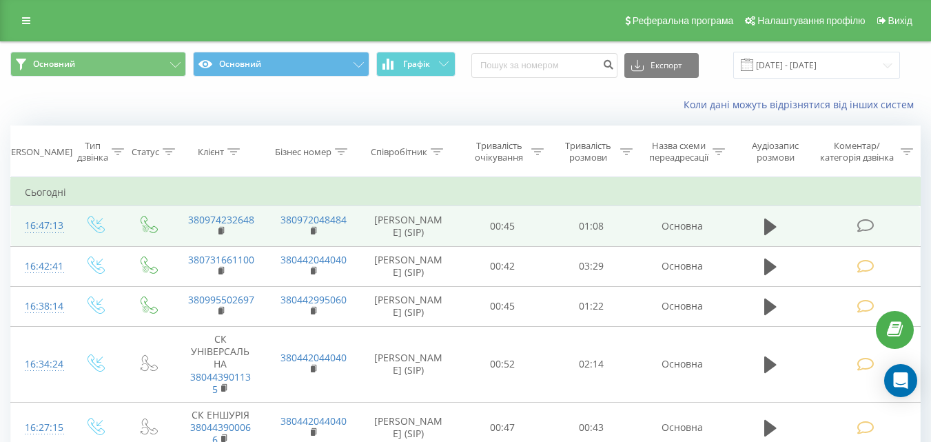
click at [874, 227] on span at bounding box center [865, 224] width 19 height 13
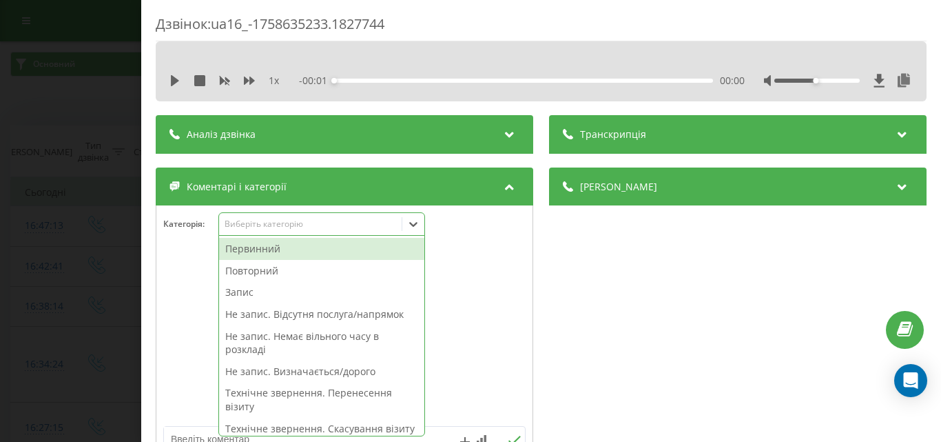
click at [294, 224] on div "Виберіть категорію" at bounding box center [310, 223] width 172 height 11
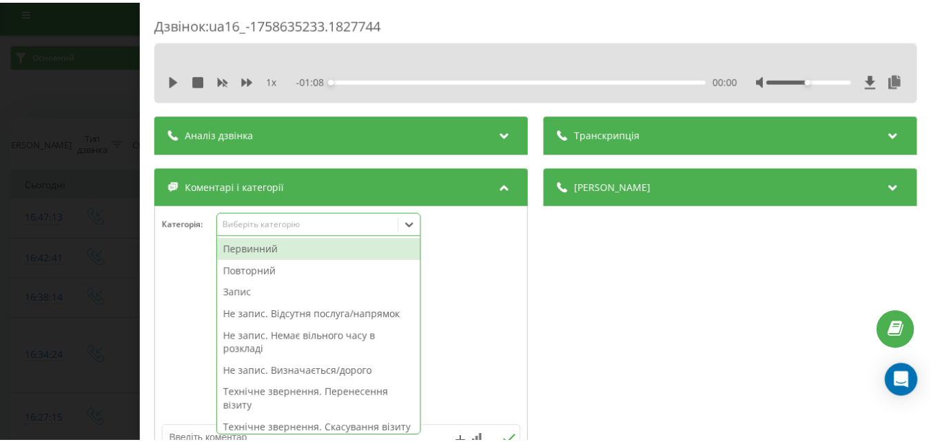
scroll to position [69, 0]
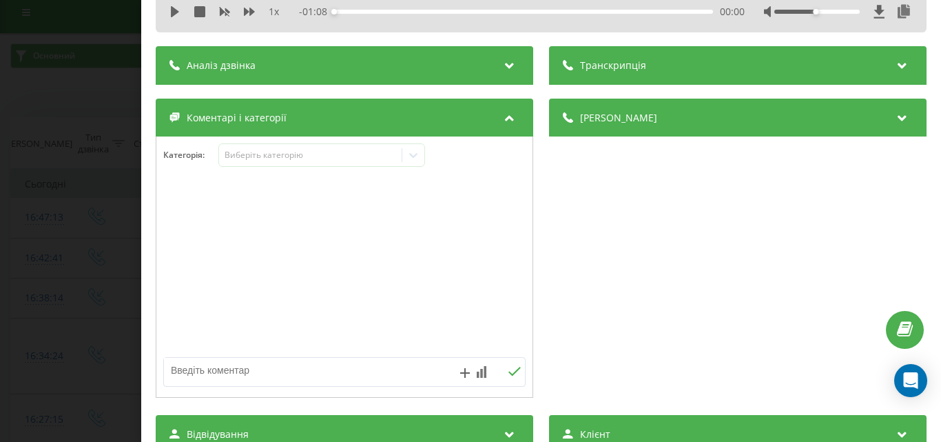
click at [483, 269] on div at bounding box center [344, 267] width 376 height 165
click at [247, 366] on textarea at bounding box center [308, 370] width 289 height 25
type textarea "номер оксани адміна (?)"
click at [515, 371] on icon at bounding box center [514, 371] width 13 height 10
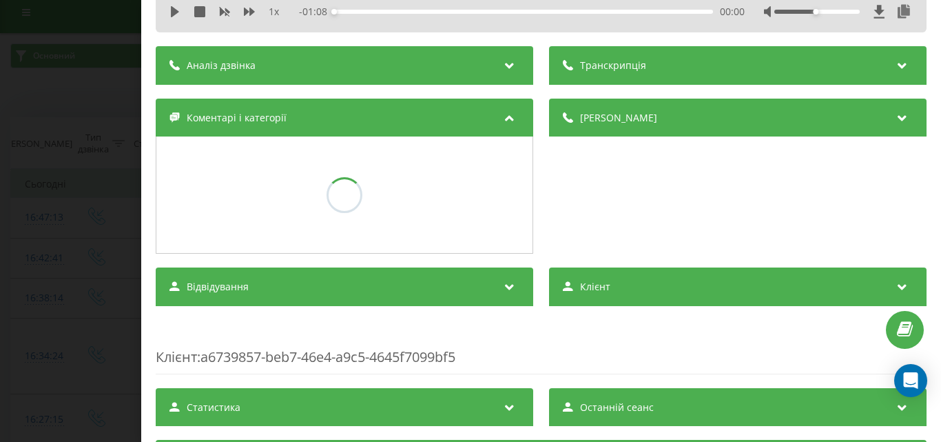
click at [75, 209] on div "Дзвінок : ua16_-1758635233.1827744 1 x - 01:08 00:00 00:00 Транскрипція Для AI-…" at bounding box center [470, 221] width 941 height 442
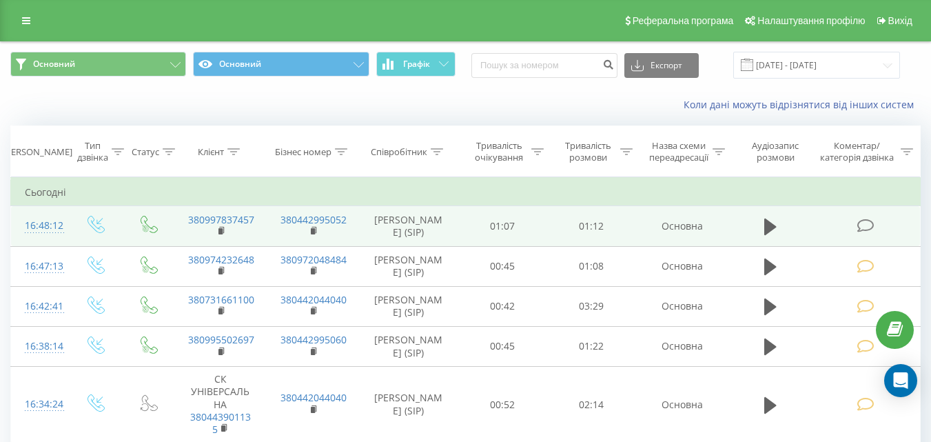
click at [872, 223] on icon at bounding box center [864, 225] width 17 height 14
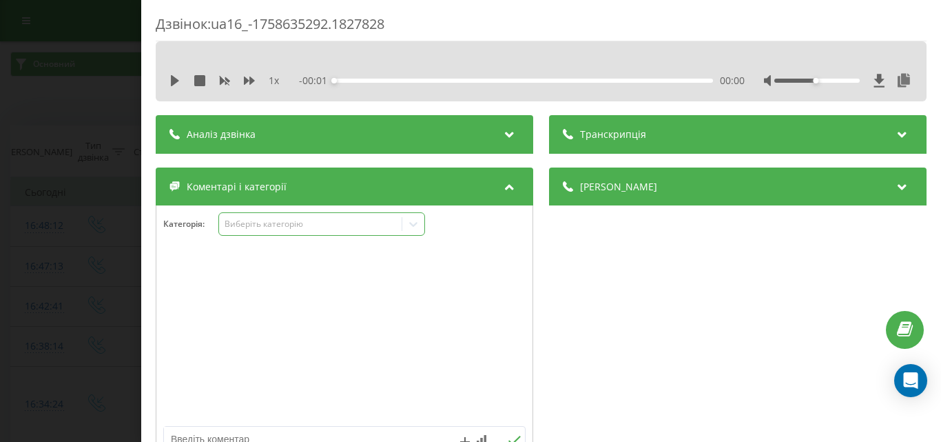
click at [292, 224] on div "Виберіть категорію" at bounding box center [310, 223] width 172 height 11
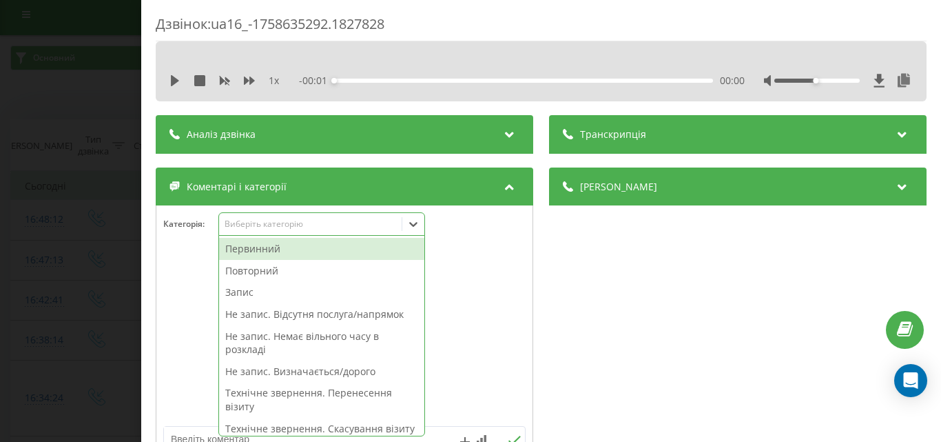
scroll to position [8, 0]
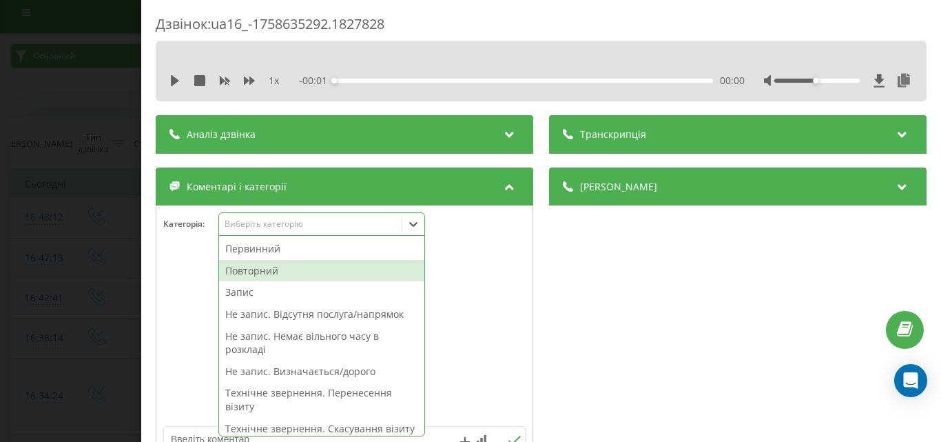
click at [275, 265] on div "Повторний" at bounding box center [321, 271] width 205 height 22
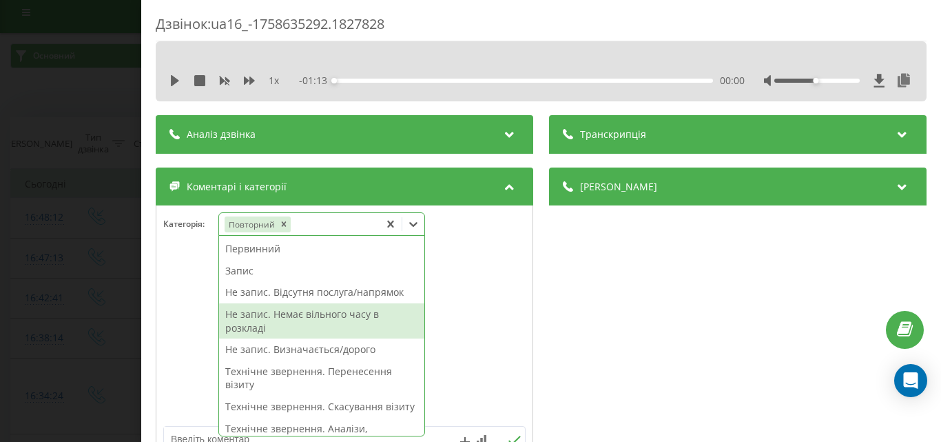
click at [324, 316] on div "Не запис. Немає вільного часу в розкладі" at bounding box center [321, 320] width 205 height 35
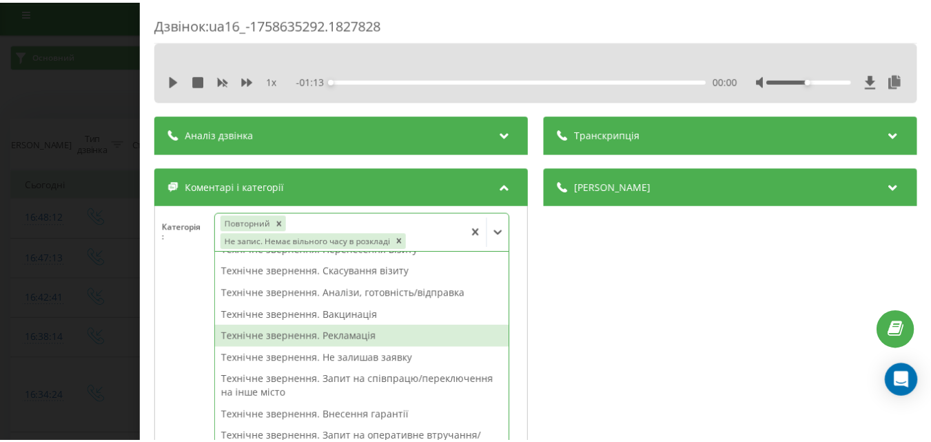
scroll to position [309, 0]
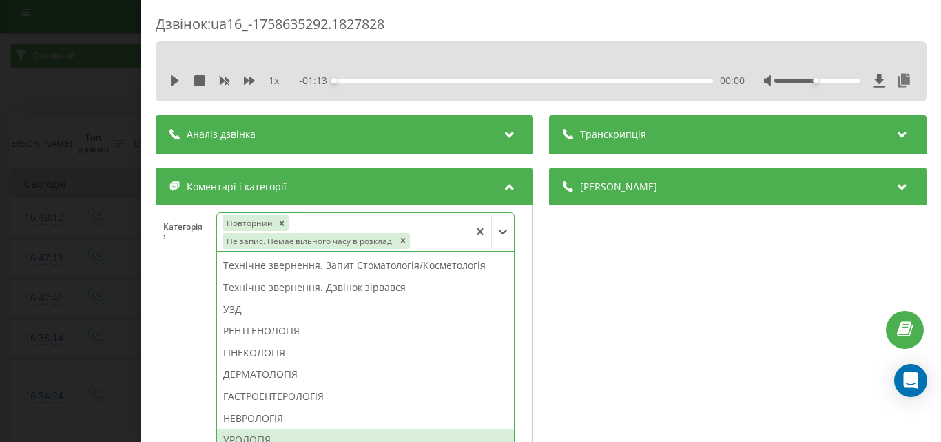
click at [266, 435] on div "УРОЛОГІЯ" at bounding box center [365, 439] width 297 height 22
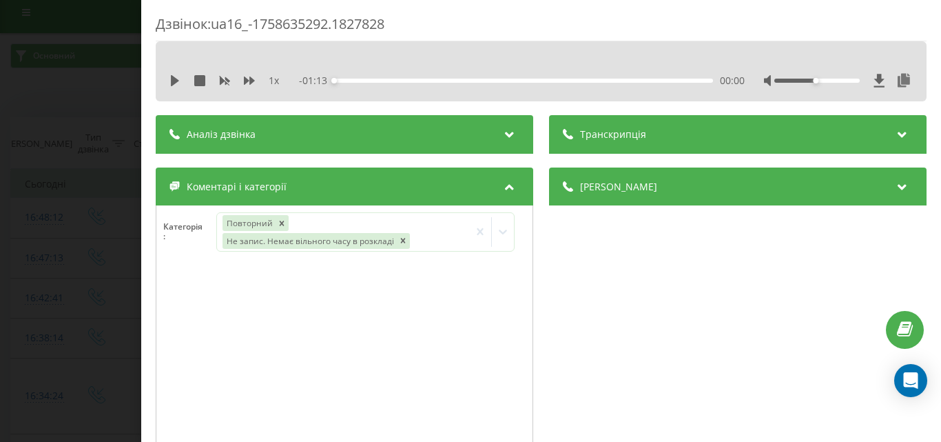
click at [52, 258] on div "Дзвінок : ua16_-1758635292.1827828 1 x - 01:13 00:00 00:00 Транскрипція Для AI-…" at bounding box center [470, 221] width 941 height 442
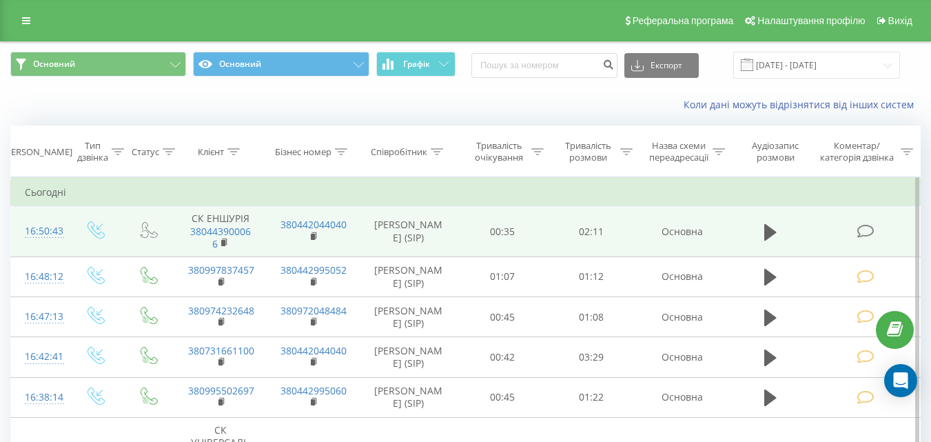
click at [867, 237] on icon at bounding box center [864, 231] width 17 height 14
click at [865, 234] on icon at bounding box center [864, 231] width 17 height 14
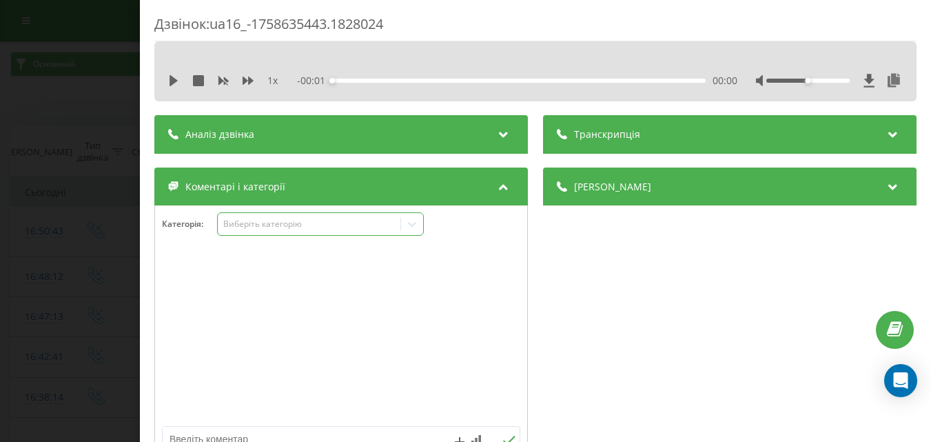
click at [285, 225] on div "Виберіть категорію" at bounding box center [309, 223] width 172 height 11
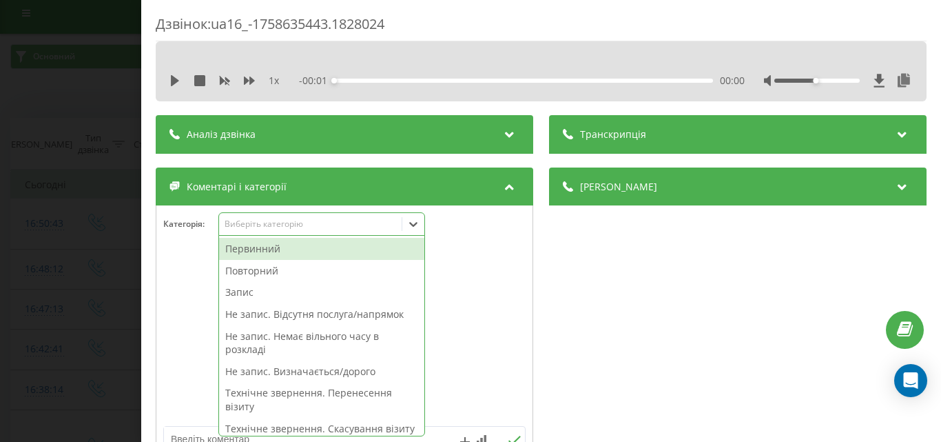
scroll to position [8, 0]
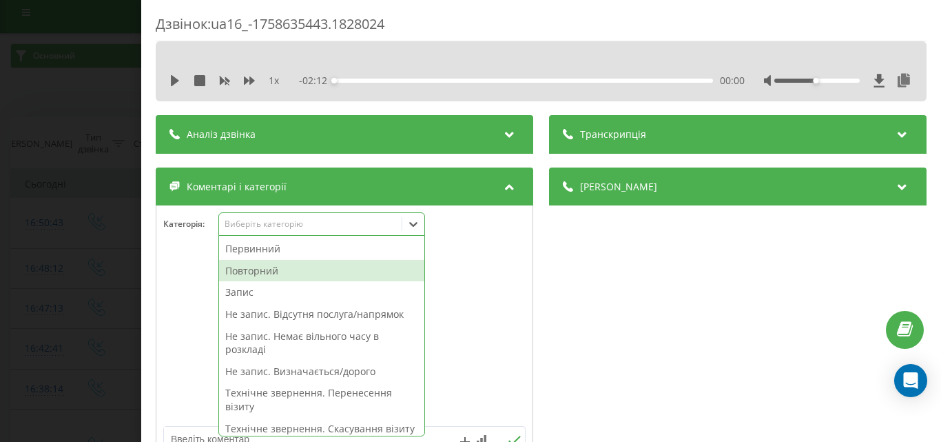
click at [249, 265] on div "Повторний" at bounding box center [321, 271] width 205 height 22
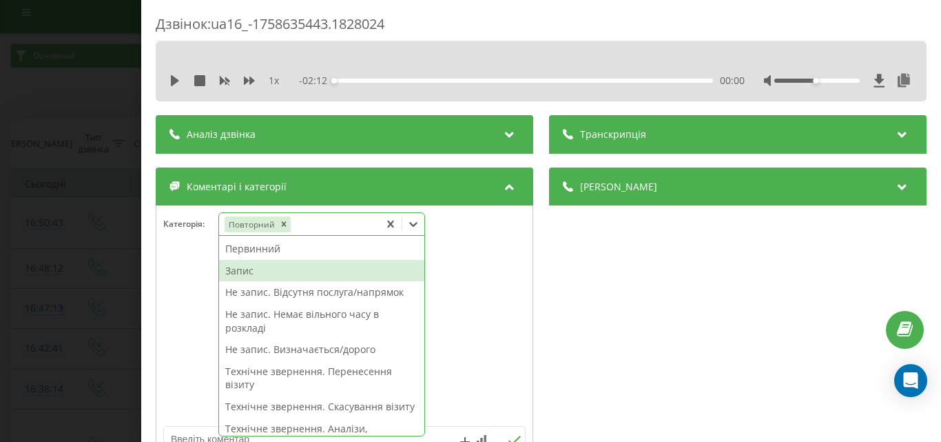
click at [242, 272] on div "Запис" at bounding box center [321, 271] width 205 height 22
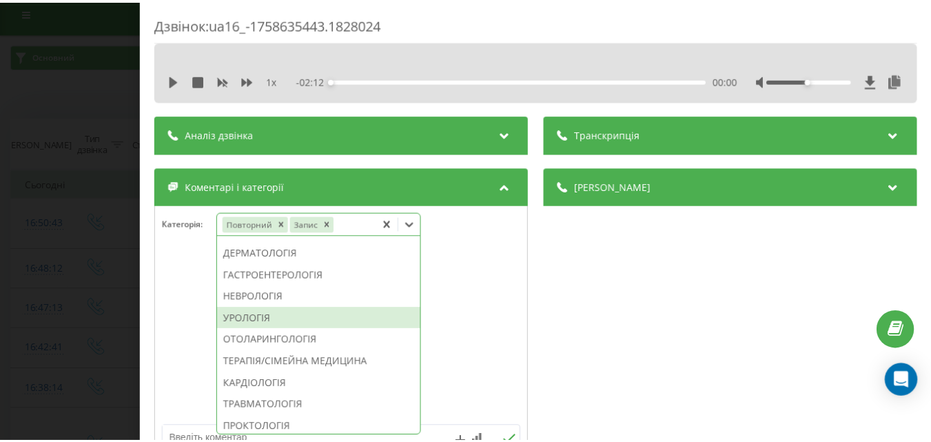
scroll to position [551, 0]
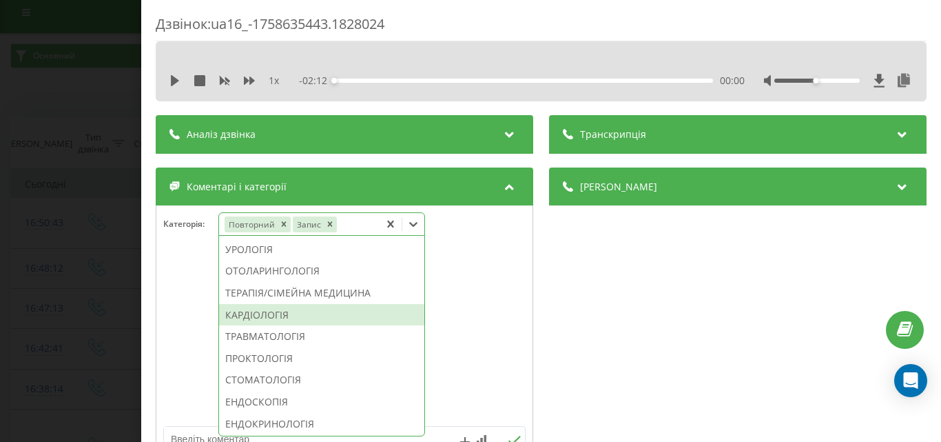
drag, startPoint x: 276, startPoint y: 353, endPoint x: 68, endPoint y: 265, distance: 226.0
click at [276, 326] on div "КАРДІОЛОГІЯ" at bounding box center [321, 315] width 205 height 22
click at [68, 265] on div "Дзвінок : ua16_-1758635443.1828024 1 x - 02:12 00:00 00:00 Транскрипція Для AI-…" at bounding box center [470, 221] width 941 height 442
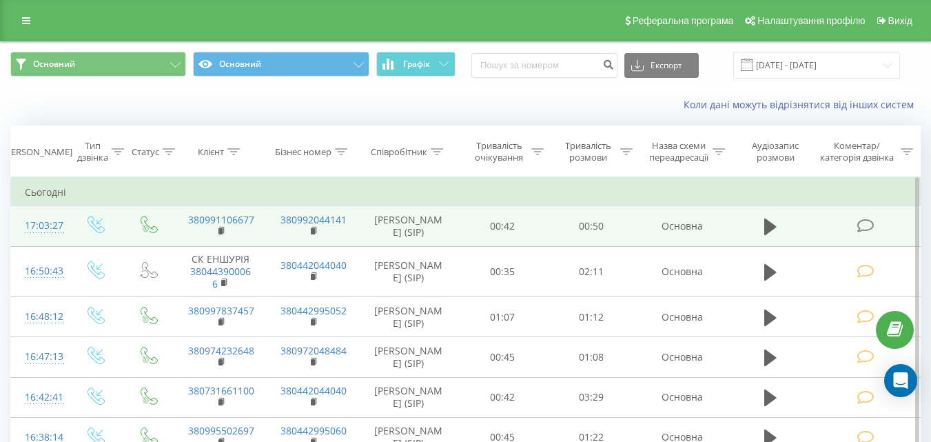
click at [860, 221] on icon at bounding box center [864, 225] width 17 height 14
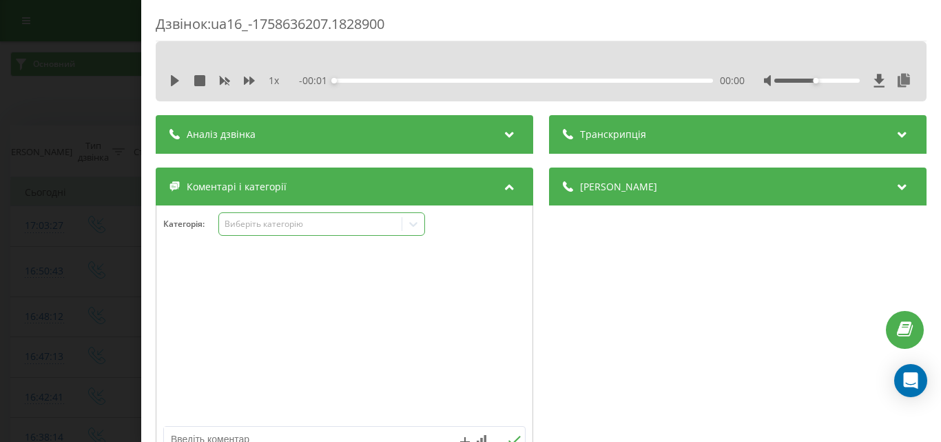
click at [270, 227] on div "Виберіть категорію" at bounding box center [310, 223] width 172 height 11
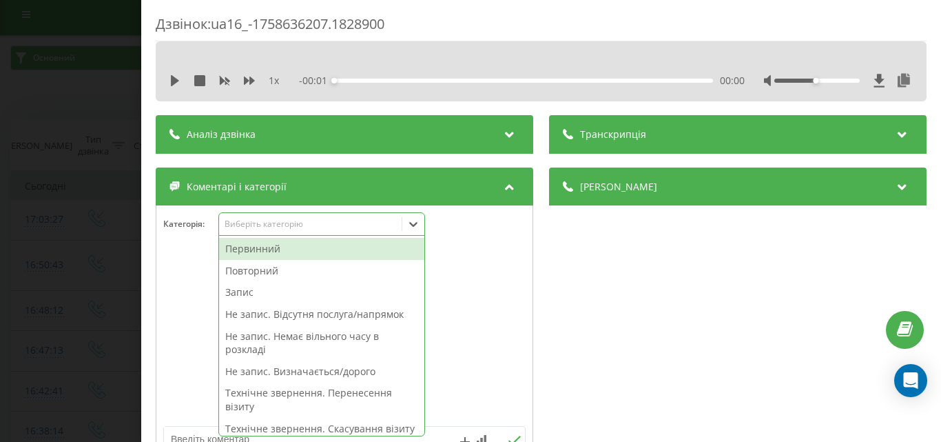
scroll to position [8, 0]
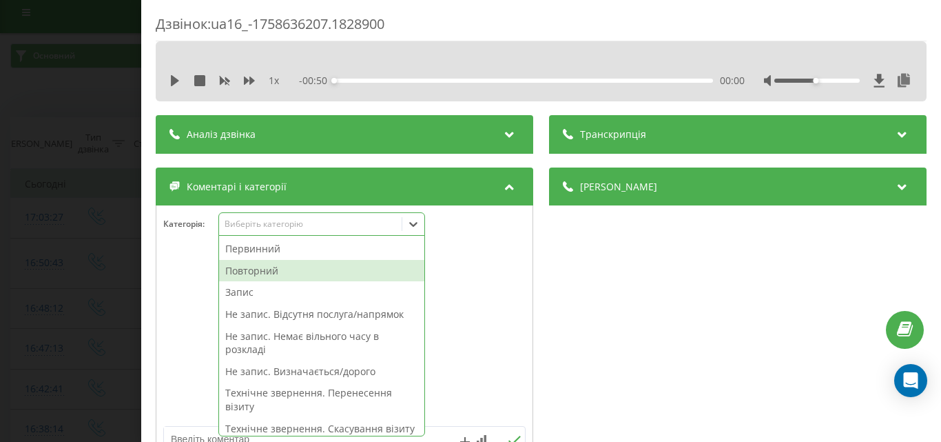
click at [275, 268] on div "Повторний" at bounding box center [321, 271] width 205 height 22
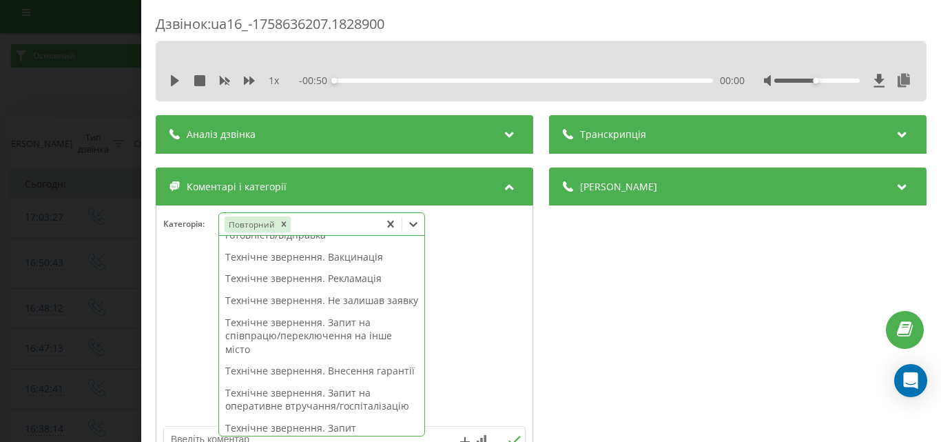
scroll to position [116, 0]
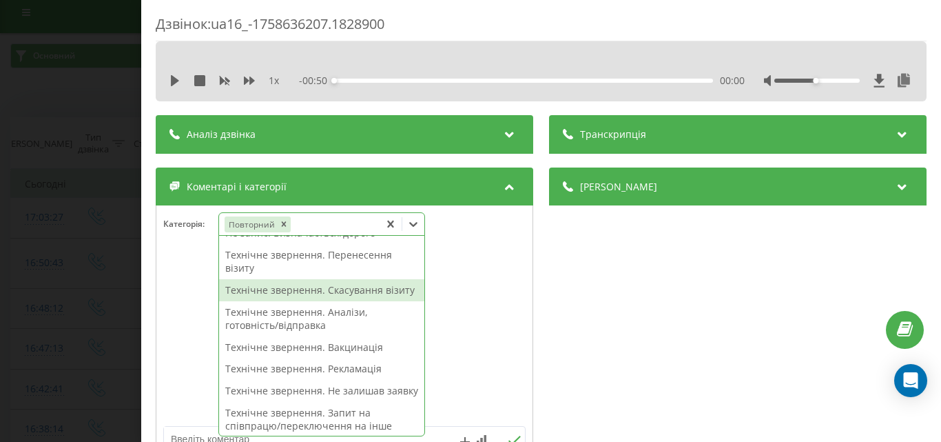
click at [335, 291] on div "Технічне звернення. Скасування візиту" at bounding box center [321, 290] width 205 height 22
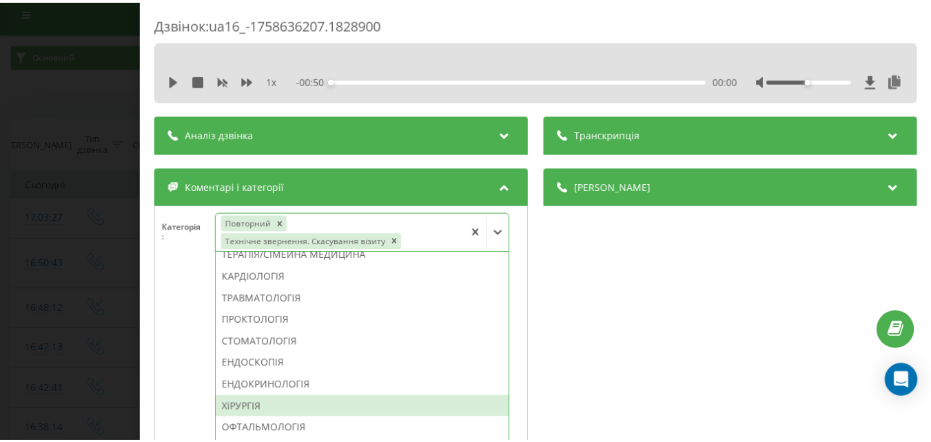
scroll to position [675, 0]
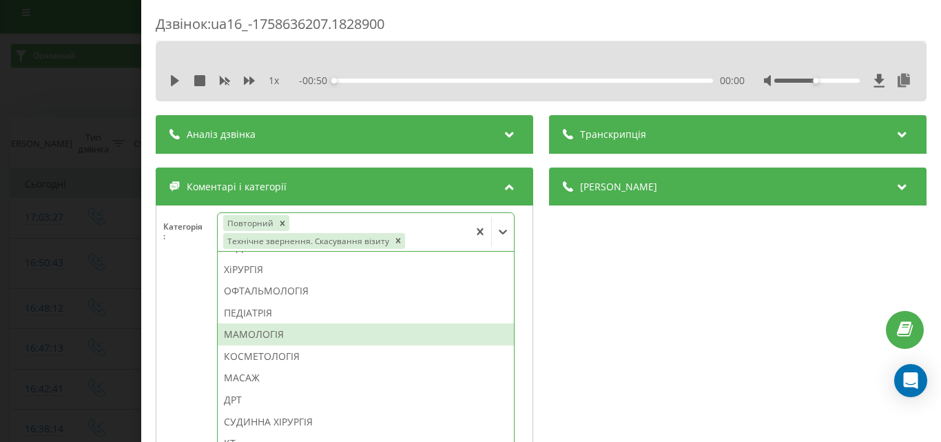
drag, startPoint x: 255, startPoint y: 330, endPoint x: 195, endPoint y: 317, distance: 61.3
click at [254, 330] on div "МАМОЛОГІЯ" at bounding box center [366, 334] width 296 height 22
click at [81, 287] on div "Дзвінок : ua16_-1758636207.1828900 1 x - 00:50 00:00 00:00 Транскрипція Для AI-…" at bounding box center [470, 221] width 941 height 442
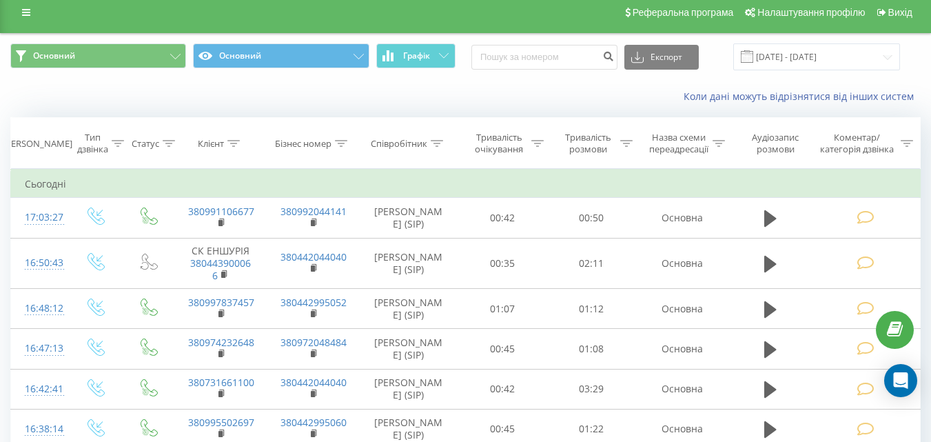
scroll to position [8, 0]
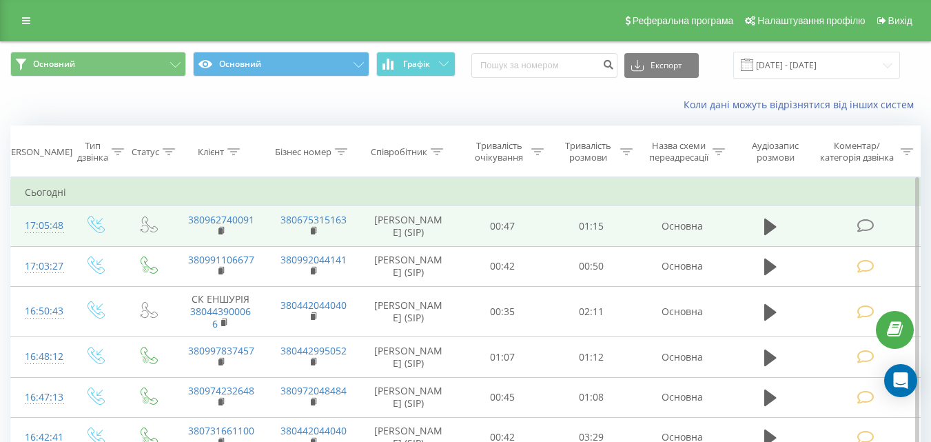
click at [864, 223] on icon at bounding box center [864, 225] width 17 height 14
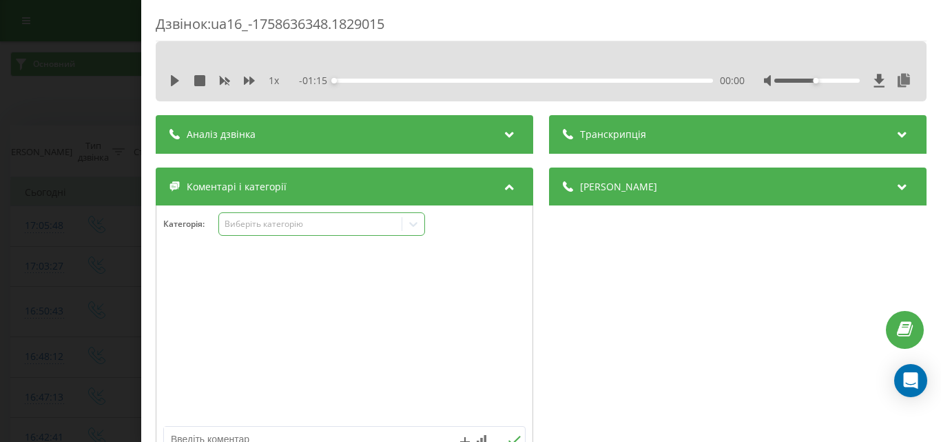
click at [313, 220] on div "Виберіть категорію" at bounding box center [310, 223] width 172 height 11
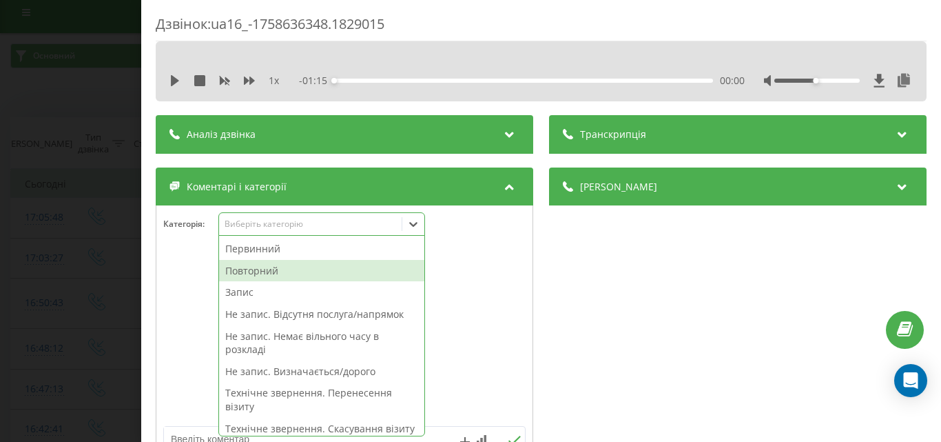
click at [265, 267] on div "Повторний" at bounding box center [321, 271] width 205 height 22
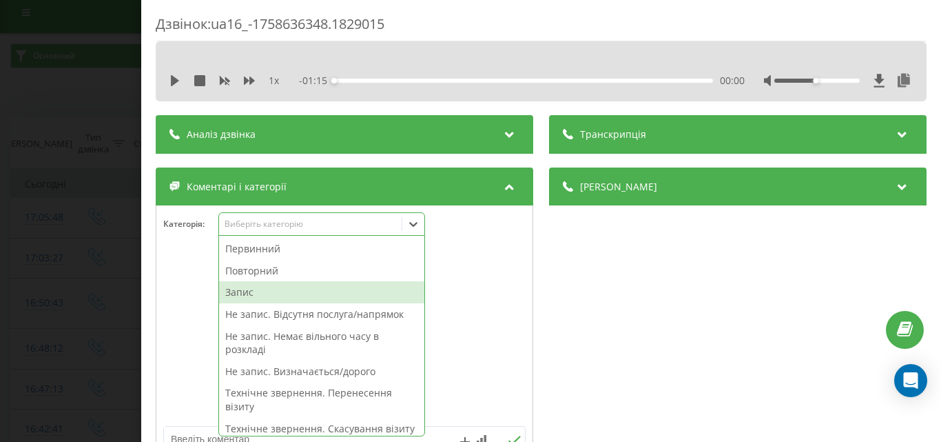
scroll to position [69, 0]
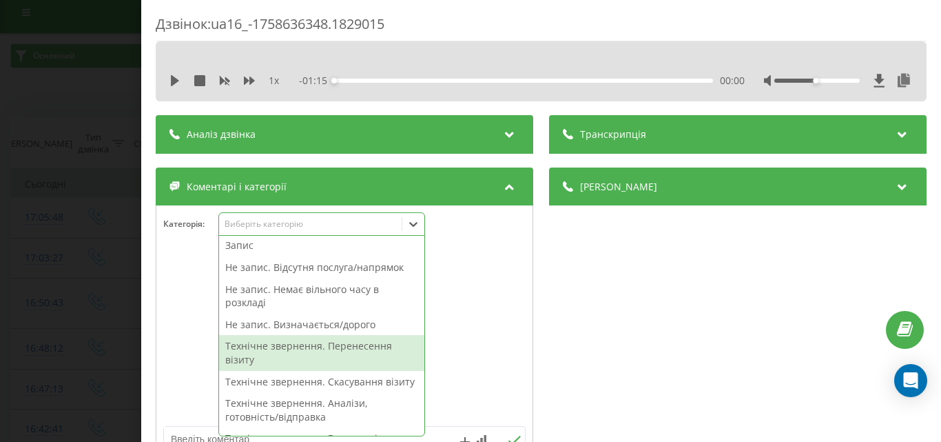
click at [353, 335] on div "Технічне звернення. Перенесення візиту" at bounding box center [321, 352] width 205 height 35
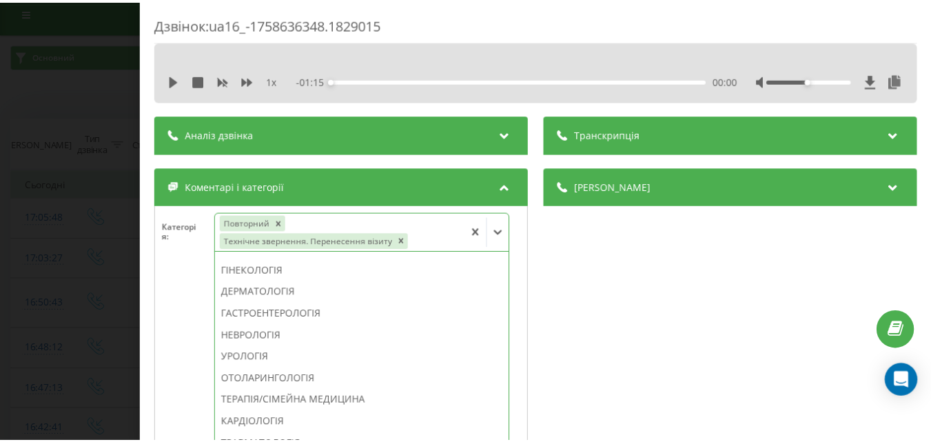
scroll to position [289, 0]
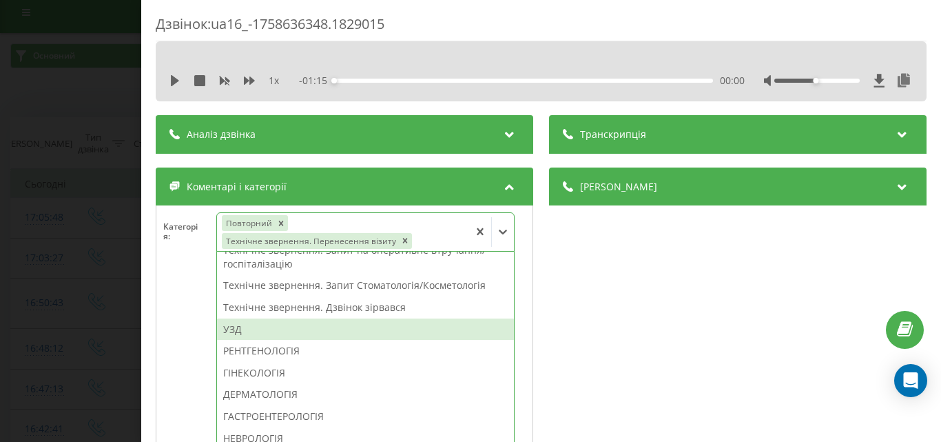
drag, startPoint x: 245, startPoint y: 328, endPoint x: 50, endPoint y: 242, distance: 213.5
click at [245, 327] on div "УЗД" at bounding box center [366, 329] width 298 height 22
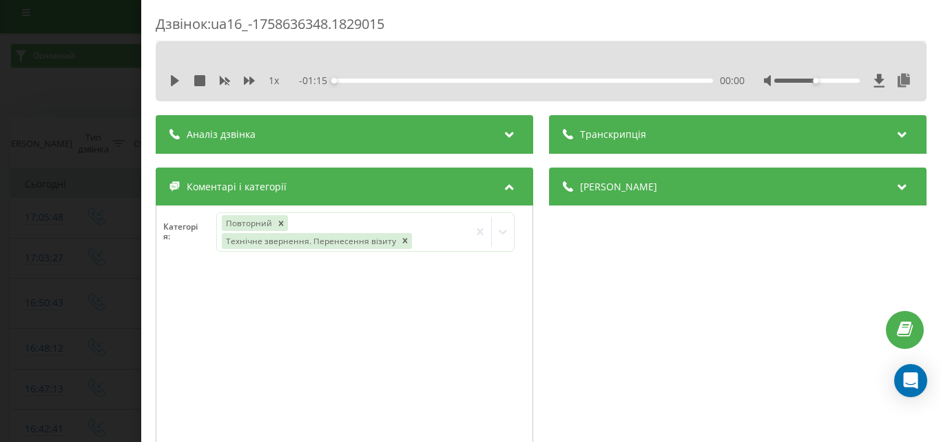
click at [50, 242] on div "Дзвінок : ua16_-1758636348.1829015 1 x - 01:15 00:00 00:00 Транскрипція Для AI-…" at bounding box center [470, 221] width 941 height 442
